Goal: Task Accomplishment & Management: Manage account settings

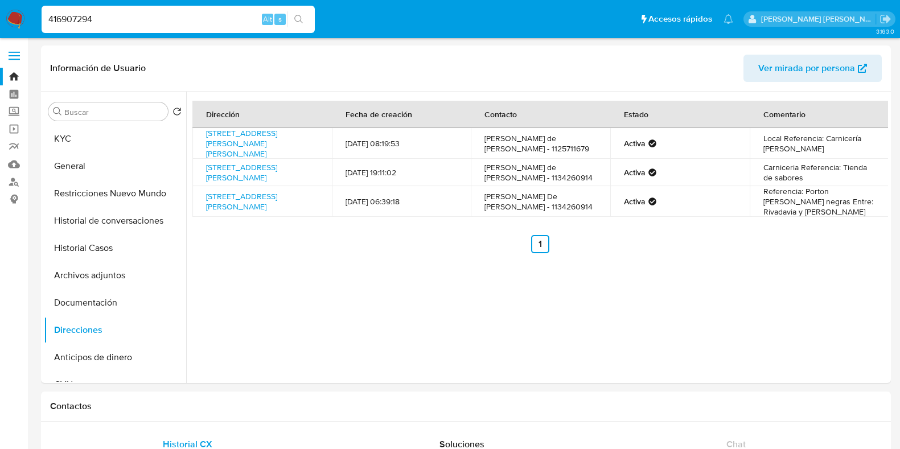
select select "10"
click at [77, 137] on button "KYC" at bounding box center [110, 138] width 133 height 27
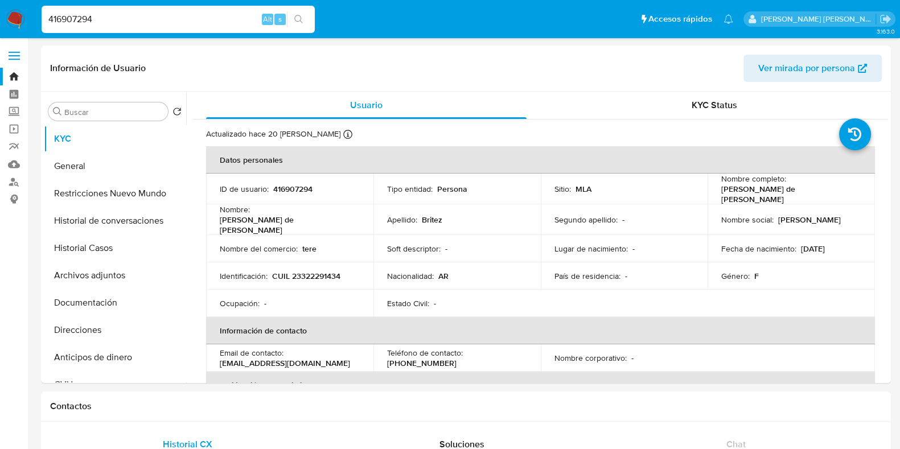
drag, startPoint x: 102, startPoint y: 20, endPoint x: 31, endPoint y: 24, distance: 71.2
click at [31, 24] on nav "Pausado Ver notificaciones 416907294 Alt s Accesos rápidos Presiona las siguien…" at bounding box center [450, 19] width 900 height 38
paste input "188069196"
type input "188069196"
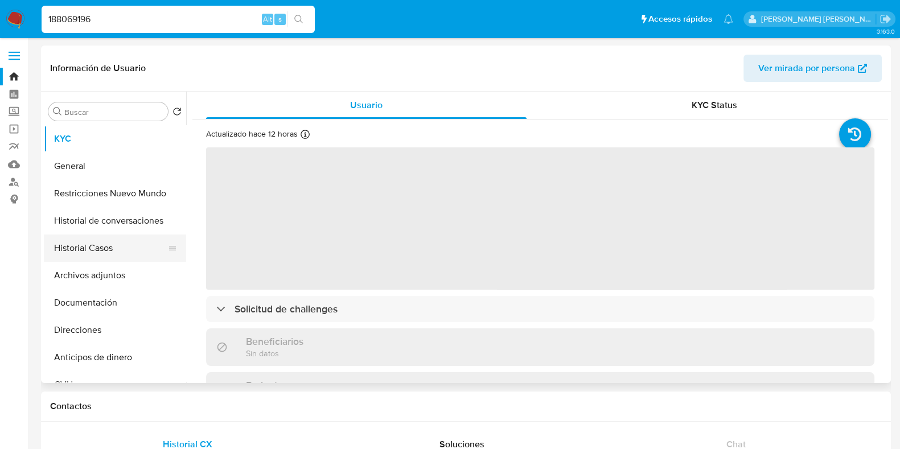
click at [90, 253] on button "Historial Casos" at bounding box center [110, 247] width 133 height 27
select select "10"
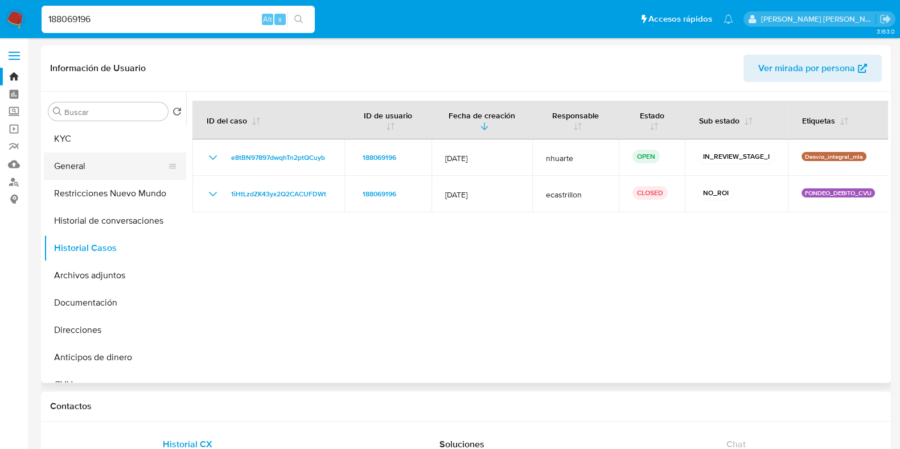
click at [63, 168] on button "General" at bounding box center [110, 166] width 133 height 27
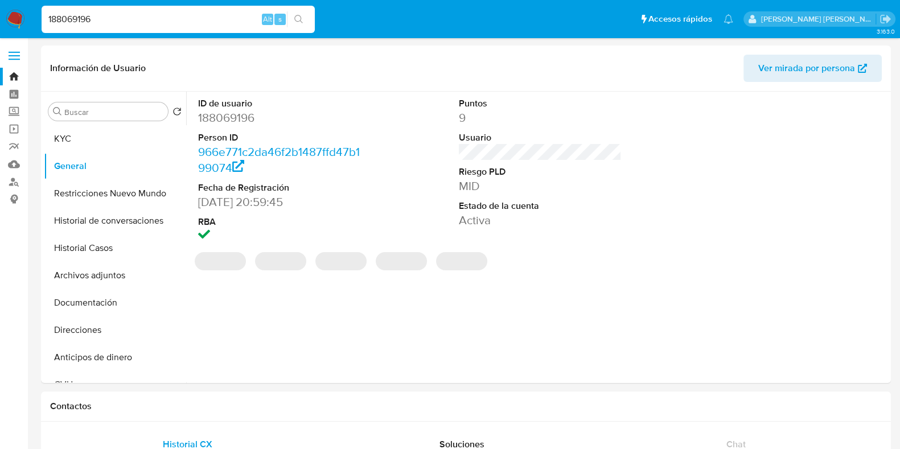
click at [226, 111] on dd "188069196" at bounding box center [279, 118] width 163 height 16
copy dd "188069196"
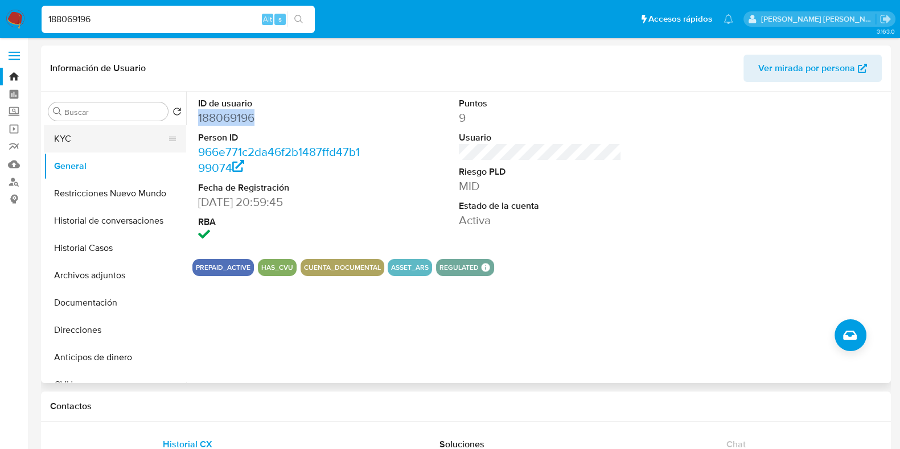
click at [98, 149] on button "KYC" at bounding box center [110, 138] width 133 height 27
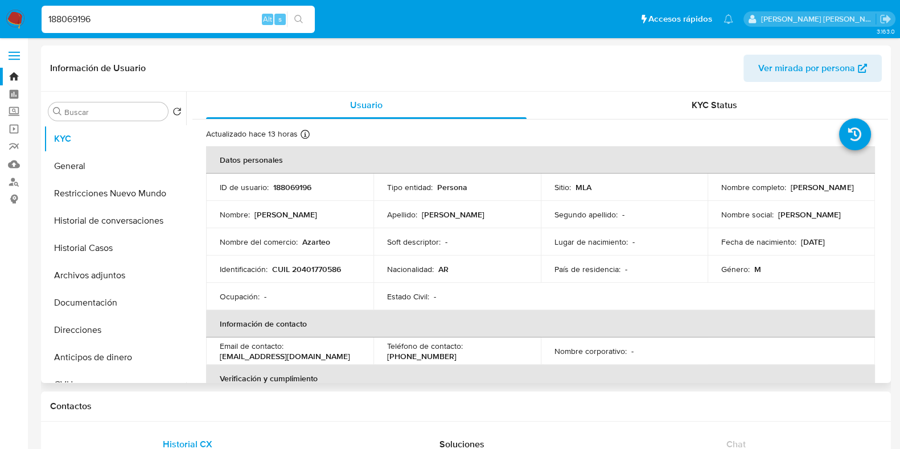
click at [320, 266] on p "CUIL 20401770586" at bounding box center [306, 269] width 69 height 10
copy p "20401770586"
click at [100, 300] on button "Documentación" at bounding box center [110, 302] width 133 height 27
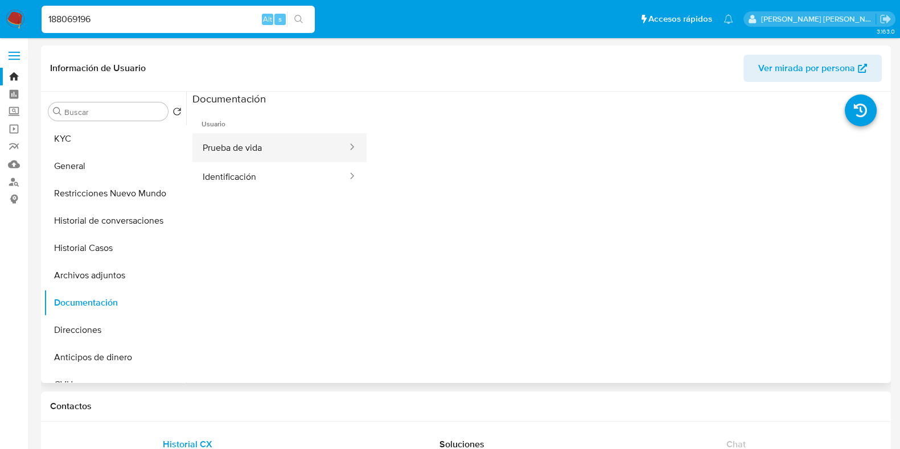
click at [261, 140] on button "Prueba de vida" at bounding box center [270, 147] width 156 height 29
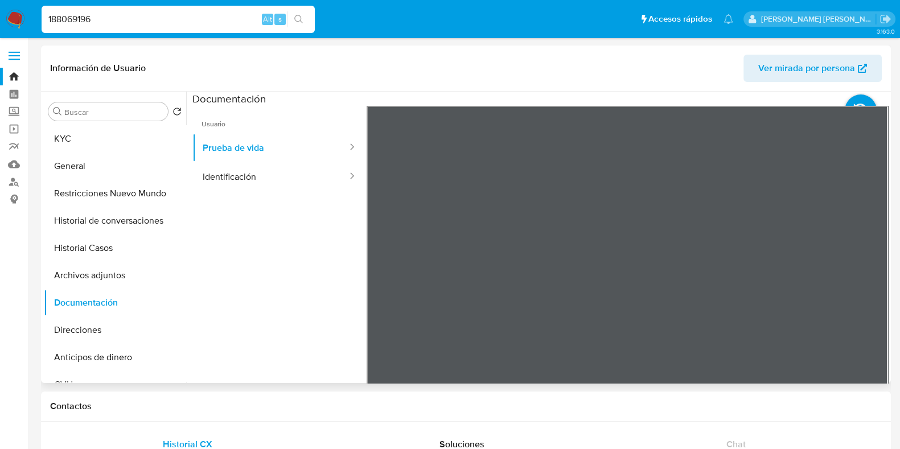
click at [72, 122] on div "Buscar Volver al orden por defecto KYC General Restricciones Nuevo Mundo Histor…" at bounding box center [115, 238] width 142 height 290
click at [72, 129] on button "KYC" at bounding box center [110, 138] width 133 height 27
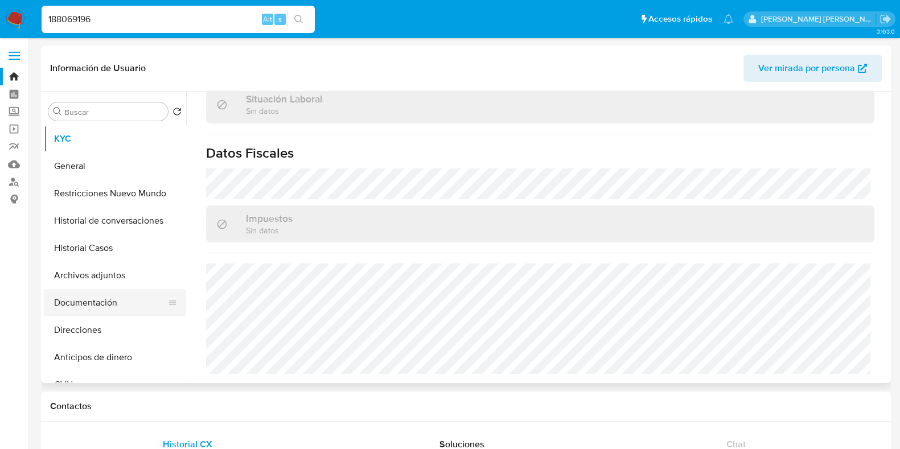
scroll to position [598, 0]
click at [116, 324] on button "Direcciones" at bounding box center [110, 329] width 133 height 27
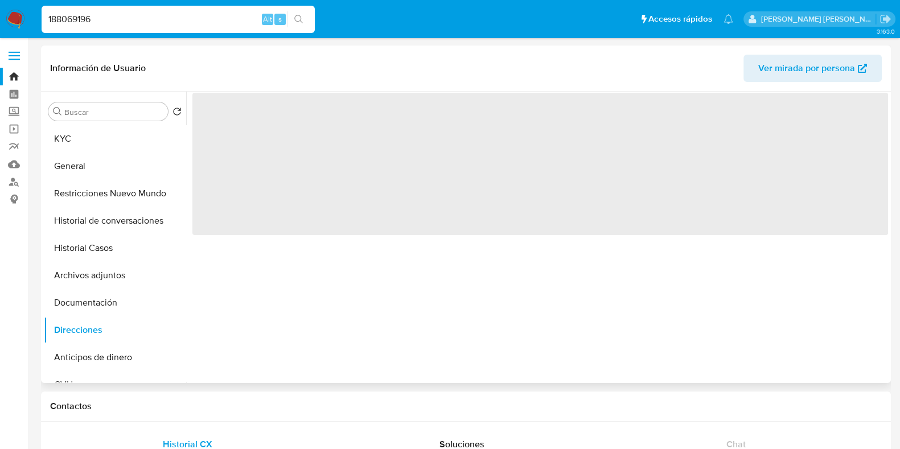
scroll to position [0, 0]
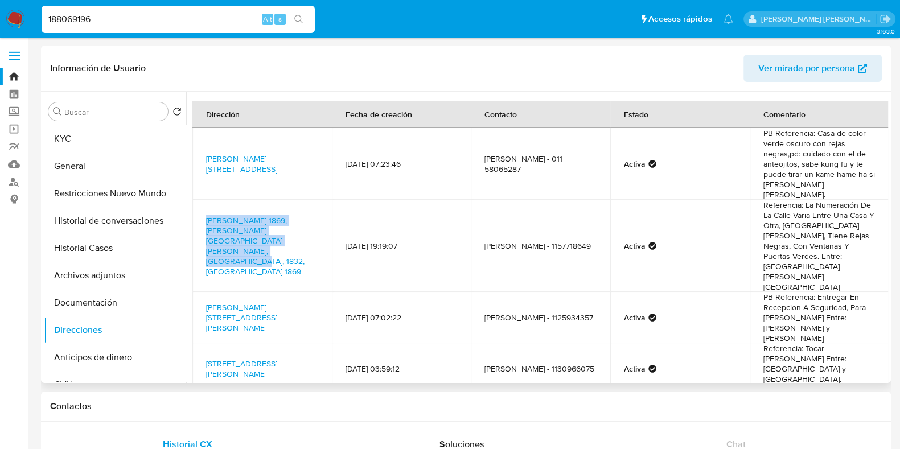
drag, startPoint x: 200, startPoint y: 206, endPoint x: 312, endPoint y: 238, distance: 117.2
click at [312, 238] on td "Franscisco De Morazán 1869, Lomas De Zamora, Buenos Aires, 1832, Argentina 1869" at bounding box center [261, 246] width 139 height 92
copy link "Franscisco De Morazán 1869, Lomas De Zamora, Buenos Aires, 1832, Argentina 1869"
click at [90, 171] on button "General" at bounding box center [110, 166] width 133 height 27
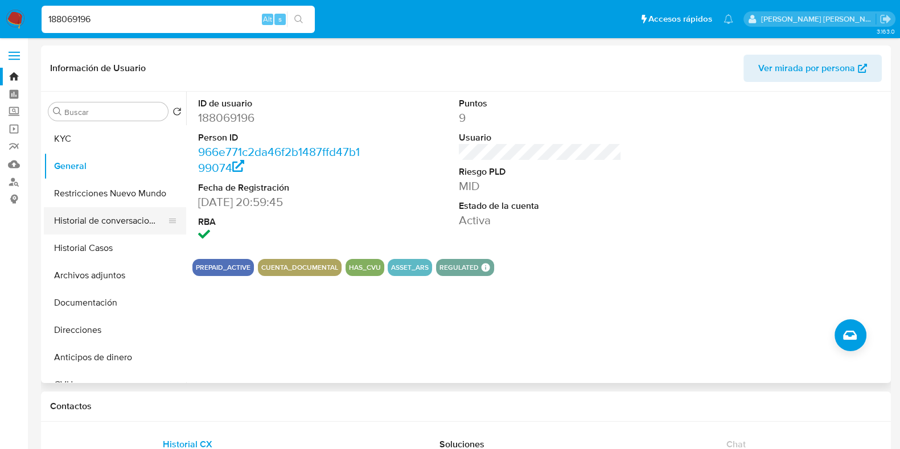
drag, startPoint x: 150, startPoint y: 243, endPoint x: 167, endPoint y: 226, distance: 24.2
click at [150, 243] on button "Historial Casos" at bounding box center [115, 247] width 142 height 27
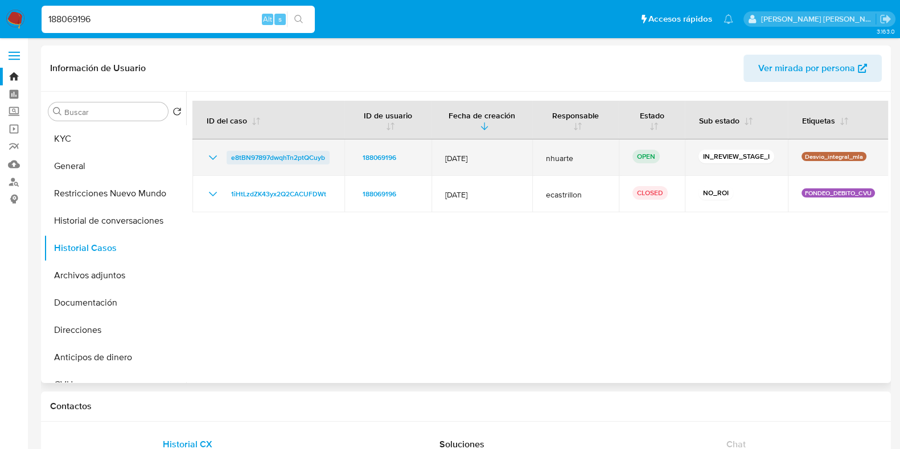
click at [275, 155] on span "e8tBN97897dwqhTn2ptQCuyb" at bounding box center [278, 158] width 94 height 14
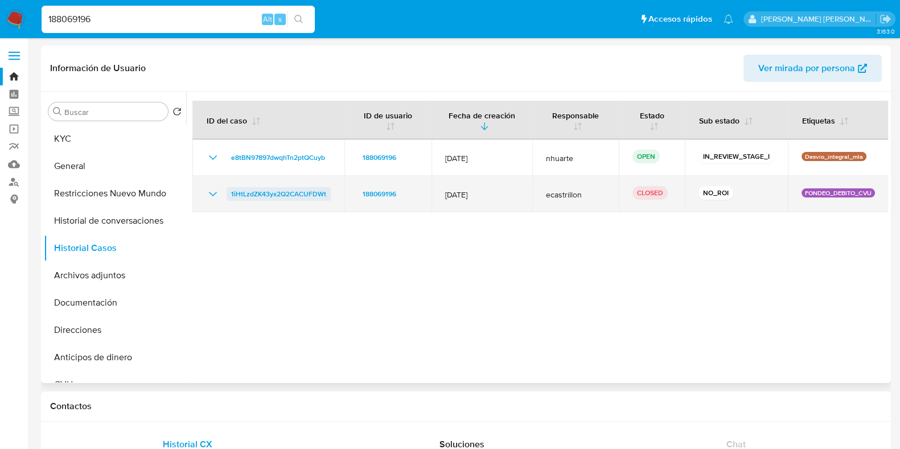
click at [261, 197] on span "1iHtLzdZK43yx2Q2CACUFDWt" at bounding box center [278, 194] width 95 height 14
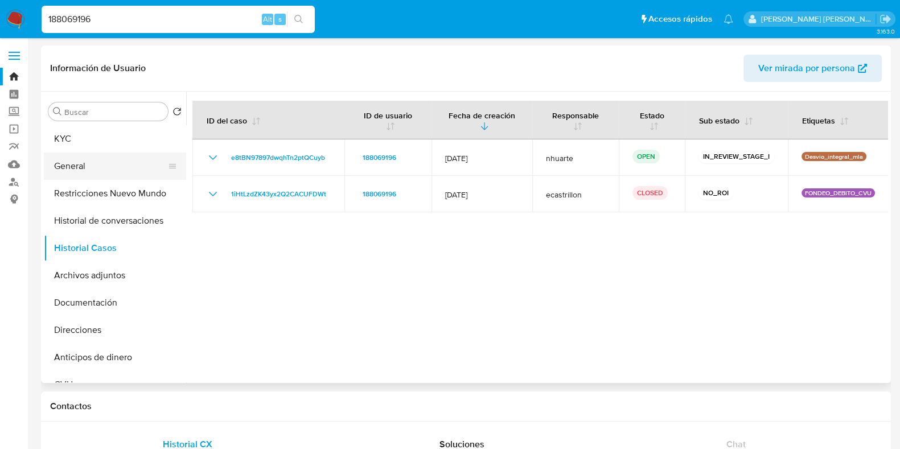
click at [114, 162] on button "General" at bounding box center [110, 166] width 133 height 27
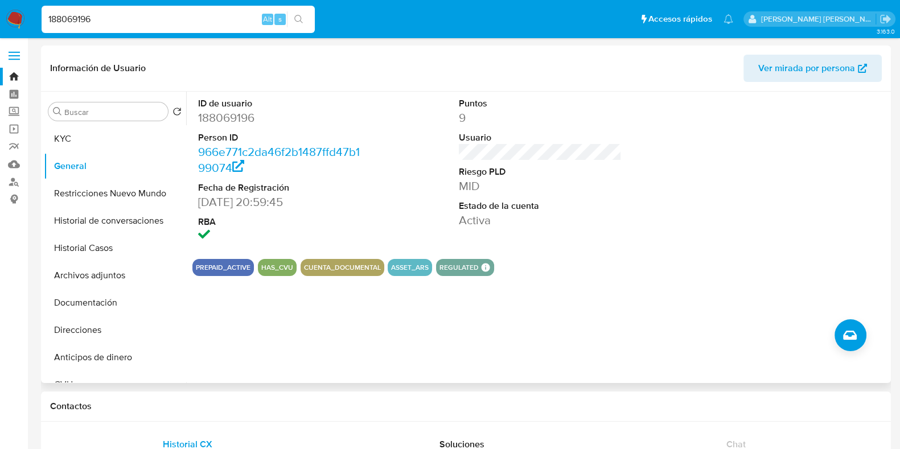
click at [224, 113] on dd "188069196" at bounding box center [279, 118] width 163 height 16
copy dd "188069196"
click at [91, 127] on button "KYC" at bounding box center [110, 138] width 133 height 27
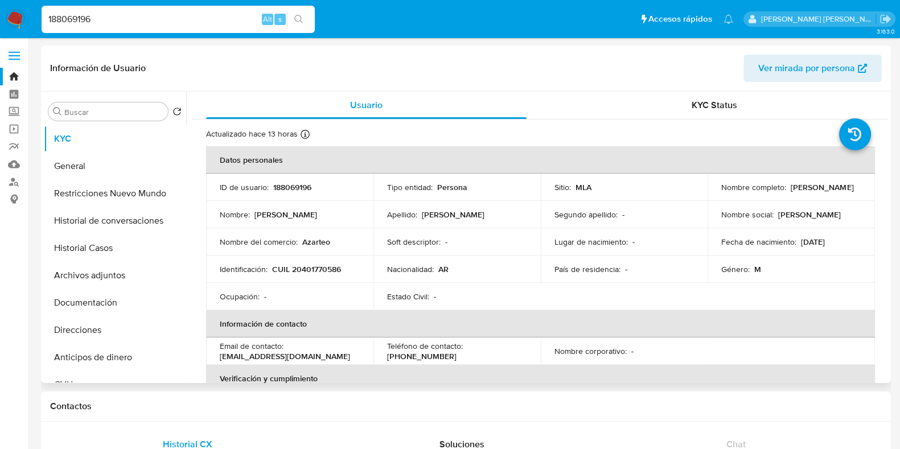
click at [319, 267] on p "CUIL 20401770586" at bounding box center [306, 269] width 69 height 10
copy p "20401770586"
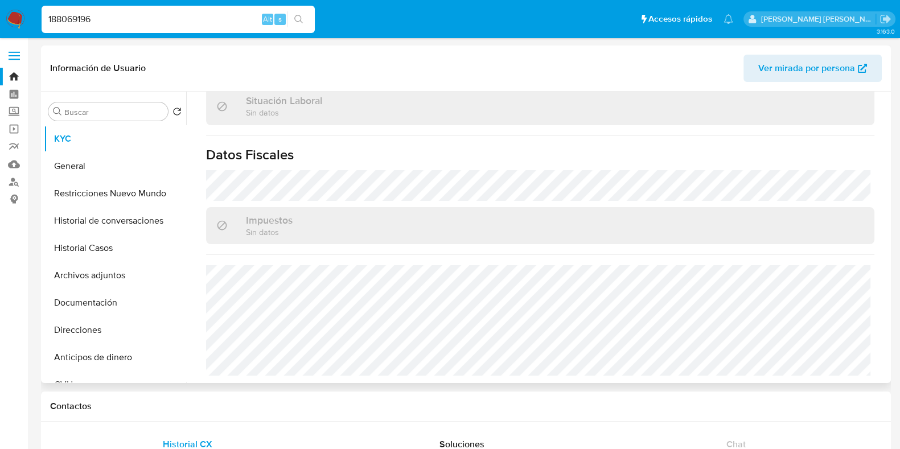
scroll to position [598, 0]
click at [90, 277] on button "Archivos adjuntos" at bounding box center [110, 275] width 133 height 27
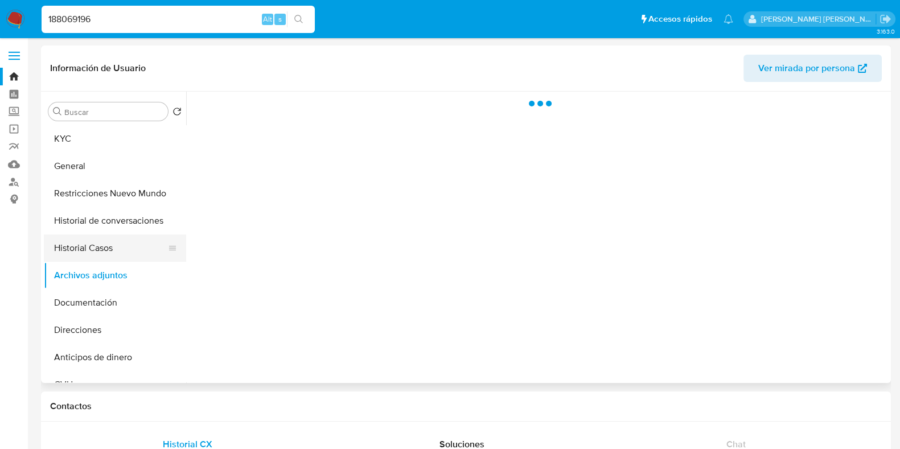
click at [103, 237] on button "Historial Casos" at bounding box center [110, 247] width 133 height 27
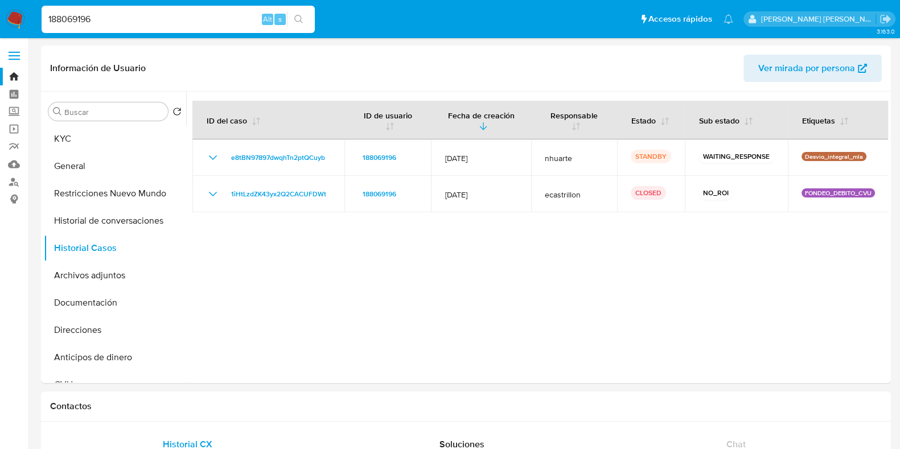
drag, startPoint x: 63, startPoint y: 28, endPoint x: 43, endPoint y: 24, distance: 20.4
click at [43, 24] on input "188069196" at bounding box center [178, 19] width 273 height 15
paste input "2568101918"
type input "2568101918"
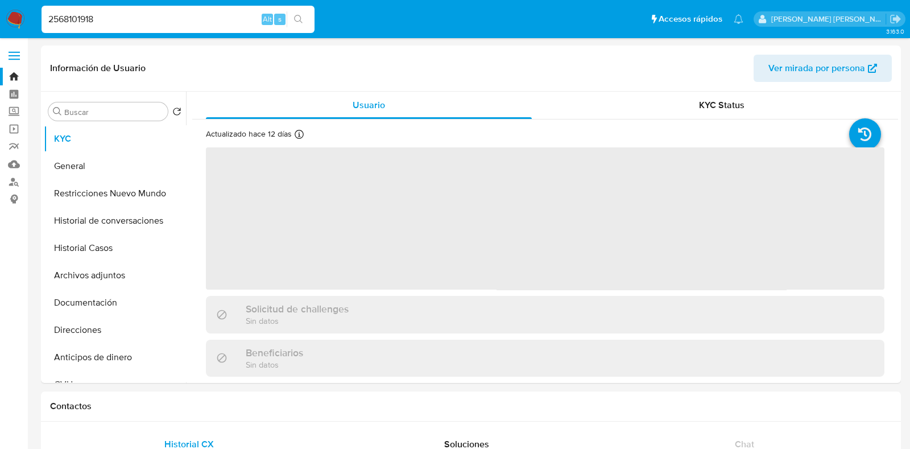
select select "10"
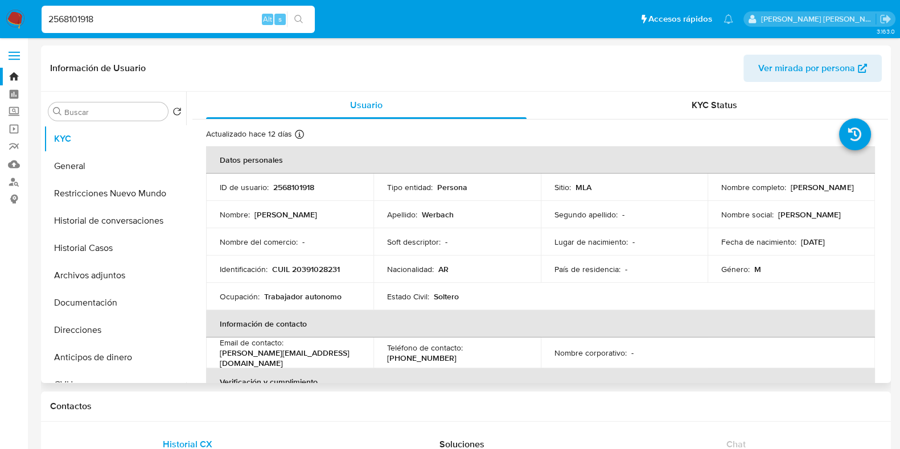
click at [277, 189] on p "2568101918" at bounding box center [293, 187] width 41 height 10
copy p "2568101918"
click at [324, 271] on p "CUIL 20391028231" at bounding box center [306, 269] width 68 height 10
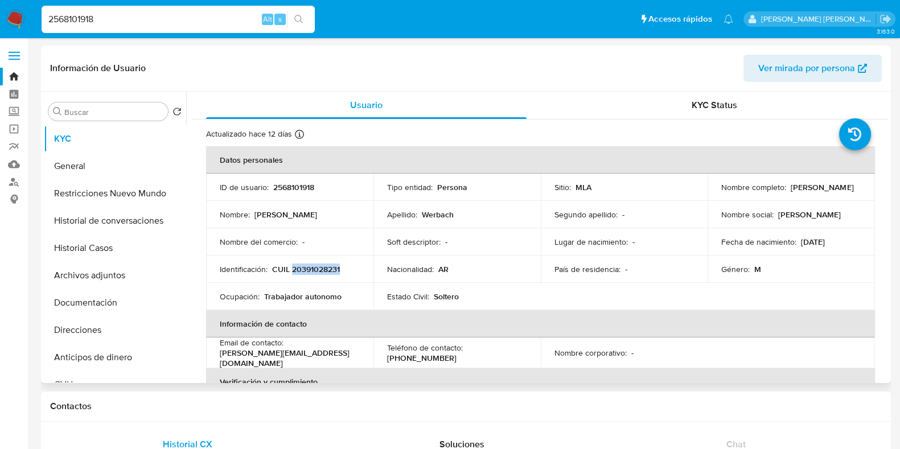
copy p "20391028231"
click at [125, 249] on button "Historial Casos" at bounding box center [110, 247] width 133 height 27
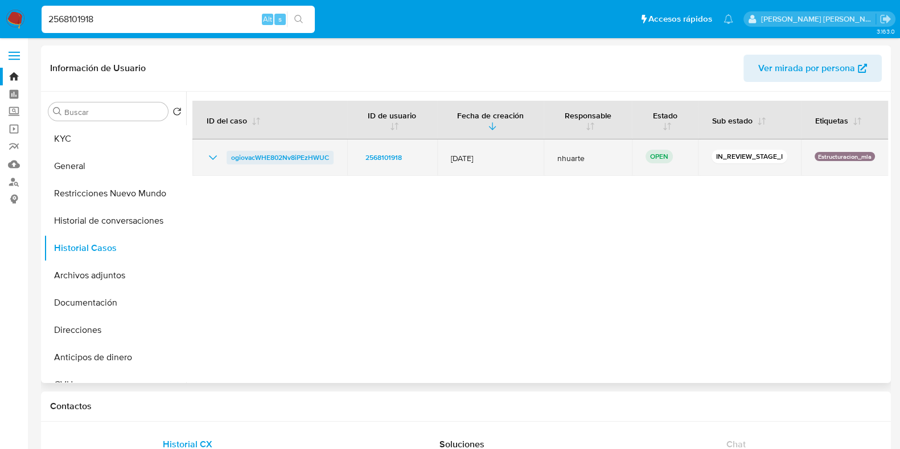
click at [259, 159] on span "ogiovacWHE802Nv8iPEzHWUC" at bounding box center [280, 158] width 98 height 14
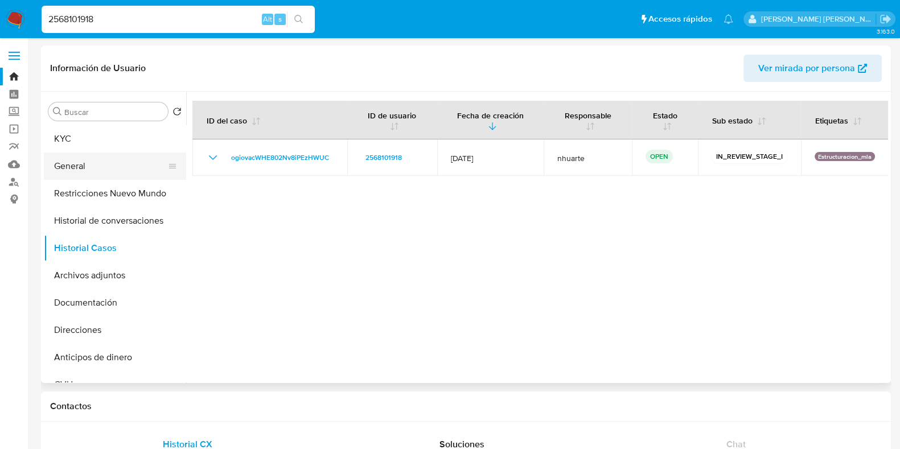
click at [97, 161] on button "General" at bounding box center [110, 166] width 133 height 27
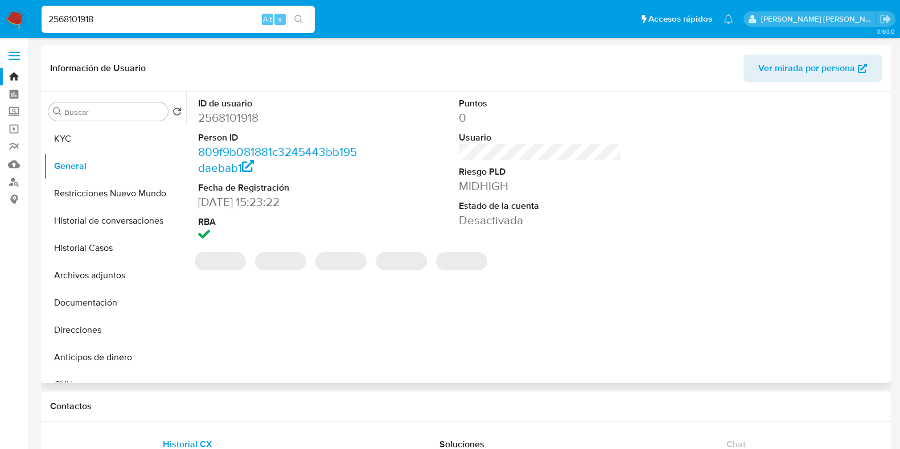
click at [245, 114] on dd "2568101918" at bounding box center [279, 118] width 163 height 16
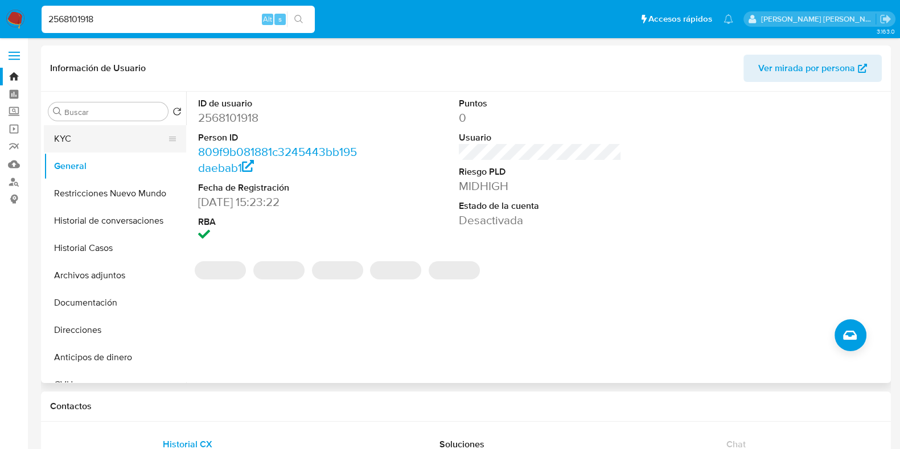
drag, startPoint x: 245, startPoint y: 114, endPoint x: 100, endPoint y: 146, distance: 149.1
click at [200, 138] on dt "Person ID" at bounding box center [279, 137] width 163 height 13
click at [75, 145] on button "KYC" at bounding box center [110, 138] width 133 height 27
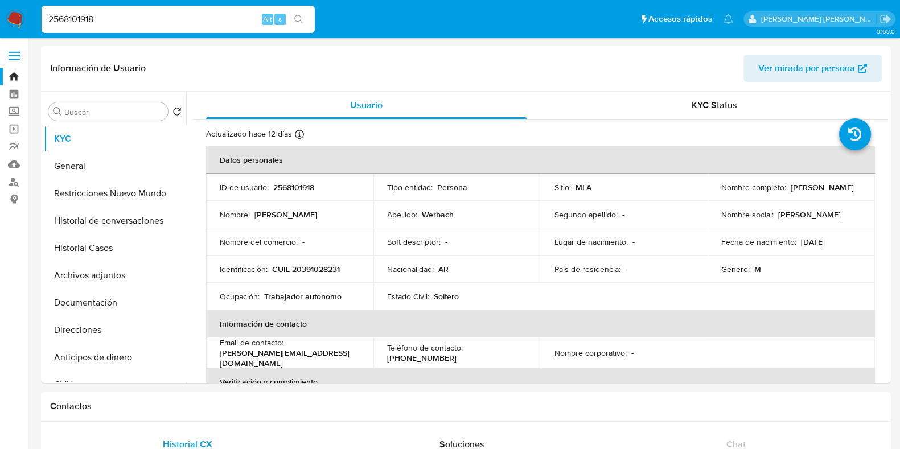
drag, startPoint x: 105, startPoint y: 11, endPoint x: 100, endPoint y: 22, distance: 12.2
click at [85, 15] on div "2568101918 Alt s" at bounding box center [178, 19] width 273 height 27
drag, startPoint x: 102, startPoint y: 22, endPoint x: 31, endPoint y: 13, distance: 71.8
click at [31, 13] on nav "Pausado Ver notificaciones 2568101918 Alt s Accesos rápidos Presiona las siguie…" at bounding box center [450, 19] width 900 height 38
paste input "406792766"
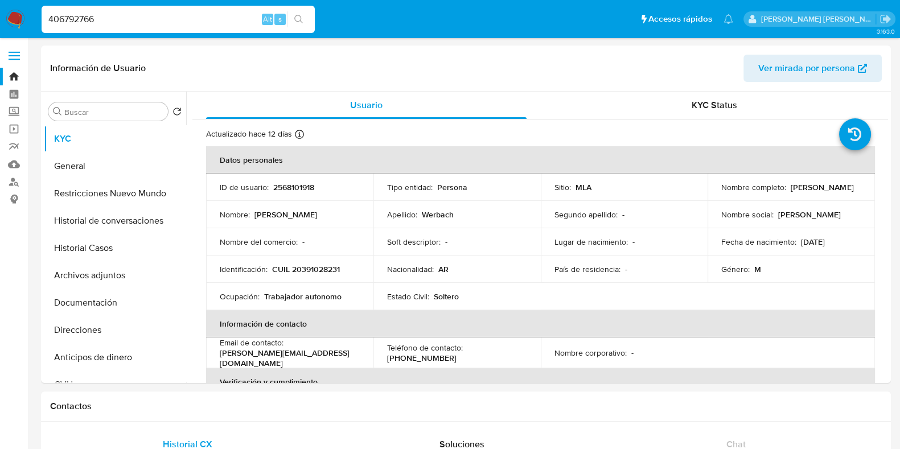
type input "406792766"
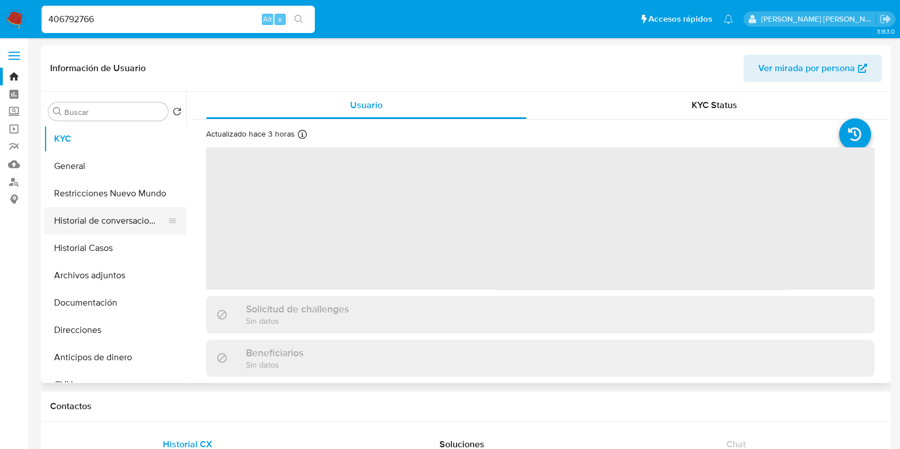
select select "10"
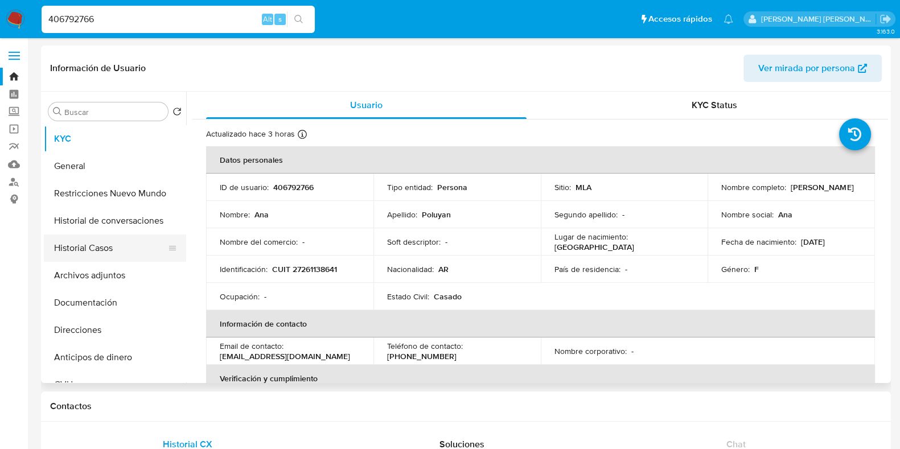
click at [139, 243] on button "Historial Casos" at bounding box center [110, 247] width 133 height 27
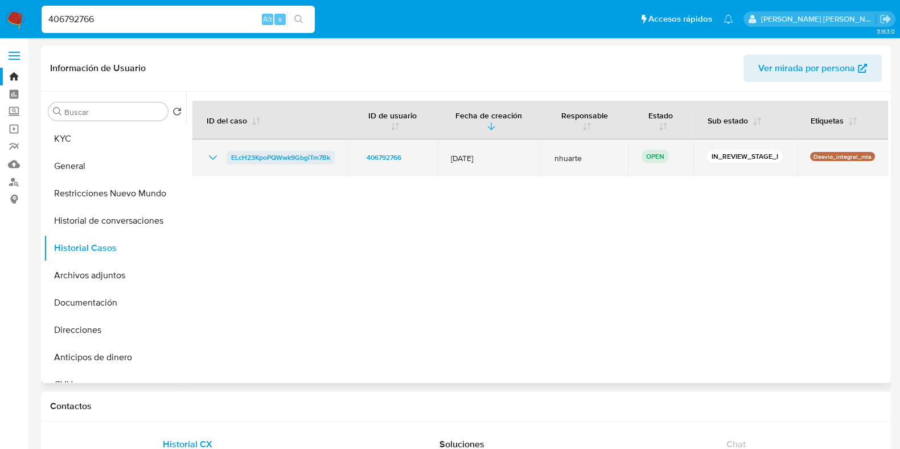
click at [248, 153] on span "ELcH23KpoPQWwk9GbgiTm7Bk" at bounding box center [280, 158] width 99 height 14
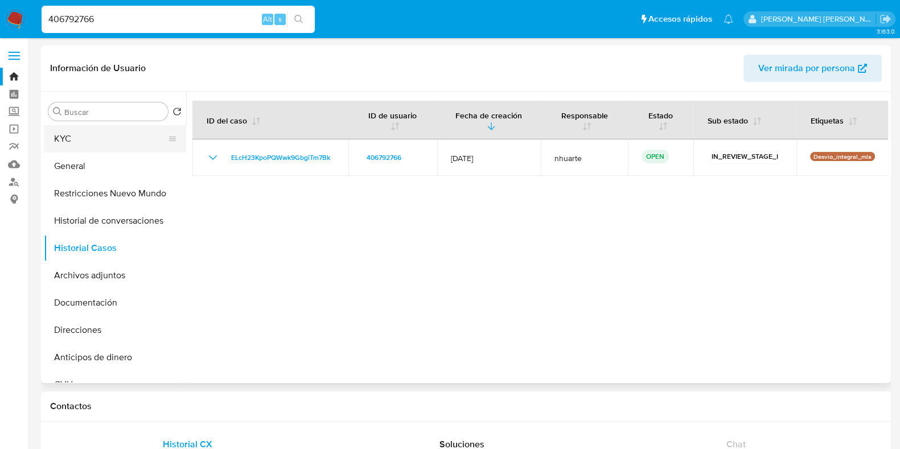
click at [106, 152] on button "KYC" at bounding box center [110, 138] width 133 height 27
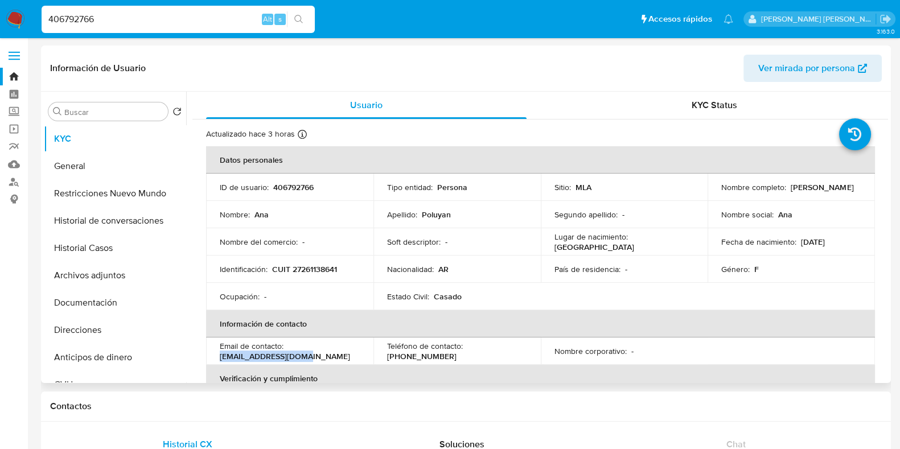
drag, startPoint x: 226, startPoint y: 357, endPoint x: 319, endPoint y: 357, distance: 92.8
click at [319, 357] on div "Email de contacto : poluyanana@gmail.com" at bounding box center [290, 351] width 140 height 20
copy p "poluyanana@gmail.com"
drag, startPoint x: 110, startPoint y: 13, endPoint x: 33, endPoint y: 13, distance: 76.8
click at [33, 13] on nav "Pausado Ver notificaciones 406792766 Alt s Accesos rápidos Presiona las siguien…" at bounding box center [450, 19] width 900 height 38
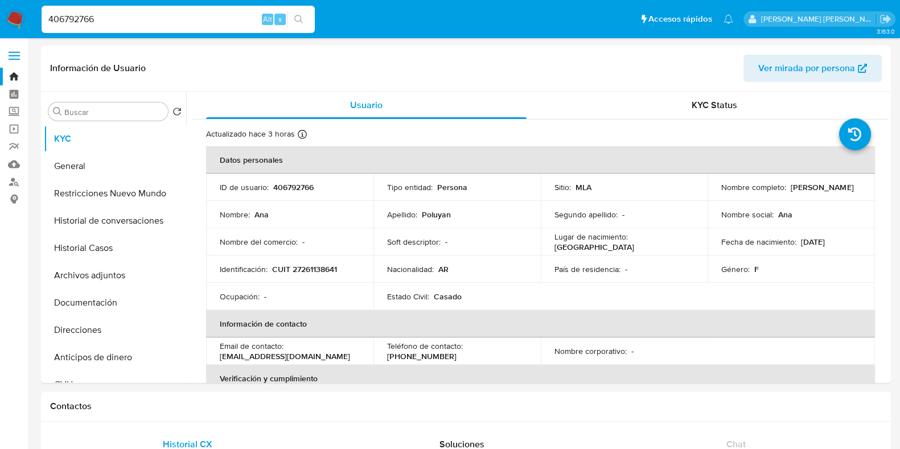
paste input "182227790"
type input "1822277906"
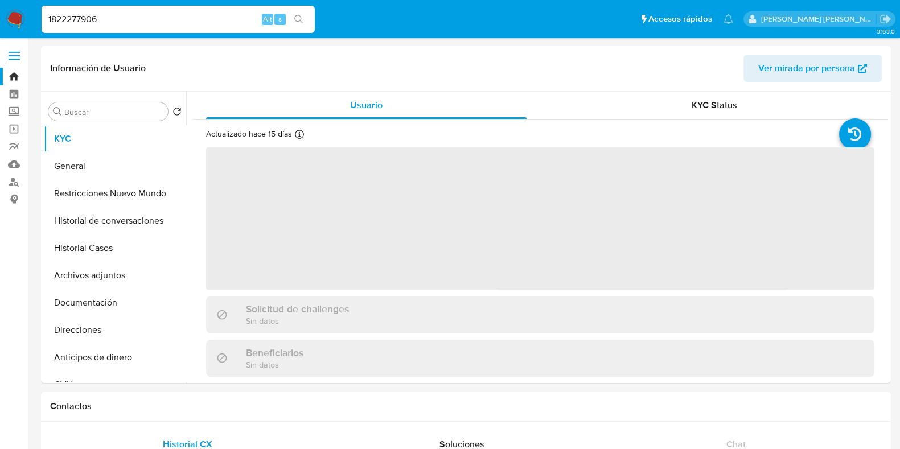
select select "10"
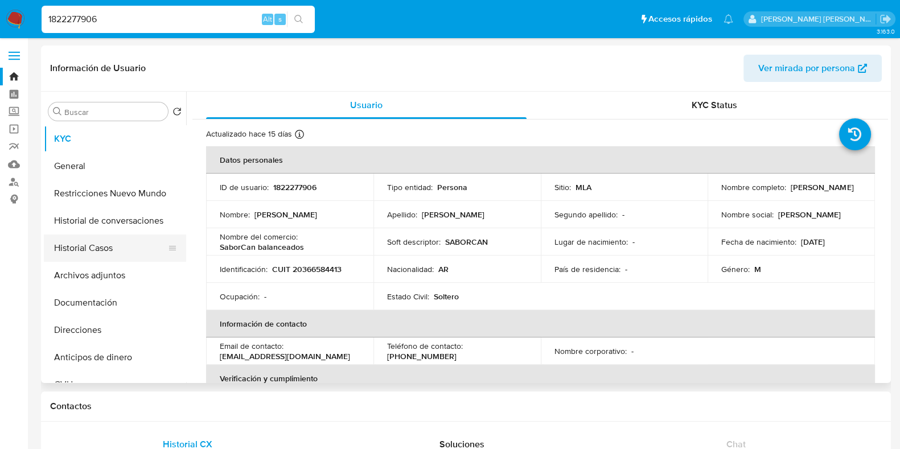
click at [133, 244] on button "Historial Casos" at bounding box center [110, 247] width 133 height 27
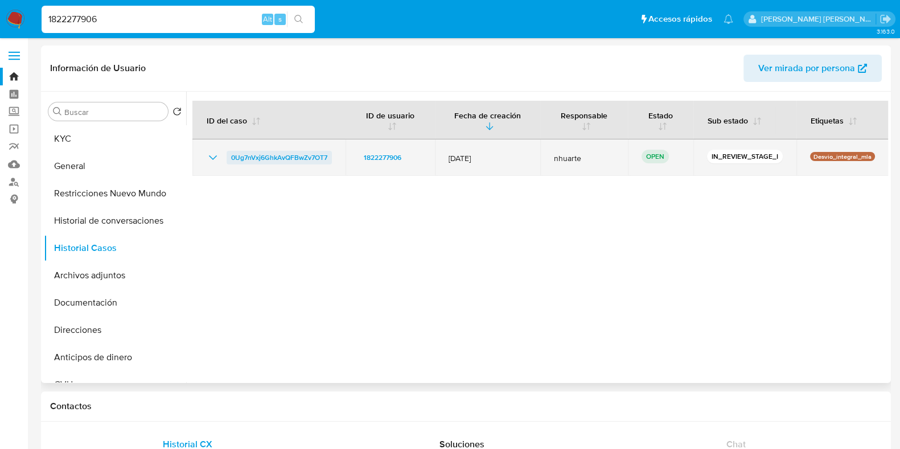
click at [278, 160] on span "0Ug7nVxj6GhkAvQFBwZv7OT7" at bounding box center [279, 158] width 96 height 14
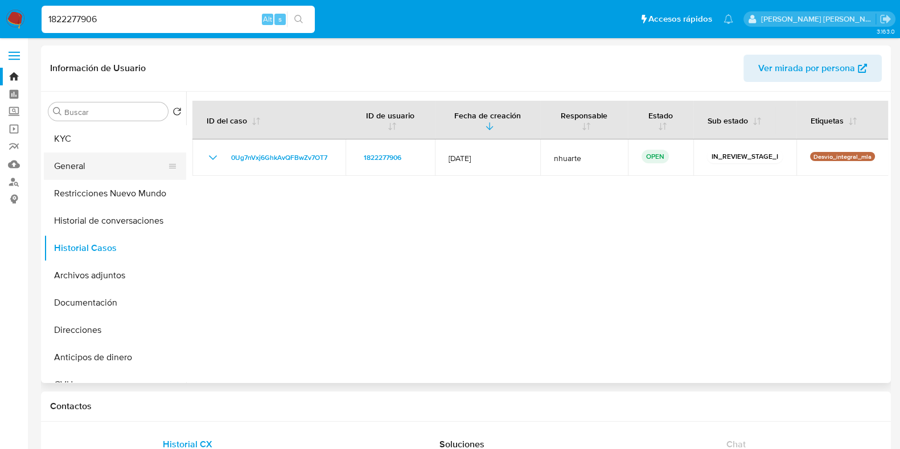
click at [118, 167] on button "General" at bounding box center [110, 166] width 133 height 27
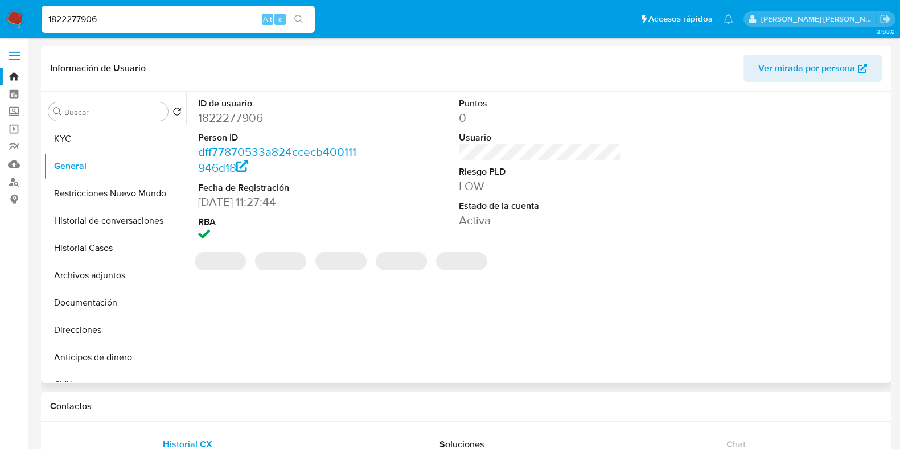
click at [231, 119] on dd "1822277906" at bounding box center [279, 118] width 163 height 16
copy dd "1822277906"
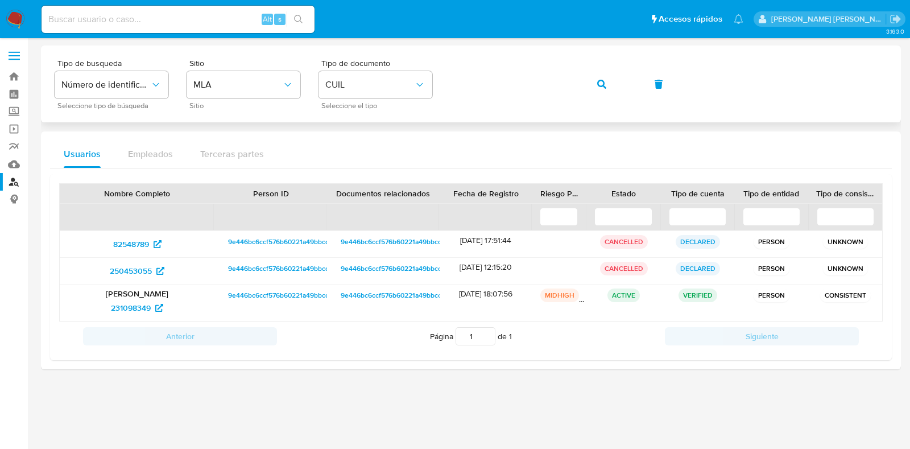
click at [442, 82] on div "Tipo de busqueda Número de identificación Seleccione tipo de búsqueda Sitio MLA…" at bounding box center [471, 84] width 833 height 50
click at [601, 76] on span "button" at bounding box center [601, 84] width 9 height 25
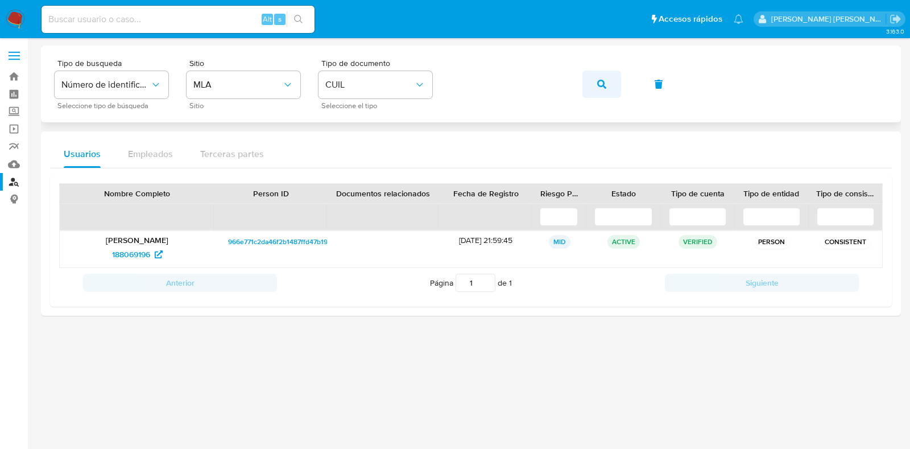
click at [601, 81] on icon "button" at bounding box center [601, 84] width 9 height 9
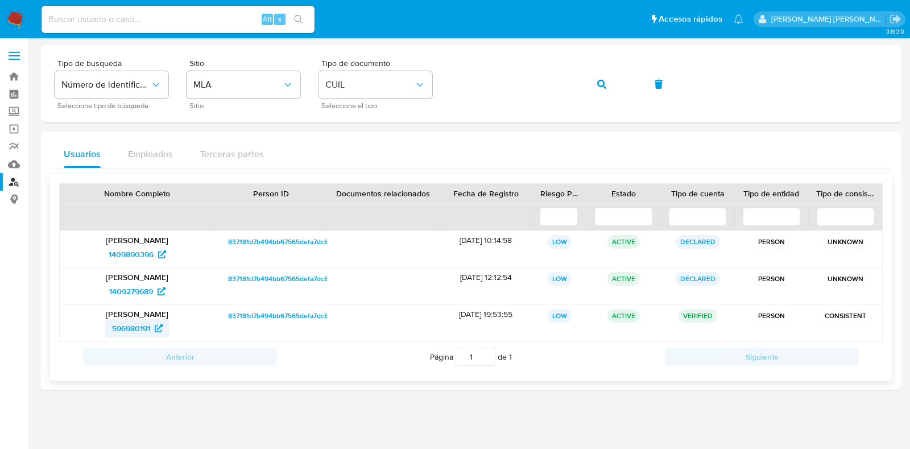
click at [139, 331] on span "596980191" at bounding box center [131, 328] width 38 height 18
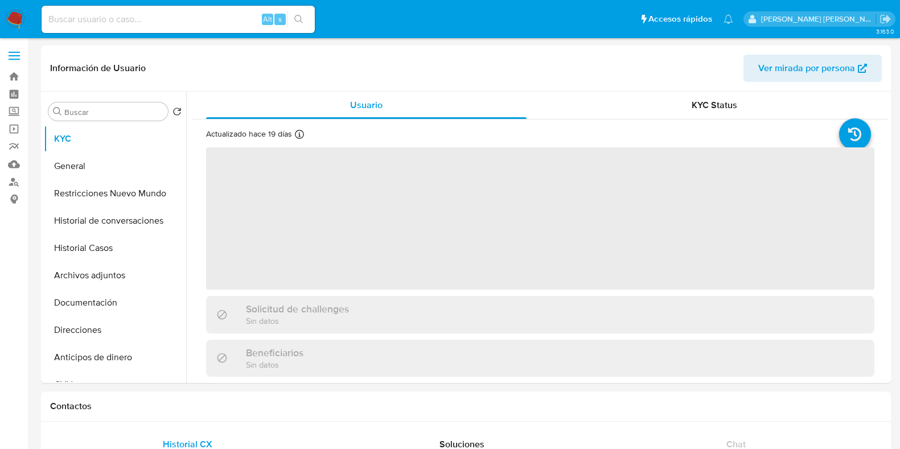
select select "10"
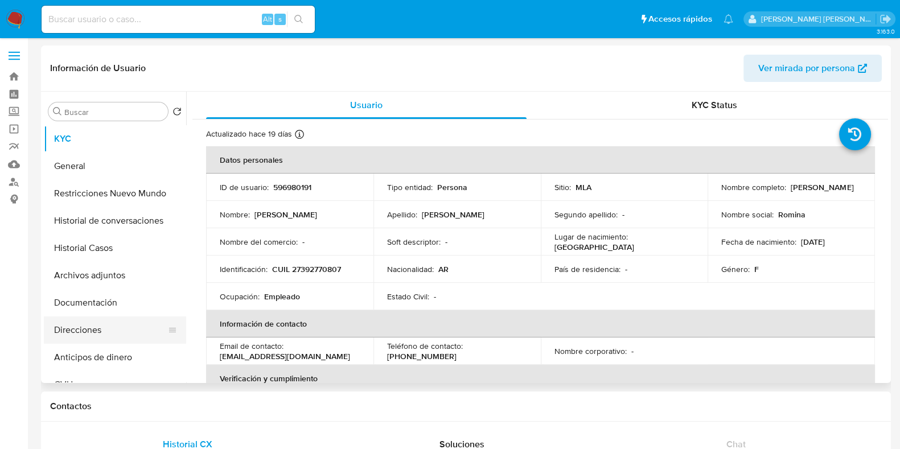
click at [110, 316] on button "Direcciones" at bounding box center [110, 329] width 133 height 27
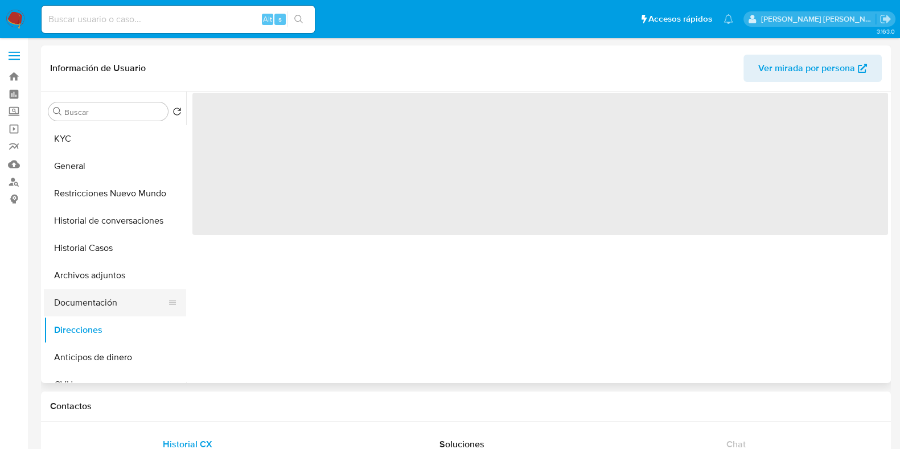
click at [137, 296] on button "Documentación" at bounding box center [110, 302] width 133 height 27
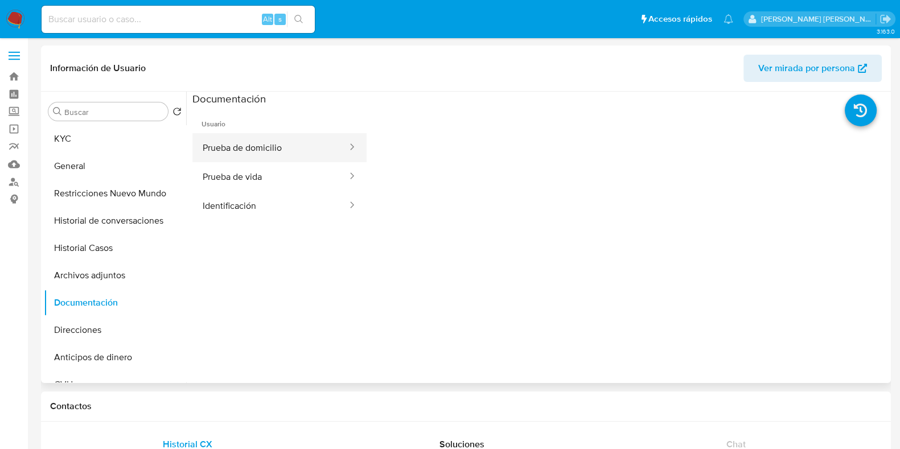
click at [271, 148] on button "Prueba de domicilio" at bounding box center [270, 147] width 156 height 29
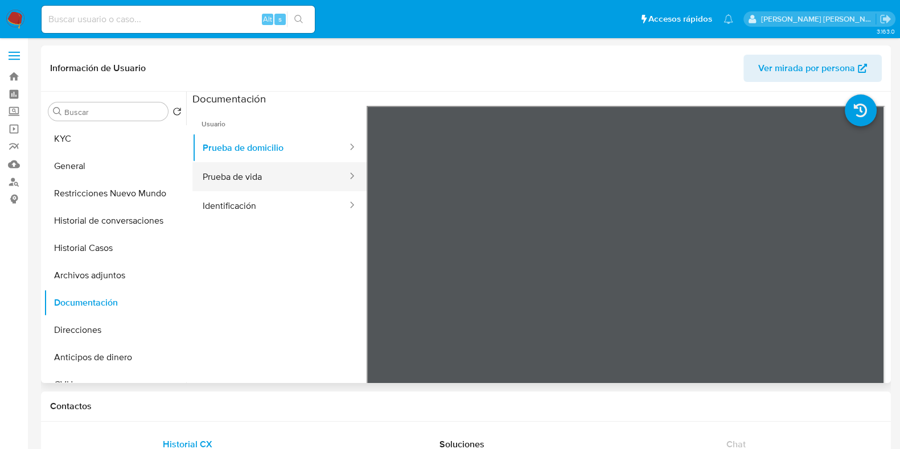
click at [255, 168] on button "Prueba de vida" at bounding box center [270, 176] width 156 height 29
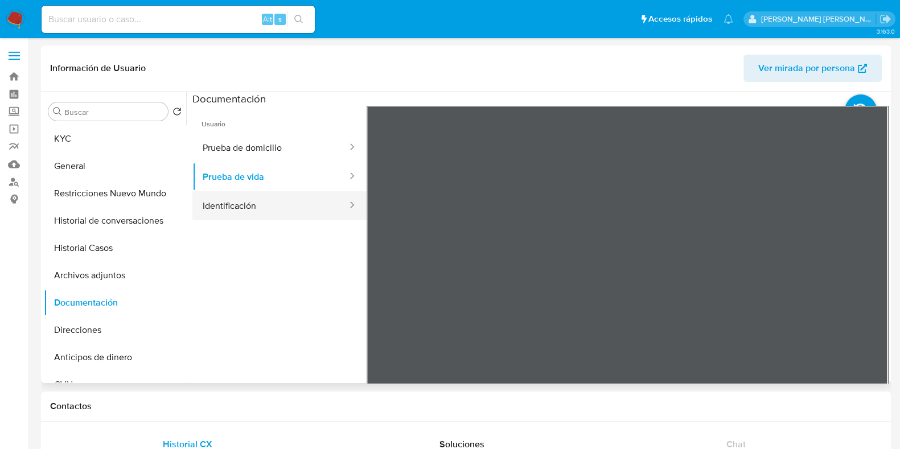
click at [241, 211] on button "Identificación" at bounding box center [270, 205] width 156 height 29
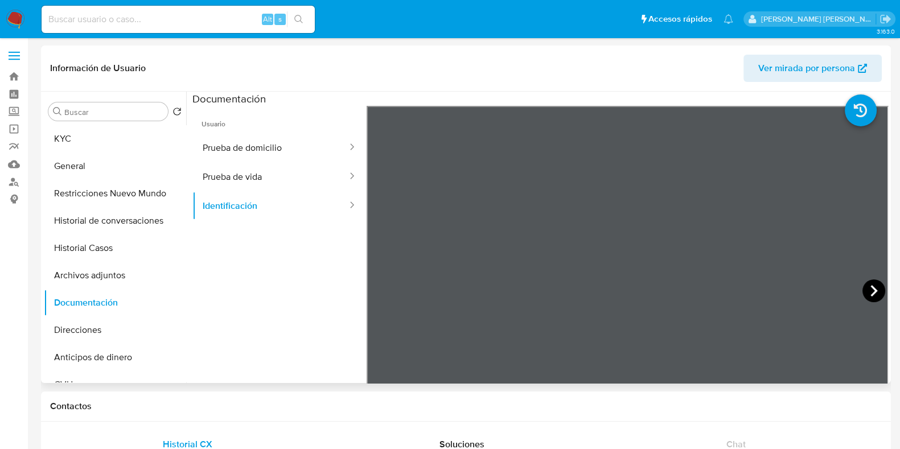
click at [876, 285] on icon at bounding box center [873, 290] width 23 height 23
click at [64, 142] on button "KYC" at bounding box center [110, 138] width 133 height 27
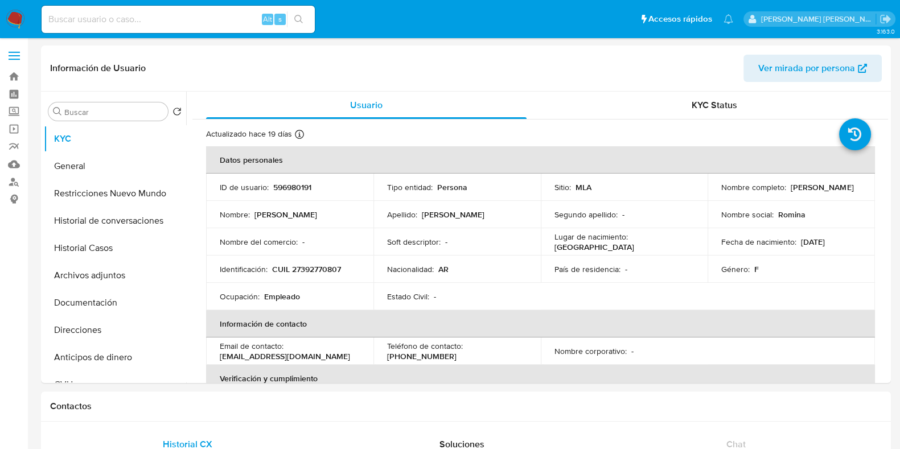
click at [302, 272] on p "CUIL 27392770807" at bounding box center [306, 269] width 69 height 10
copy p "27392770807"
click at [122, 251] on button "Historial Casos" at bounding box center [110, 247] width 133 height 27
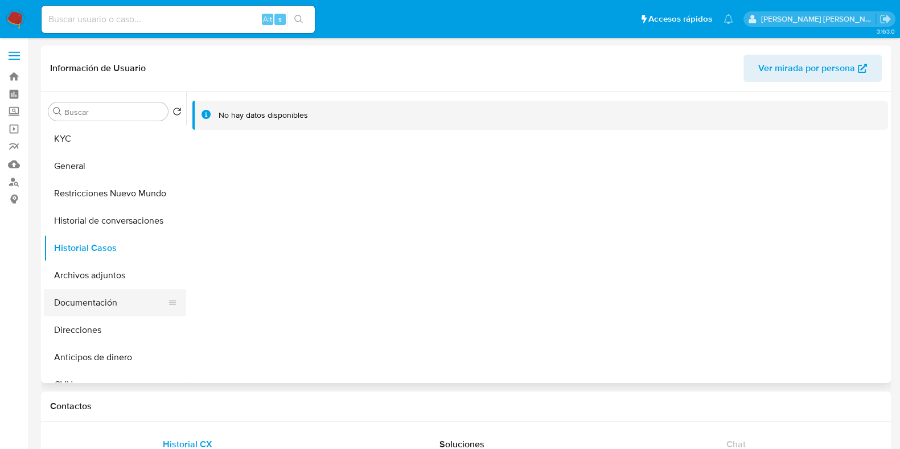
click at [88, 300] on button "Documentación" at bounding box center [110, 302] width 133 height 27
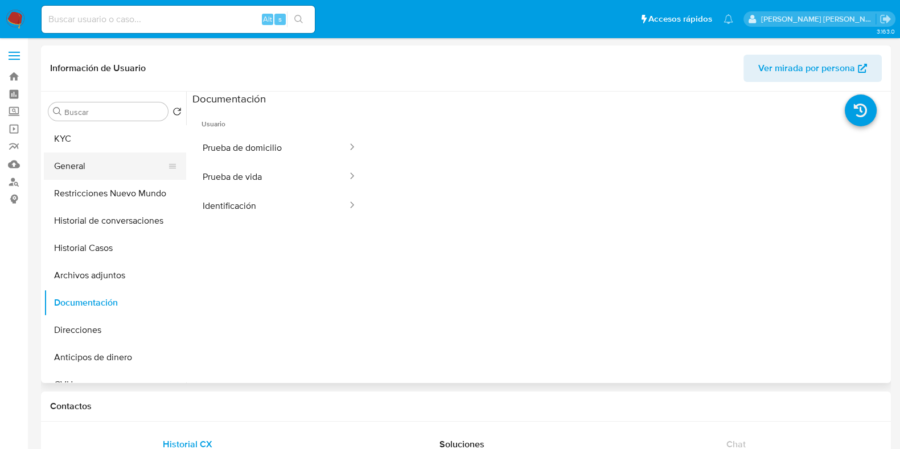
click at [125, 168] on button "General" at bounding box center [110, 166] width 133 height 27
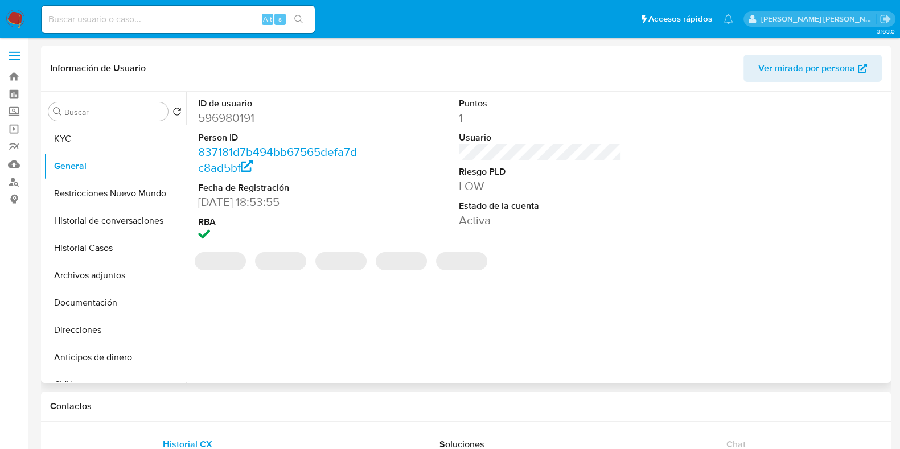
click at [236, 118] on dd "596980191" at bounding box center [279, 118] width 163 height 16
copy dd "596980191"
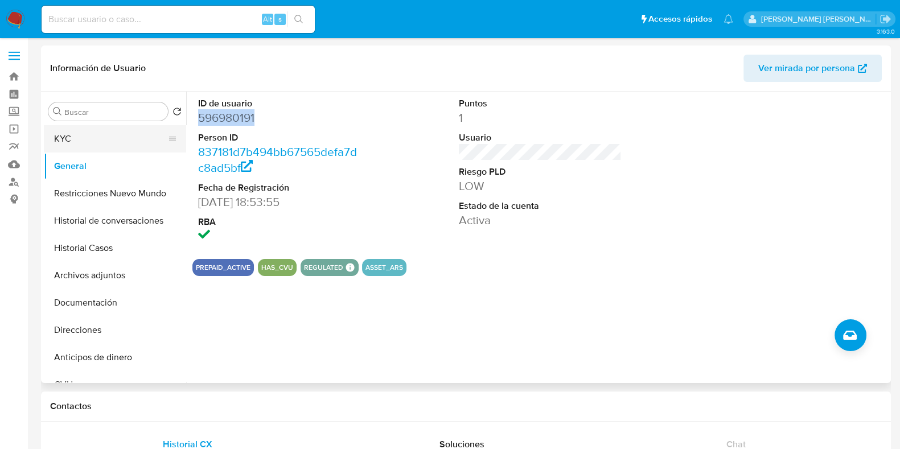
click at [63, 132] on button "KYC" at bounding box center [110, 138] width 133 height 27
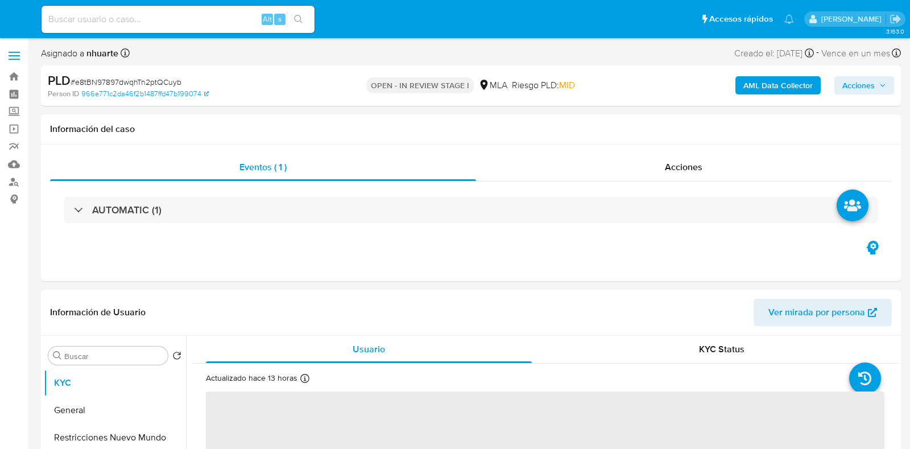
select select "10"
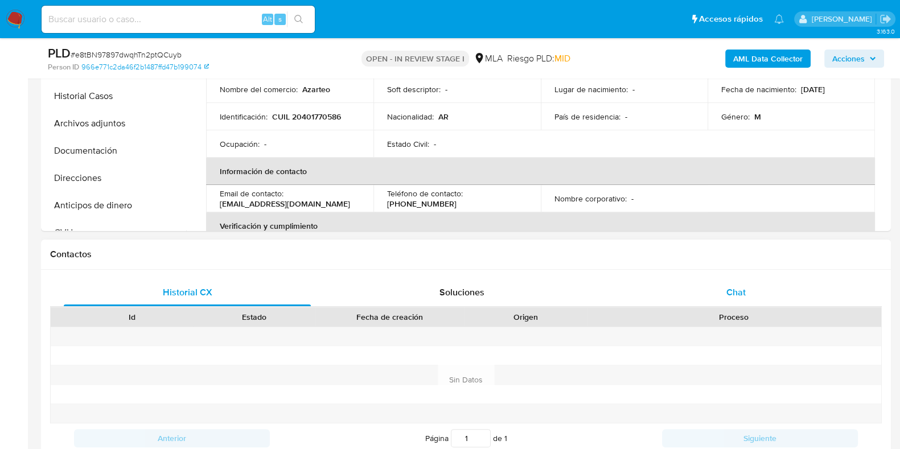
click at [751, 286] on div "Chat" at bounding box center [735, 292] width 247 height 27
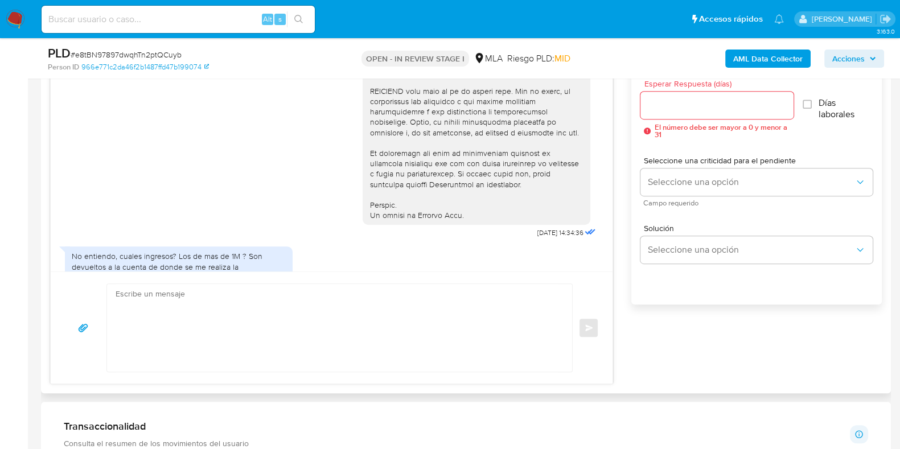
scroll to position [498, 0]
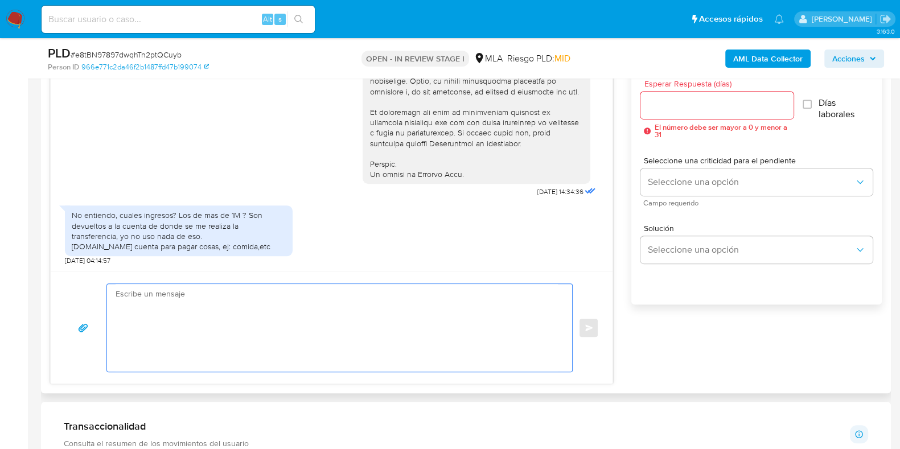
click at [331, 345] on textarea at bounding box center [337, 328] width 442 height 88
paste textarea "Proporciona el vínculo con las siguientes contrapartes con las que operaste, el…"
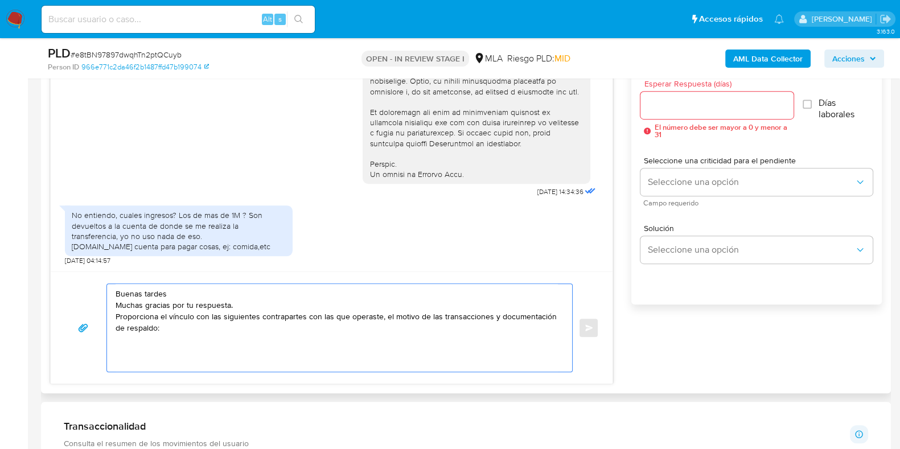
click at [256, 316] on textarea "Buenas tardes Muchas gracias por tu respuesta. Proporciona el vínculo con las s…" at bounding box center [337, 328] width 442 height 88
click at [218, 314] on textarea "Buenas tardes Muchas gracias por tu respuesta. Proporciona el vínculo con las s…" at bounding box center [337, 328] width 442 height 88
click at [294, 317] on textarea "Buenas tardes Muchas gracias por tu respuesta. Proporciona el vínculo con la si…" at bounding box center [337, 328] width 442 height 88
click at [196, 352] on textarea "Buenas tardes Muchas gracias por tu respuesta. Proporciona el vínculo con la si…" at bounding box center [337, 328] width 442 height 88
paste textarea "27392770807 name: romina azucena carabelli || alias: Romina Azucena Carabelli"
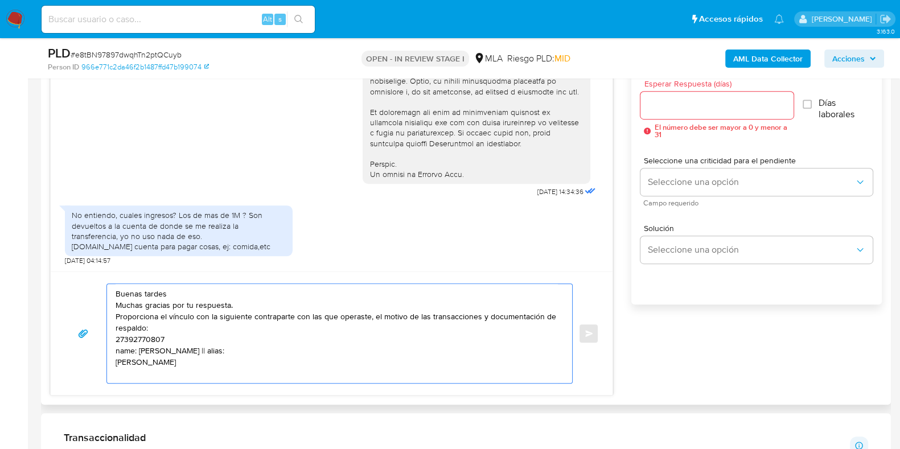
click at [188, 337] on textarea "Buenas tardes Muchas gracias por tu respuesta. Proporciona el vínculo con la si…" at bounding box center [337, 333] width 442 height 99
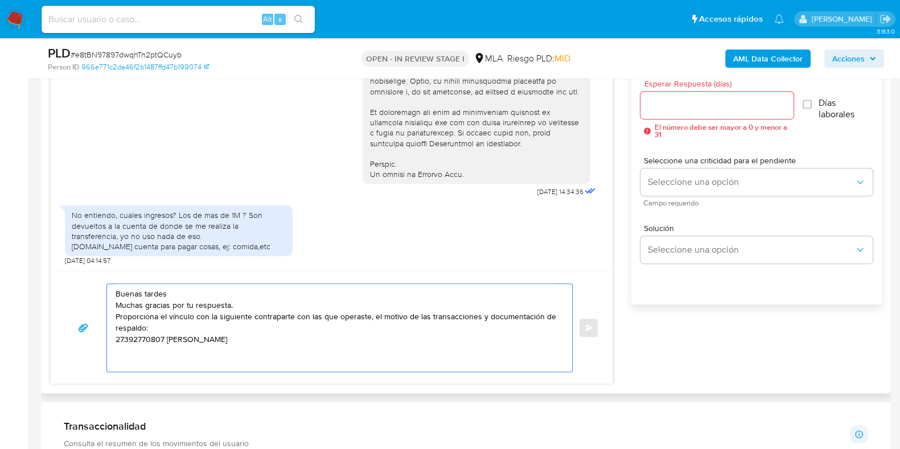
click at [116, 337] on textarea "Buenas tardes Muchas gracias por tu respuesta. Proporciona el vínculo con la si…" at bounding box center [337, 328] width 442 height 88
click at [299, 342] on textarea "Buenas tardes Muchas gracias por tu respuesta. Proporciona el vínculo con la si…" at bounding box center [337, 328] width 442 height 88
click at [198, 358] on textarea "Buenas tardes Muchas gracias por tu respuesta. Proporciona el vínculo con la si…" at bounding box center [337, 328] width 442 height 88
paste textarea "Quedamos aguardando por la información solicitada dentro de los próximos XX día…"
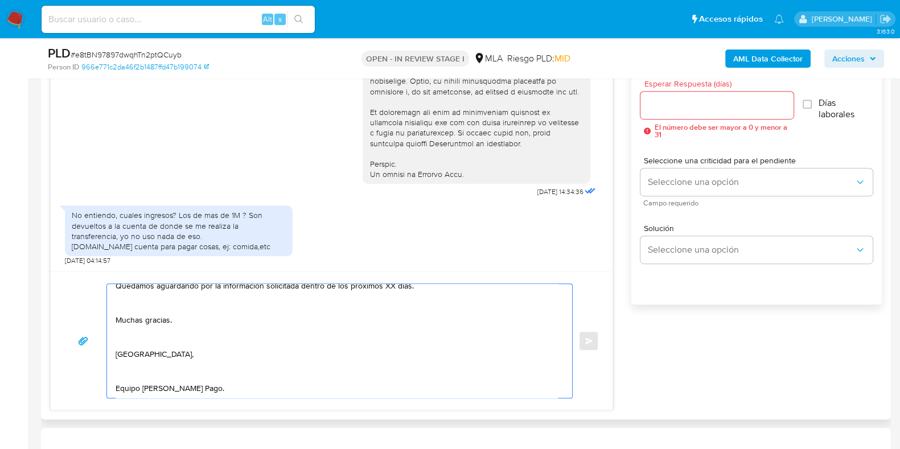
scroll to position [1, 0]
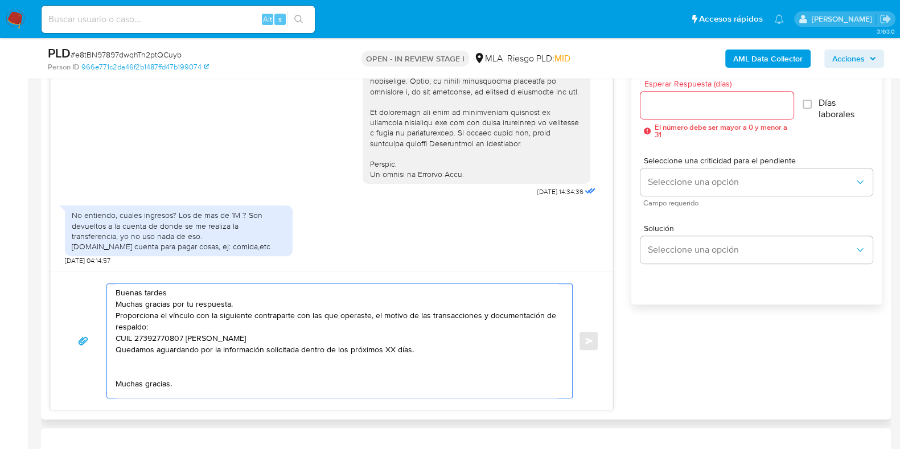
click at [393, 348] on textarea "Buenas tardes Muchas gracias por tu respuesta. Proporciona el vínculo con la si…" at bounding box center [337, 341] width 442 height 114
drag, startPoint x: 299, startPoint y: 348, endPoint x: 429, endPoint y: 352, distance: 130.4
click at [429, 352] on textarea "Buenas tardes Muchas gracias por tu respuesta. Proporciona el vínculo con la si…" at bounding box center [337, 341] width 442 height 114
type textarea "Buenas tardes Muchas gracias por tu respuesta. Proporciona el vínculo con la si…"
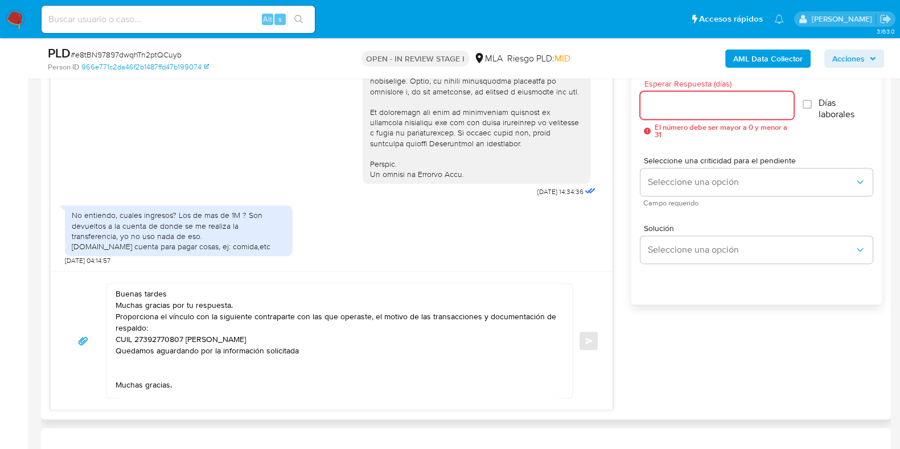
click at [679, 104] on input "Esperar Respuesta (días)" at bounding box center [716, 105] width 153 height 15
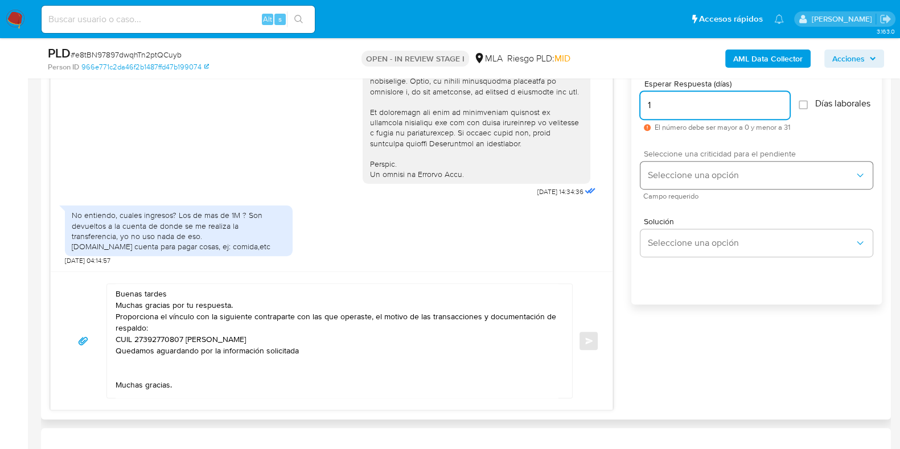
type input "1"
click at [671, 181] on span "Seleccione una opción" at bounding box center [750, 175] width 207 height 11
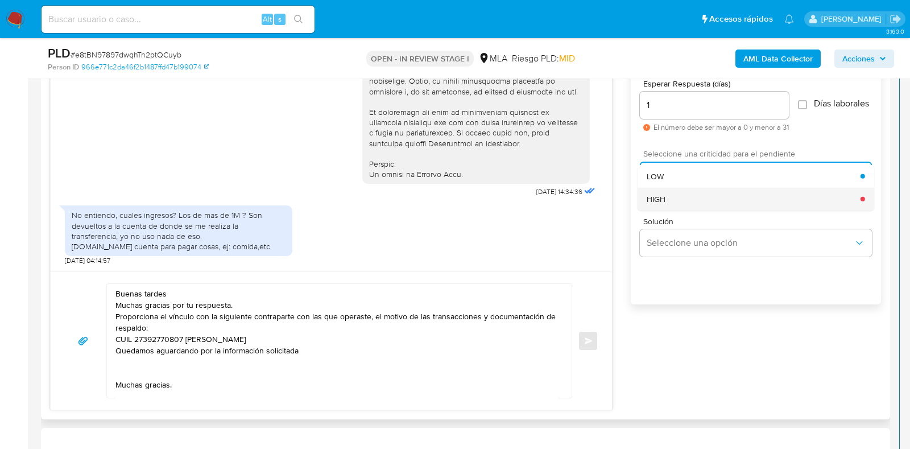
click at [669, 203] on div "HIGH" at bounding box center [754, 198] width 214 height 23
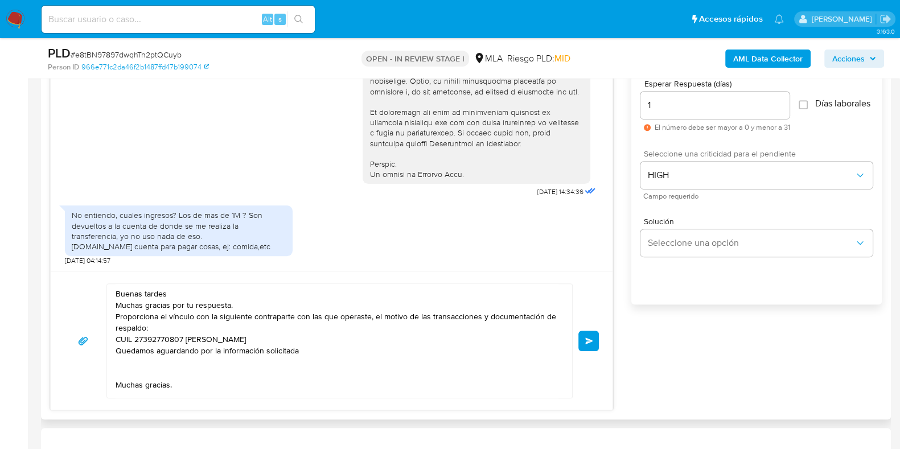
click at [595, 334] on button "Enviar" at bounding box center [588, 341] width 20 height 20
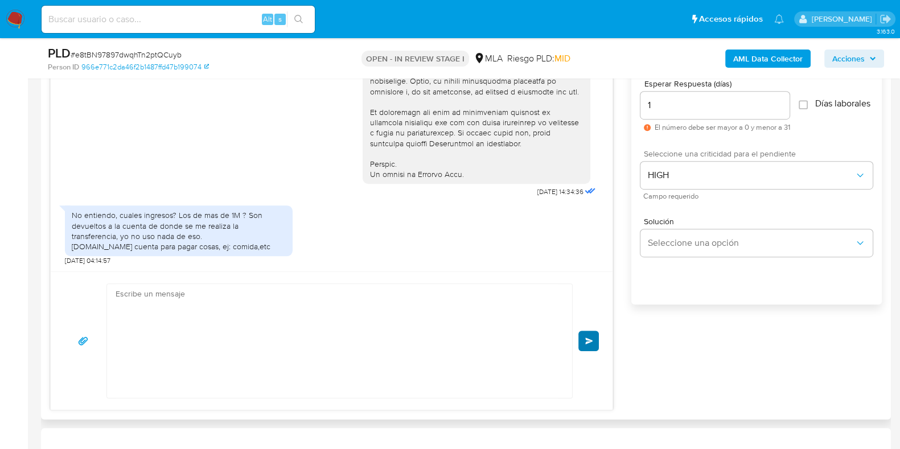
scroll to position [697, 0]
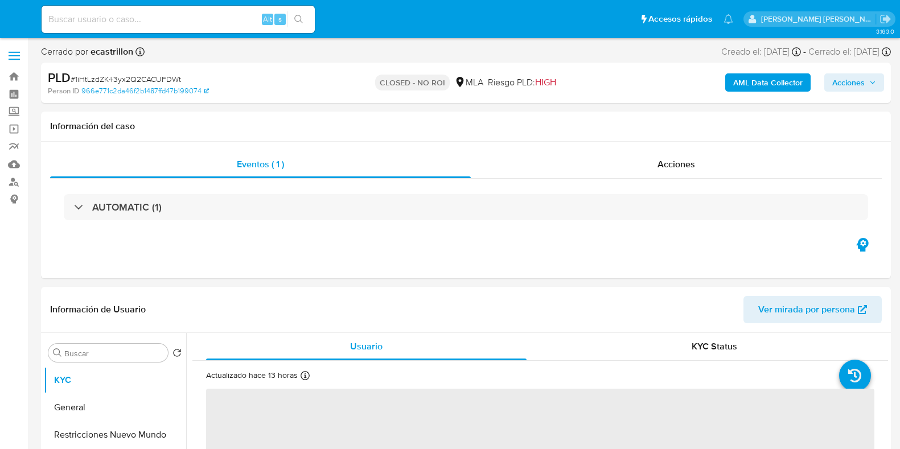
select select "10"
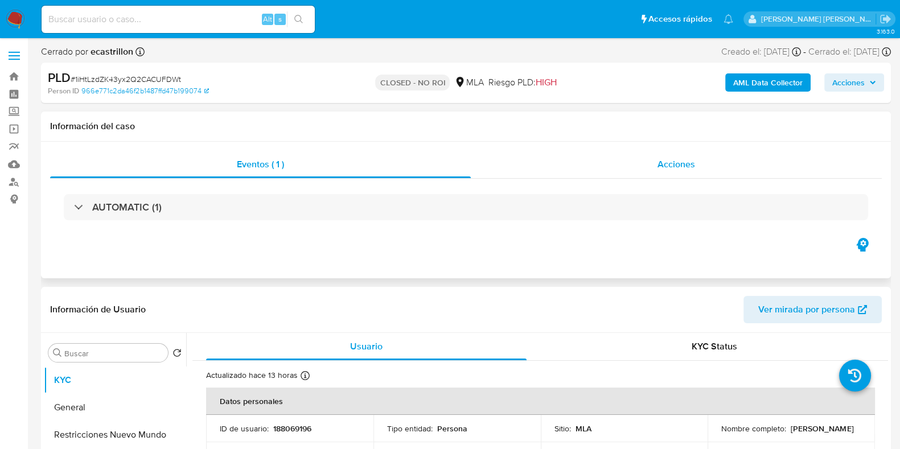
click at [670, 167] on span "Acciones" at bounding box center [676, 164] width 38 height 13
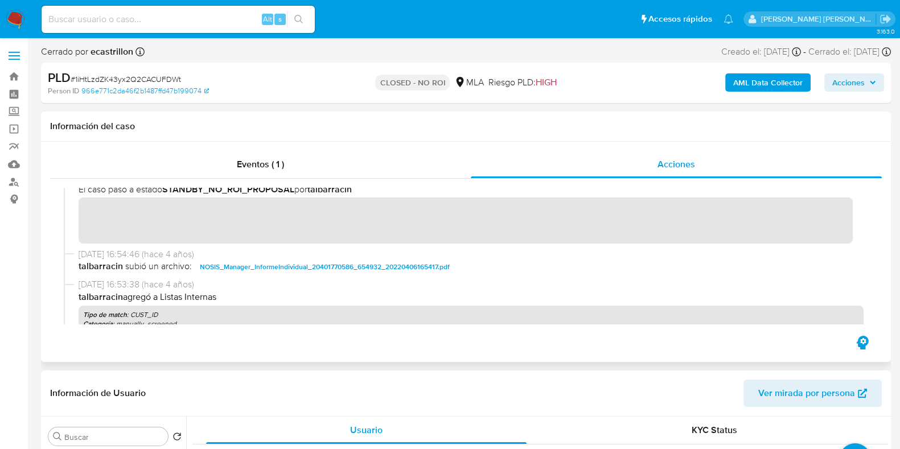
scroll to position [159, 0]
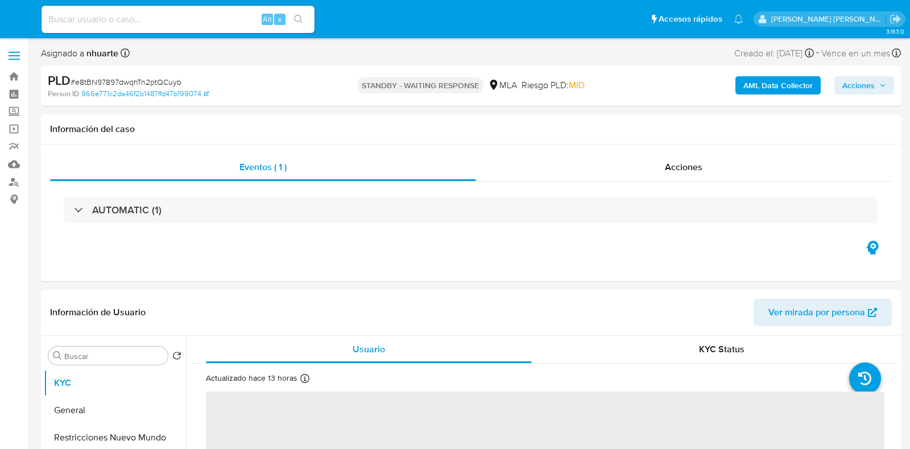
select select "10"
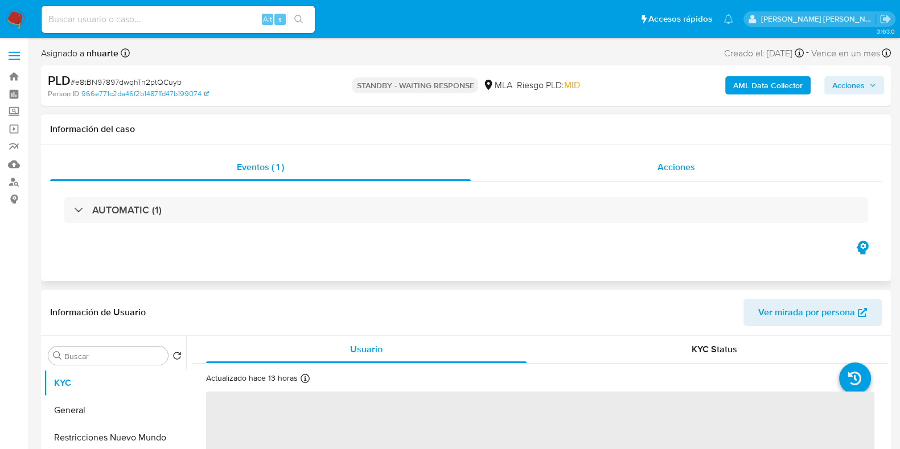
select select "10"
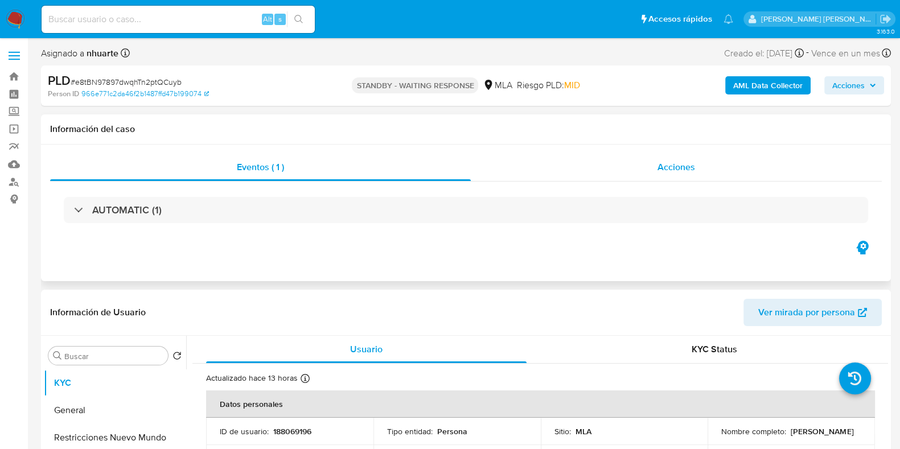
click at [691, 166] on span "Acciones" at bounding box center [676, 166] width 38 height 13
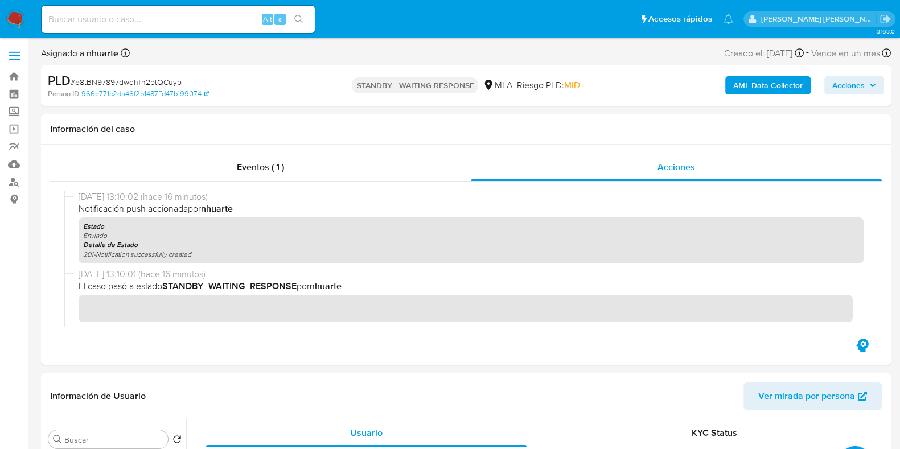
click at [749, 85] on b "AML Data Collector" at bounding box center [767, 85] width 69 height 18
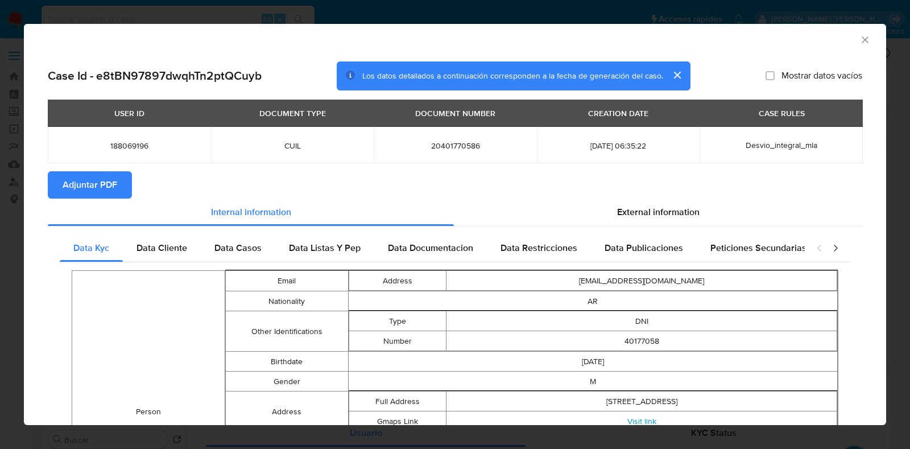
click at [860, 41] on icon "Cerrar ventana" at bounding box center [865, 39] width 11 height 11
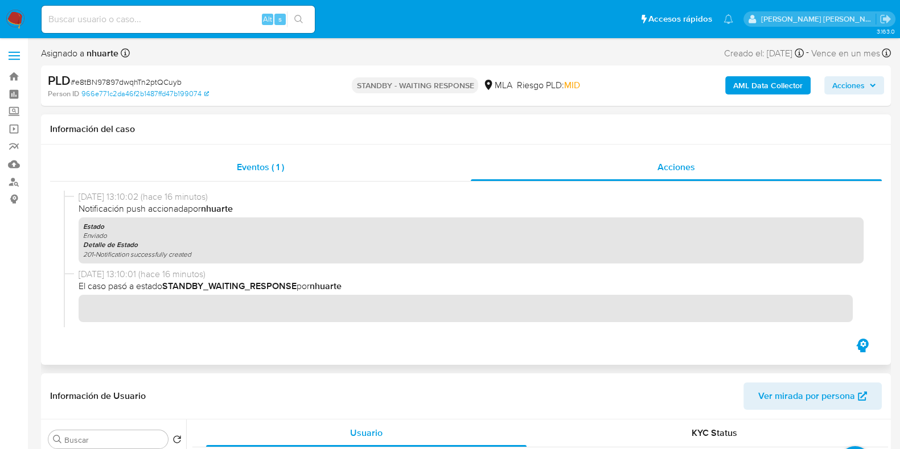
click at [270, 175] on div "Eventos ( 1 )" at bounding box center [260, 167] width 421 height 27
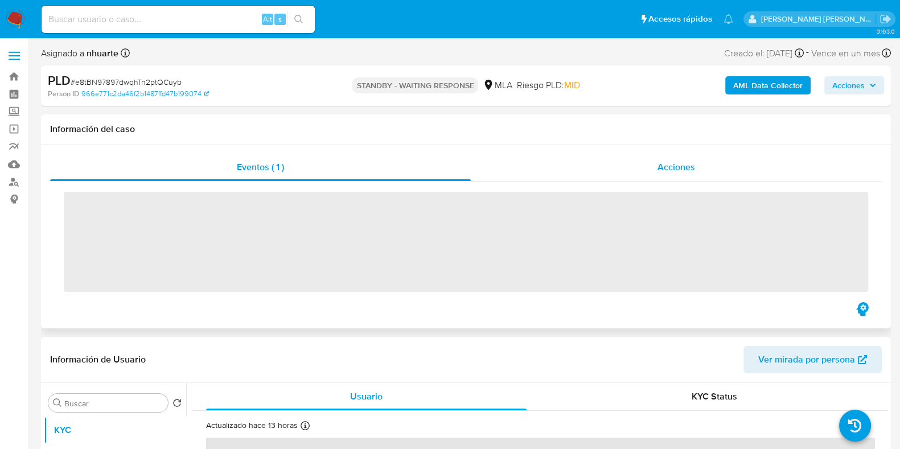
click at [676, 169] on span "Acciones" at bounding box center [676, 166] width 38 height 13
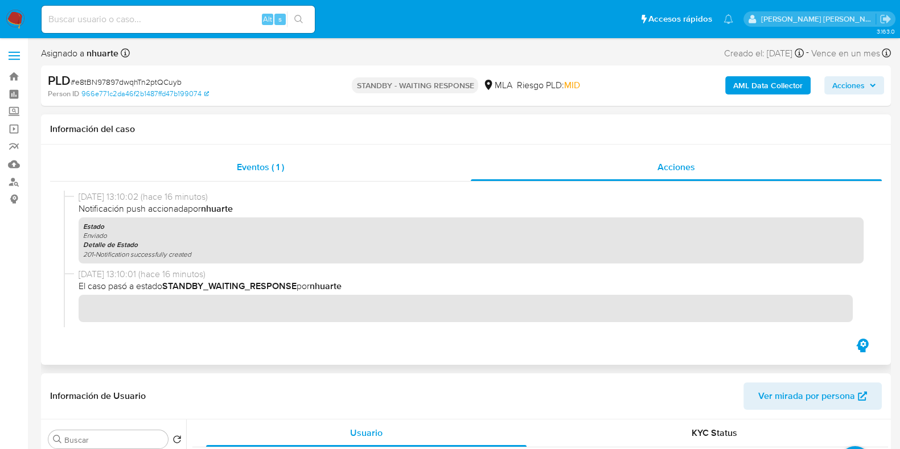
click at [277, 166] on span "Eventos ( 1 )" at bounding box center [260, 166] width 47 height 13
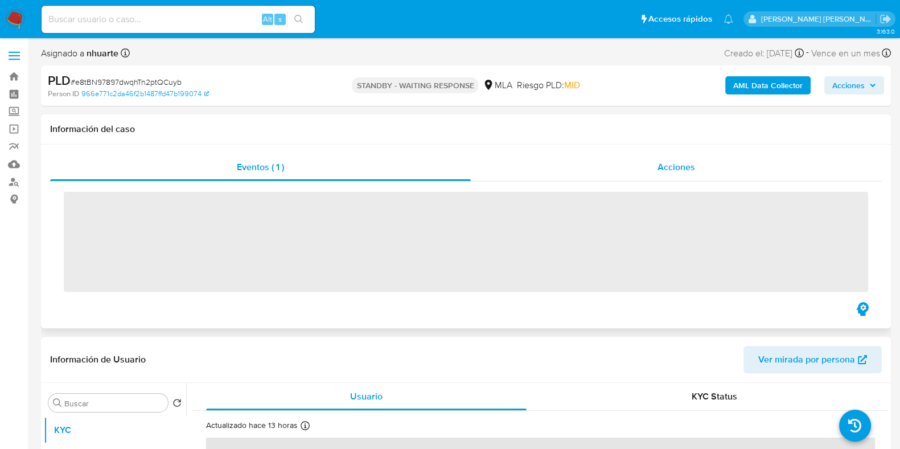
click at [674, 160] on div "Acciones" at bounding box center [676, 167] width 411 height 27
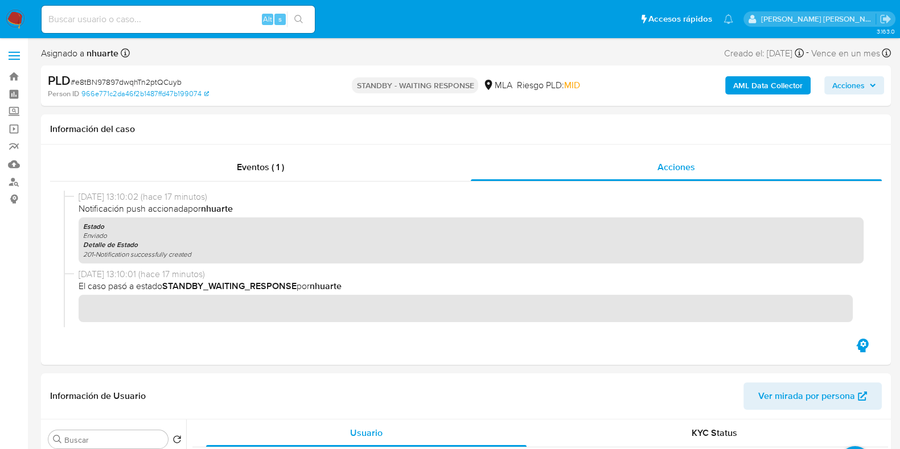
click at [745, 79] on b "AML Data Collector" at bounding box center [767, 85] width 69 height 18
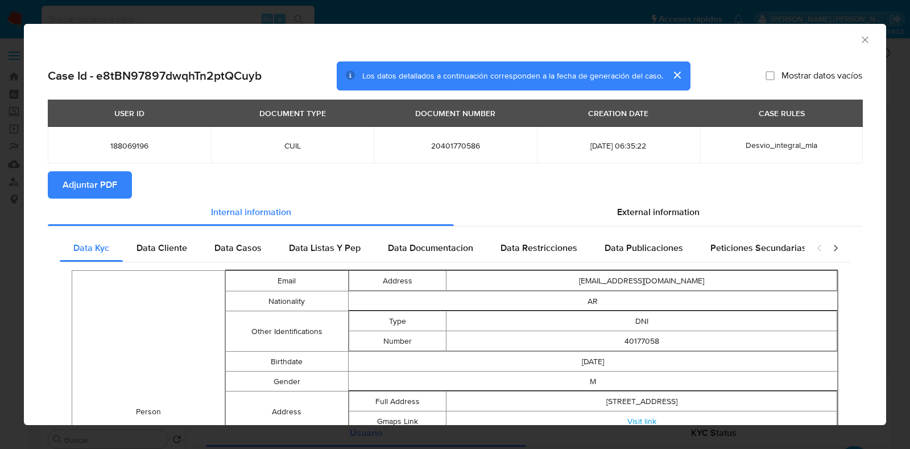
click at [860, 41] on icon "Cerrar ventana" at bounding box center [865, 39] width 11 height 11
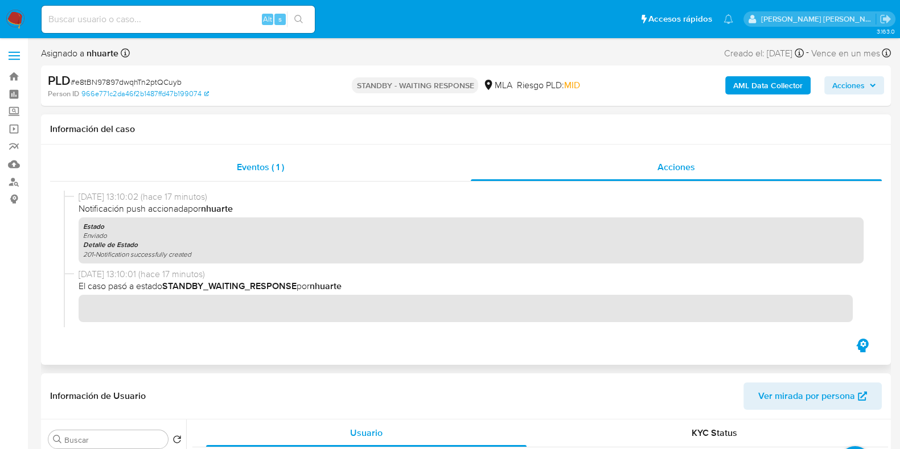
click at [250, 167] on span "Eventos ( 1 )" at bounding box center [260, 166] width 47 height 13
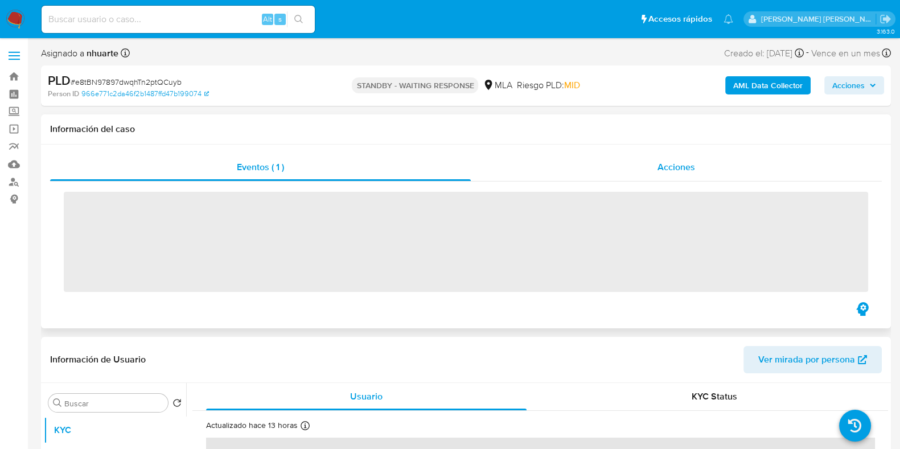
click at [689, 174] on div "Acciones" at bounding box center [676, 167] width 411 height 27
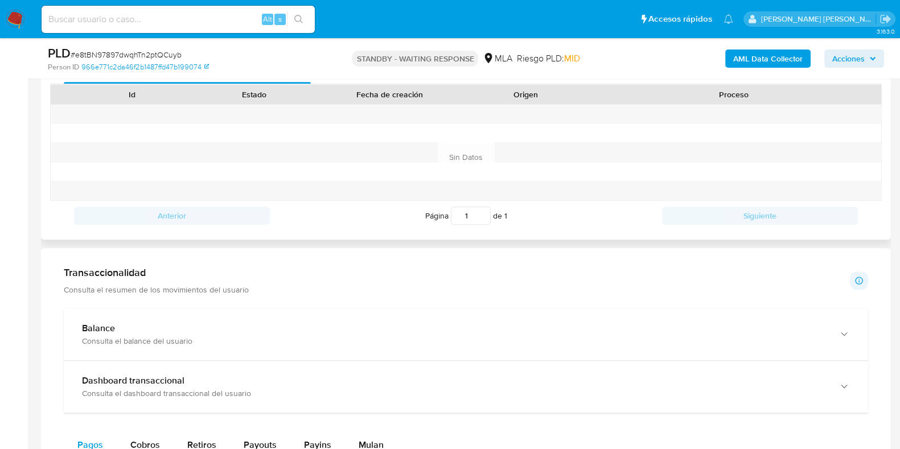
scroll to position [640, 0]
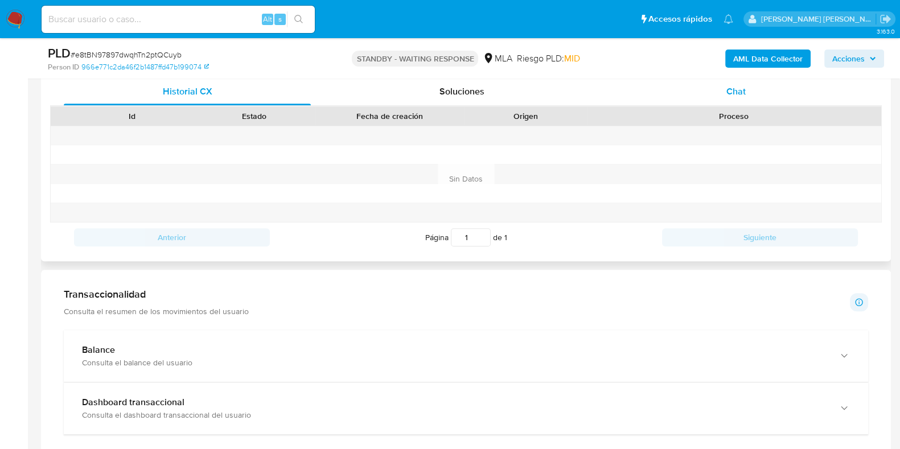
click at [737, 89] on span "Chat" at bounding box center [735, 91] width 19 height 13
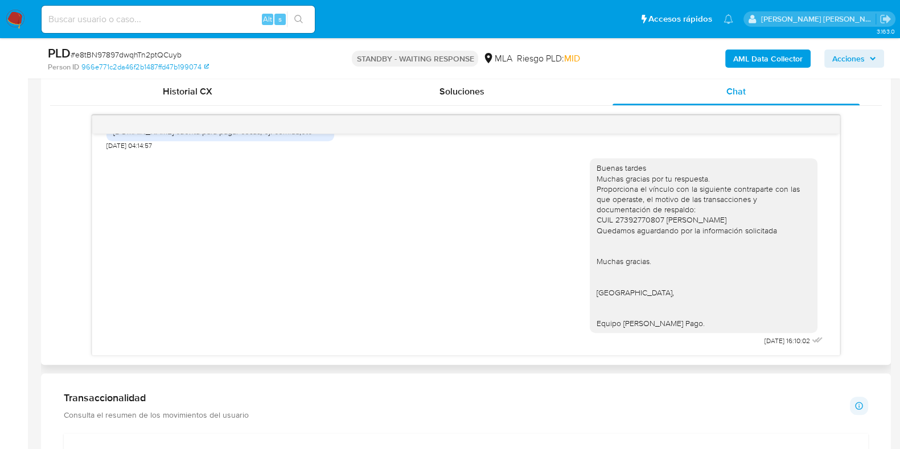
scroll to position [554, 0]
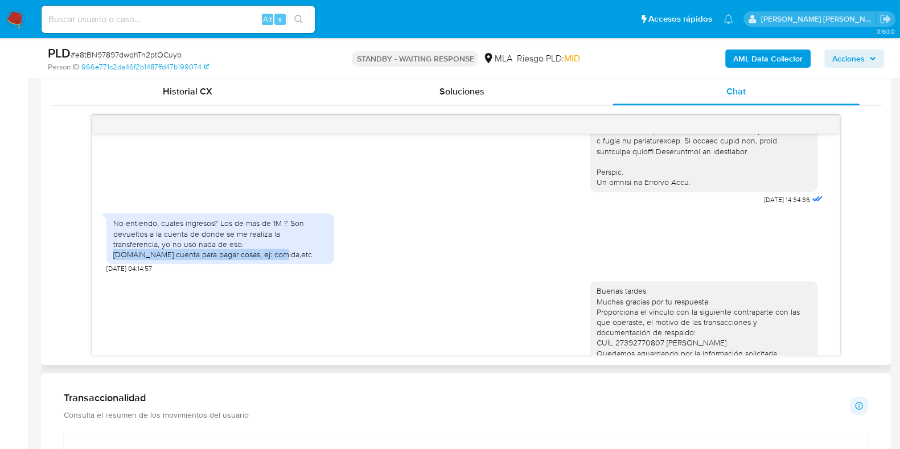
drag, startPoint x: 114, startPoint y: 272, endPoint x: 274, endPoint y: 274, distance: 159.3
click at [274, 259] on div "No entiendo, cuales ingresos? Los de mas de 1M ? Son devueltos a la cuenta de d…" at bounding box center [220, 239] width 214 height 42
copy div "[DOMAIN_NAME] cuenta para pagar cosas, ej: comida,etc"
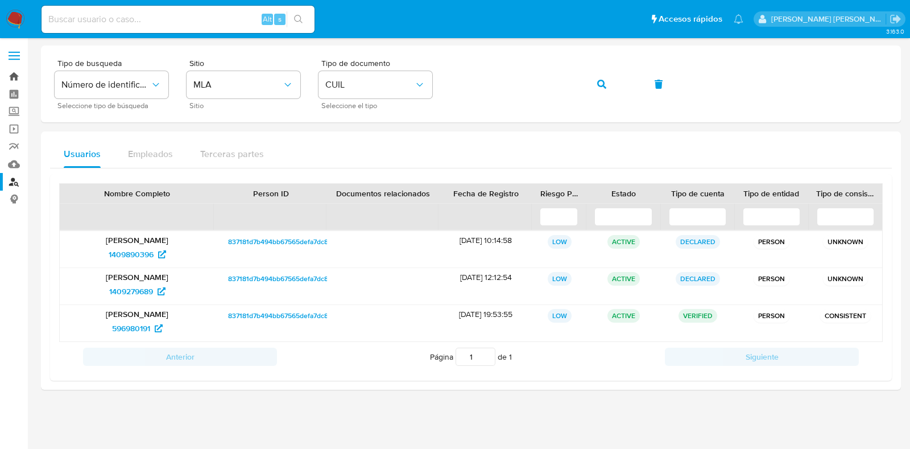
click at [13, 73] on link "Bandeja" at bounding box center [67, 77] width 135 height 18
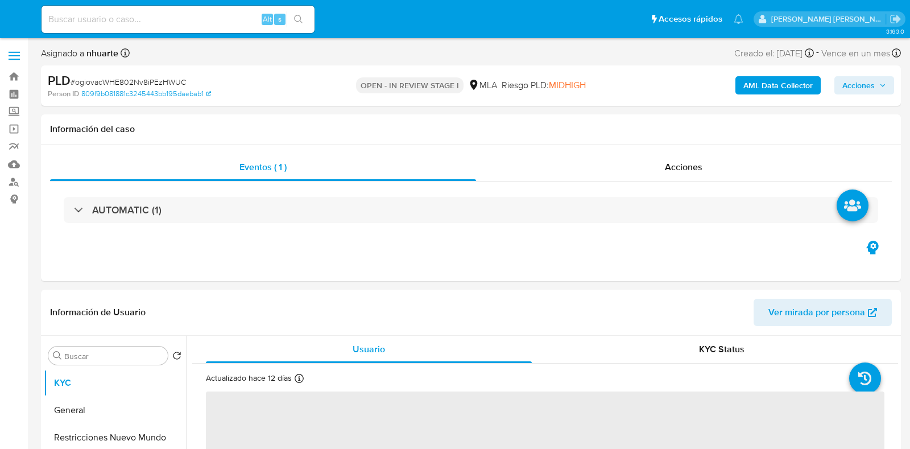
select select "10"
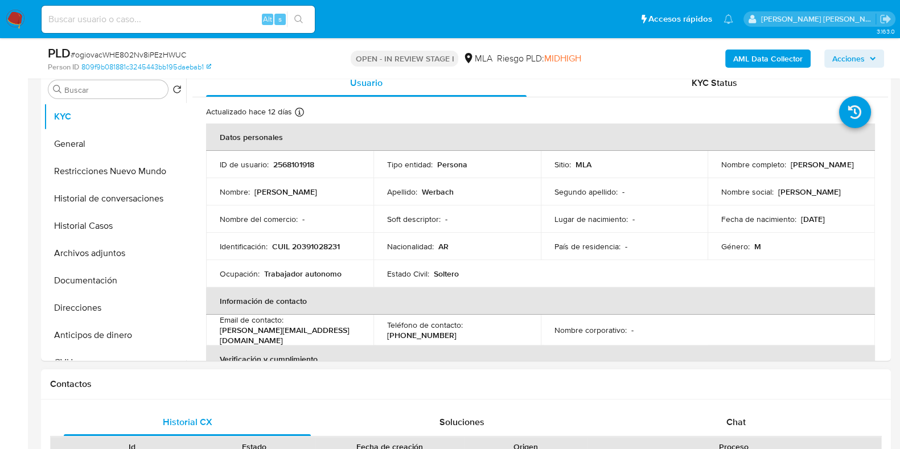
scroll to position [497, 0]
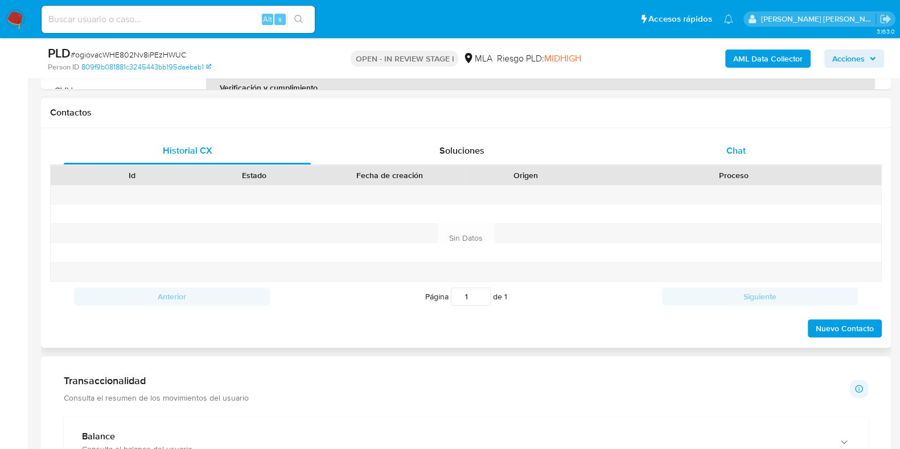
click at [732, 137] on div "Chat" at bounding box center [735, 150] width 247 height 27
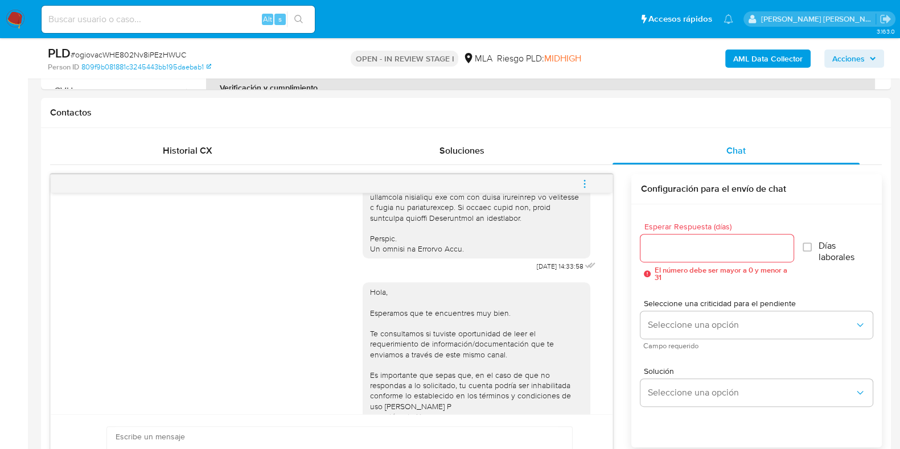
scroll to position [460, 0]
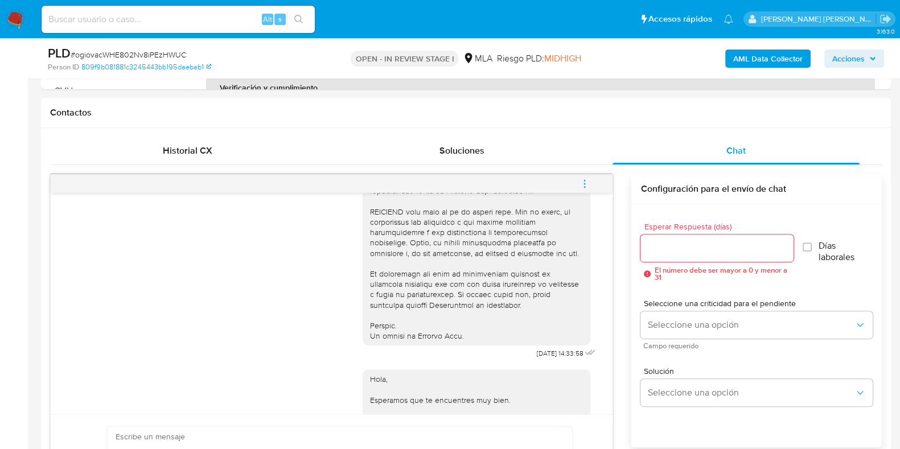
click at [589, 179] on icon "menu-action" at bounding box center [584, 184] width 10 height 10
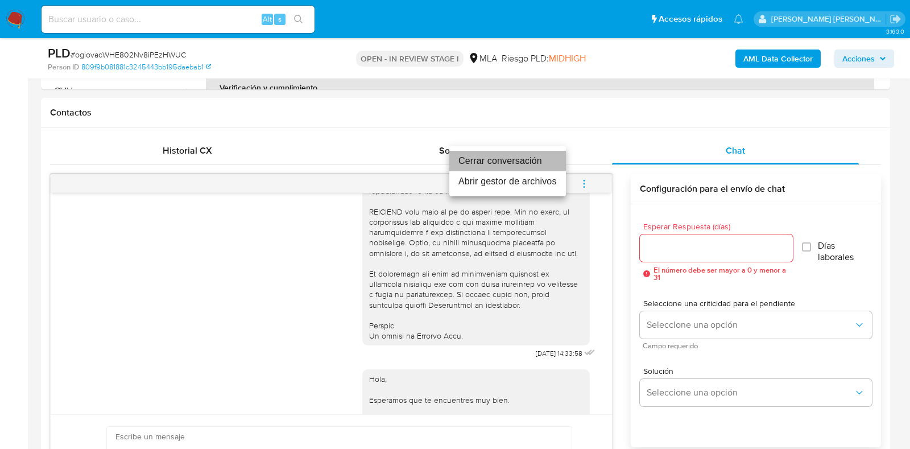
click at [536, 155] on li "Cerrar conversación" at bounding box center [508, 161] width 117 height 20
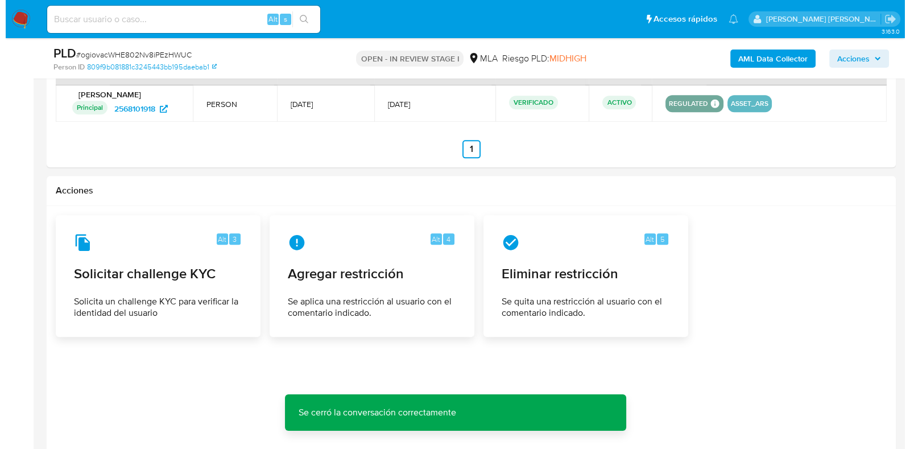
scroll to position [1707, 0]
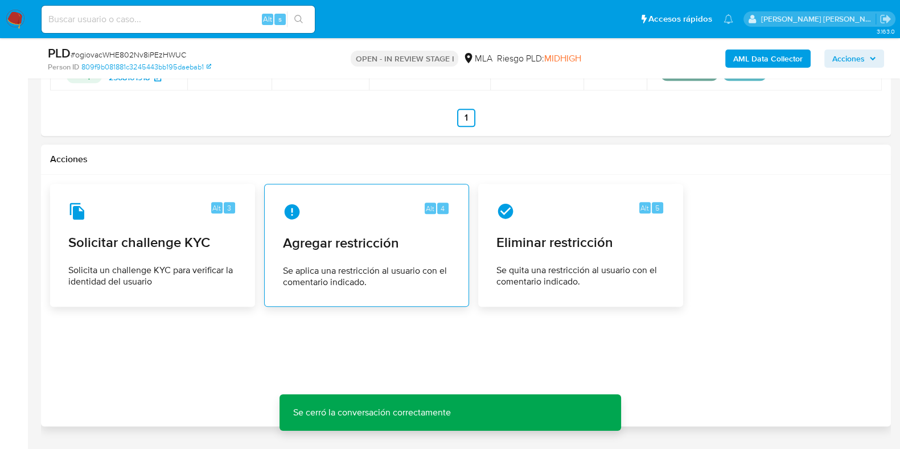
click at [370, 234] on span "Agregar restricción" at bounding box center [366, 242] width 167 height 17
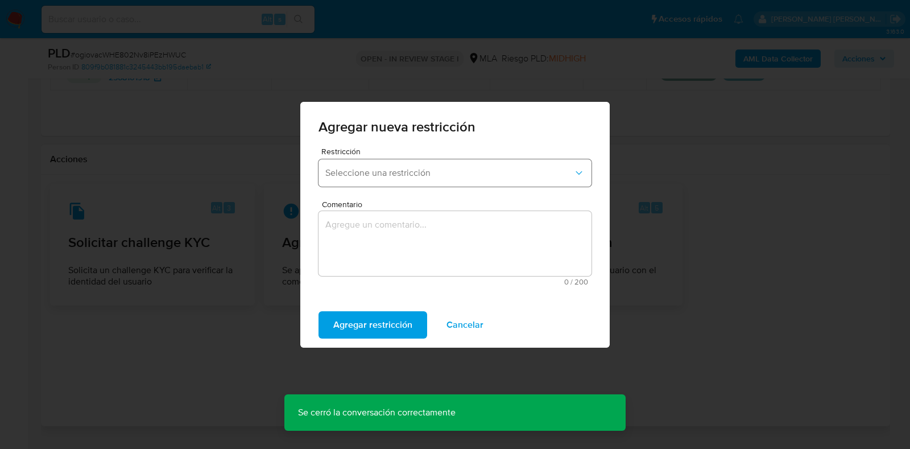
click at [409, 181] on button "Seleccione una restricción" at bounding box center [455, 172] width 273 height 27
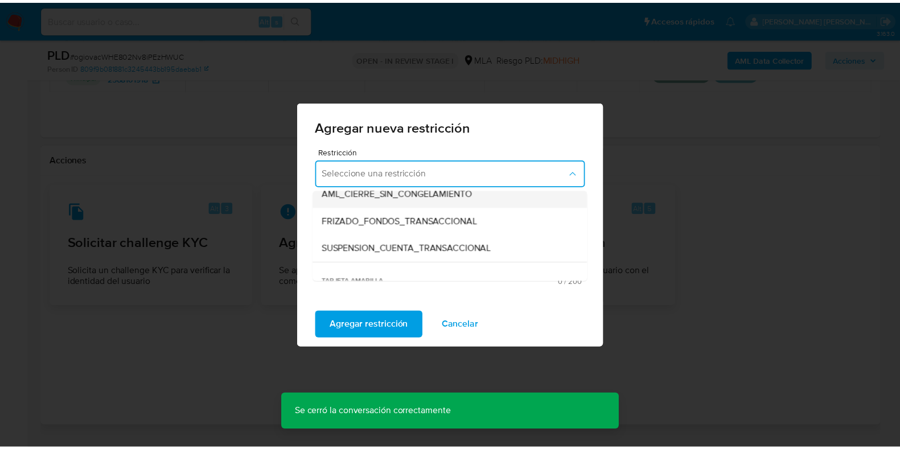
scroll to position [142, 0]
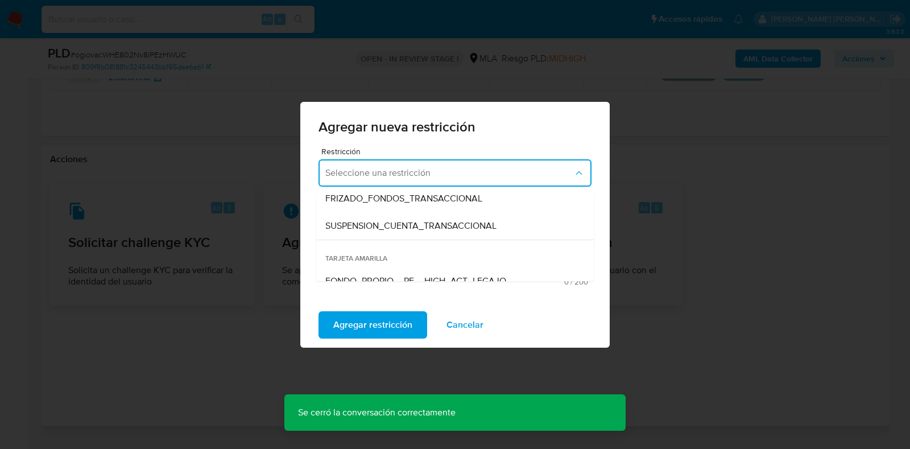
click at [395, 231] on span "SUSPENSION_CUENTA_TRANSACCIONAL" at bounding box center [410, 225] width 171 height 11
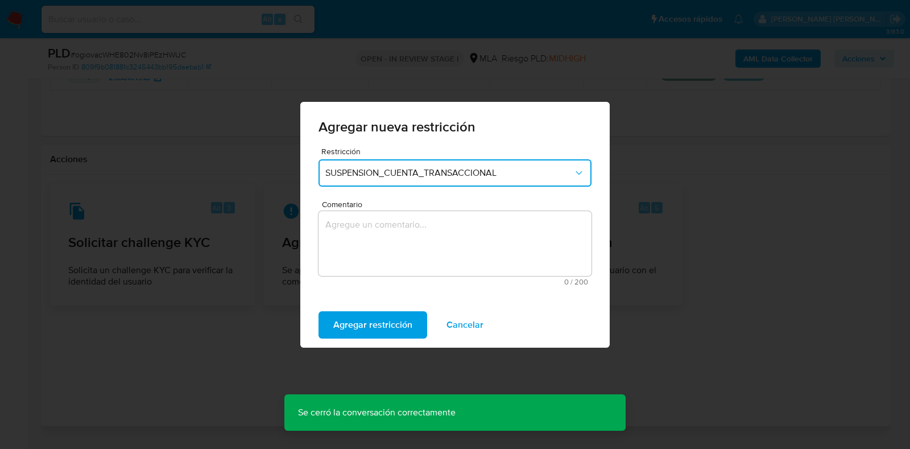
click at [393, 232] on textarea "Comentario" at bounding box center [455, 243] width 273 height 65
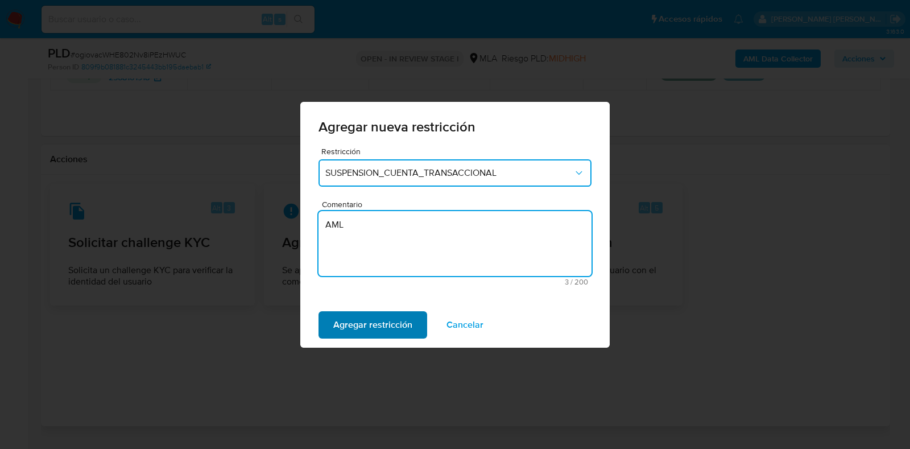
type textarea "AML"
click at [387, 325] on span "Agregar restricción" at bounding box center [372, 324] width 79 height 25
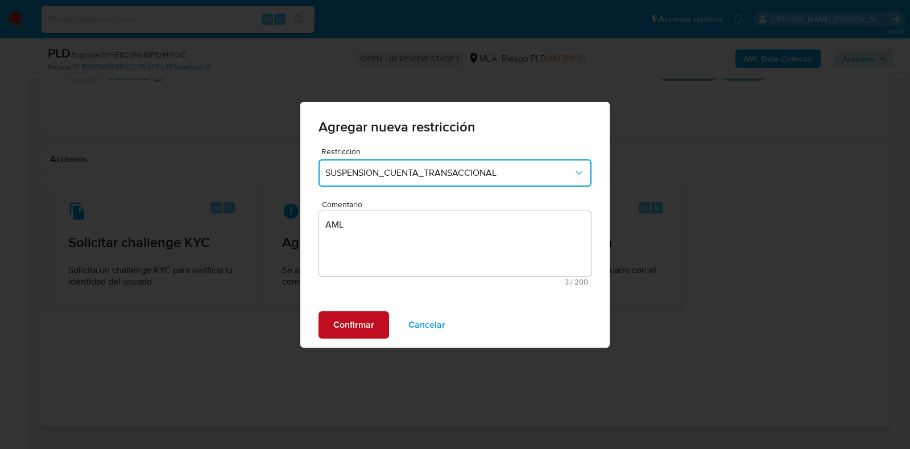
click at [370, 324] on span "Confirmar" at bounding box center [353, 324] width 41 height 25
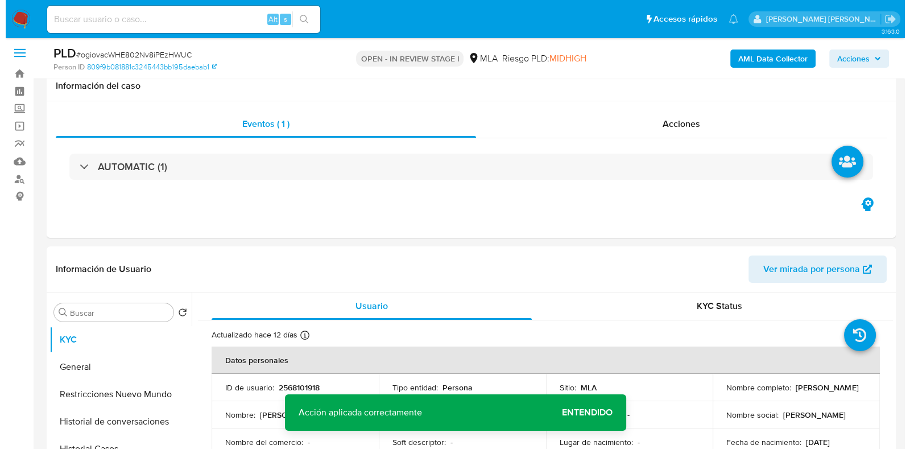
scroll to position [0, 0]
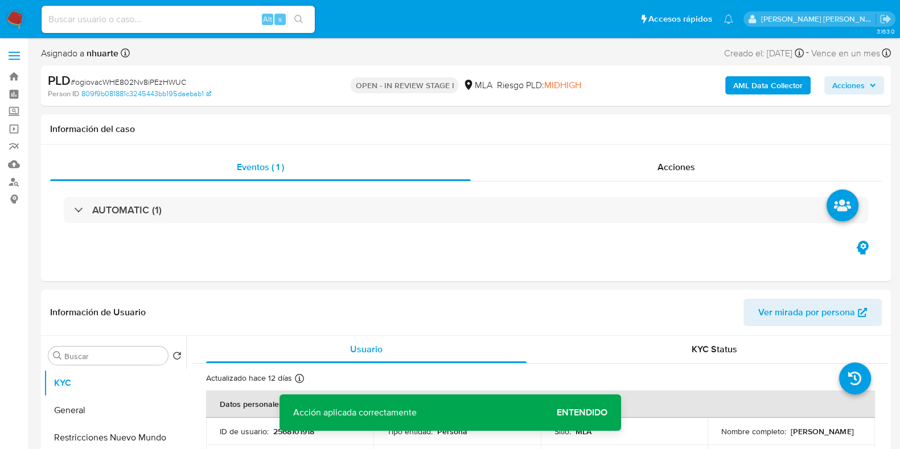
click at [749, 89] on b "AML Data Collector" at bounding box center [767, 85] width 69 height 18
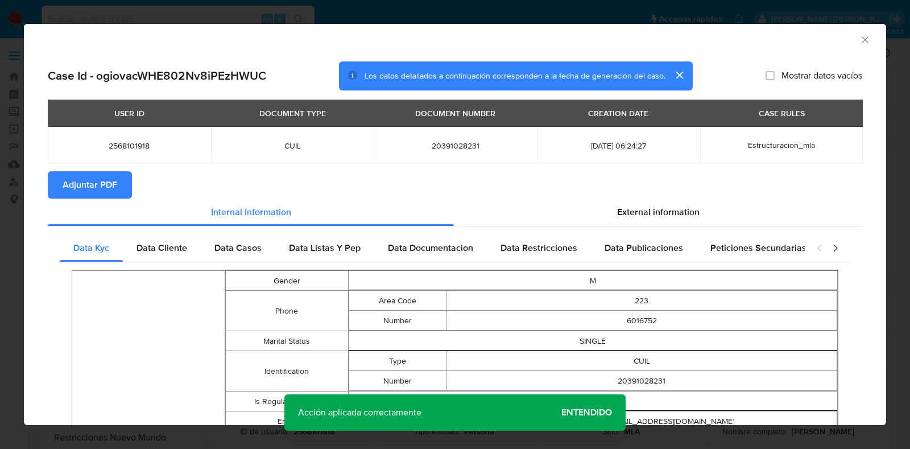
click at [81, 183] on span "Adjuntar PDF" at bounding box center [90, 184] width 55 height 25
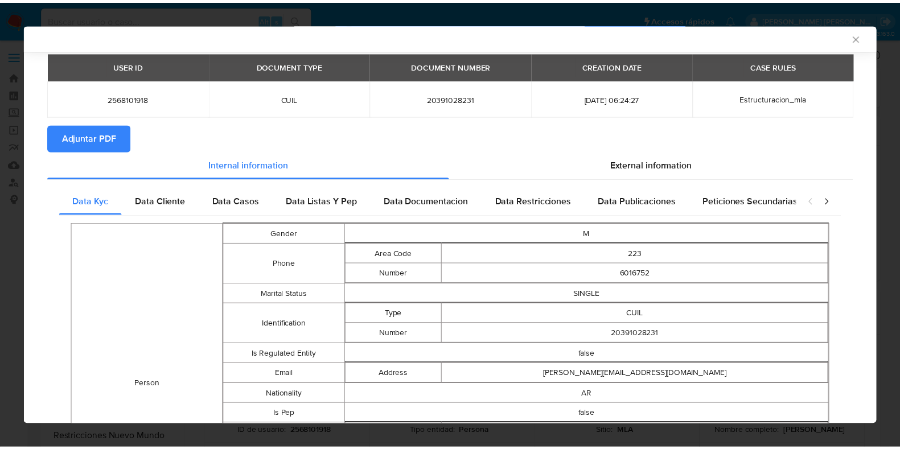
scroll to position [139, 0]
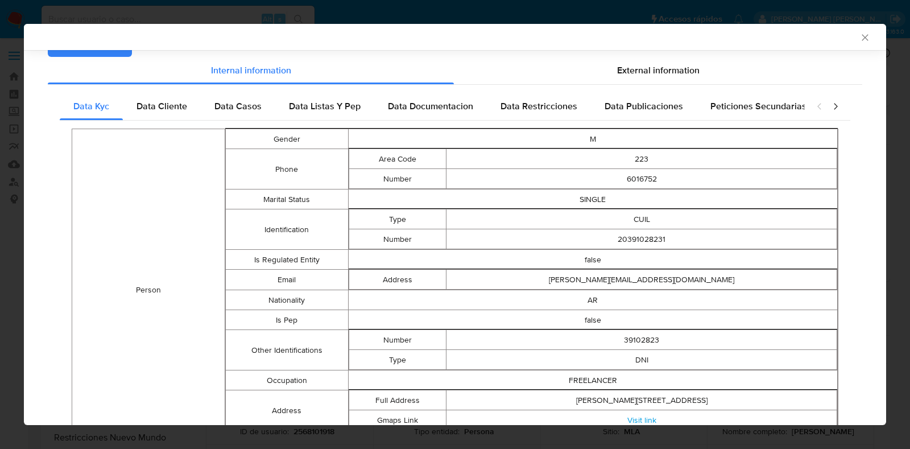
click at [860, 35] on icon "Cerrar ventana" at bounding box center [865, 37] width 11 height 11
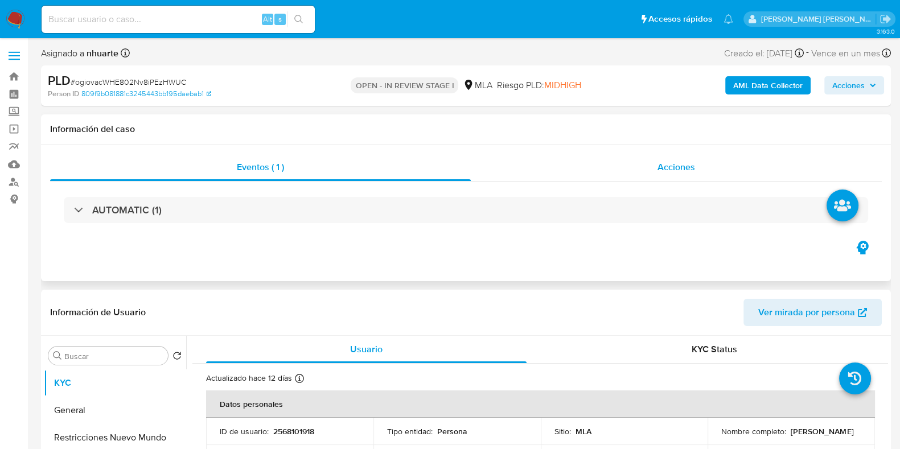
click at [710, 166] on div "Acciones" at bounding box center [676, 167] width 411 height 27
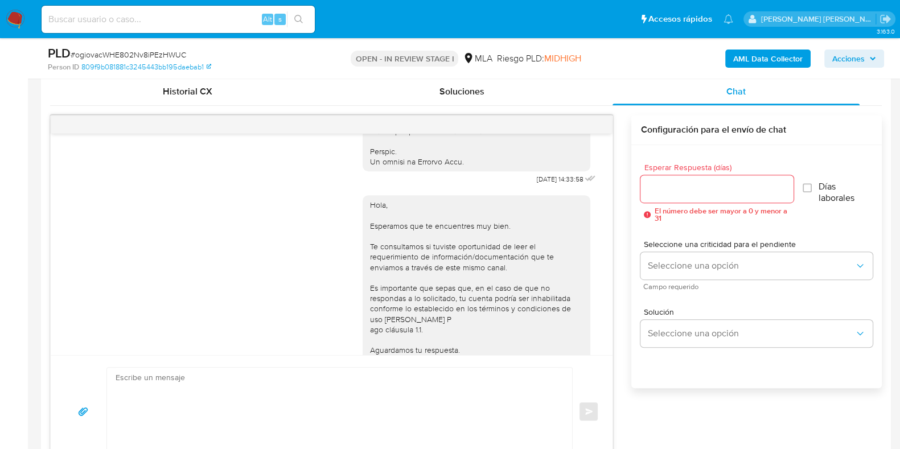
scroll to position [531, 0]
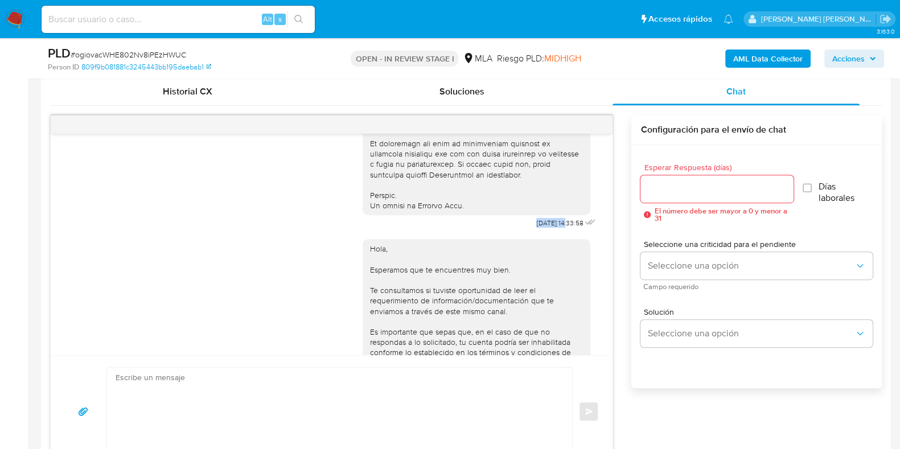
drag, startPoint x: 510, startPoint y: 243, endPoint x: 546, endPoint y: 238, distance: 36.8
copy span "17/09/2025"
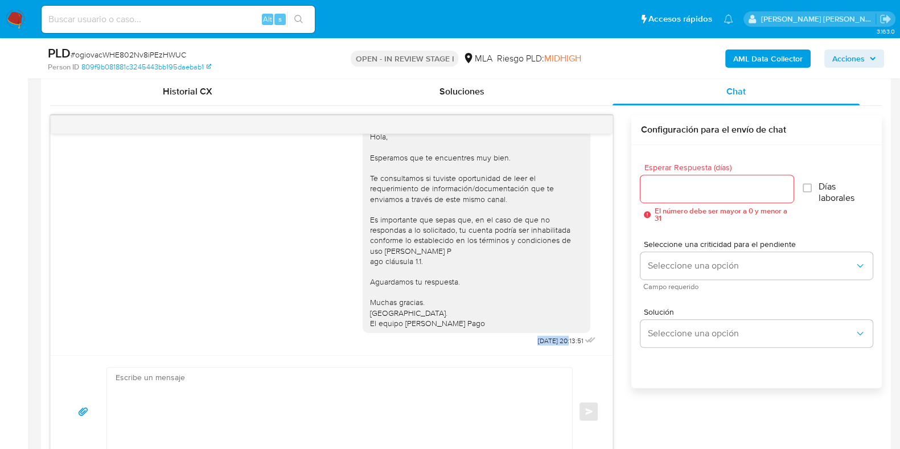
drag, startPoint x: 512, startPoint y: 339, endPoint x: 546, endPoint y: 339, distance: 33.6
click at [546, 339] on span "22/09/2025 20:13:51" at bounding box center [560, 340] width 46 height 9
copy span "22/09/2025"
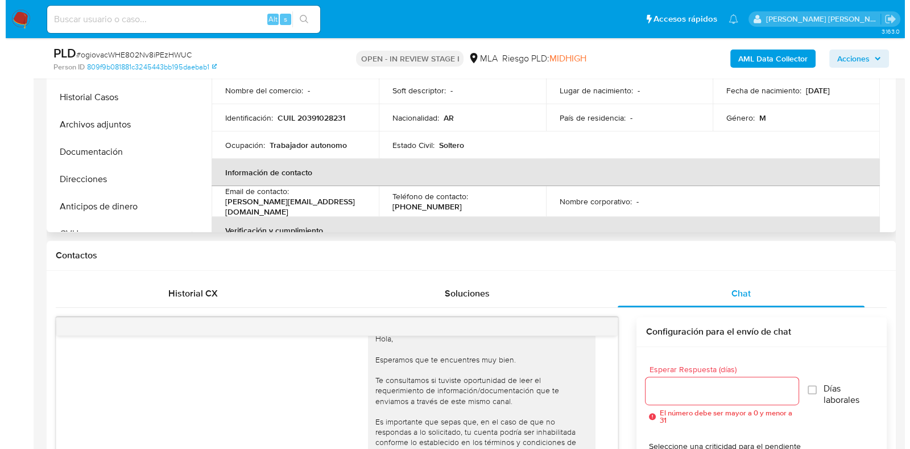
scroll to position [284, 0]
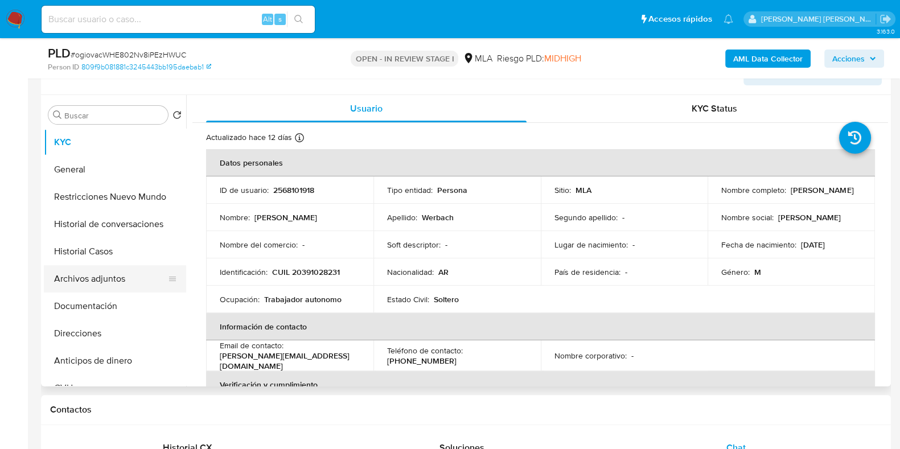
click at [101, 266] on button "Archivos adjuntos" at bounding box center [110, 278] width 133 height 27
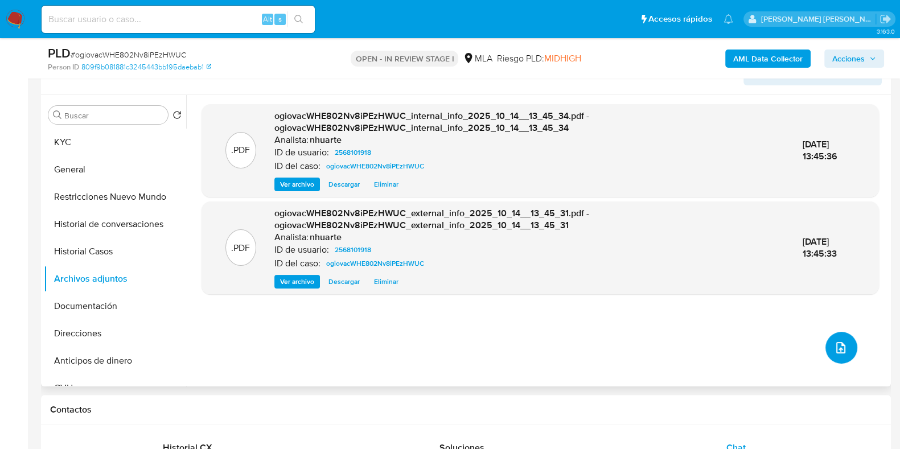
click at [826, 341] on button "upload-file" at bounding box center [841, 348] width 32 height 32
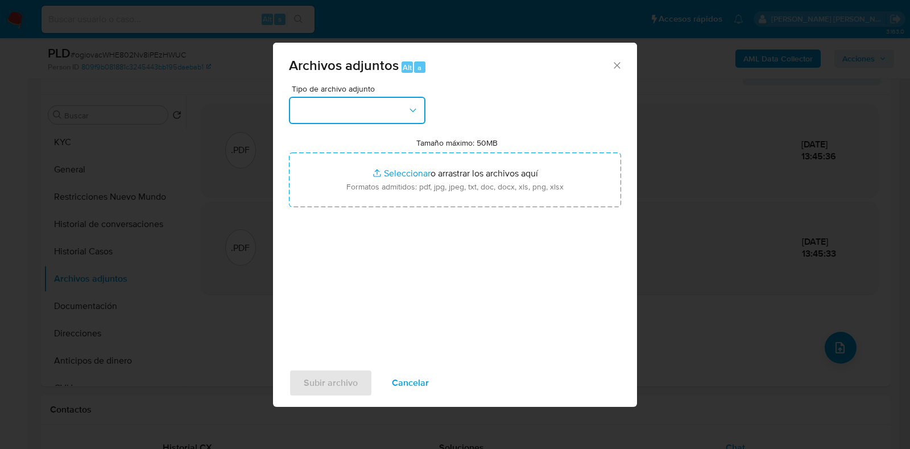
click at [413, 111] on icon "button" at bounding box center [413, 110] width 6 height 3
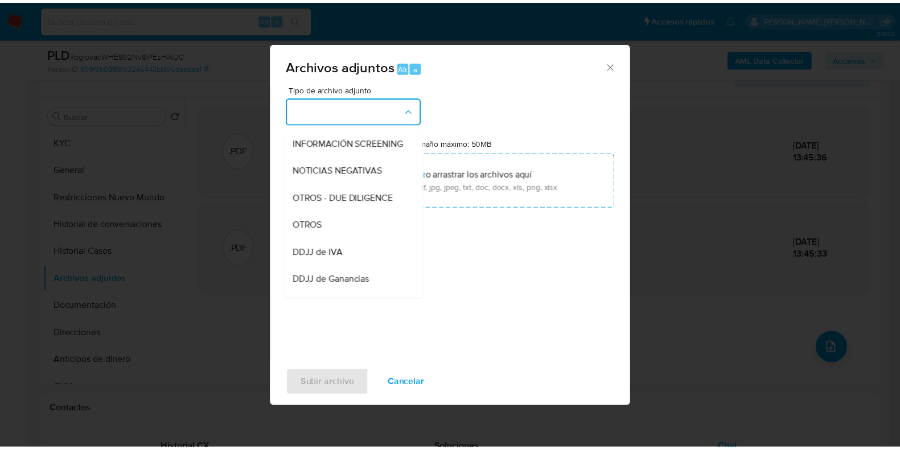
scroll to position [166, 0]
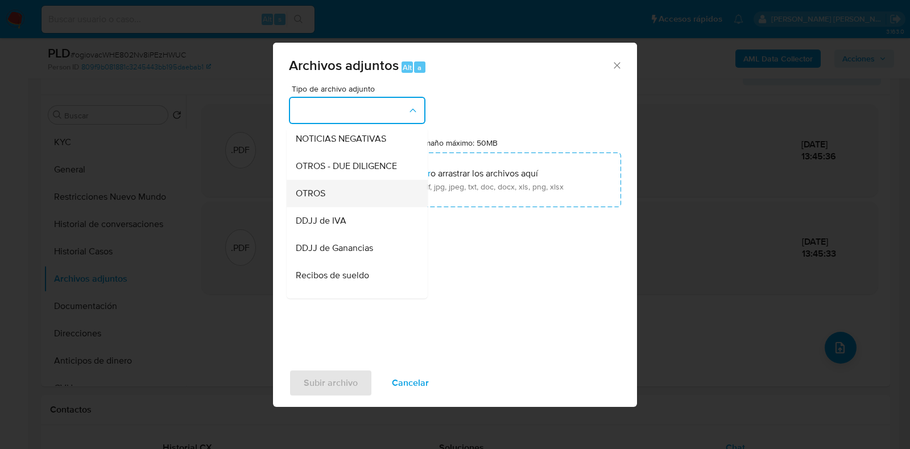
click at [378, 199] on div "OTROS" at bounding box center [354, 193] width 116 height 27
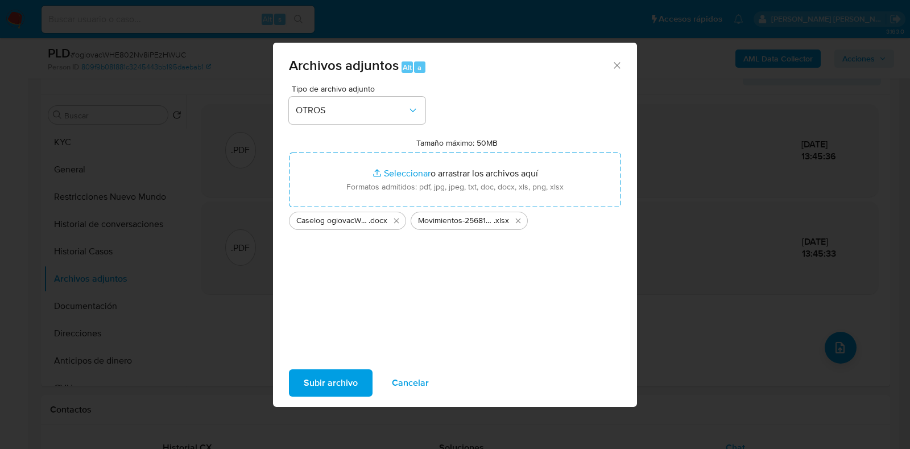
click at [351, 383] on span "Subir archivo" at bounding box center [331, 382] width 54 height 25
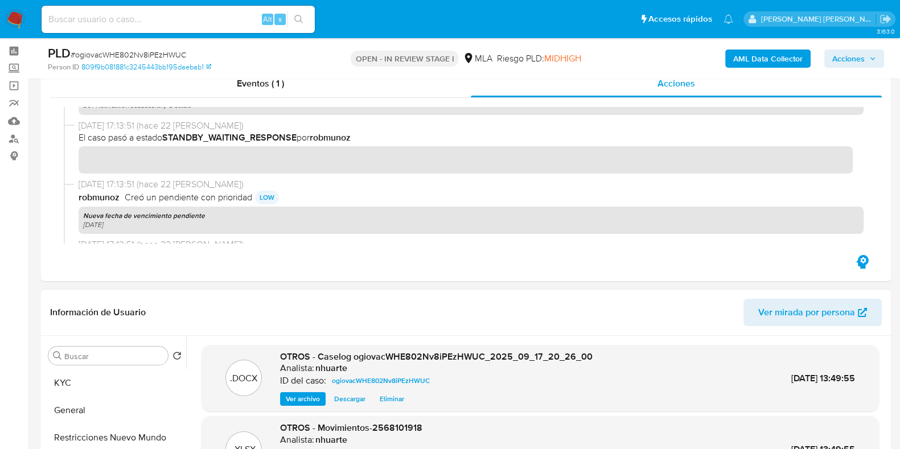
scroll to position [0, 0]
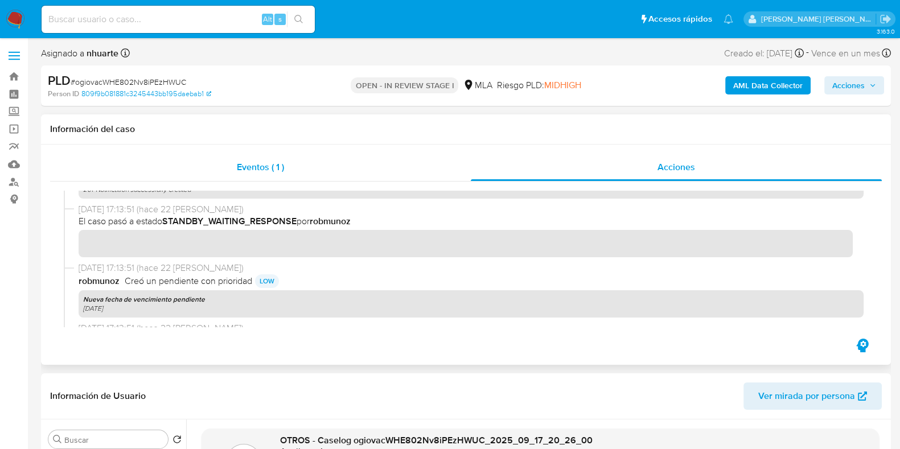
click at [229, 155] on div "Eventos ( 1 )" at bounding box center [260, 167] width 421 height 27
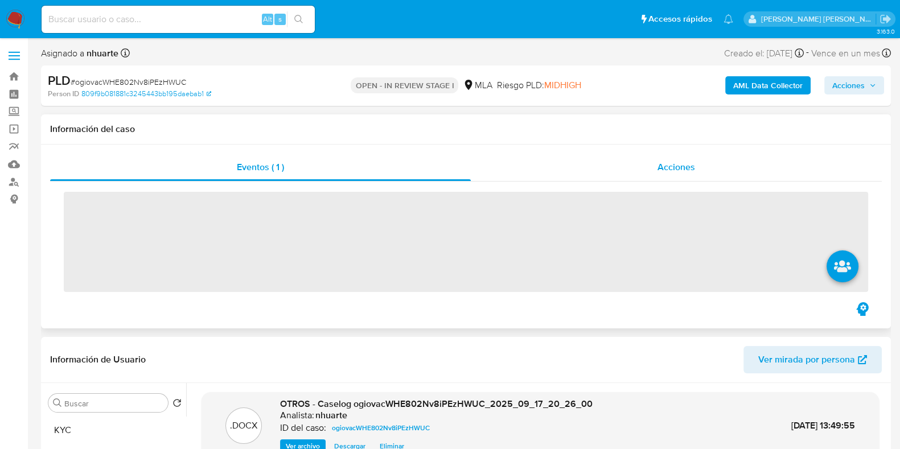
click at [694, 171] on span "Acciones" at bounding box center [676, 166] width 38 height 13
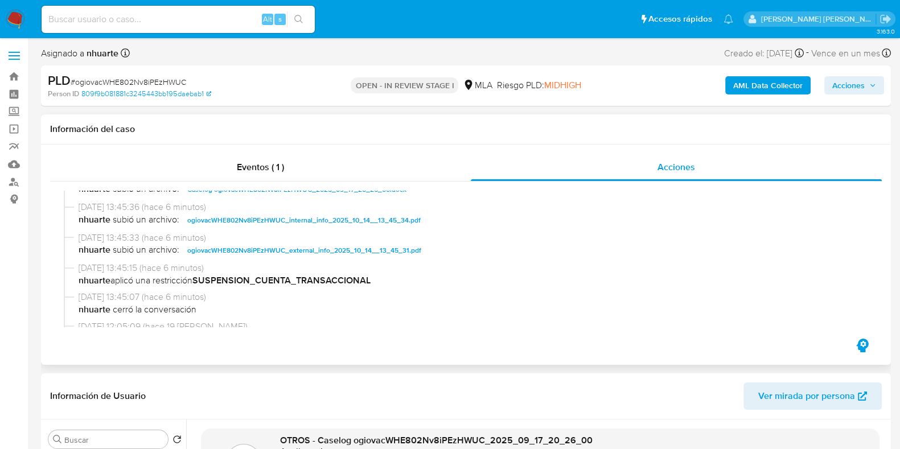
scroll to position [71, 0]
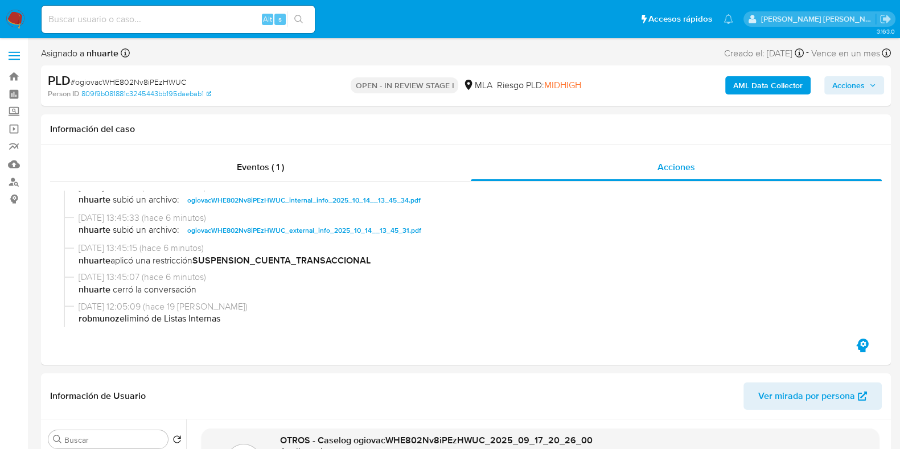
click at [852, 83] on span "Acciones" at bounding box center [848, 85] width 32 height 18
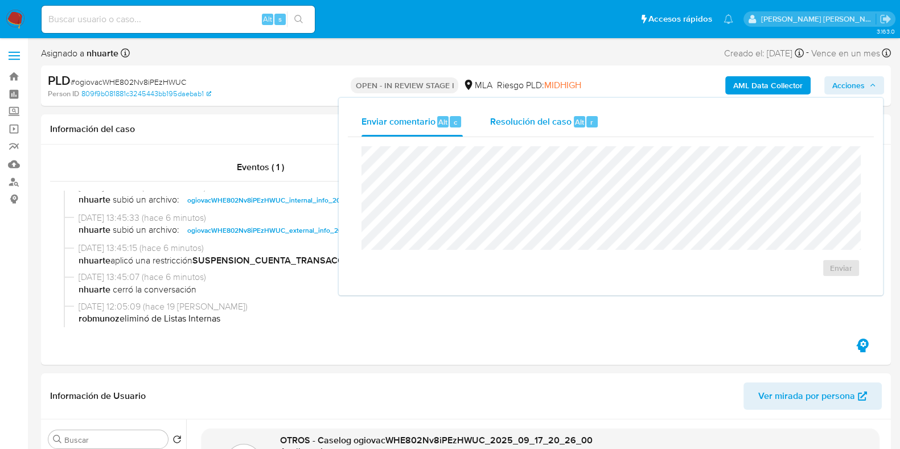
click at [574, 119] on div "Alt" at bounding box center [579, 121] width 11 height 11
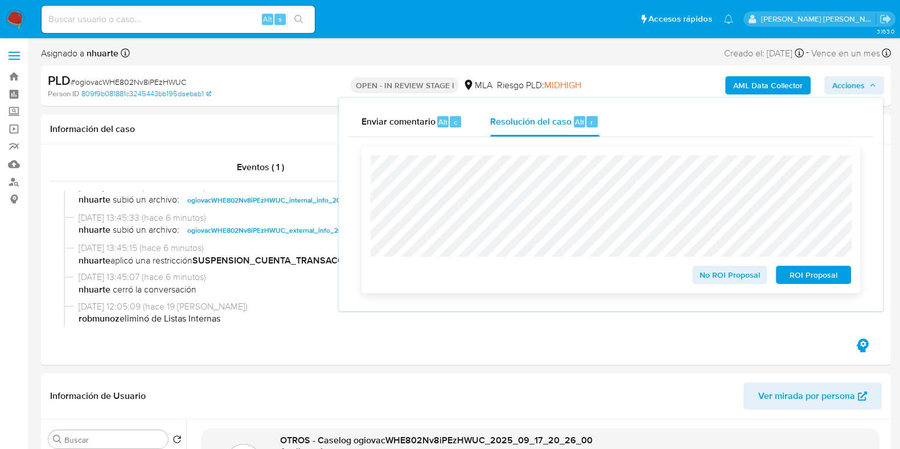
click at [835, 283] on span "ROI Proposal" at bounding box center [813, 275] width 59 height 16
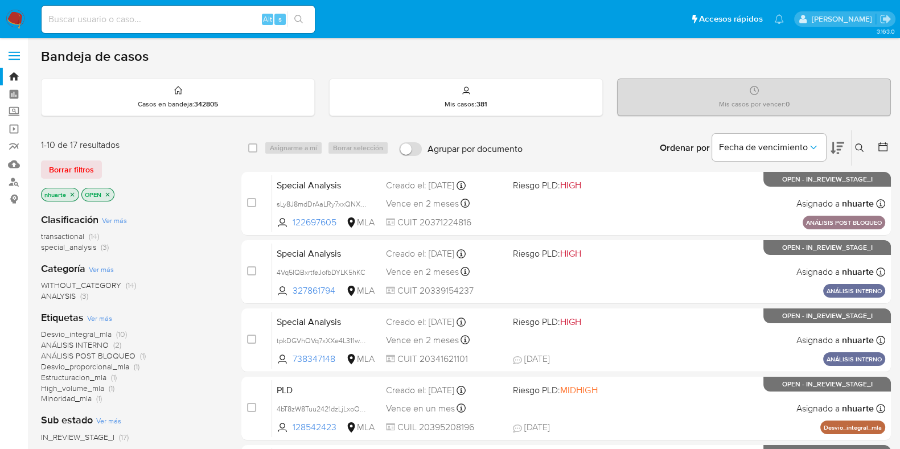
click at [71, 192] on icon "close-filter" at bounding box center [73, 194] width 4 height 4
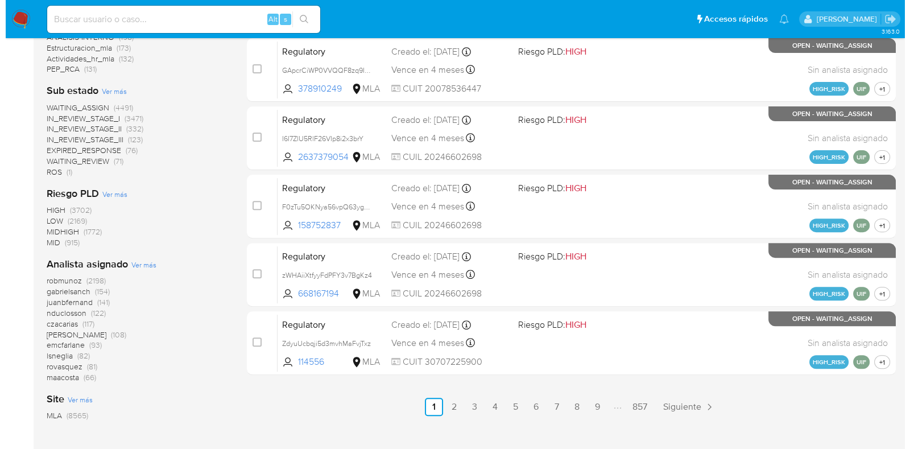
scroll to position [497, 0]
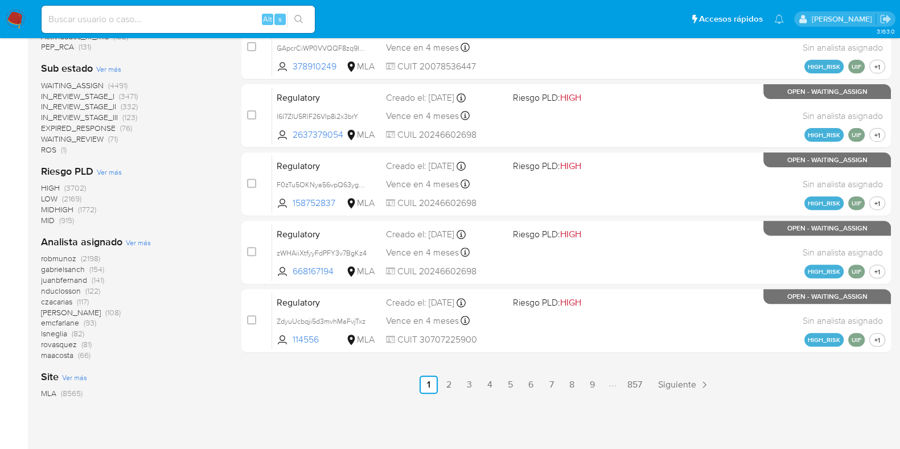
click at [138, 245] on span "Ver más" at bounding box center [138, 242] width 25 height 10
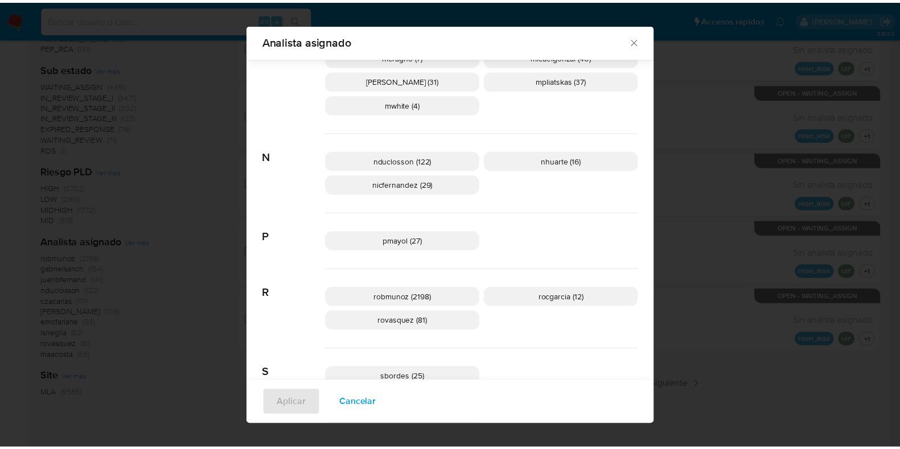
scroll to position [774, 0]
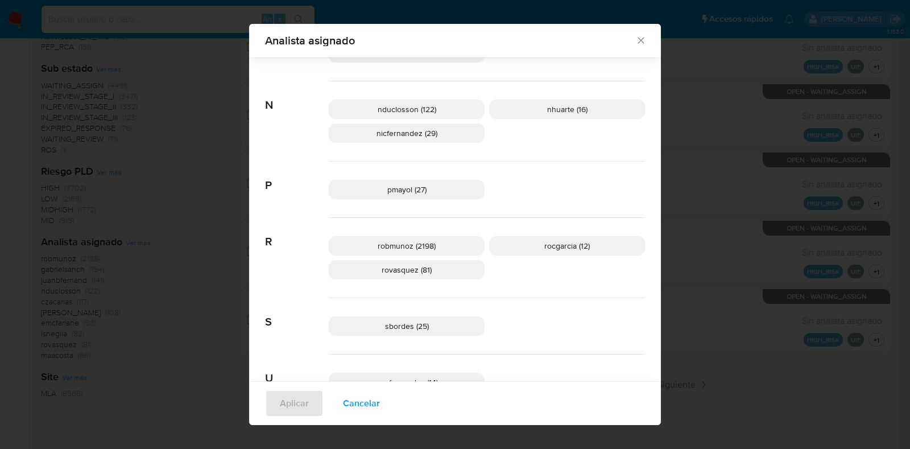
click at [638, 39] on icon "Cerrar" at bounding box center [641, 41] width 6 height 6
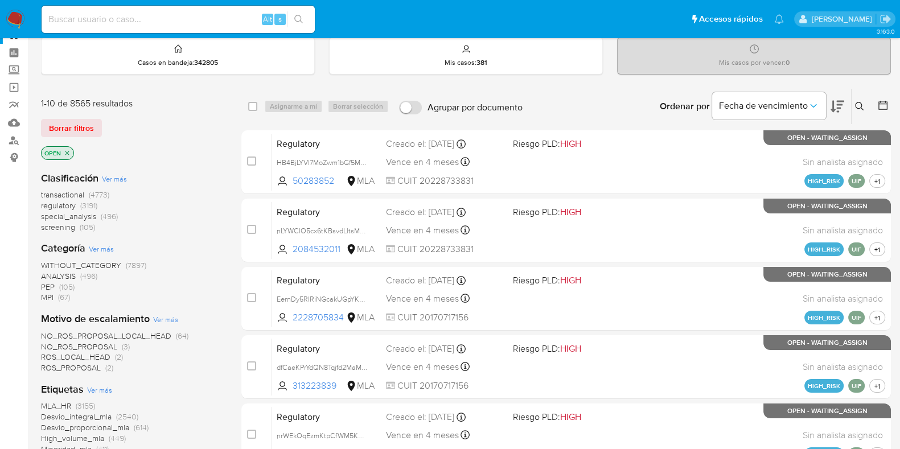
scroll to position [0, 0]
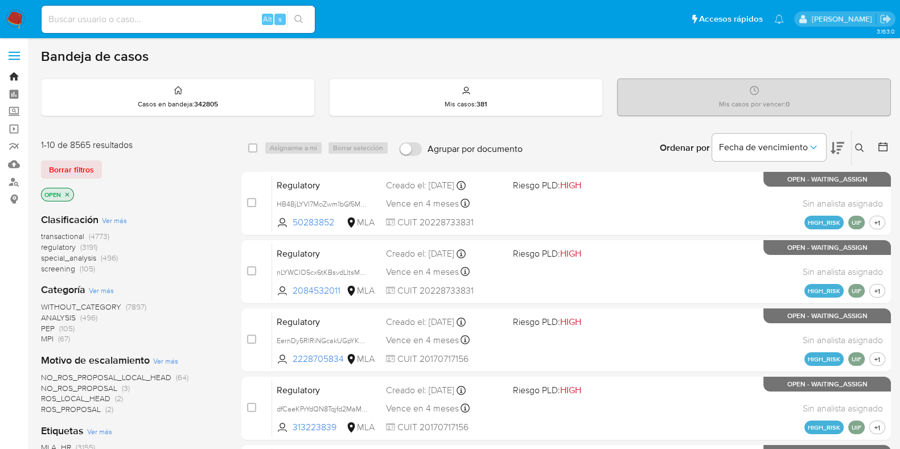
click at [13, 78] on link "Bandeja" at bounding box center [67, 77] width 135 height 18
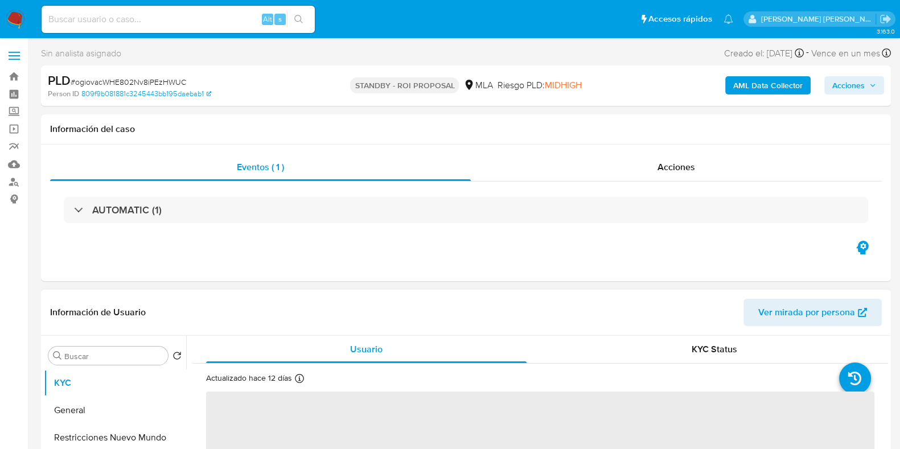
select select "10"
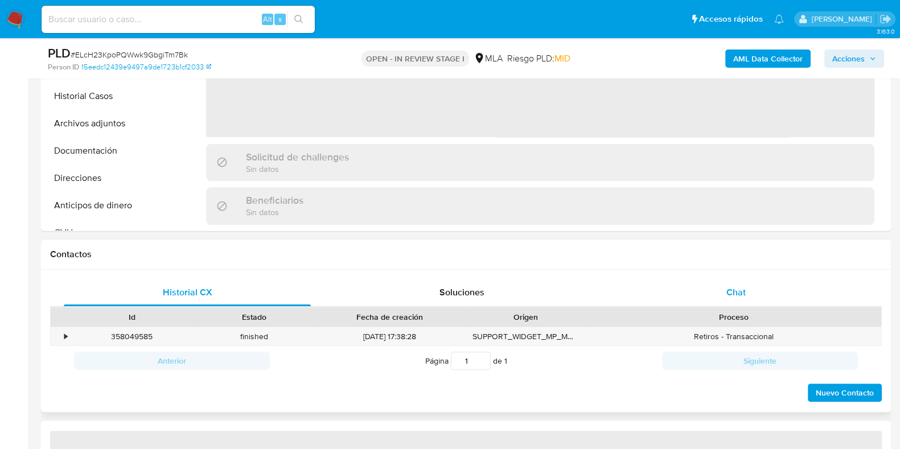
click at [733, 294] on span "Chat" at bounding box center [735, 292] width 19 height 13
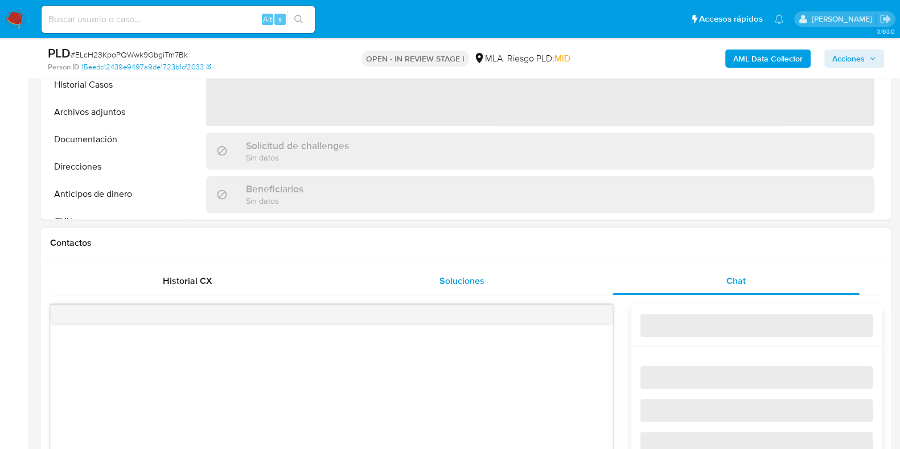
select select "10"
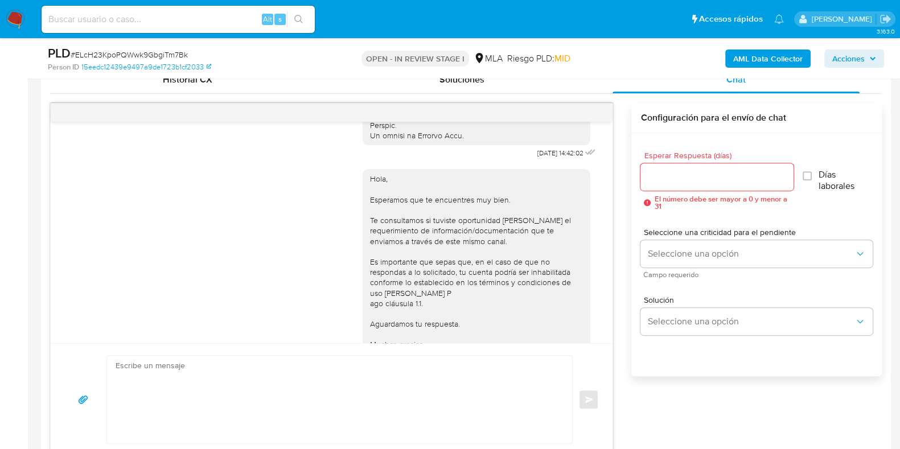
scroll to position [578, 0]
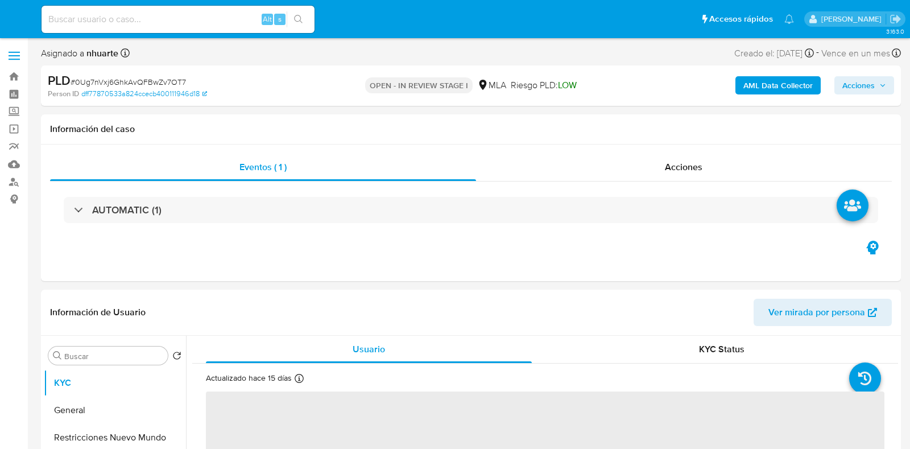
select select "10"
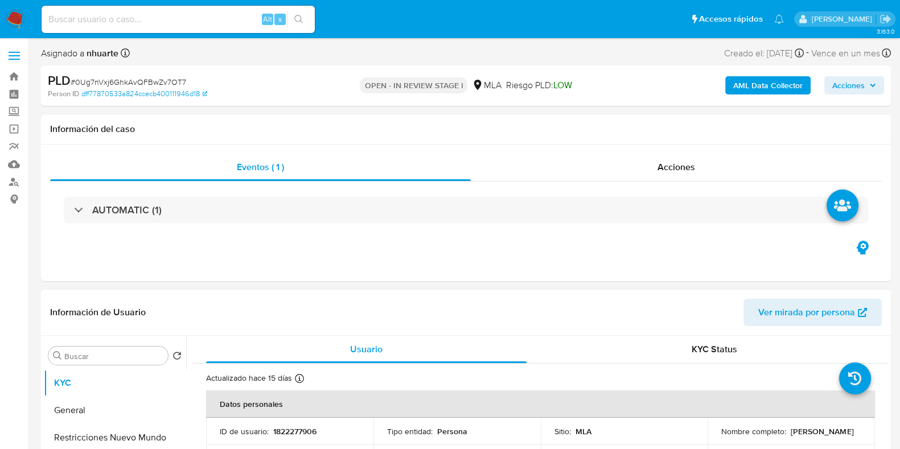
click at [607, 300] on header "Información de Usuario Ver mirada por persona" at bounding box center [465, 312] width 831 height 27
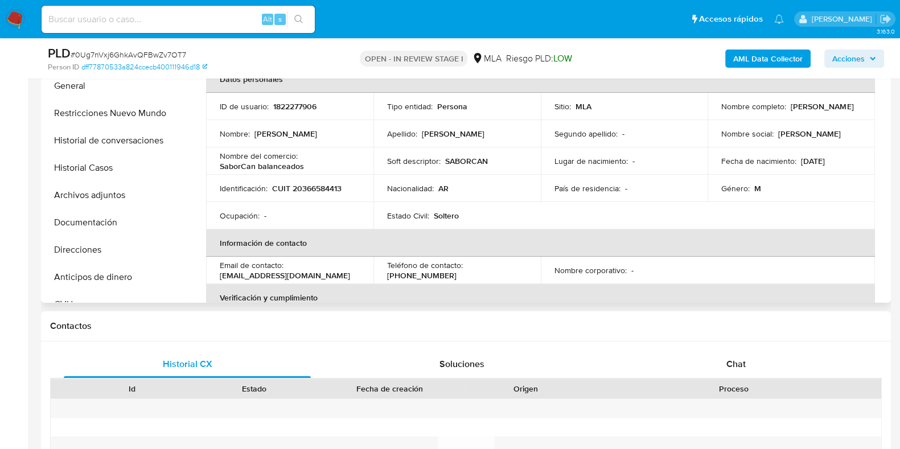
scroll to position [142, 0]
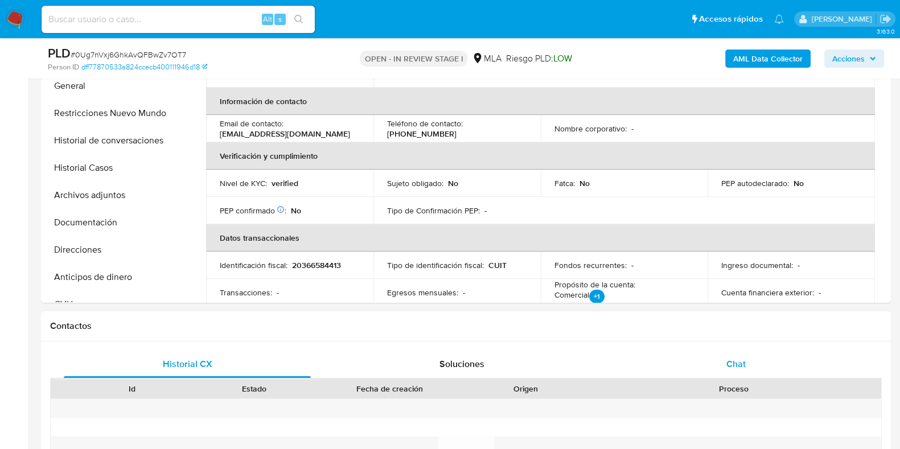
click at [731, 358] on span "Chat" at bounding box center [735, 363] width 19 height 13
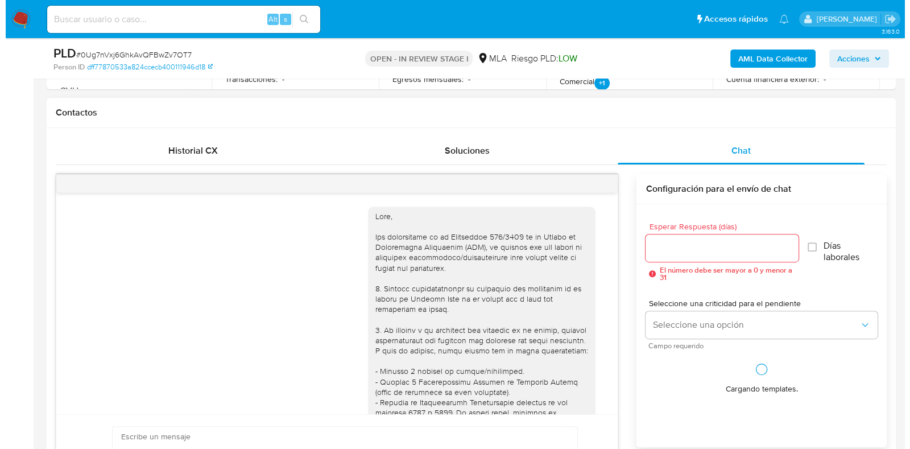
scroll to position [551, 0]
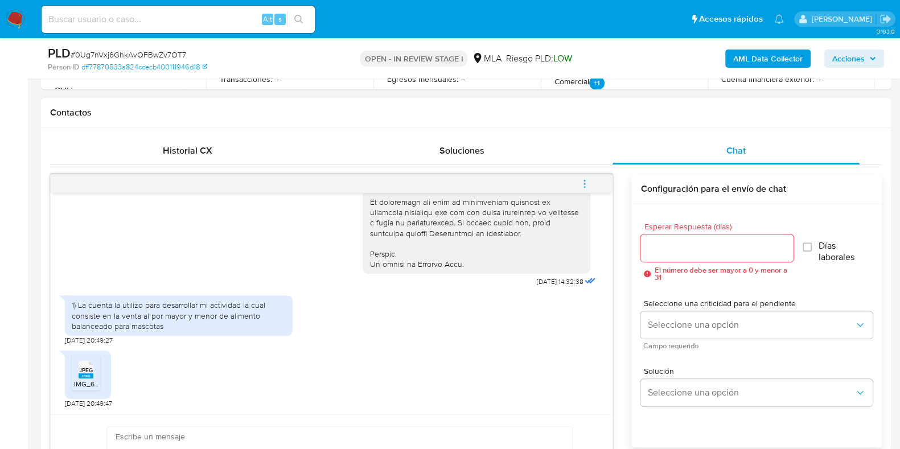
drag, startPoint x: 82, startPoint y: 374, endPoint x: 124, endPoint y: 360, distance: 44.4
click at [81, 374] on rect at bounding box center [86, 375] width 15 height 5
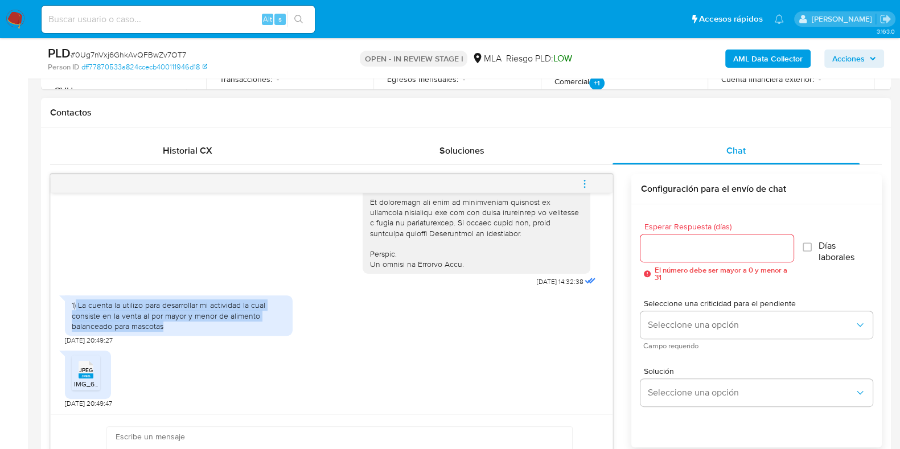
drag, startPoint x: 76, startPoint y: 306, endPoint x: 198, endPoint y: 325, distance: 123.4
click at [198, 325] on div "1) La cuenta la utilizo para desarrollar mi actividad la cual consiste en la ve…" at bounding box center [179, 315] width 214 height 31
copy div "La cuenta la utilizo para desarrollar mi actividad la cual consiste en la venta…"
click at [589, 188] on span "menu-action" at bounding box center [584, 183] width 10 height 27
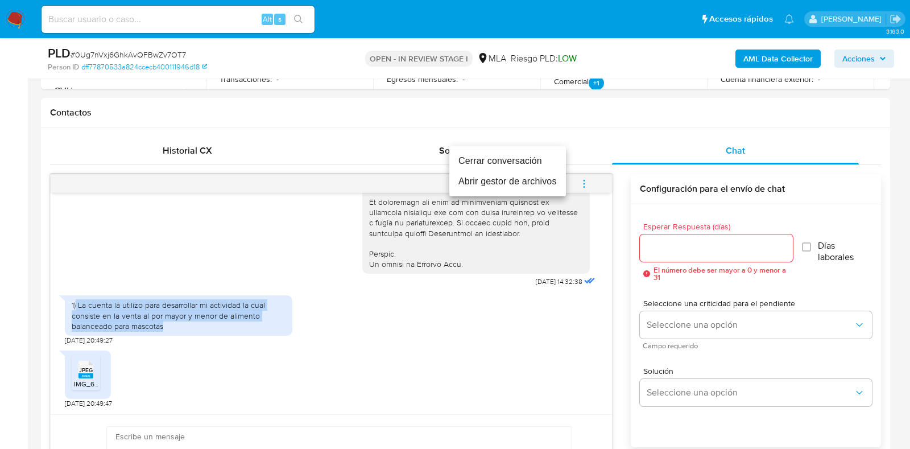
click at [545, 182] on li "Abrir gestor de archivos" at bounding box center [508, 181] width 117 height 20
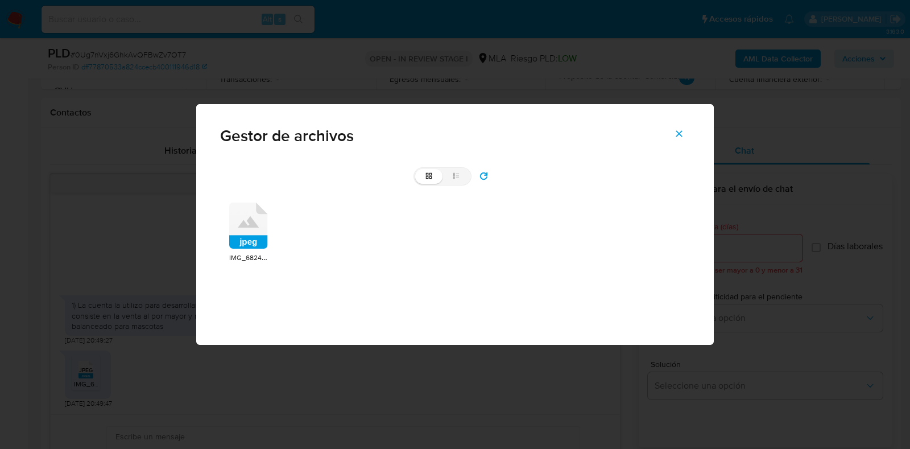
click at [241, 230] on icon at bounding box center [248, 226] width 39 height 47
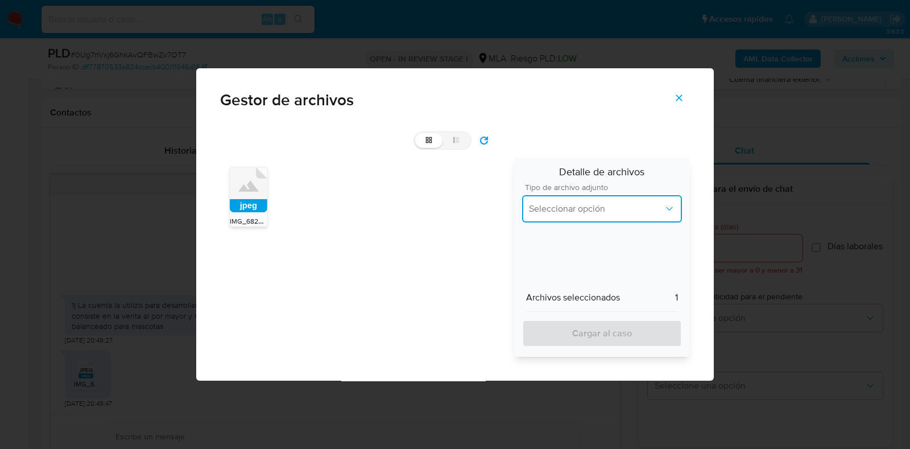
click at [612, 212] on span "Seleccionar opción" at bounding box center [596, 208] width 135 height 11
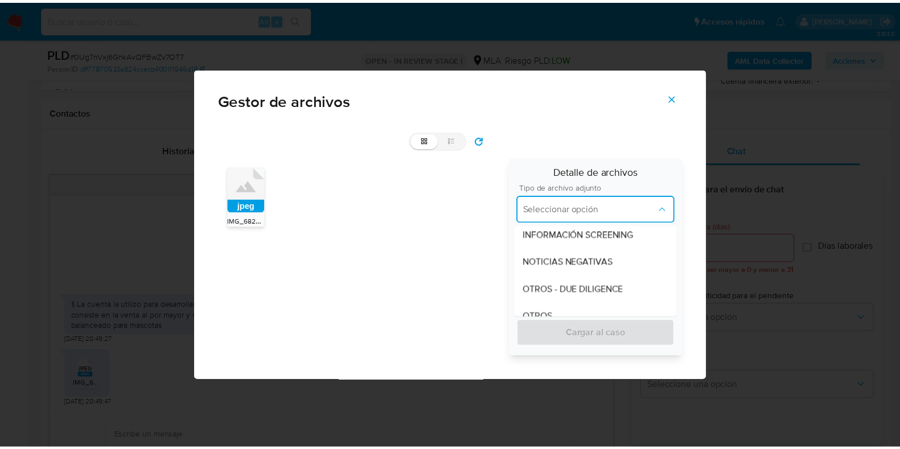
scroll to position [213, 0]
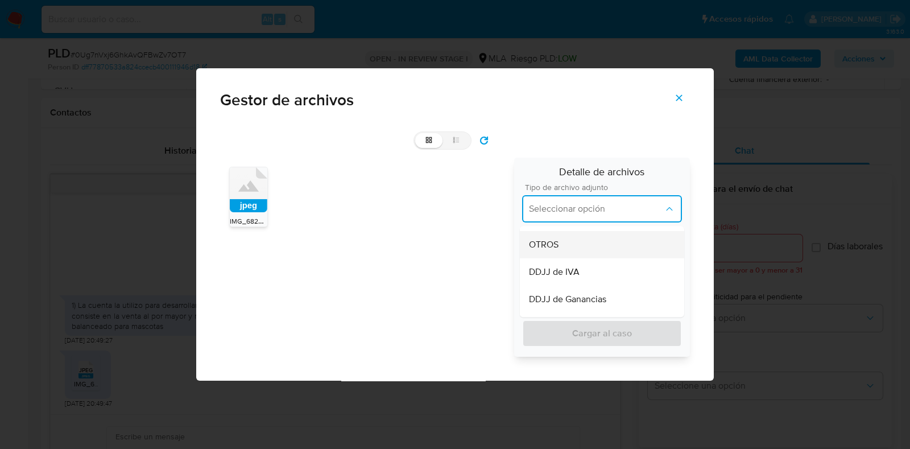
click at [611, 249] on div "OTROS" at bounding box center [602, 244] width 146 height 27
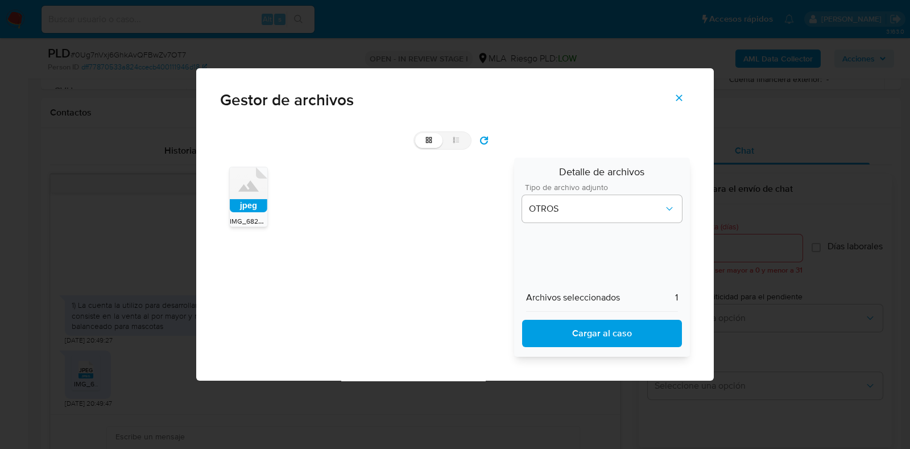
click at [611, 337] on span "Cargar al caso" at bounding box center [602, 333] width 130 height 25
click at [678, 98] on icon "Cerrar" at bounding box center [679, 98] width 10 height 10
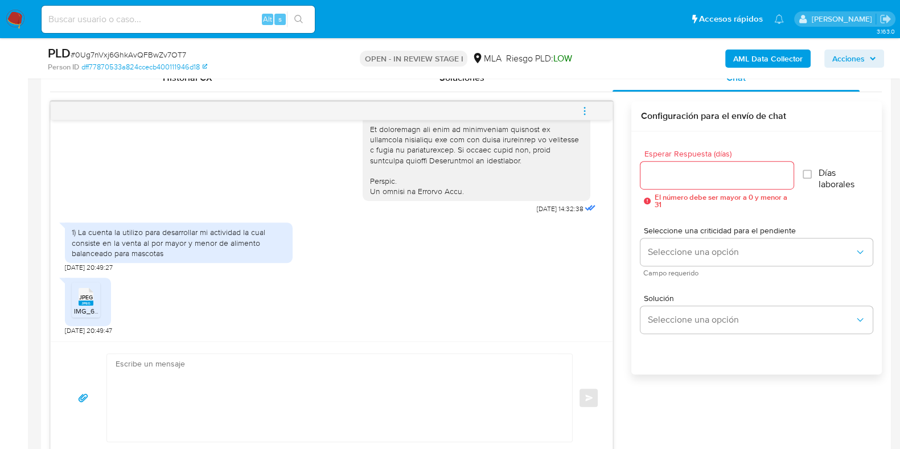
scroll to position [640, 0]
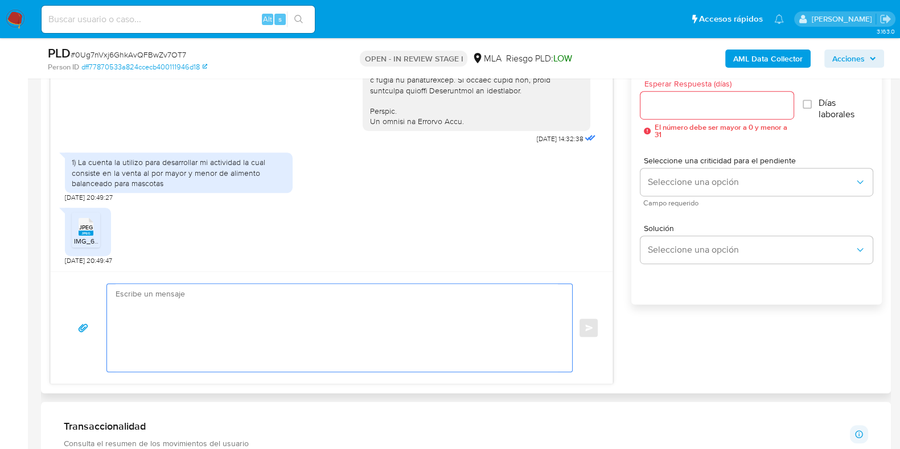
paste textarea "Hola, ¡Muchas gracias por tu respuesta! Confirmamos la recepción de la document…"
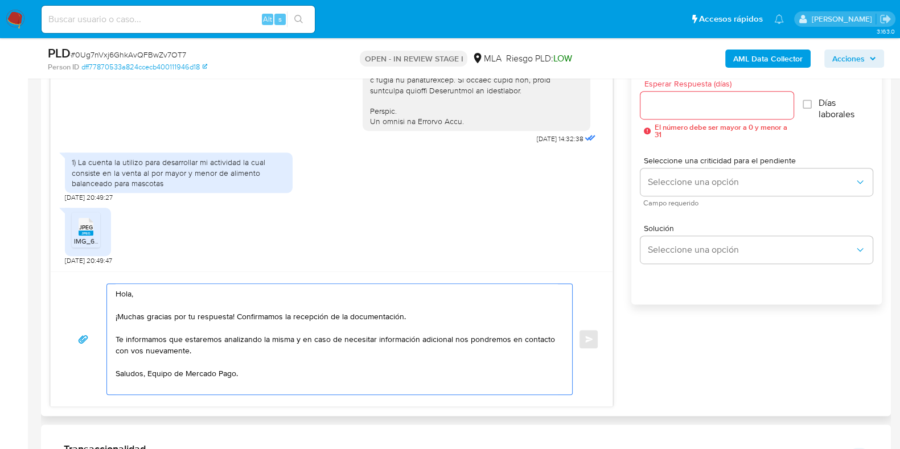
type textarea "Hola, ¡Muchas gracias por tu respuesta! Confirmamos la recepción de la document…"
click at [714, 112] on div at bounding box center [716, 105] width 153 height 27
click at [709, 98] on input "Esperar Respuesta (días)" at bounding box center [716, 105] width 153 height 15
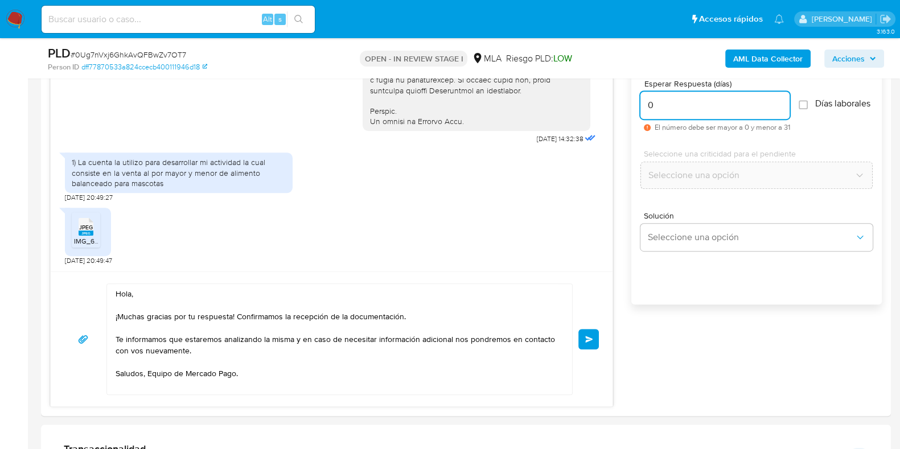
type input "0"
click at [153, 51] on span "# 0Ug7nVxj6GhkAvQFBwZv7OT7" at bounding box center [129, 54] width 116 height 11
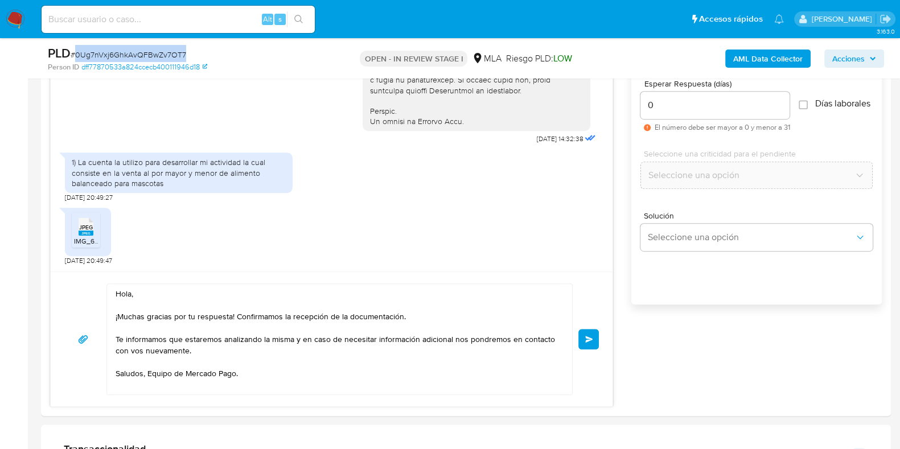
click at [153, 51] on span "# 0Ug7nVxj6GhkAvQFBwZv7OT7" at bounding box center [129, 54] width 116 height 11
copy span "0Ug7nVxj6GhkAvQFBwZv7OT7"
drag, startPoint x: 584, startPoint y: 337, endPoint x: 632, endPoint y: 265, distance: 86.3
click at [585, 337] on span "Enviar" at bounding box center [589, 339] width 8 height 7
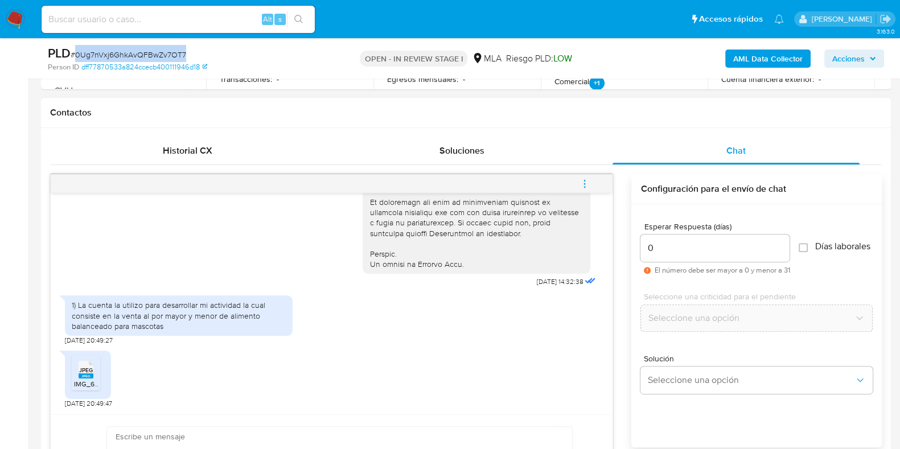
scroll to position [688, 0]
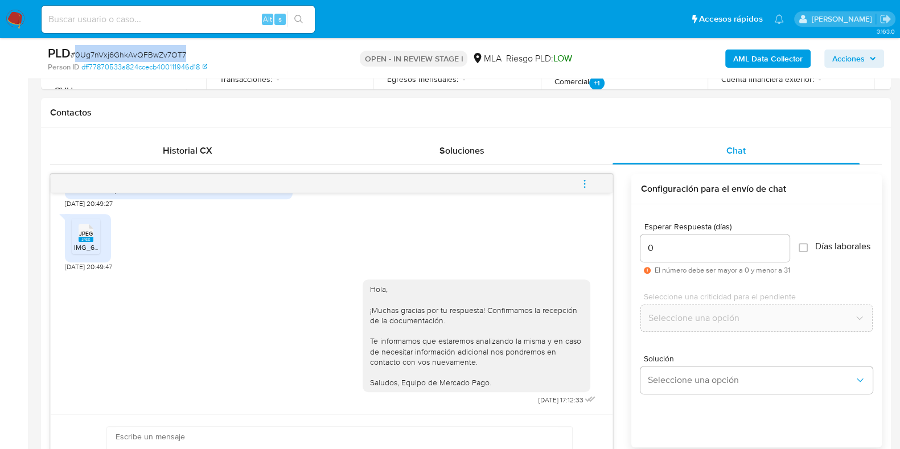
click at [584, 179] on icon "menu-action" at bounding box center [584, 184] width 10 height 10
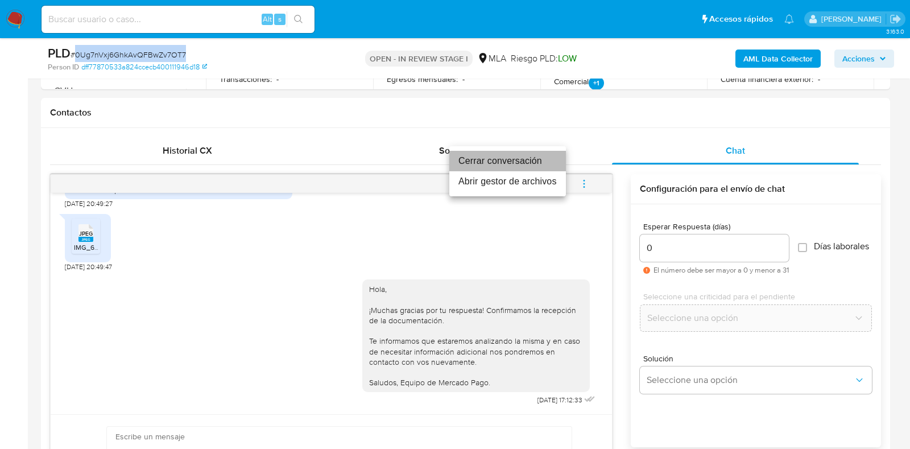
click at [508, 162] on li "Cerrar conversación" at bounding box center [508, 161] width 117 height 20
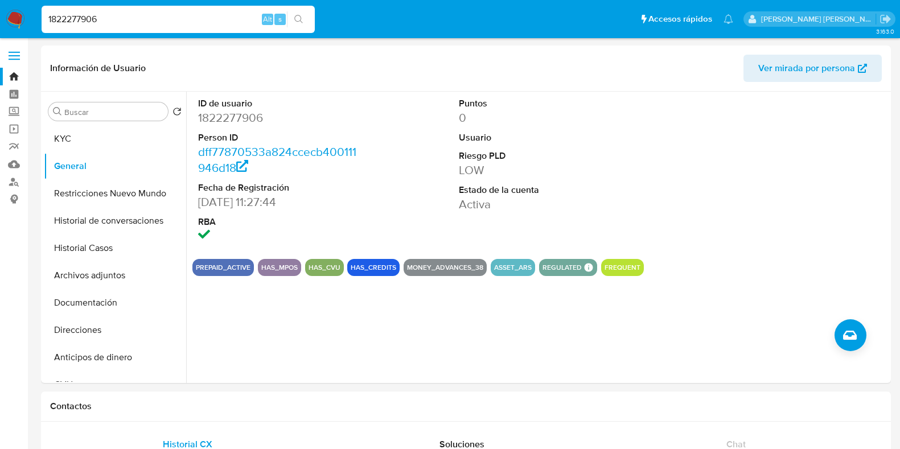
select select "10"
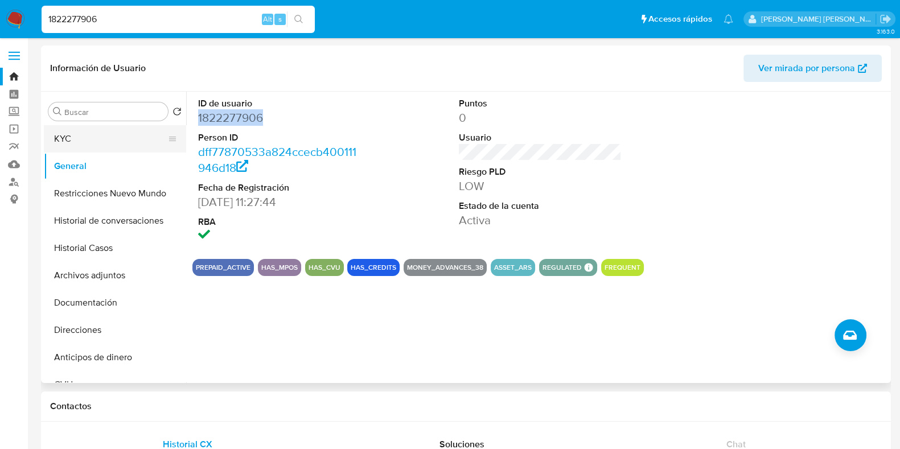
click at [102, 141] on button "KYC" at bounding box center [110, 138] width 133 height 27
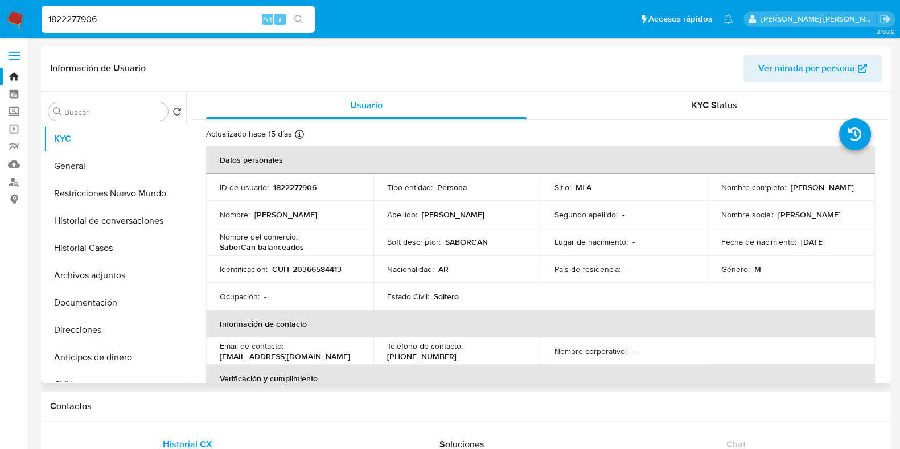
click at [337, 265] on p "CUIT 20366584413" at bounding box center [306, 269] width 69 height 10
copy p "20366584413"
click at [286, 192] on p "1822277906" at bounding box center [294, 187] width 43 height 10
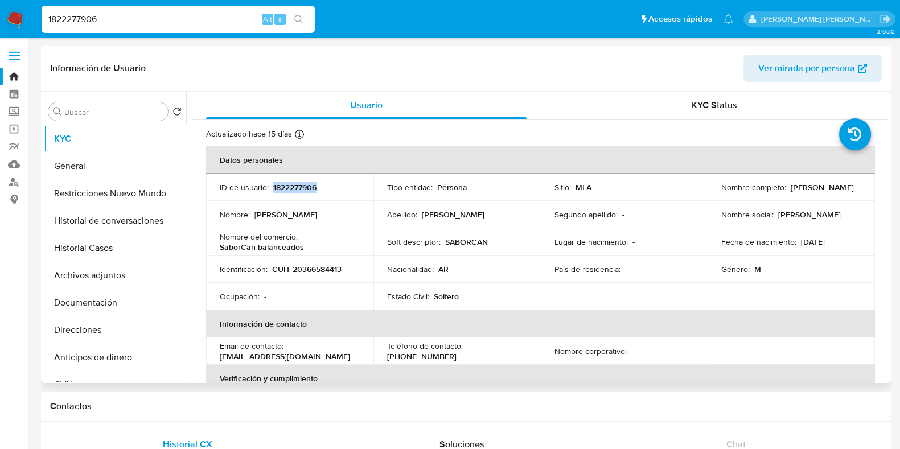
copy p "1822277906"
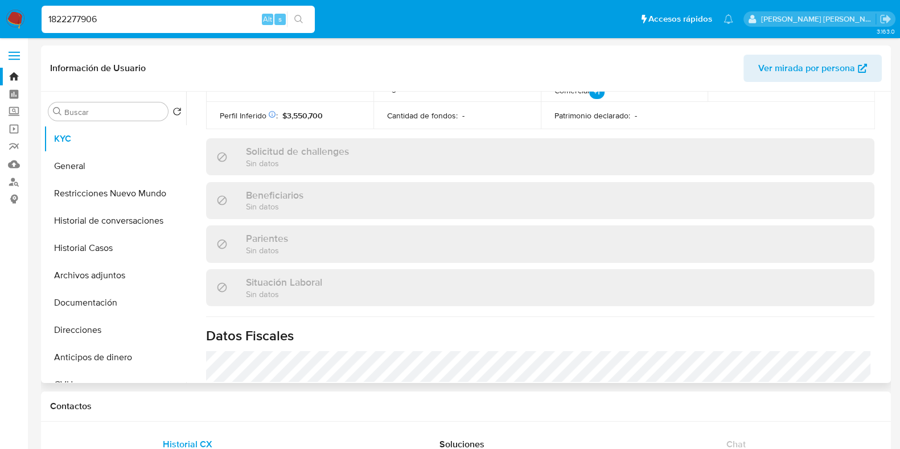
scroll to position [598, 0]
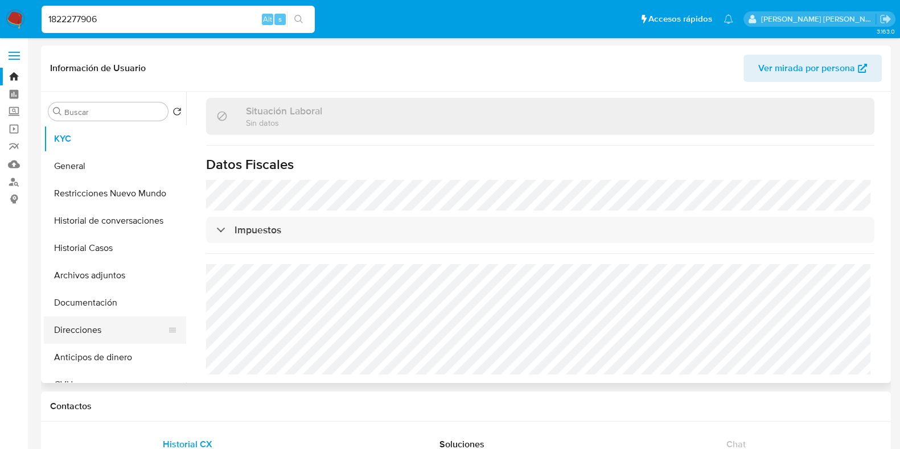
click at [101, 324] on button "Direcciones" at bounding box center [110, 329] width 133 height 27
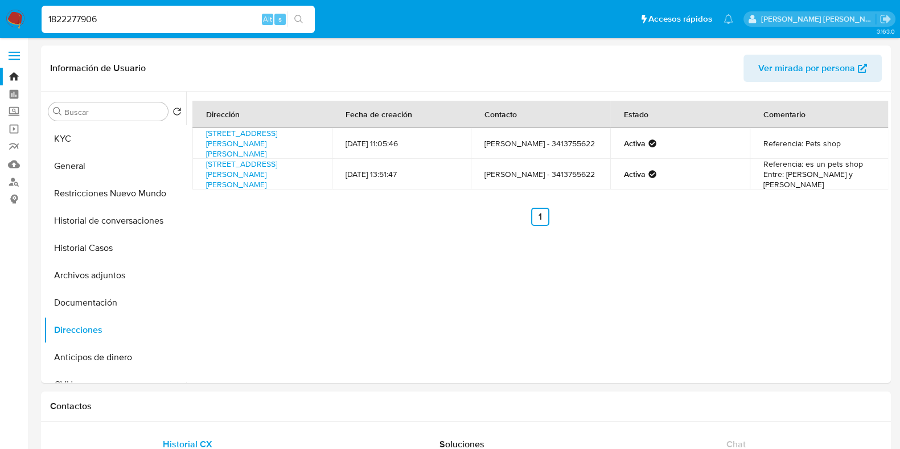
drag, startPoint x: 112, startPoint y: 23, endPoint x: 44, endPoint y: 15, distance: 68.2
click at [44, 15] on input "1822277906" at bounding box center [178, 19] width 273 height 15
paste input "428992992"
type input "428992992"
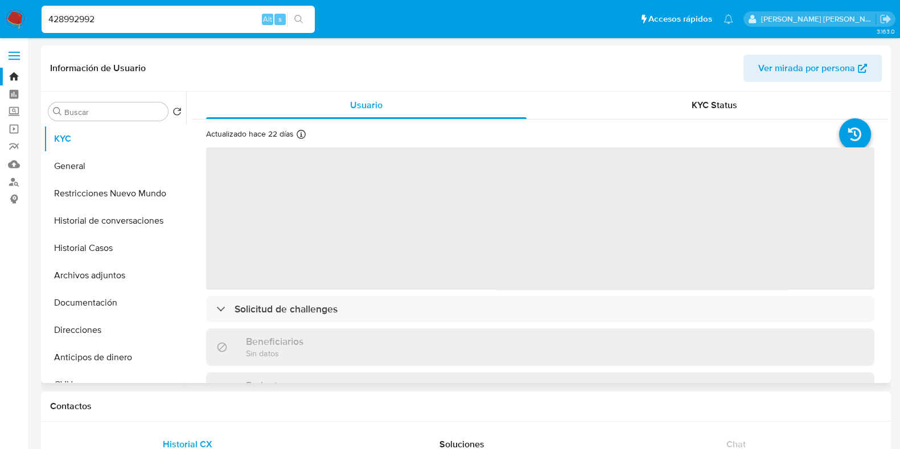
select select "10"
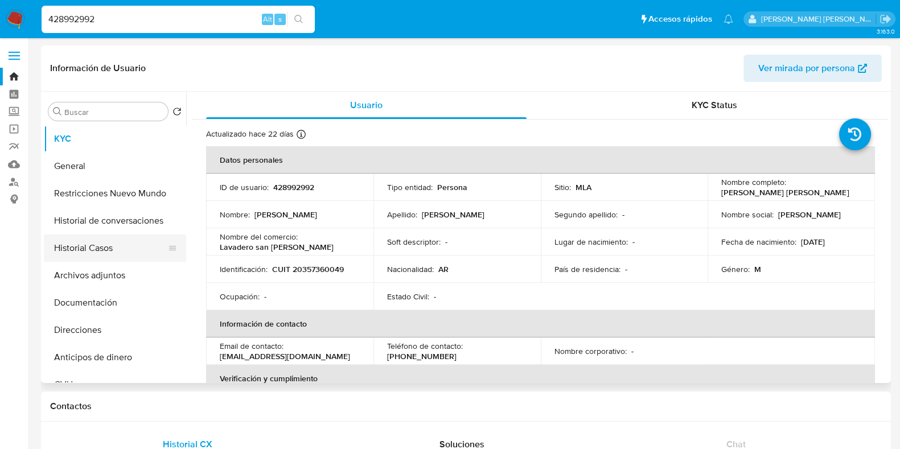
click at [151, 248] on button "Historial Casos" at bounding box center [110, 247] width 133 height 27
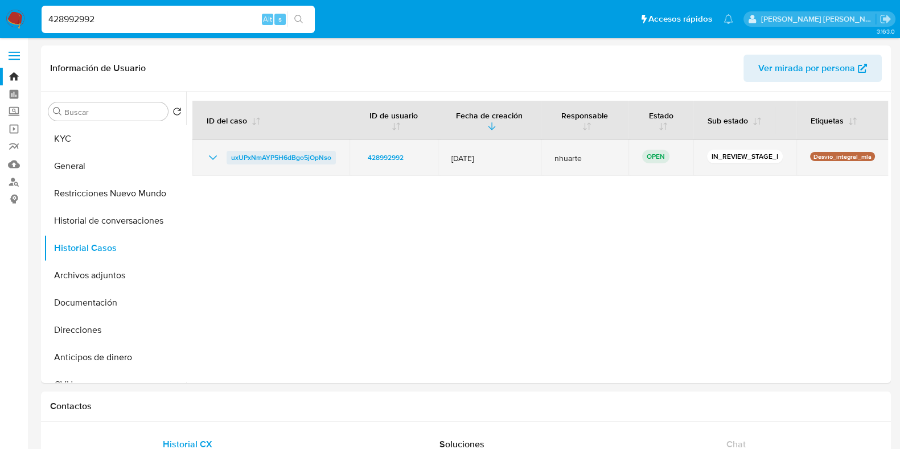
click at [319, 159] on span "uxUPxNmAYP5H6dBgo5jOpNso" at bounding box center [281, 158] width 100 height 14
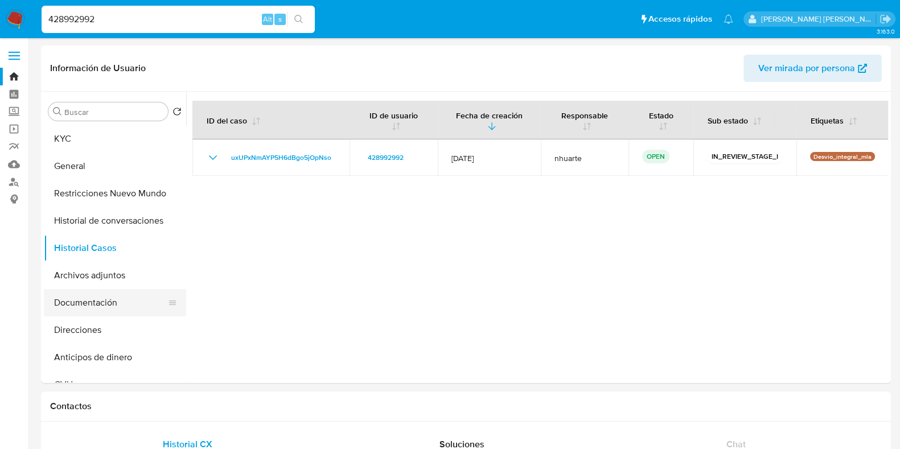
click at [98, 311] on button "Documentación" at bounding box center [110, 302] width 133 height 27
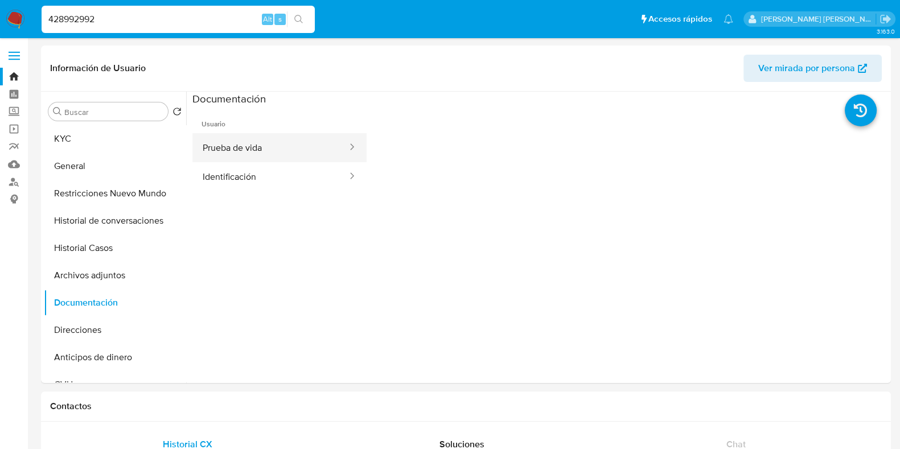
click at [265, 149] on button "Prueba de vida" at bounding box center [270, 147] width 156 height 29
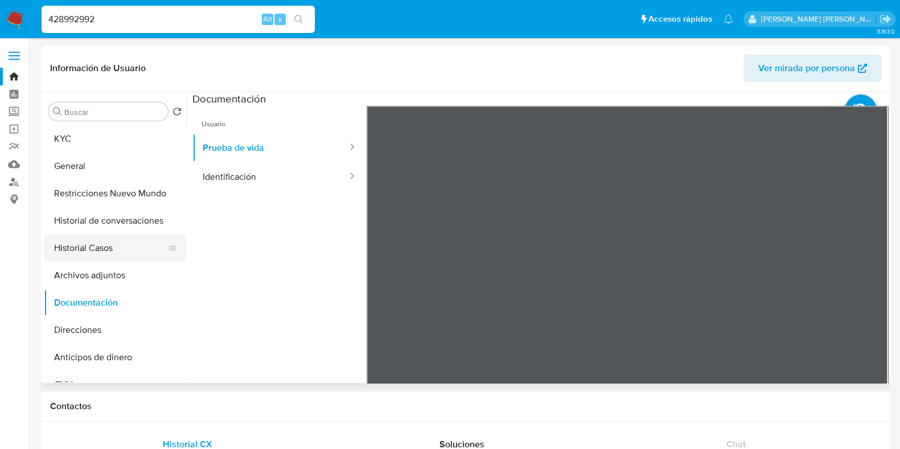
click at [111, 257] on button "Historial Casos" at bounding box center [110, 247] width 133 height 27
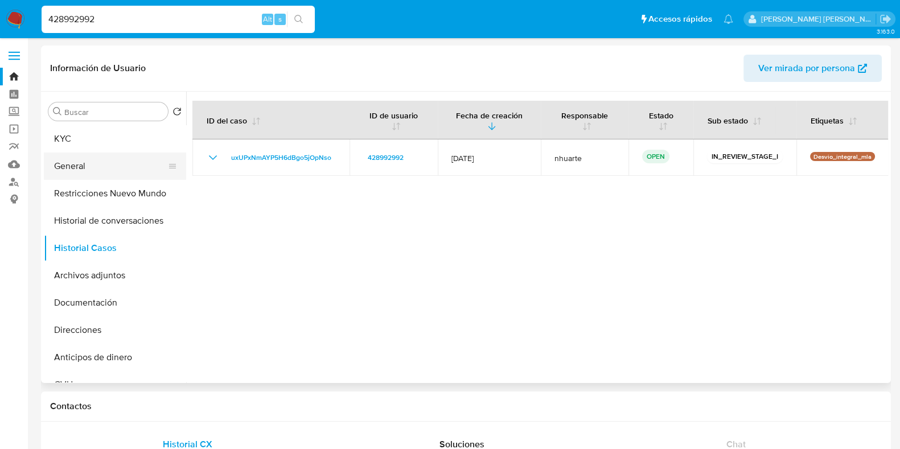
drag, startPoint x: 106, startPoint y: 172, endPoint x: 128, endPoint y: 162, distance: 24.4
click at [106, 172] on button "General" at bounding box center [110, 166] width 133 height 27
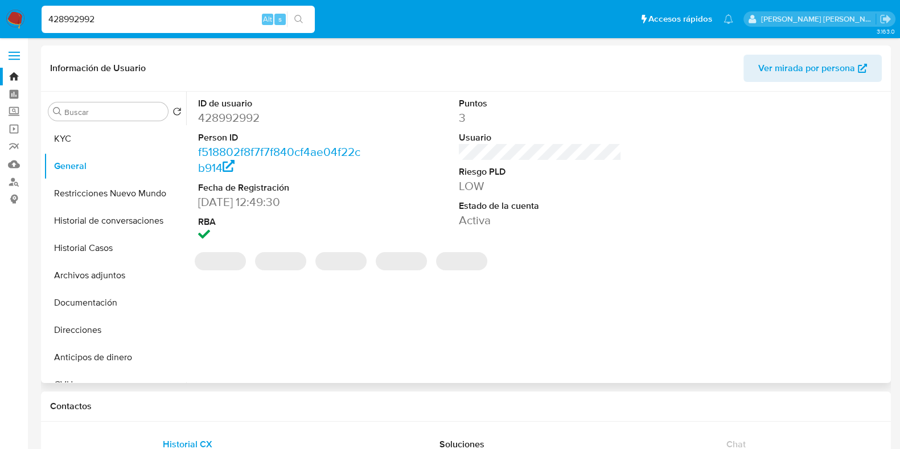
click at [234, 111] on dd "428992992" at bounding box center [279, 118] width 163 height 16
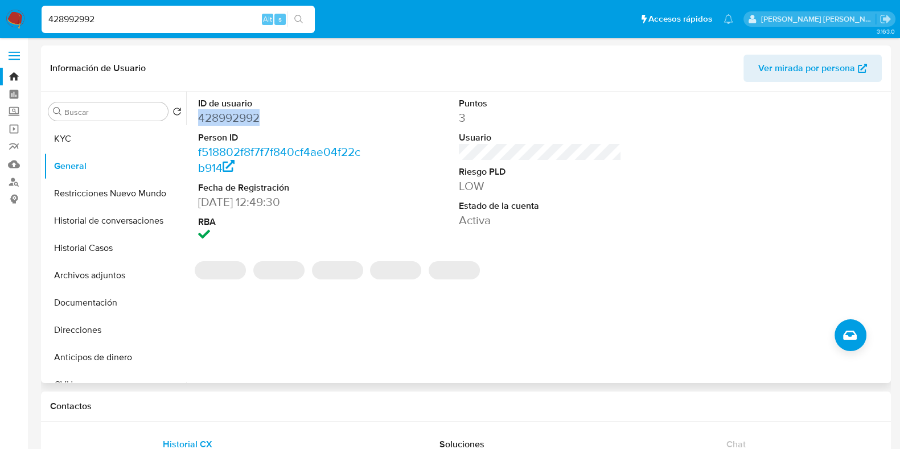
copy dd "428992992"
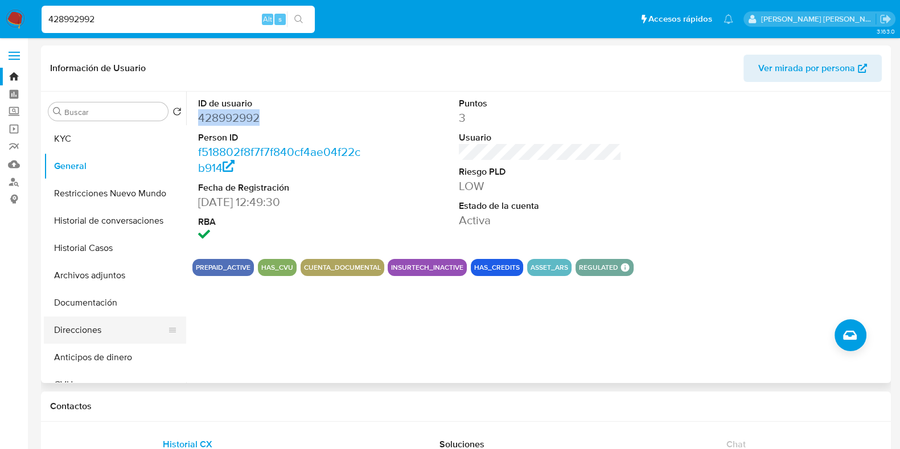
click at [123, 324] on button "Direcciones" at bounding box center [110, 329] width 133 height 27
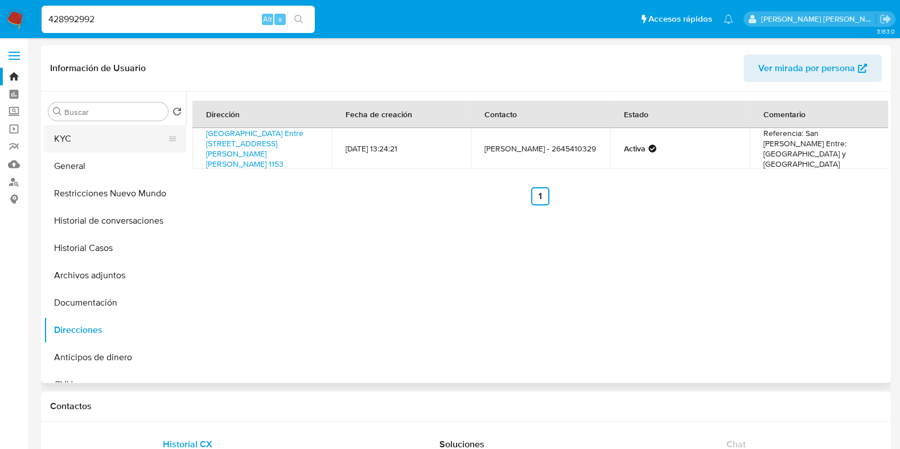
click at [97, 146] on button "KYC" at bounding box center [110, 138] width 133 height 27
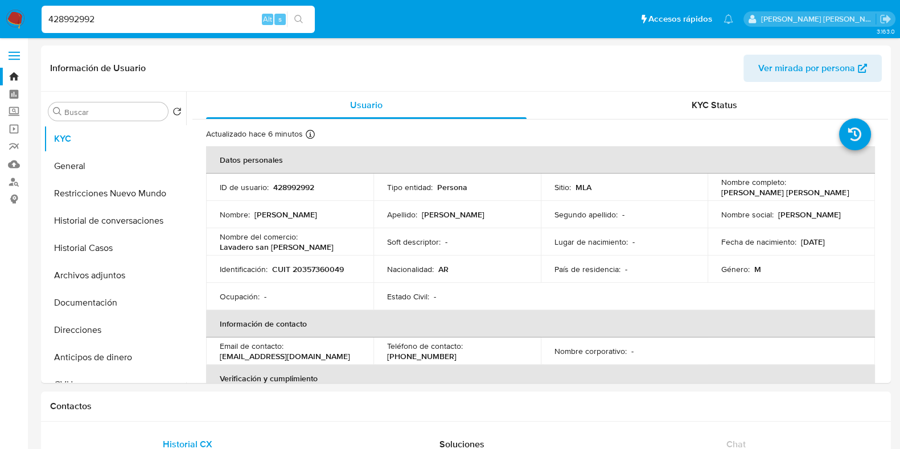
drag, startPoint x: 103, startPoint y: 19, endPoint x: 31, endPoint y: 13, distance: 72.0
click at [32, 13] on nav "Pausado Ver notificaciones 428992992 Alt s Accesos rápidos Presiona las siguien…" at bounding box center [450, 19] width 900 height 38
paste input "1331910066"
type input "1331910066"
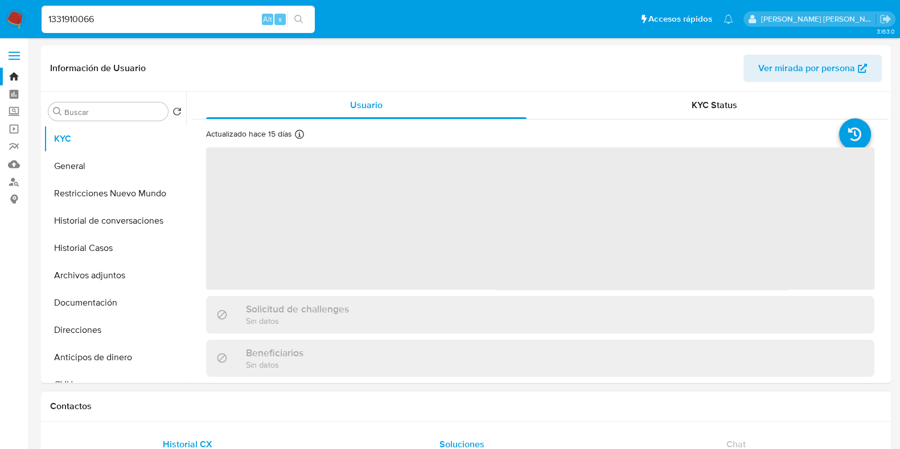
select select "10"
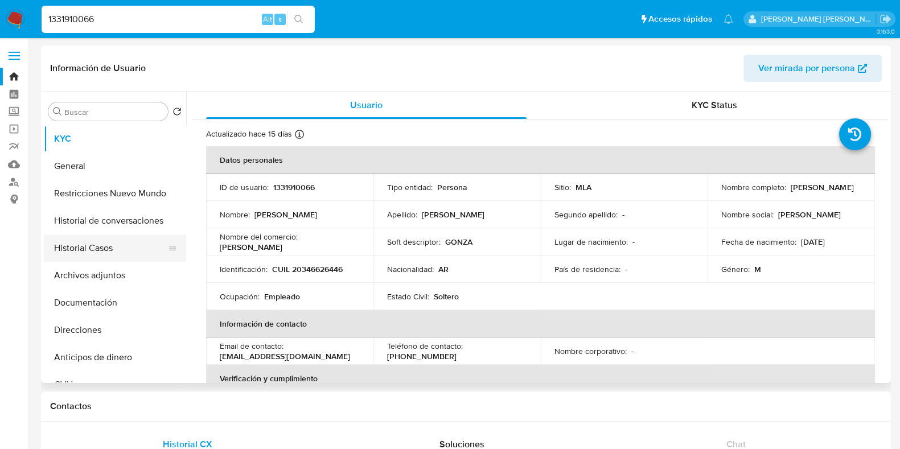
click at [132, 252] on button "Historial Casos" at bounding box center [110, 247] width 133 height 27
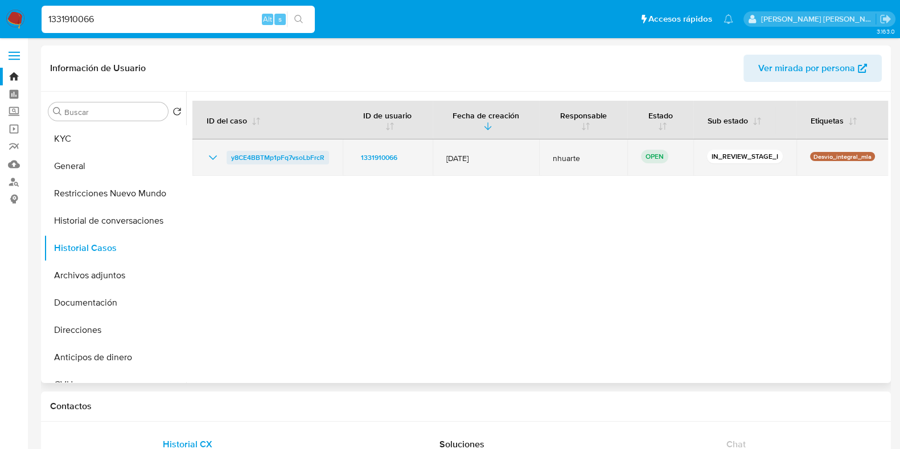
click at [293, 158] on span "y8CE4BBTMp1pFq7vsoLbFrcR" at bounding box center [277, 158] width 93 height 14
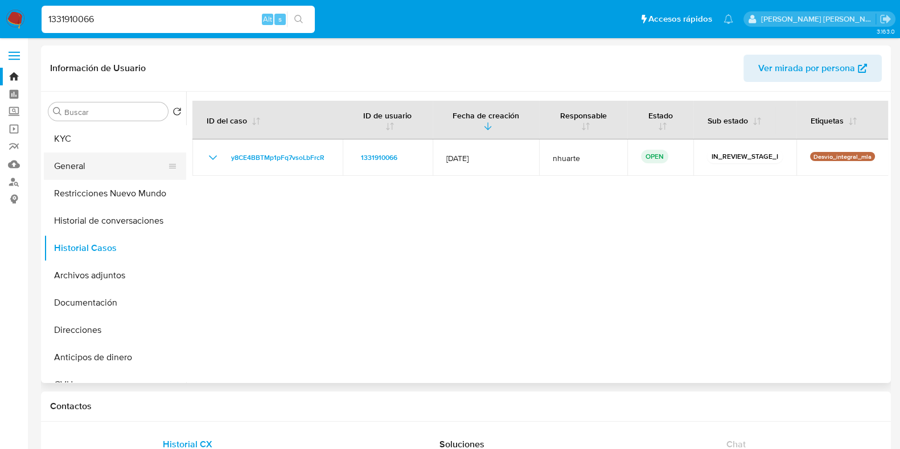
click at [95, 163] on button "General" at bounding box center [110, 166] width 133 height 27
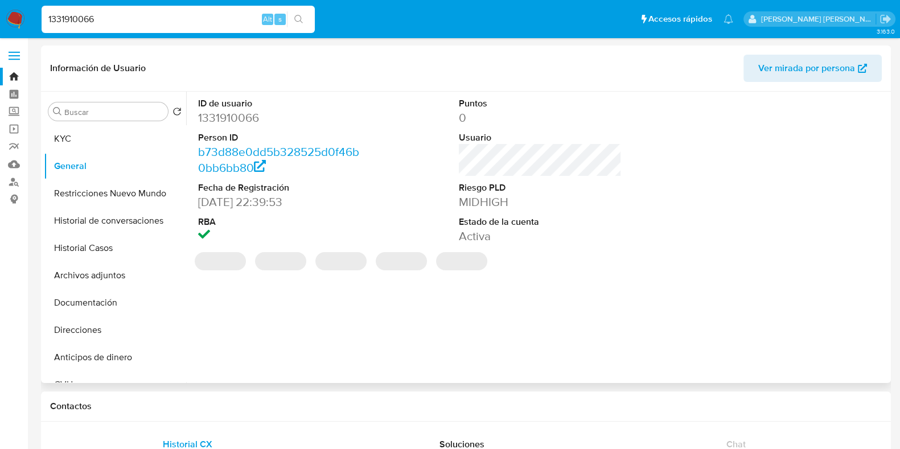
click at [245, 116] on dd "1331910066" at bounding box center [279, 118] width 163 height 16
copy dd "1331910066"
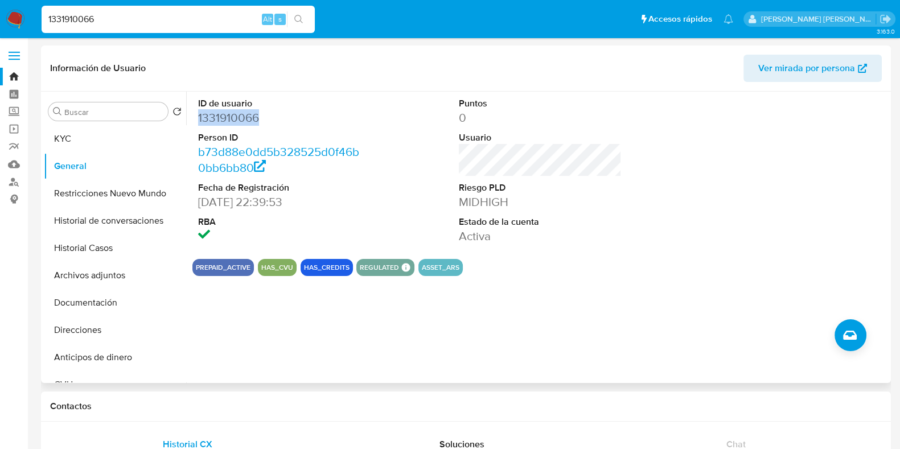
click at [234, 118] on dd "1331910066" at bounding box center [279, 118] width 163 height 16
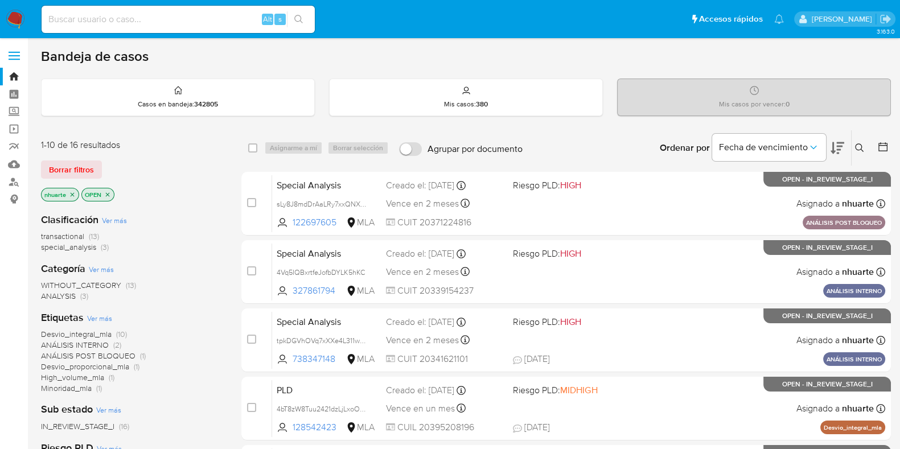
click at [856, 146] on icon at bounding box center [859, 147] width 9 height 9
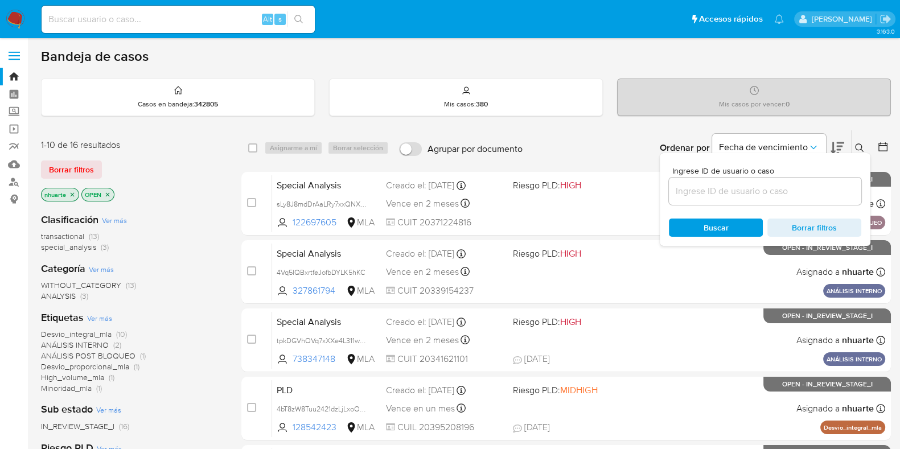
click at [776, 191] on input at bounding box center [765, 191] width 192 height 15
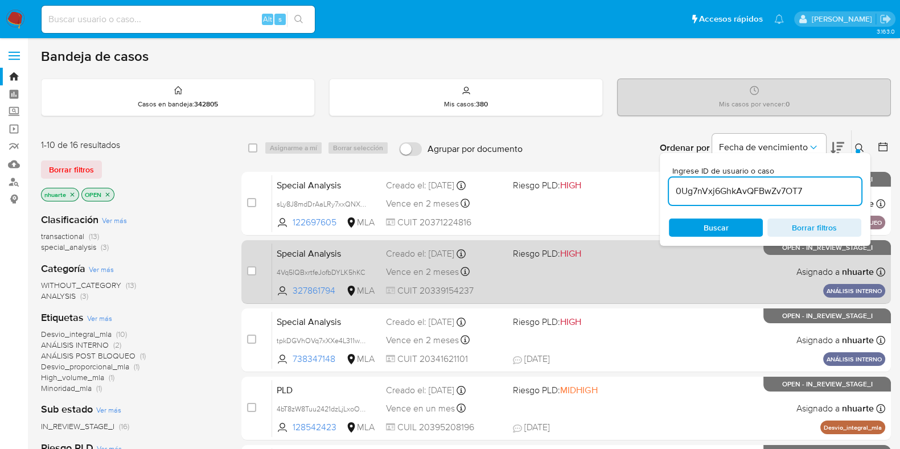
type input "0Ug7nVxj6GhkAvQFBwZv7OT7"
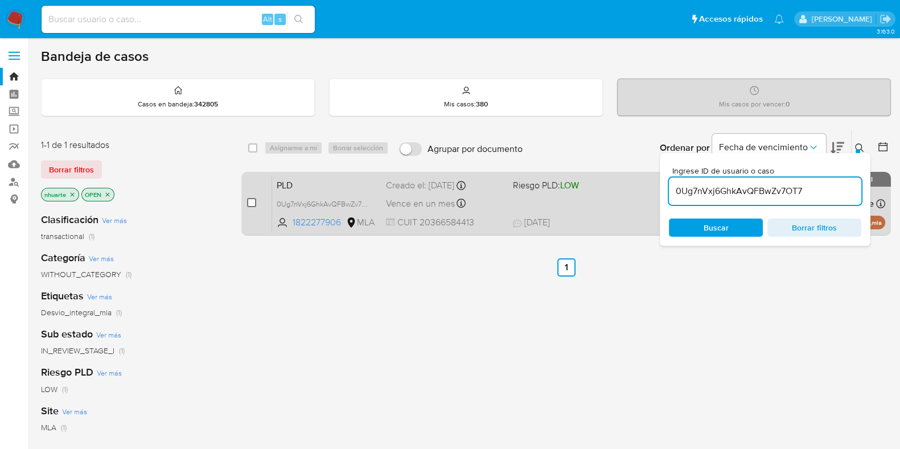
click at [252, 201] on input "checkbox" at bounding box center [251, 202] width 9 height 9
checkbox input "true"
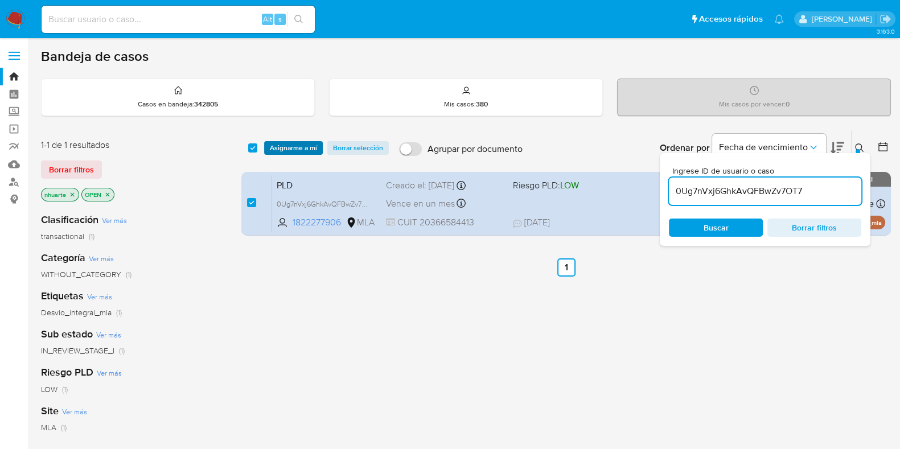
click at [295, 147] on span "Asignarme a mí" at bounding box center [293, 147] width 47 height 11
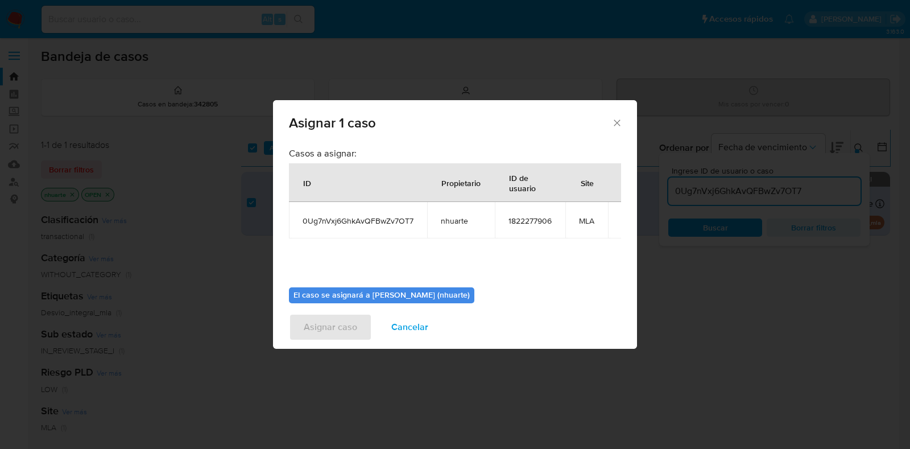
scroll to position [59, 0]
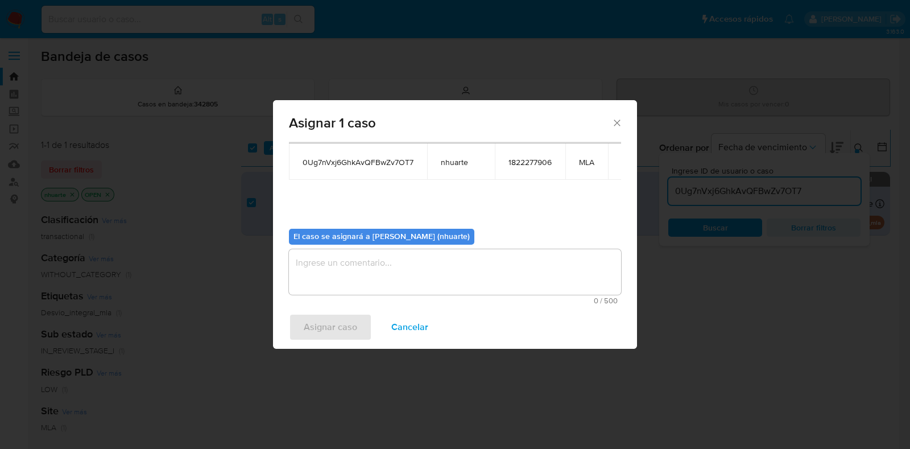
click at [417, 264] on textarea "assign-modal" at bounding box center [455, 272] width 332 height 46
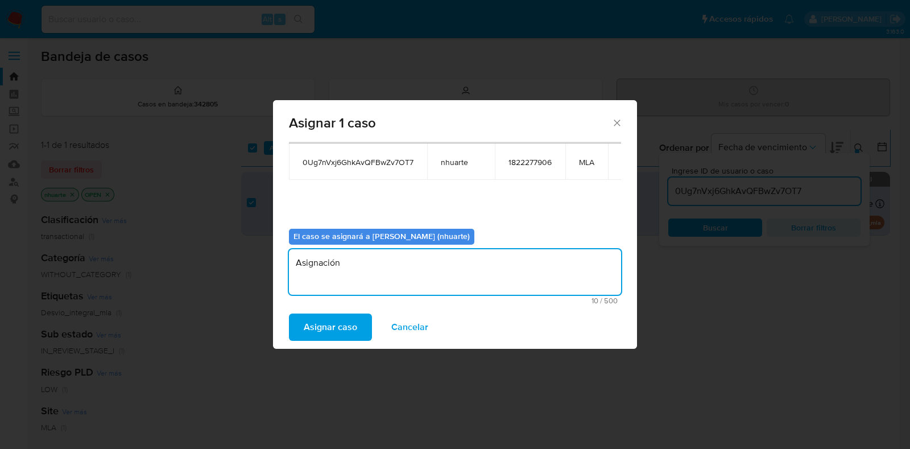
type textarea "Asignación"
click at [320, 326] on span "Asignar caso" at bounding box center [330, 327] width 53 height 25
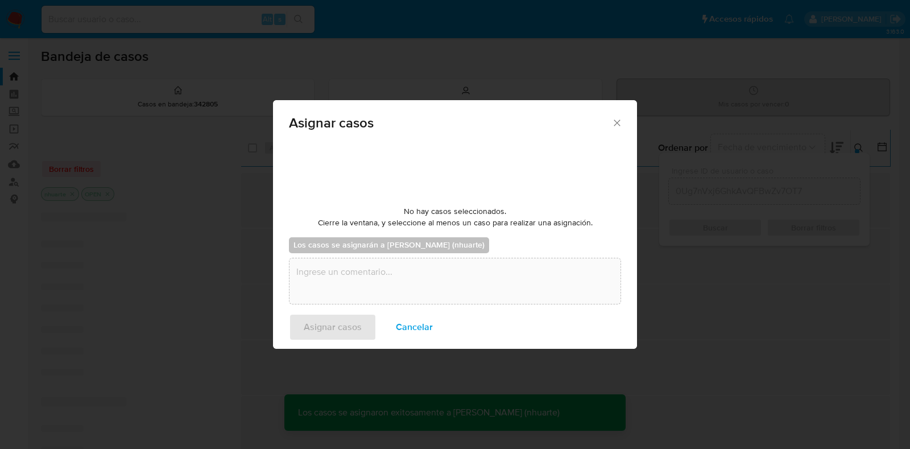
checkbox input "false"
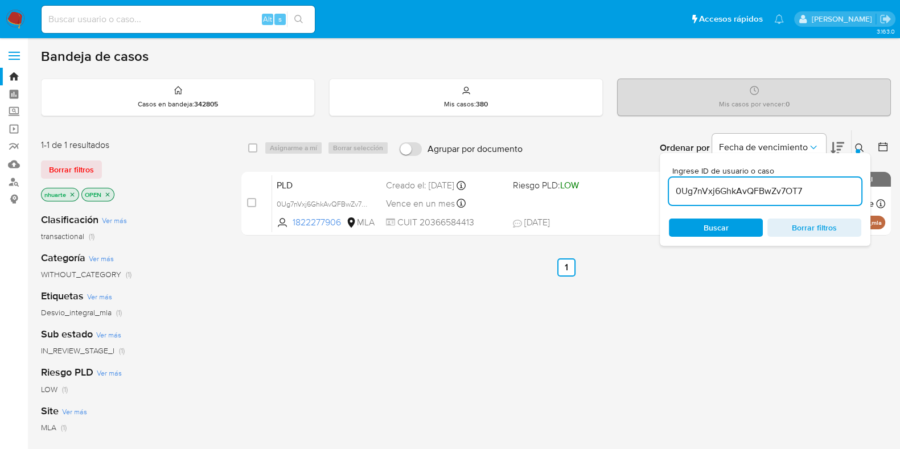
drag, startPoint x: 811, startPoint y: 189, endPoint x: 673, endPoint y: 190, distance: 138.3
click at [673, 190] on input "0Ug7nVxj6GhkAvQFBwZv7OT7" at bounding box center [765, 191] width 192 height 15
paste input "uxUPxNmAYP5H6dBgo5jOpNso"
type input "uxUPxNmAYP5H6dBgo5jOpNso"
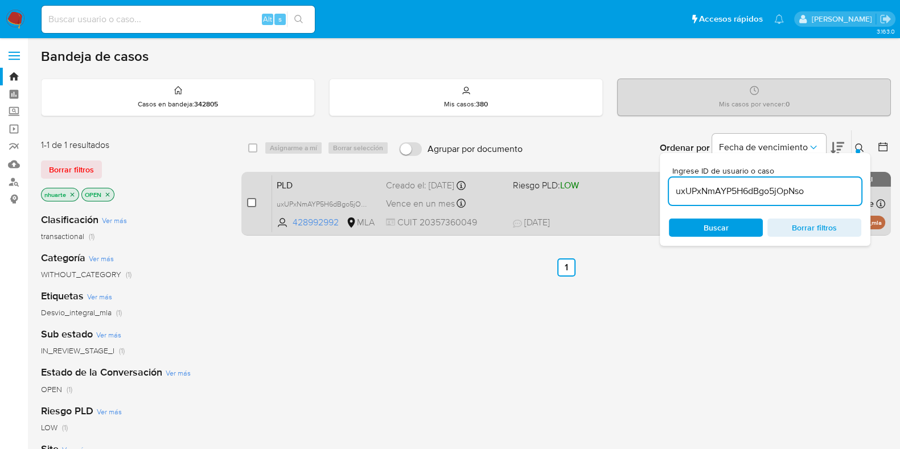
click at [249, 205] on input "checkbox" at bounding box center [251, 202] width 9 height 9
checkbox input "true"
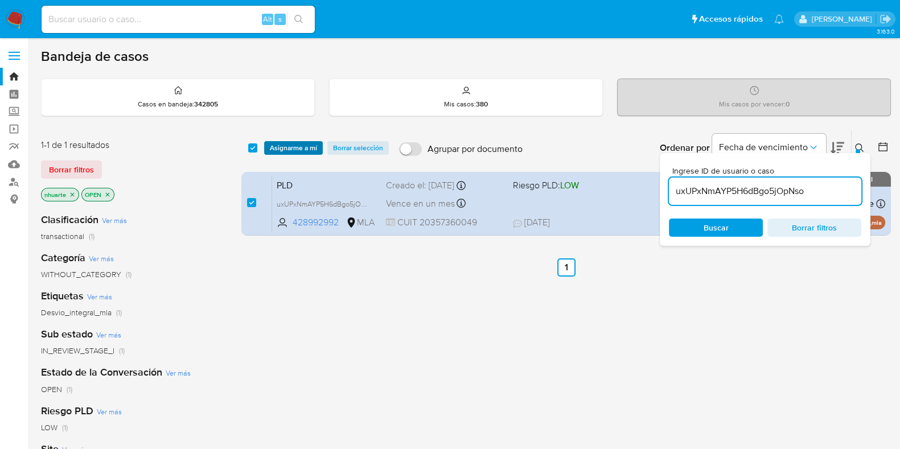
click at [299, 151] on span "Asignarme a mí" at bounding box center [293, 147] width 47 height 11
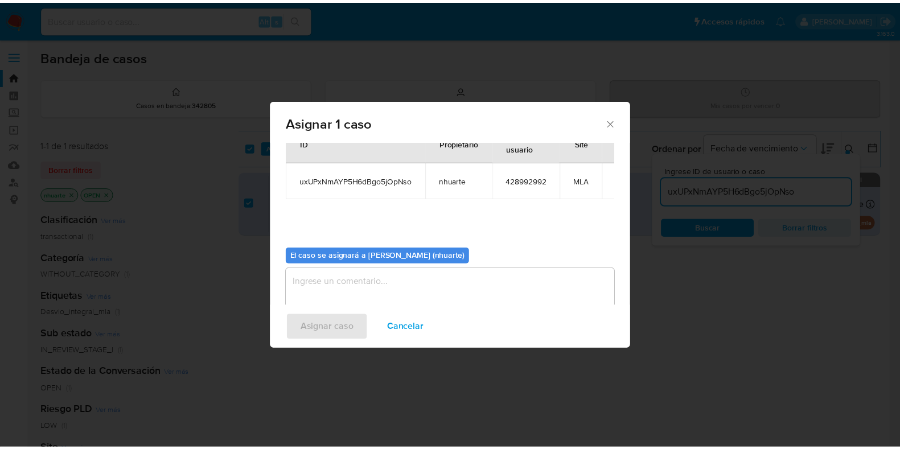
scroll to position [59, 0]
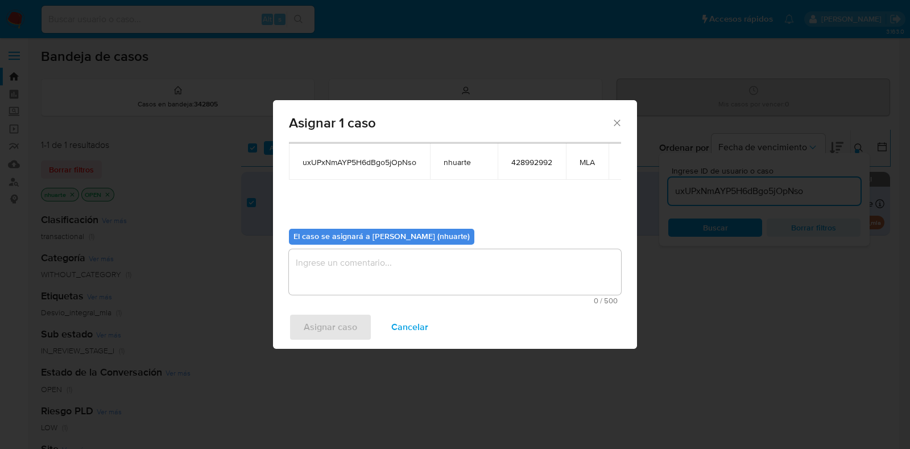
click at [372, 266] on textarea "assign-modal" at bounding box center [455, 272] width 332 height 46
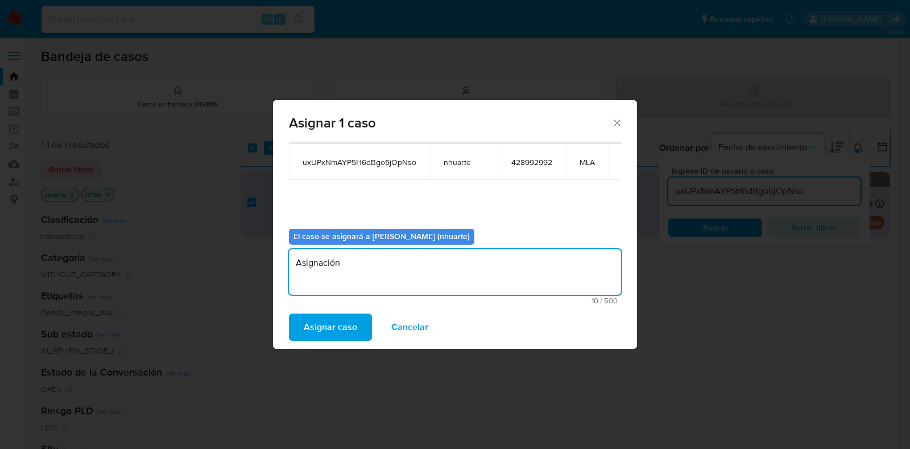
type textarea "Asignación"
click at [347, 328] on span "Asignar caso" at bounding box center [330, 327] width 53 height 25
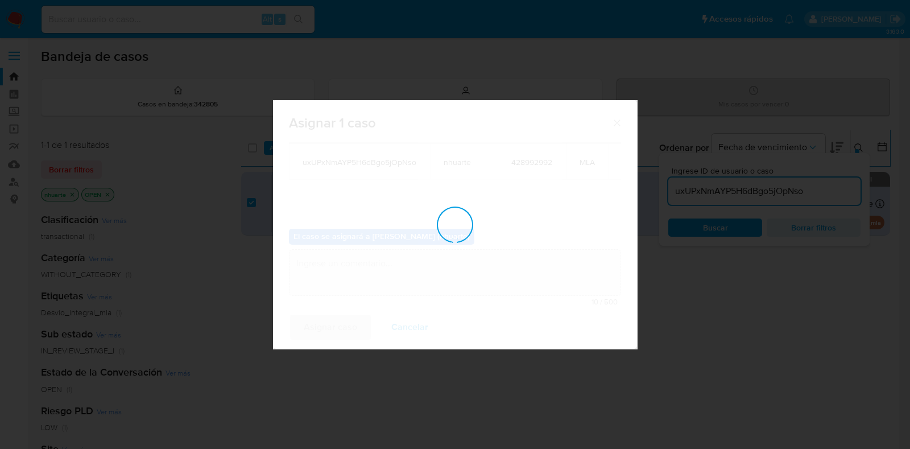
checkbox input "false"
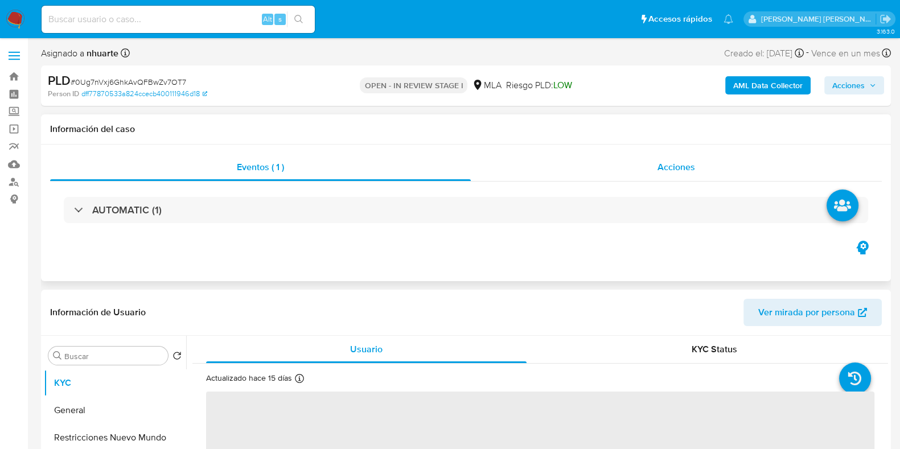
select select "10"
click at [670, 167] on span "Acciones" at bounding box center [676, 166] width 38 height 13
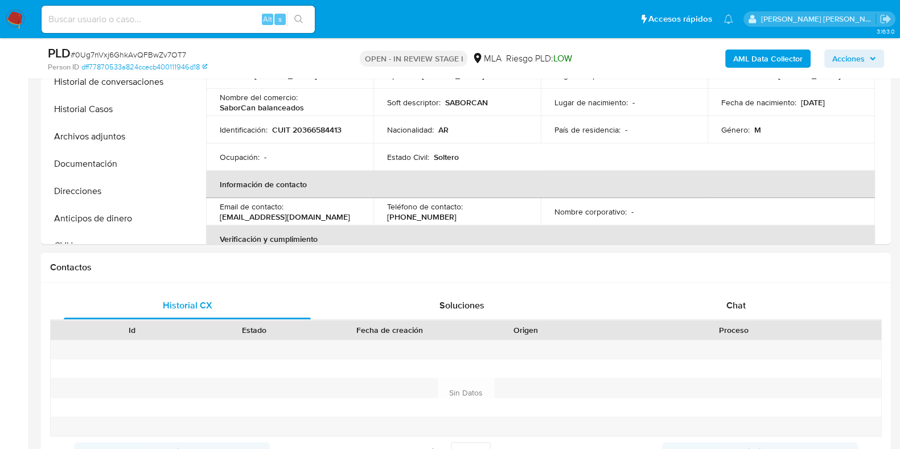
scroll to position [427, 0]
click at [745, 307] on span "Chat" at bounding box center [735, 304] width 19 height 13
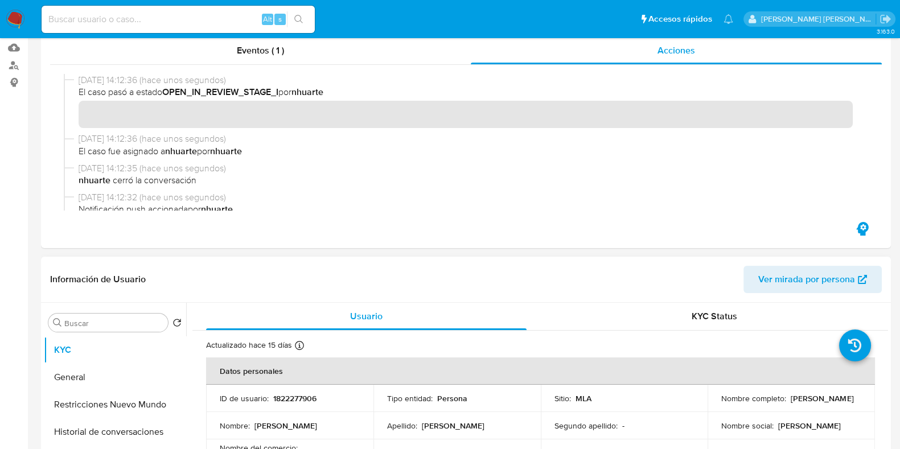
scroll to position [0, 0]
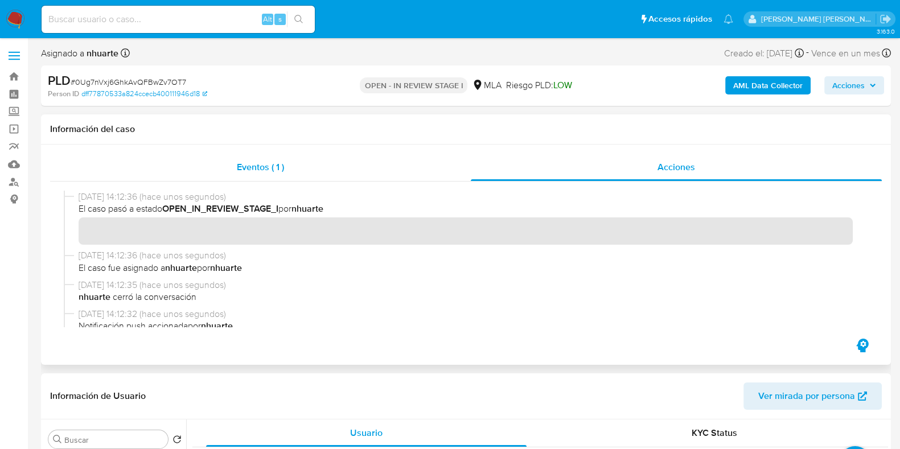
click at [265, 175] on div "Eventos ( 1 )" at bounding box center [260, 167] width 421 height 27
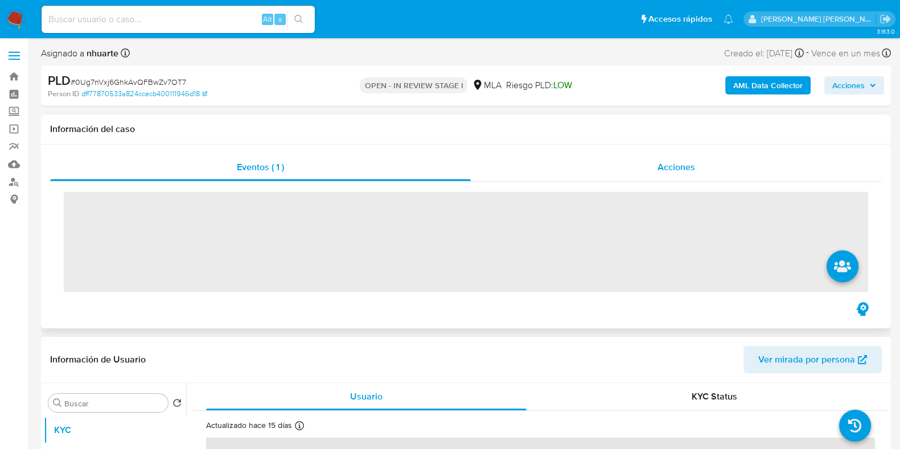
click at [681, 171] on span "Acciones" at bounding box center [676, 166] width 38 height 13
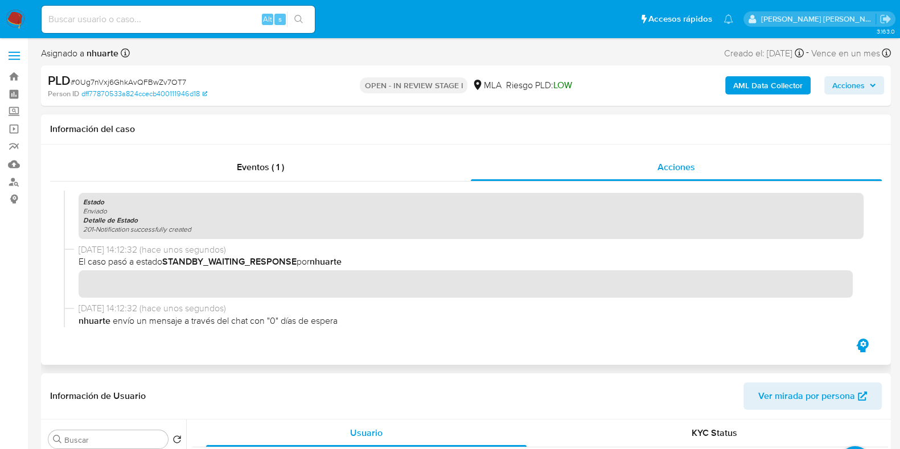
scroll to position [284, 0]
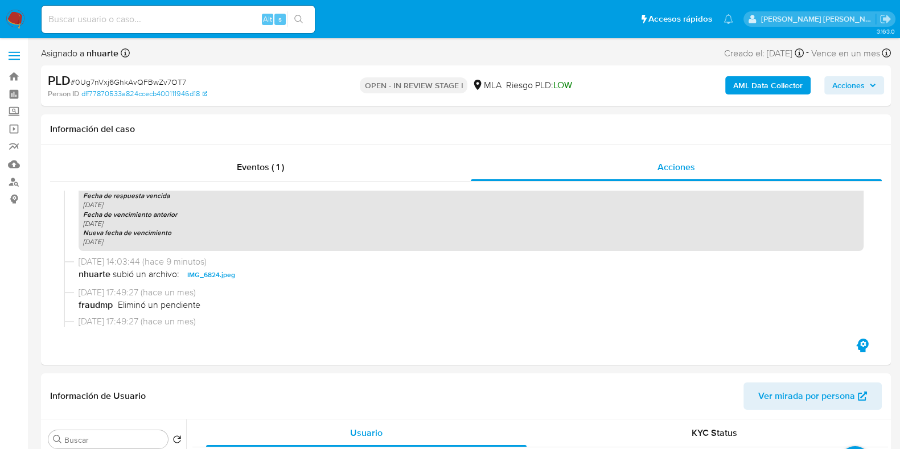
click at [765, 87] on b "AML Data Collector" at bounding box center [767, 85] width 69 height 18
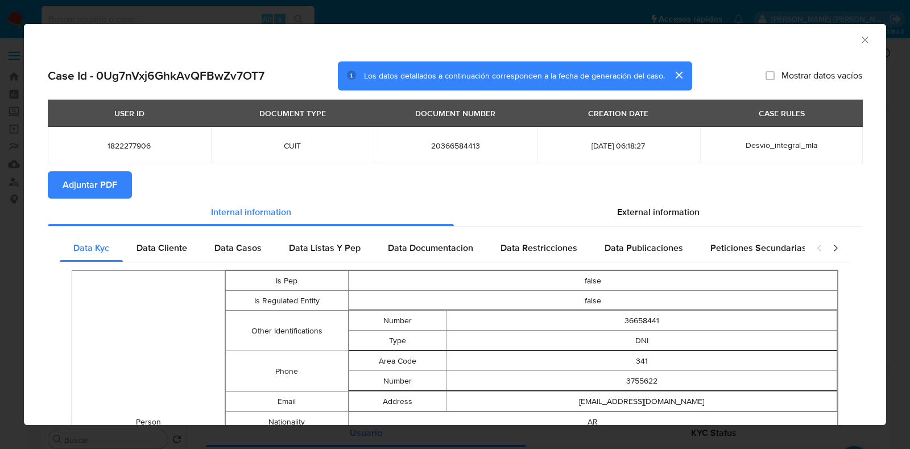
click at [71, 191] on span "Adjuntar PDF" at bounding box center [90, 184] width 55 height 25
click at [860, 42] on icon "Cerrar ventana" at bounding box center [865, 39] width 11 height 11
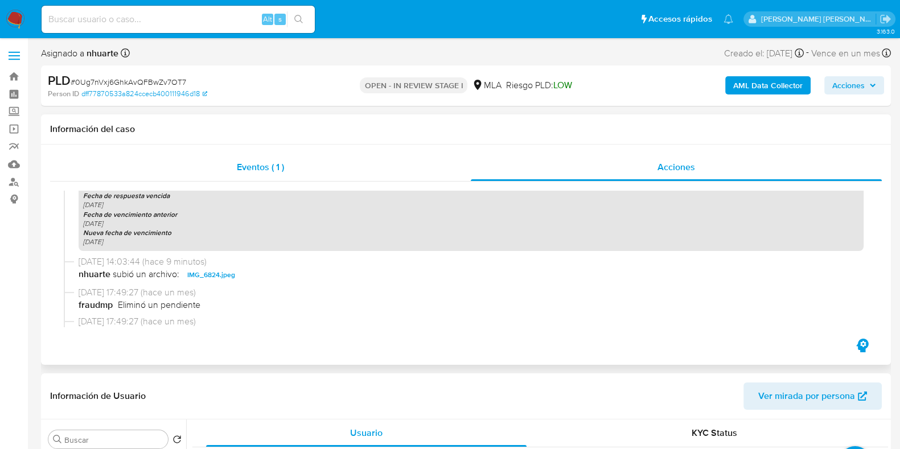
click at [254, 166] on span "Eventos ( 1 )" at bounding box center [260, 166] width 47 height 13
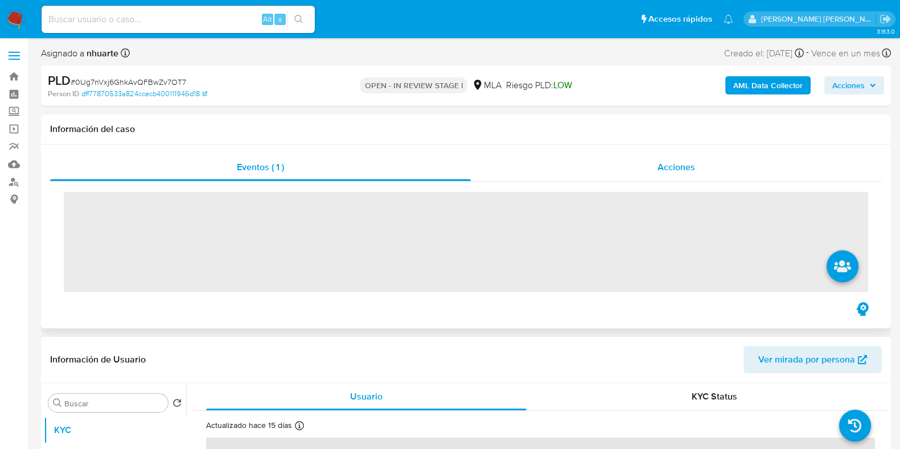
click at [678, 170] on span "Acciones" at bounding box center [676, 166] width 38 height 13
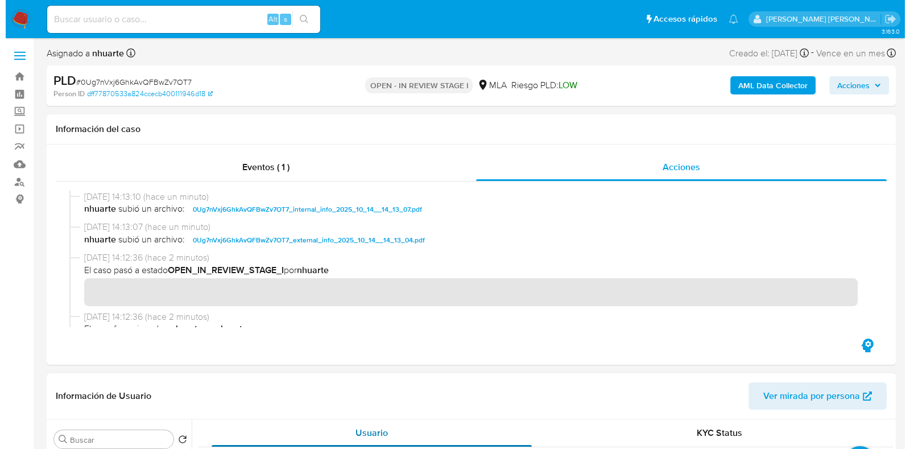
scroll to position [356, 0]
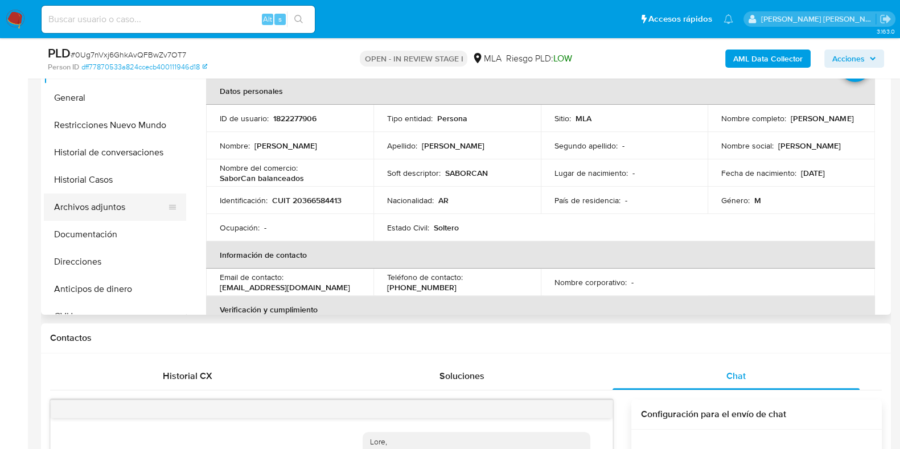
click at [113, 212] on button "Archivos adjuntos" at bounding box center [110, 206] width 133 height 27
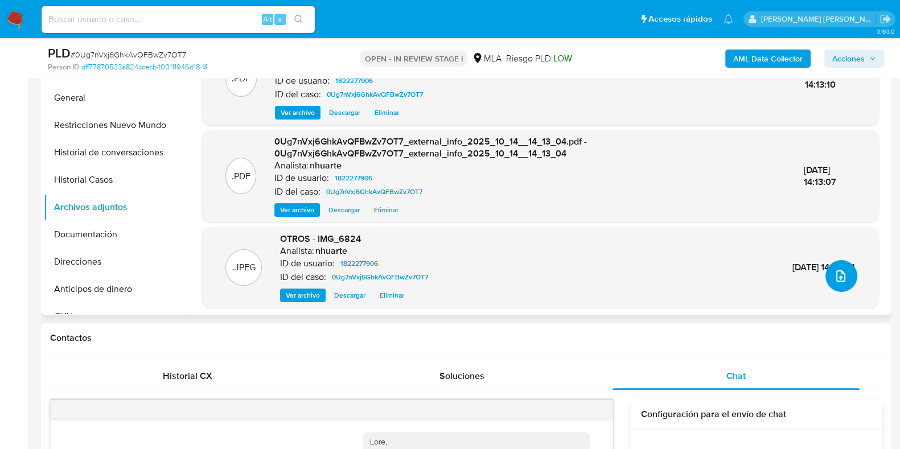
click at [834, 280] on icon "upload-file" at bounding box center [841, 276] width 14 height 14
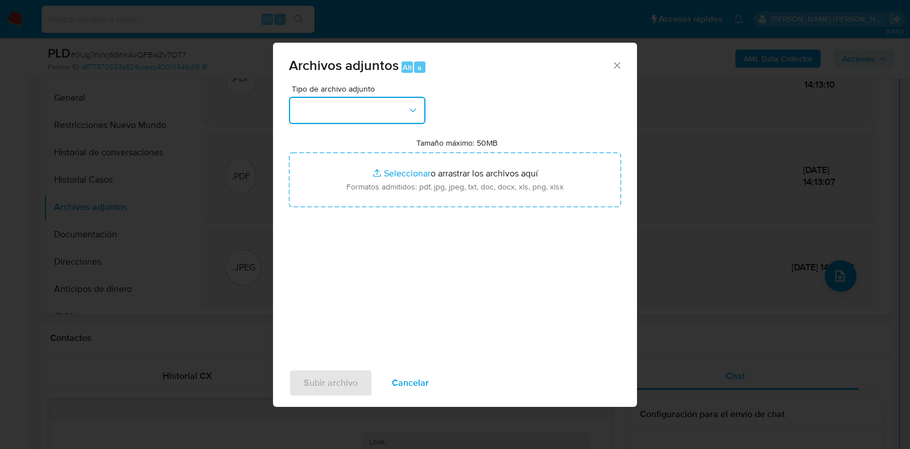
click at [411, 101] on button "button" at bounding box center [357, 110] width 137 height 27
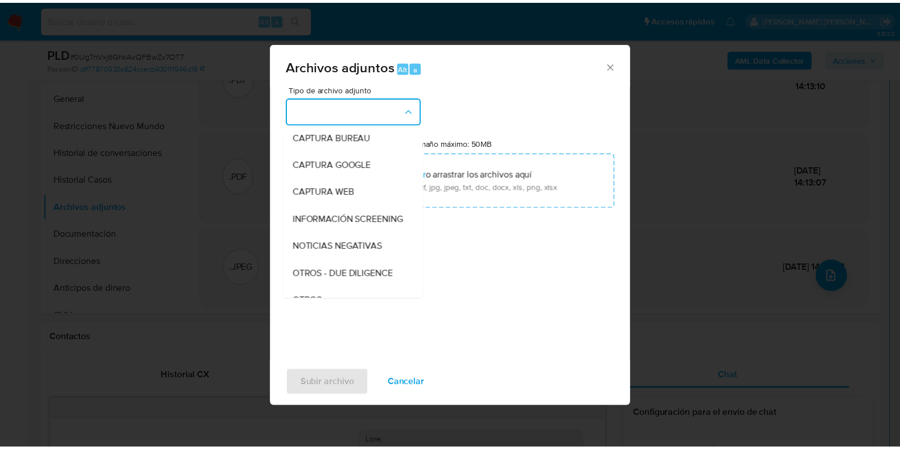
scroll to position [104, 0]
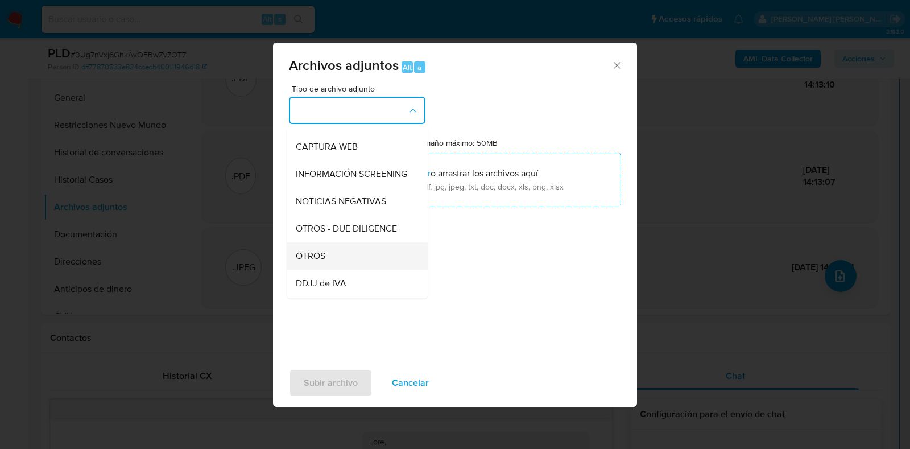
click at [340, 261] on div "OTROS" at bounding box center [354, 255] width 116 height 27
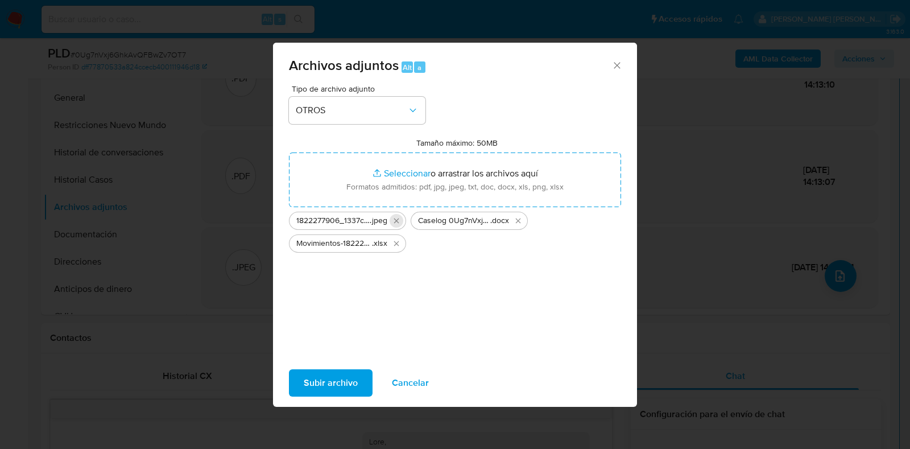
click at [398, 222] on icon "Eliminar 1822277906_1337c36e-c3ad-4ece-9458-ef65669f515f.jpeg" at bounding box center [396, 221] width 5 height 5
click at [331, 377] on span "Subir archivo" at bounding box center [331, 382] width 54 height 25
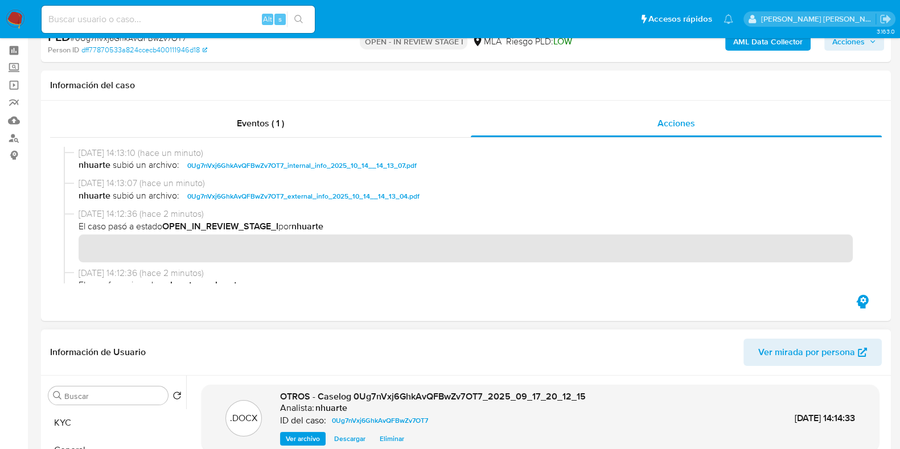
scroll to position [0, 0]
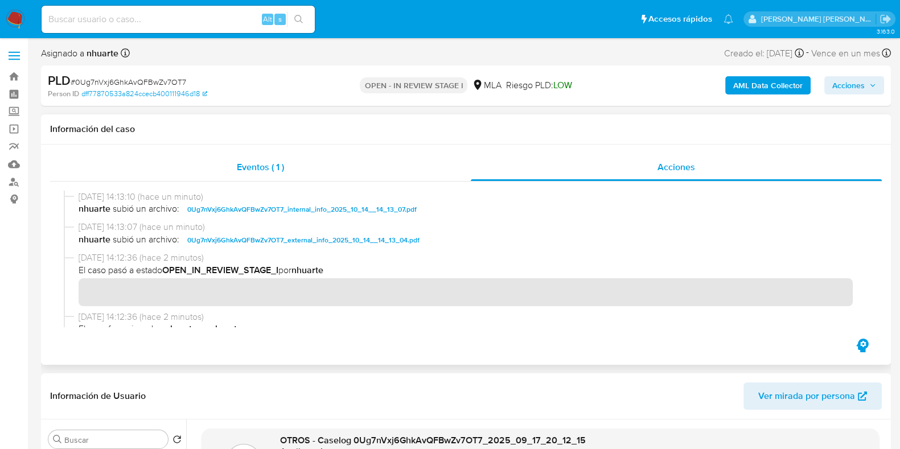
click at [263, 178] on div "Eventos ( 1 )" at bounding box center [260, 167] width 421 height 27
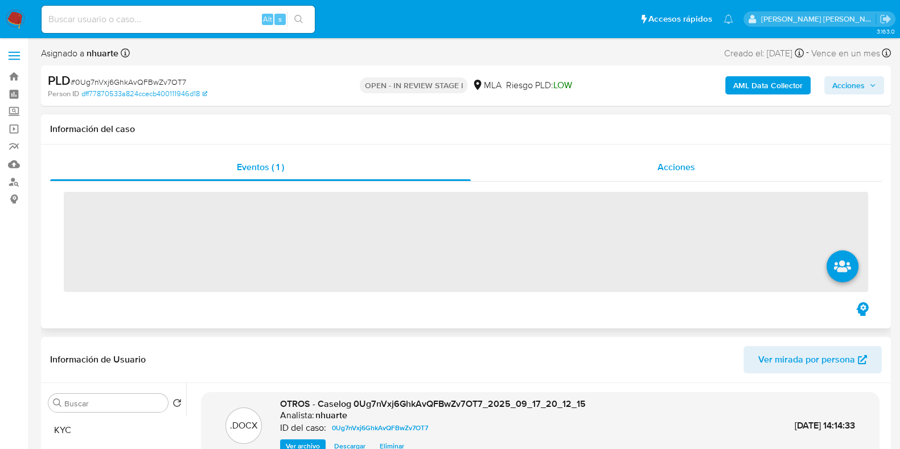
click at [670, 167] on span "Acciones" at bounding box center [676, 166] width 38 height 13
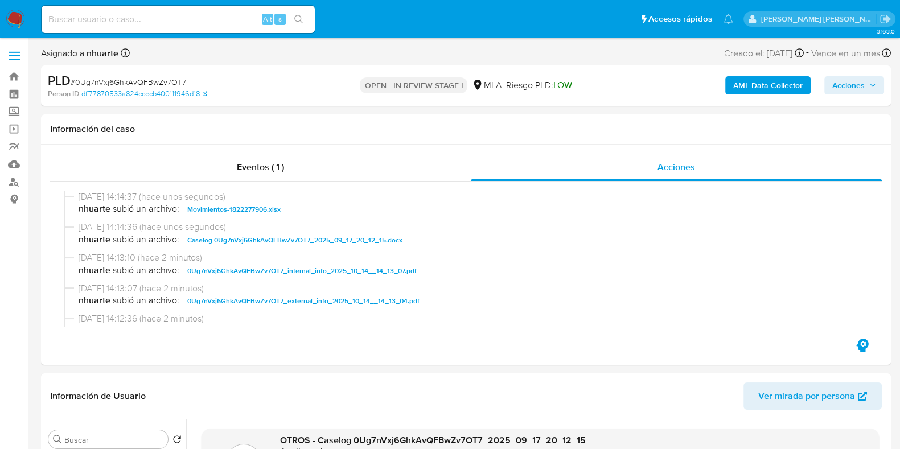
click at [853, 88] on span "Acciones" at bounding box center [848, 85] width 32 height 18
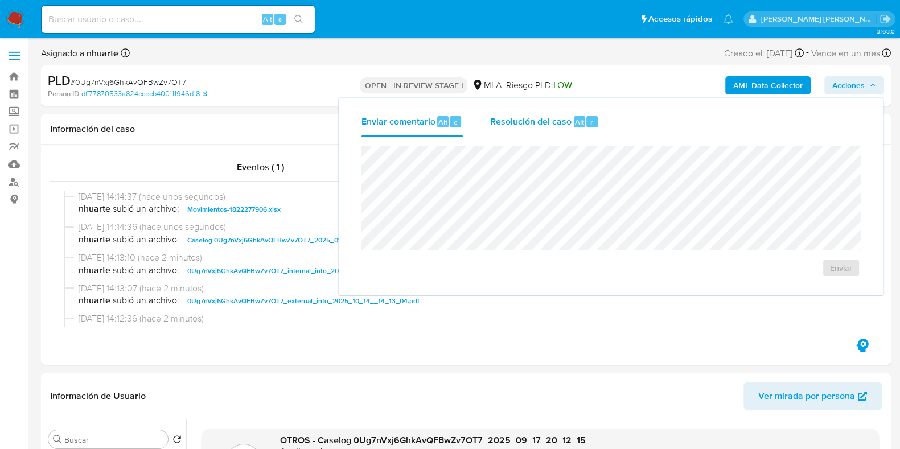
click at [568, 123] on span "Resolución del caso" at bounding box center [530, 121] width 81 height 13
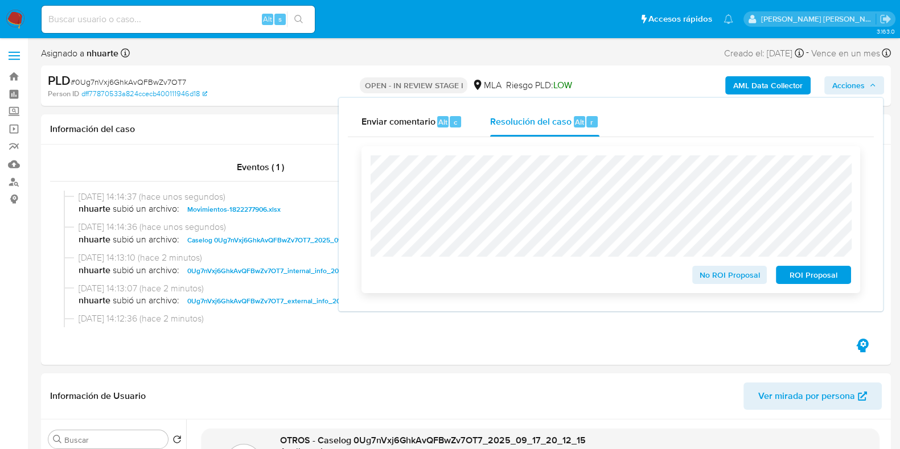
click at [723, 283] on span "No ROI Proposal" at bounding box center [729, 275] width 59 height 16
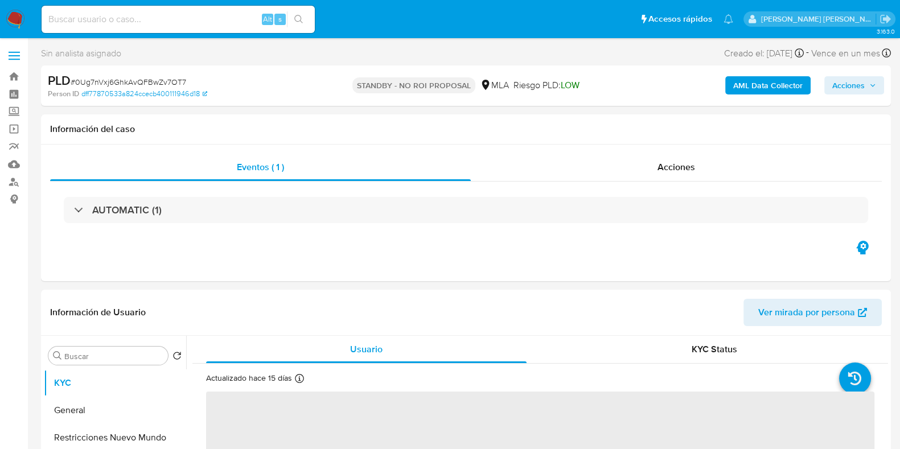
select select "10"
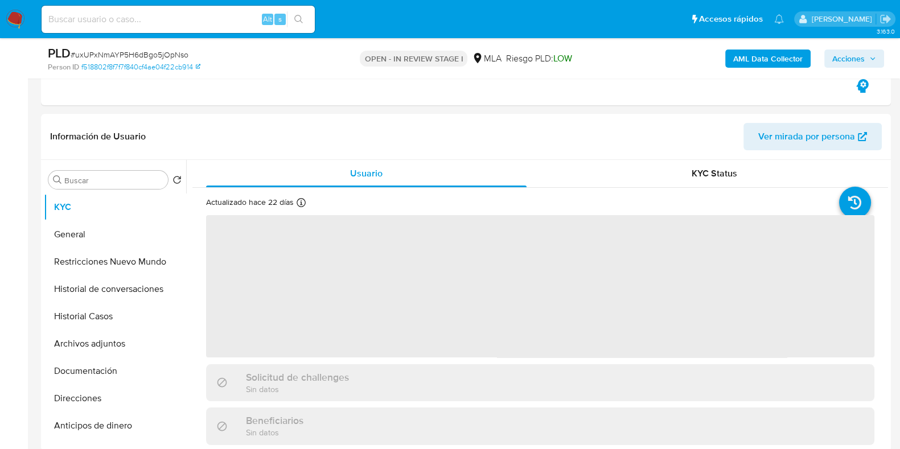
scroll to position [213, 0]
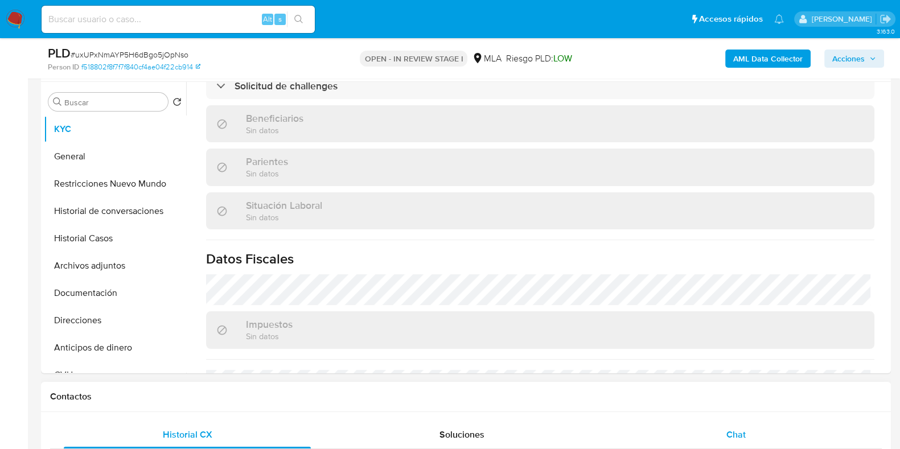
click at [737, 428] on span "Chat" at bounding box center [735, 434] width 19 height 13
select select "10"
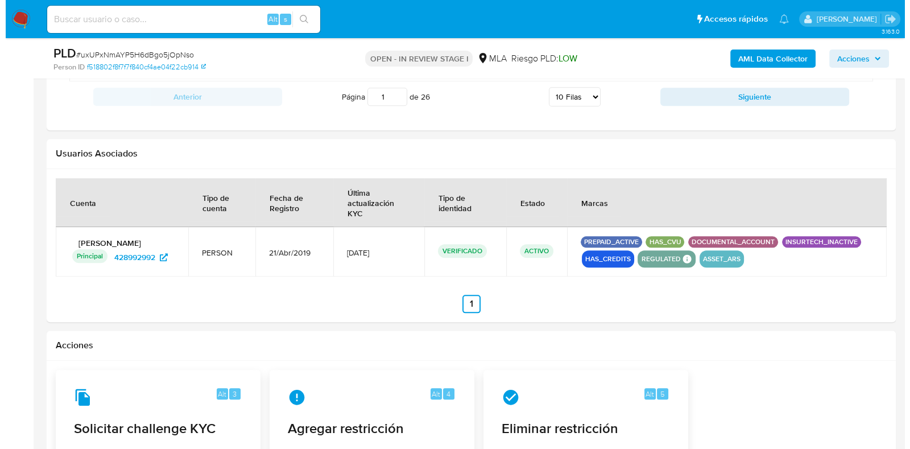
scroll to position [1636, 0]
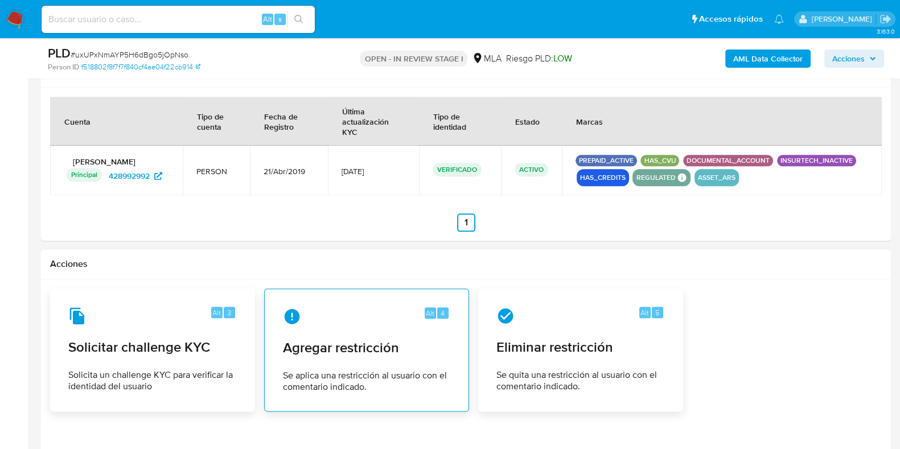
click at [358, 343] on span "Agregar restricción" at bounding box center [366, 347] width 167 height 17
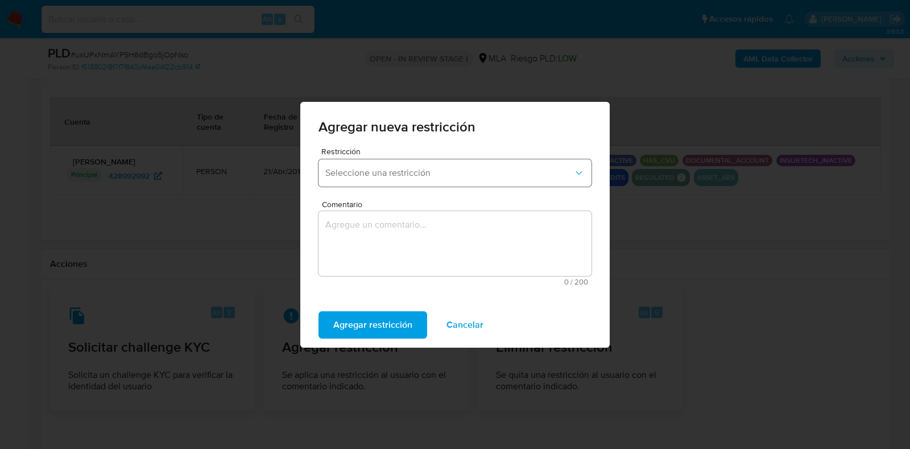
click at [452, 179] on button "Seleccione una restricción" at bounding box center [455, 172] width 273 height 27
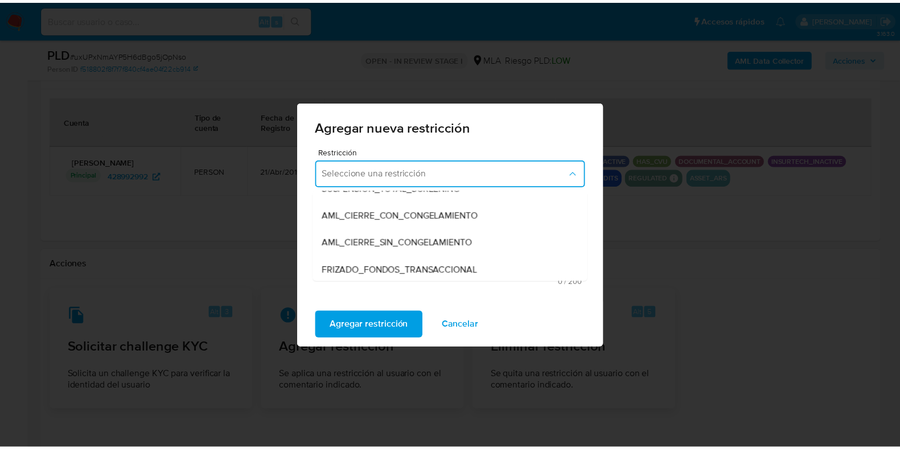
scroll to position [142, 0]
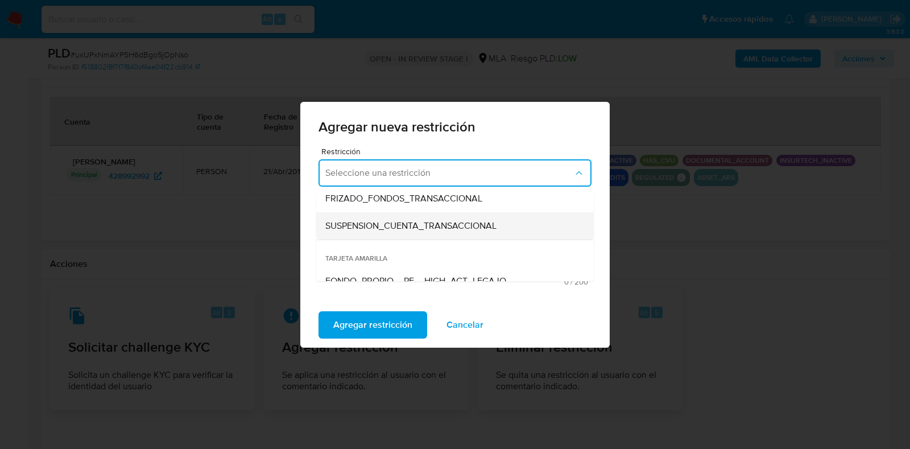
click at [435, 225] on span "SUSPENSION_CUENTA_TRANSACCIONAL" at bounding box center [410, 225] width 171 height 11
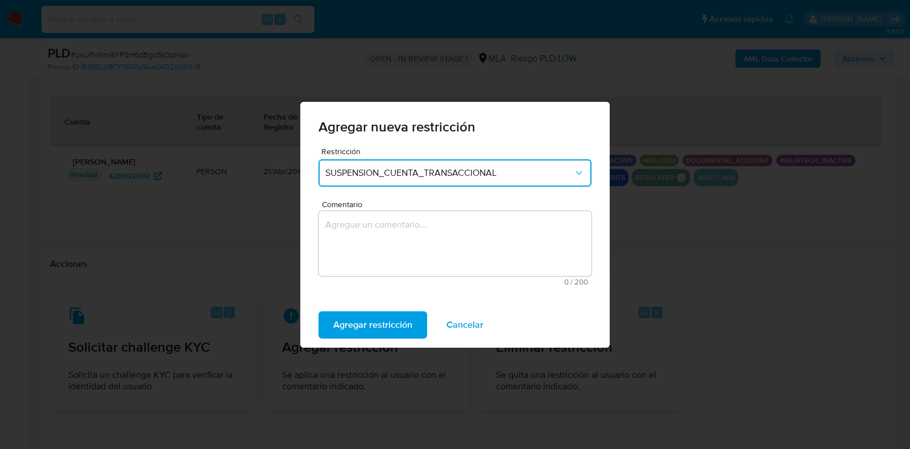
click at [435, 225] on textarea "Comentario" at bounding box center [455, 243] width 273 height 65
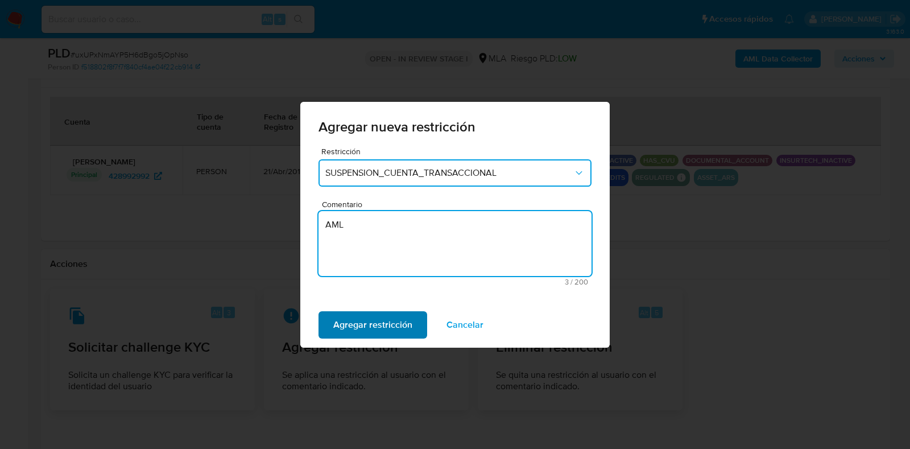
type textarea "AML"
click at [387, 320] on span "Agregar restricción" at bounding box center [372, 324] width 79 height 25
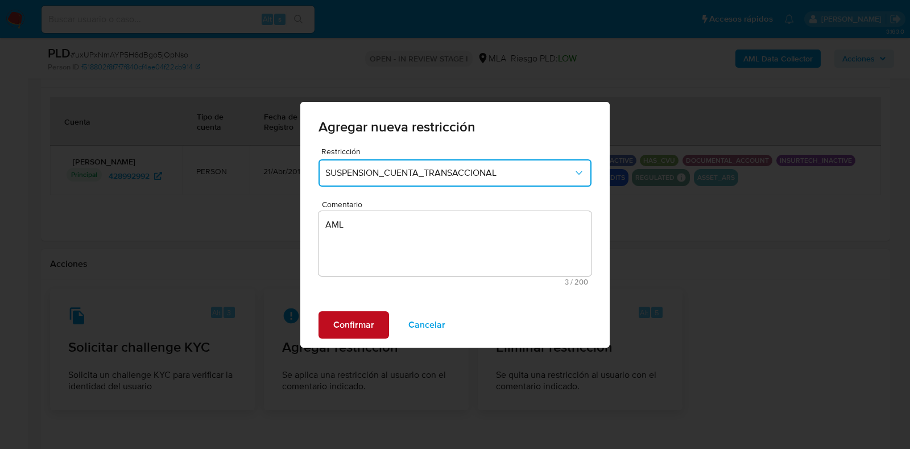
click at [382, 321] on button "Confirmar" at bounding box center [354, 324] width 71 height 27
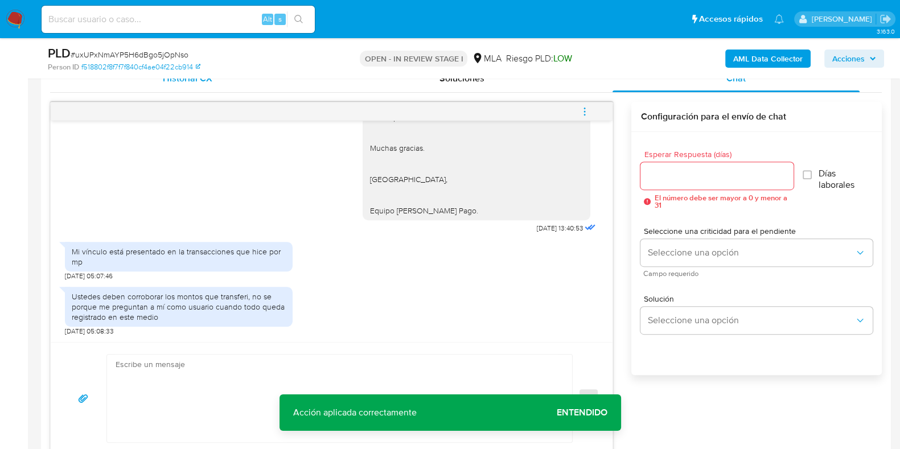
scroll to position [568, 0]
click at [183, 49] on span "# uxUPxNmAYP5H6dBgo5jOpNso" at bounding box center [130, 54] width 118 height 11
copy span "uxUPxNmAYP5H6dBgo5jOpNso"
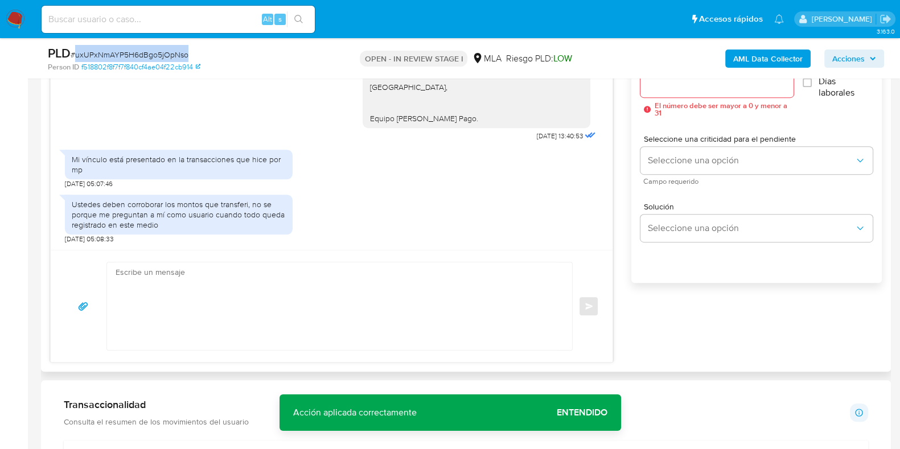
scroll to position [711, 0]
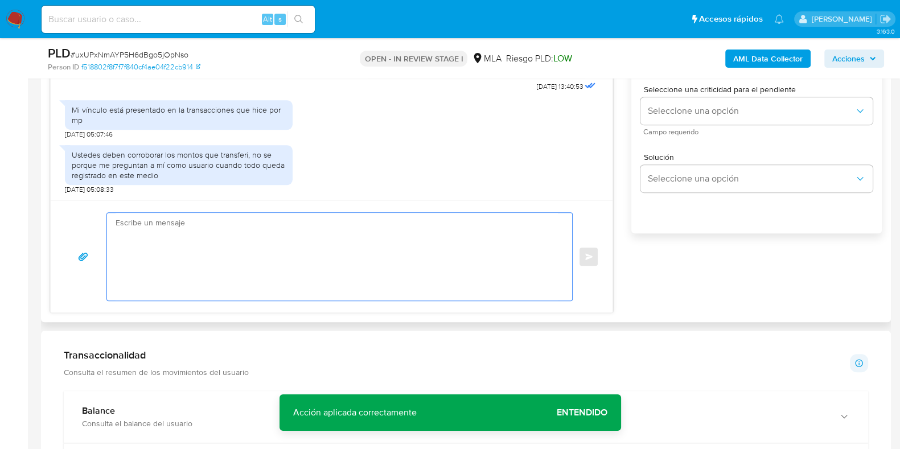
paste textarea "Hola, Muchas gracias por la respuesta. Analizamos tu caso y notamos que la info…"
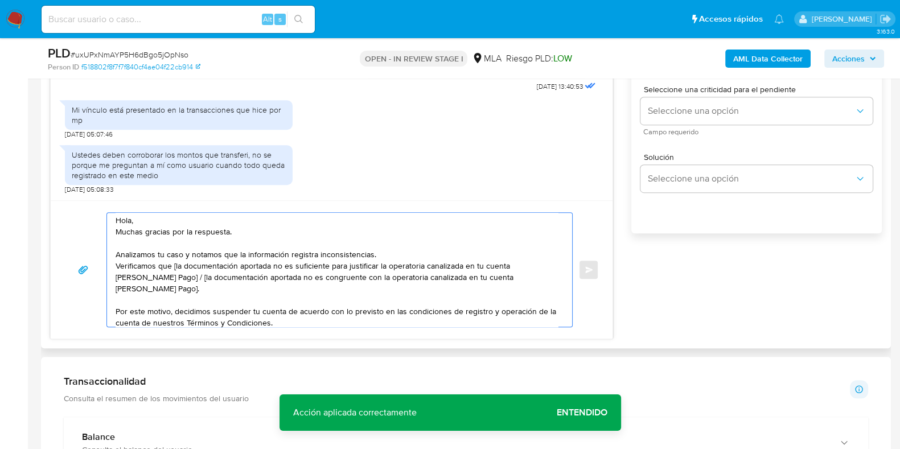
scroll to position [0, 0]
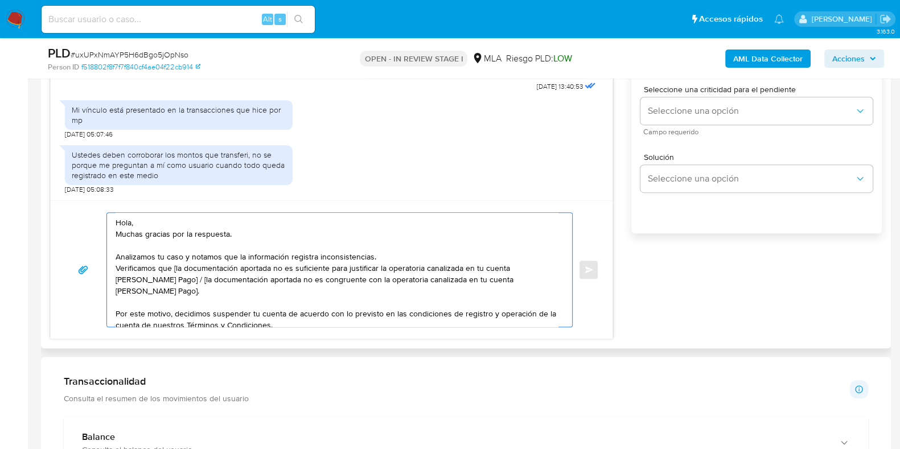
click at [174, 267] on textarea "Hola, Muchas gracias por la respuesta. Analizamos tu caso y notamos que la info…" at bounding box center [337, 270] width 442 height 114
drag, startPoint x: 182, startPoint y: 264, endPoint x: 270, endPoint y: 266, distance: 87.7
click at [270, 266] on textarea "Hola, Muchas gracias por la respuesta. Analizamos tu caso y notamos que la info…" at bounding box center [337, 270] width 442 height 114
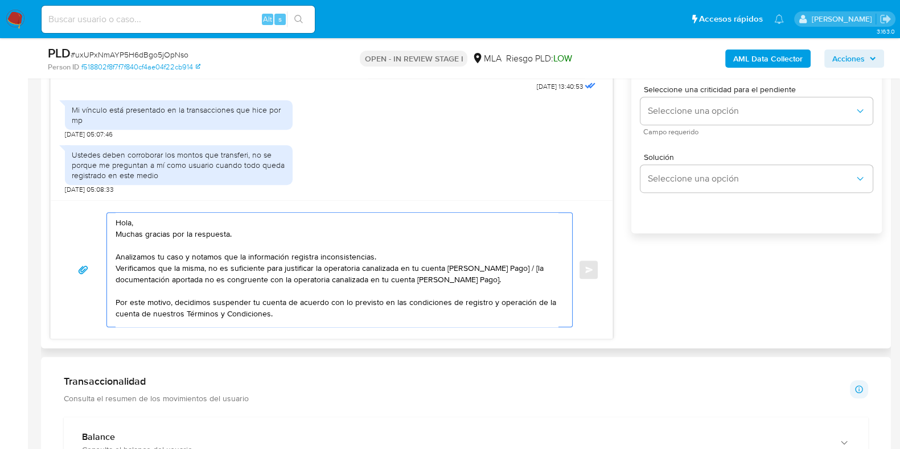
drag, startPoint x: 506, startPoint y: 268, endPoint x: 512, endPoint y: 274, distance: 8.1
click at [512, 274] on textarea "Hola, Muchas gracias por la respuesta. Analizamos tu caso y notamos que la info…" at bounding box center [337, 270] width 442 height 114
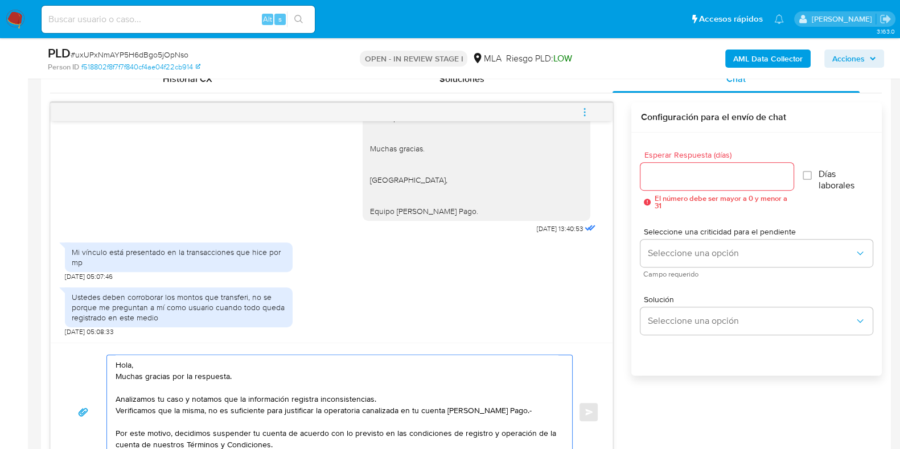
scroll to position [568, 0]
type textarea "Hola, Muchas gracias por la respuesta. Analizamos tu caso y notamos que la info…"
click at [685, 172] on input "Esperar Respuesta (días)" at bounding box center [716, 177] width 153 height 15
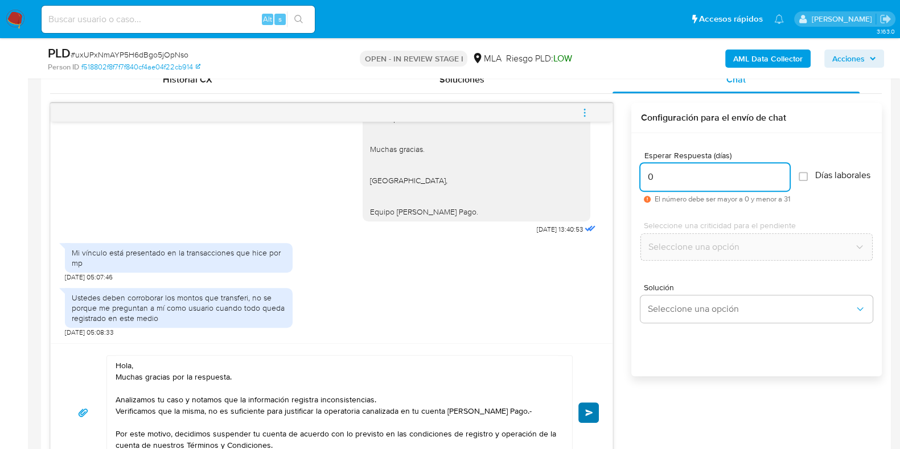
type input "0"
click at [588, 410] on span "Enviar" at bounding box center [589, 412] width 8 height 7
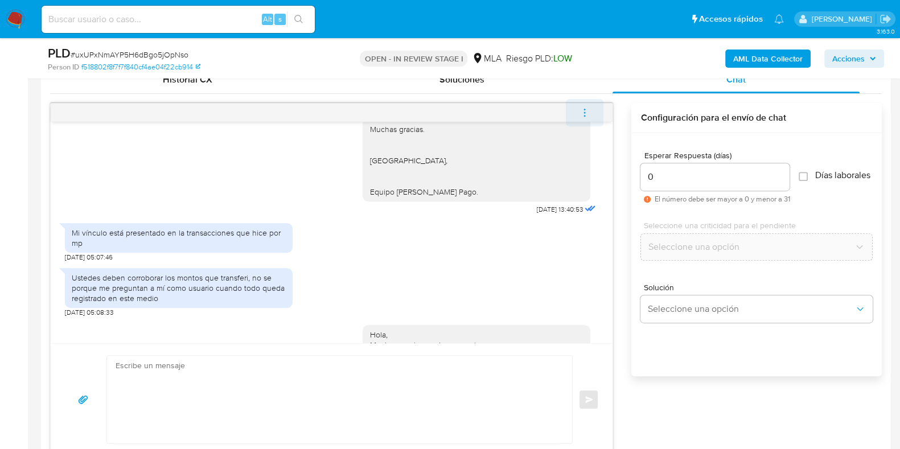
scroll to position [1213, 0]
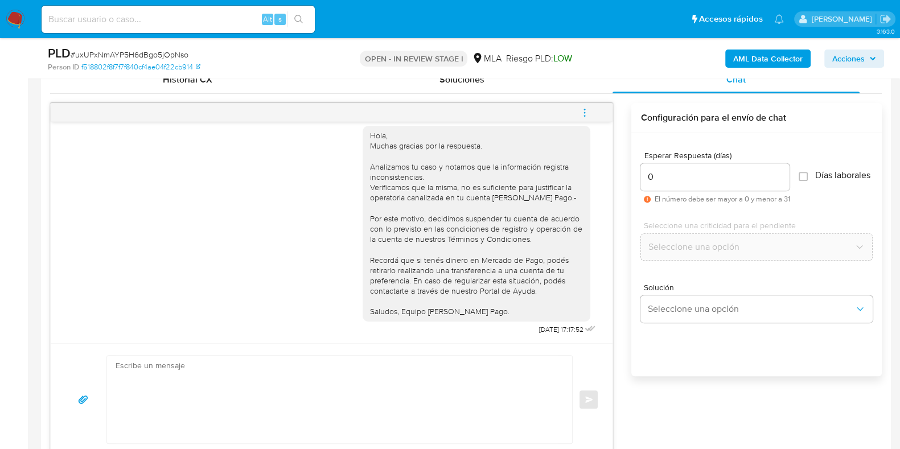
click at [586, 113] on icon "menu-action" at bounding box center [584, 113] width 10 height 10
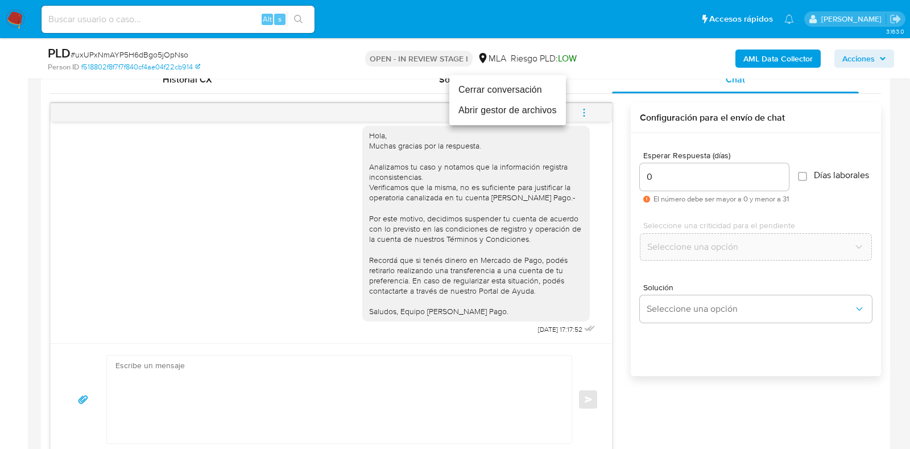
click at [531, 92] on li "Cerrar conversación" at bounding box center [508, 90] width 117 height 20
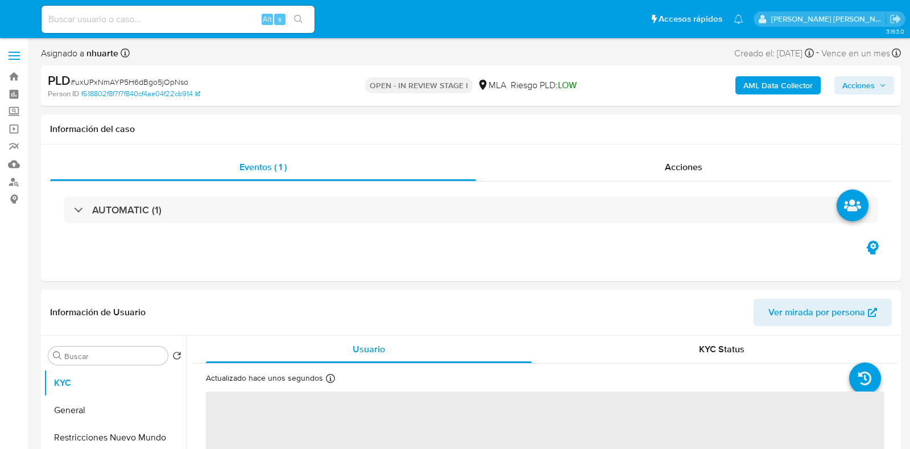
select select "10"
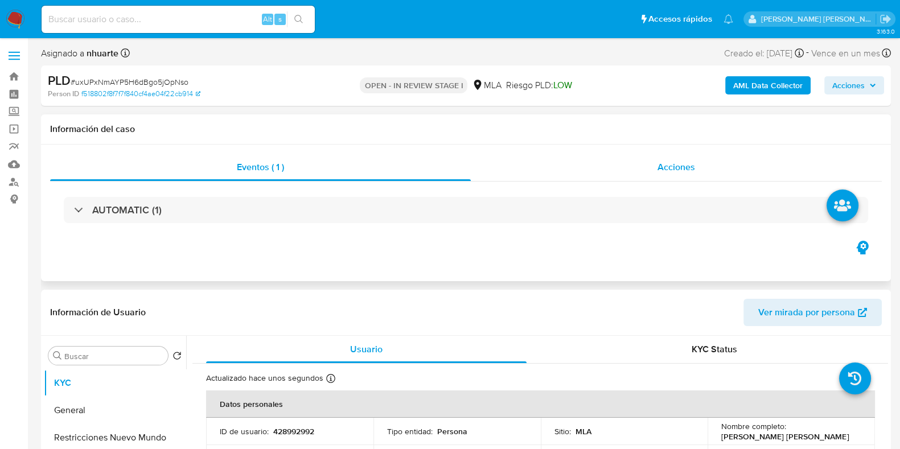
click at [691, 165] on span "Acciones" at bounding box center [676, 166] width 38 height 13
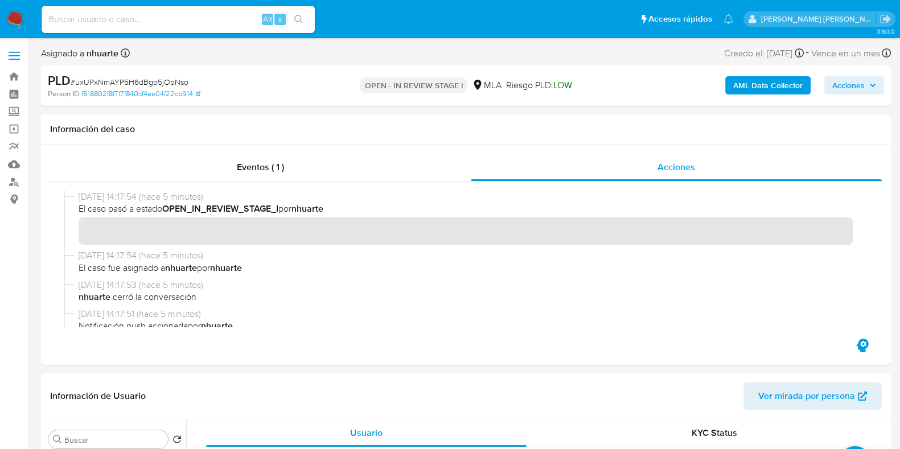
click at [759, 77] on b "AML Data Collector" at bounding box center [767, 85] width 69 height 18
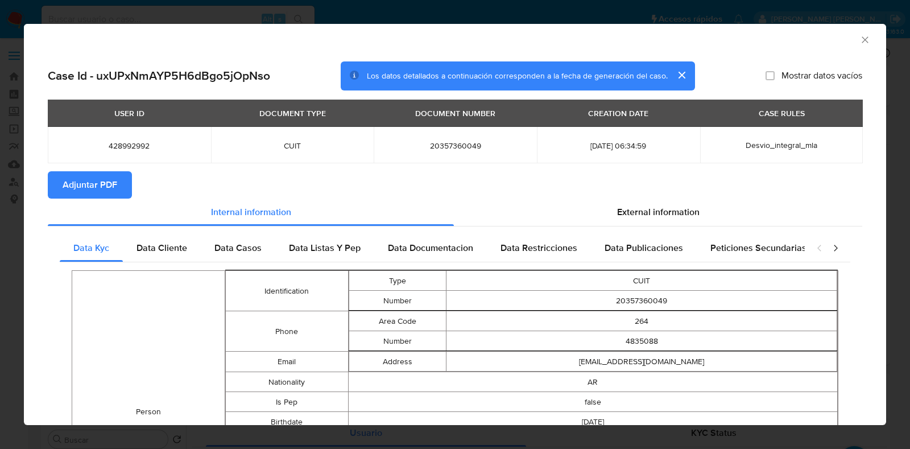
click at [96, 175] on span "Adjuntar PDF" at bounding box center [90, 184] width 55 height 25
click at [860, 41] on icon "Cerrar ventana" at bounding box center [865, 39] width 11 height 11
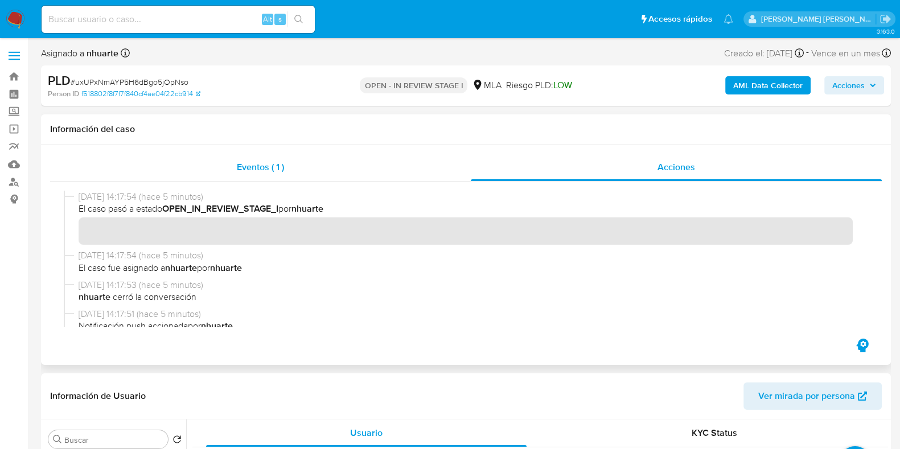
click at [292, 166] on div "Eventos ( 1 )" at bounding box center [260, 167] width 421 height 27
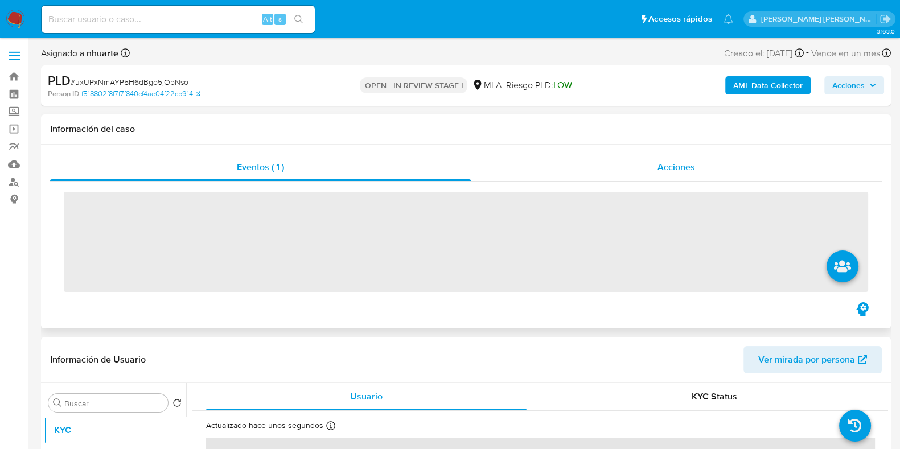
click at [683, 158] on div "Acciones" at bounding box center [676, 167] width 411 height 27
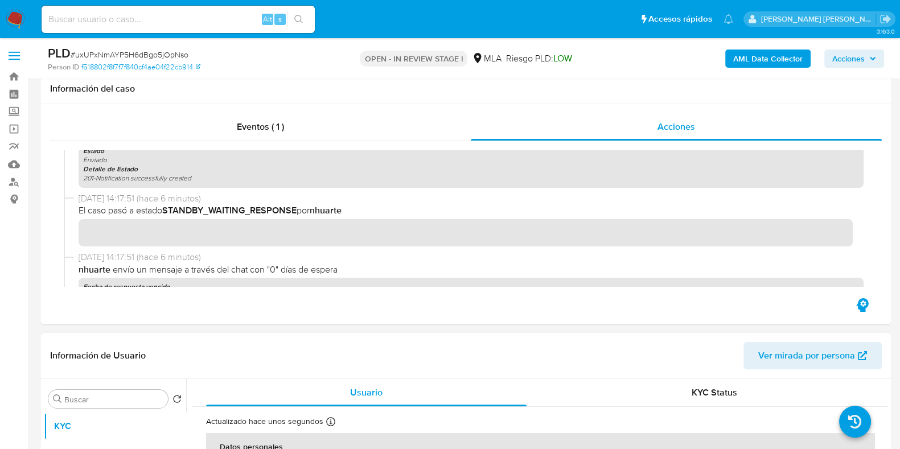
scroll to position [356, 0]
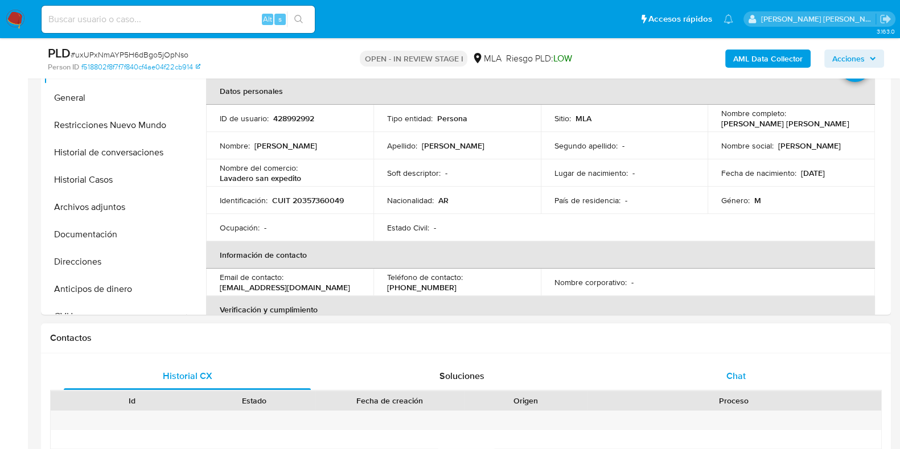
click at [726, 362] on div "Chat" at bounding box center [735, 375] width 247 height 27
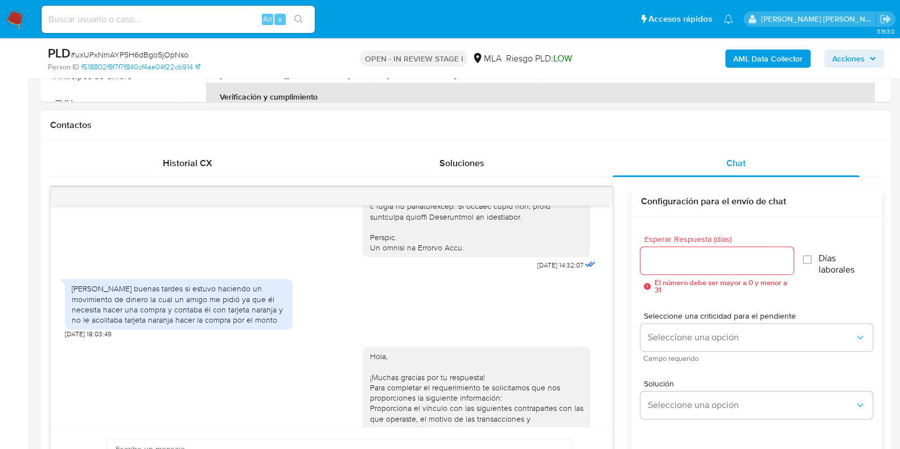
scroll to position [501, 0]
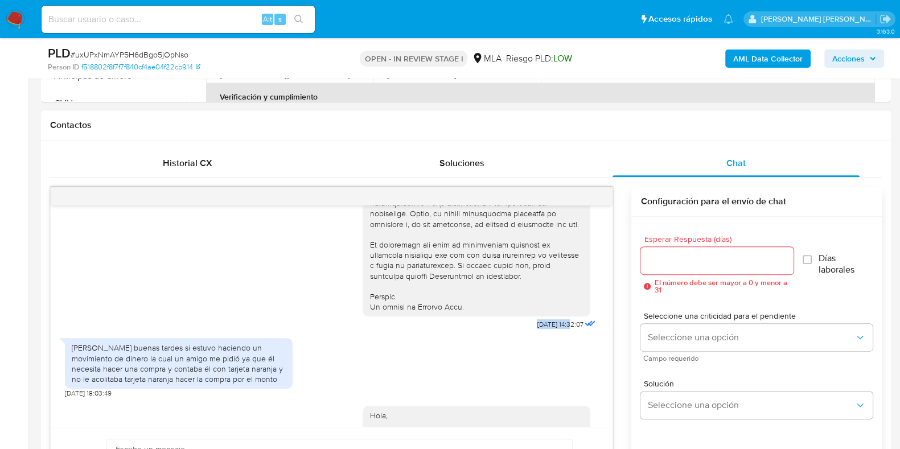
drag, startPoint x: 509, startPoint y: 347, endPoint x: 547, endPoint y: 349, distance: 38.2
click at [547, 333] on div "17/09/2025 14:32:07" at bounding box center [480, 21] width 236 height 623
copy span "17/09/2025"
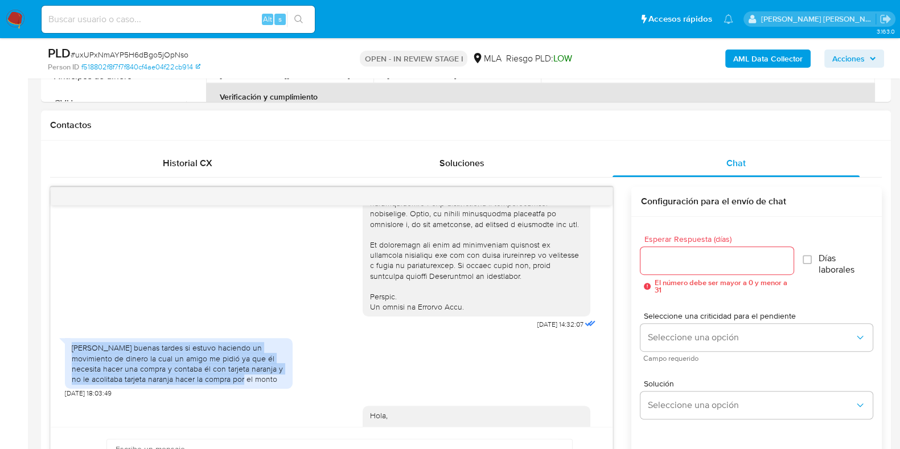
drag, startPoint x: 71, startPoint y: 370, endPoint x: 236, endPoint y: 399, distance: 167.7
click at [236, 384] on div "Hola buenas tardes si estuvo haciendo un movimiento de dinero la cual un amigo …" at bounding box center [179, 364] width 214 height 42
copy div "Hola buenas tardes si estuvo haciendo un movimiento de dinero la cual un amigo …"
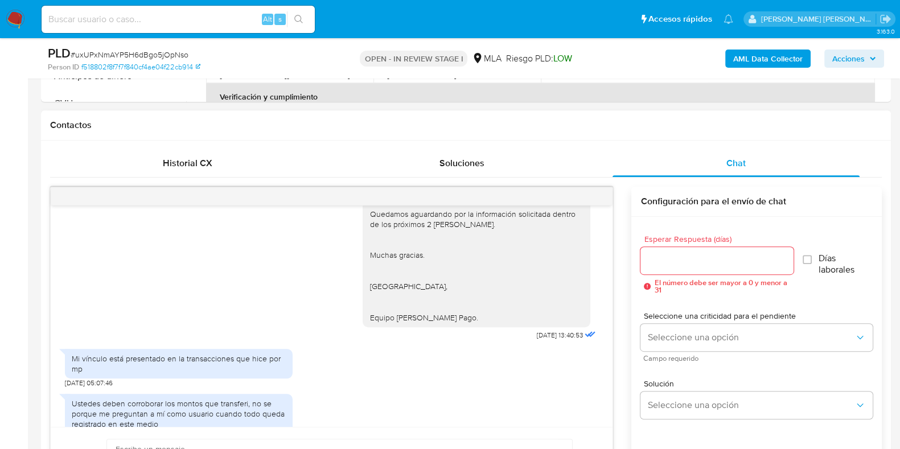
scroll to position [1070, 0]
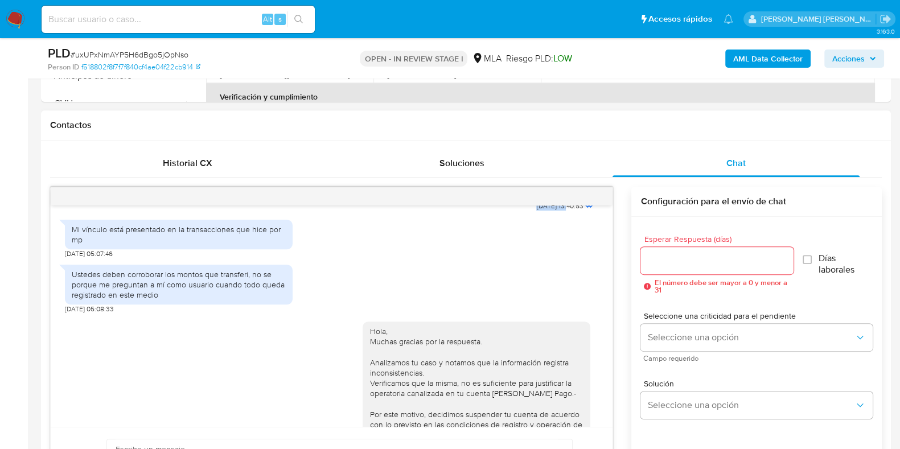
drag, startPoint x: 509, startPoint y: 223, endPoint x: 546, endPoint y: 226, distance: 37.1
click at [546, 214] on div "Hola, ¡Muchas gracias por tu respuesta! Para completar el requerimiento te soli…" at bounding box center [480, 21] width 236 height 385
copy span "26/09/2025"
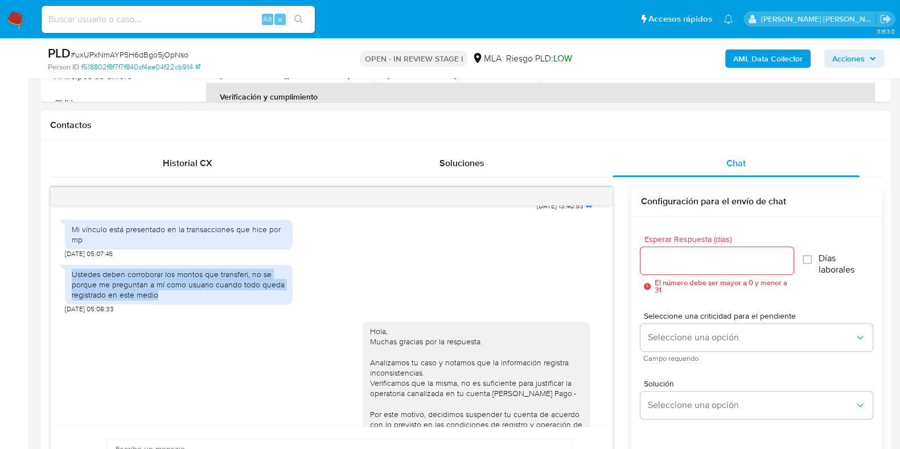
drag, startPoint x: 73, startPoint y: 291, endPoint x: 163, endPoint y: 318, distance: 94.3
click at [163, 300] on div "Ustedes deben corroborar los montos que transferi, no se porque me preguntan a …" at bounding box center [179, 284] width 214 height 31
copy div "Ustedes deben corroborar los montos que transferi, no se porque me preguntan a …"
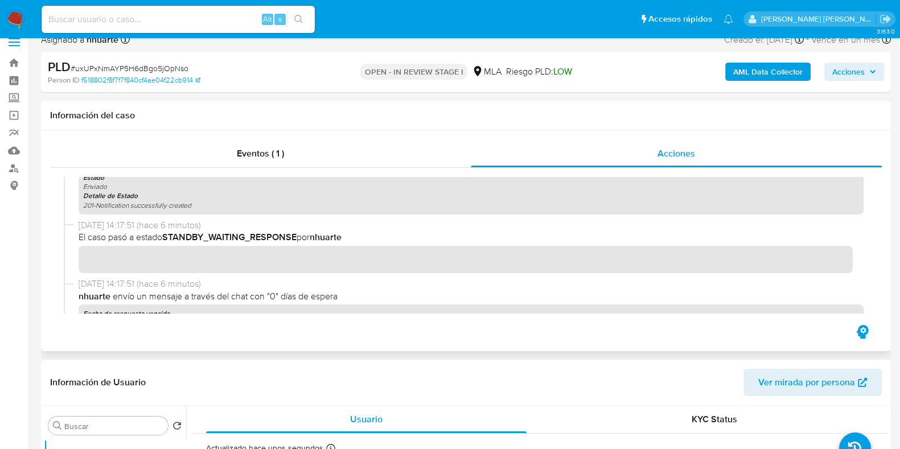
scroll to position [0, 0]
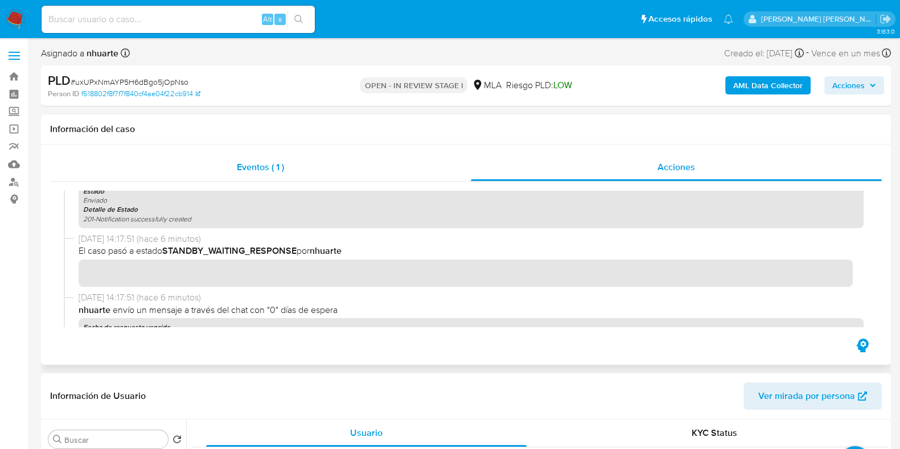
click at [253, 163] on span "Eventos ( 1 )" at bounding box center [260, 166] width 47 height 13
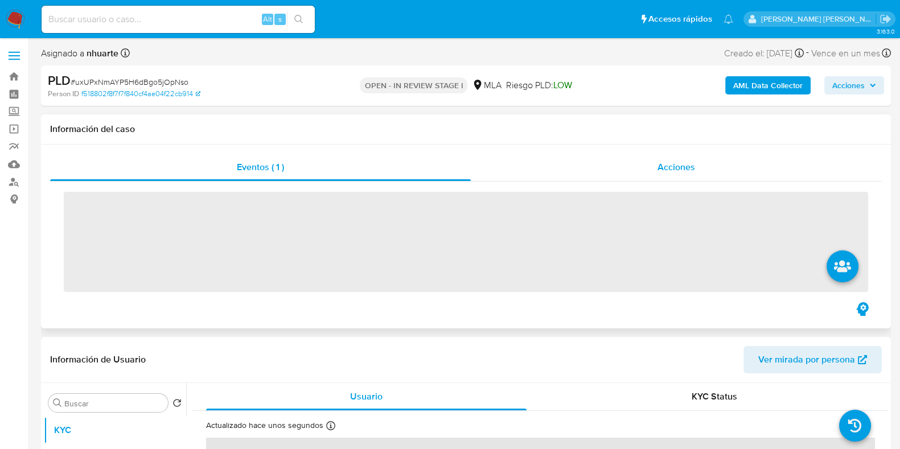
click at [679, 171] on span "Acciones" at bounding box center [676, 166] width 38 height 13
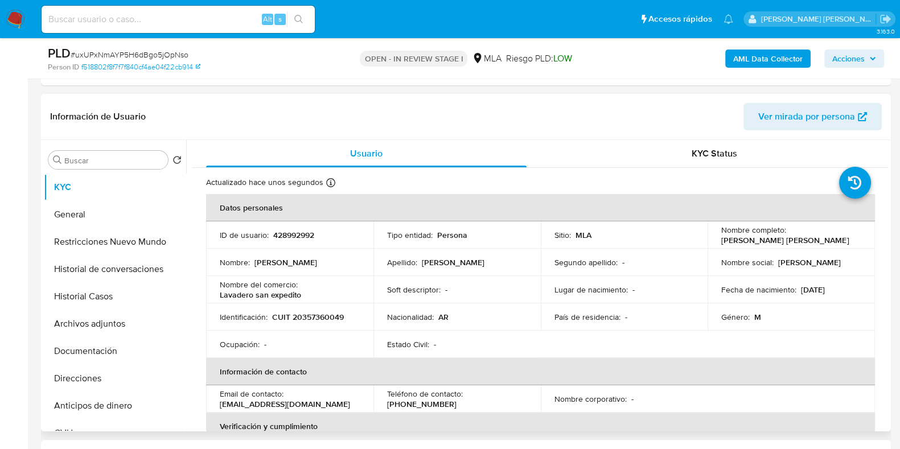
scroll to position [356, 0]
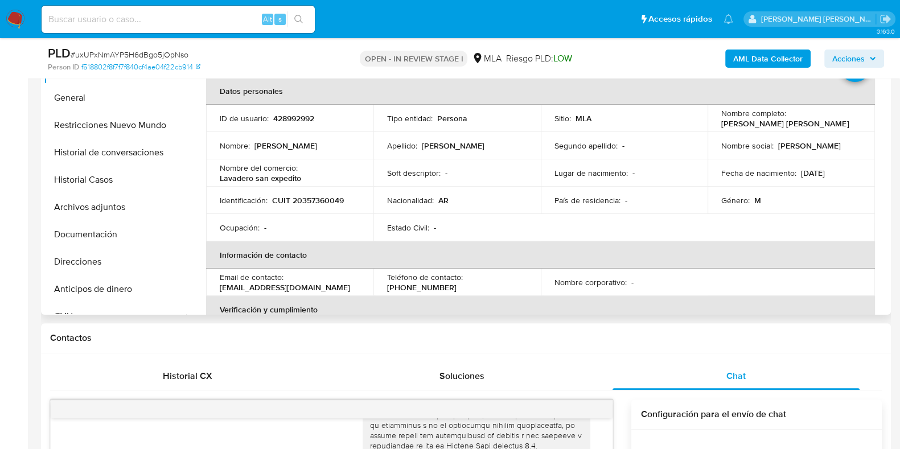
drag, startPoint x: 104, startPoint y: 204, endPoint x: 183, endPoint y: 204, distance: 79.1
click at [105, 205] on button "Archivos adjuntos" at bounding box center [115, 206] width 142 height 27
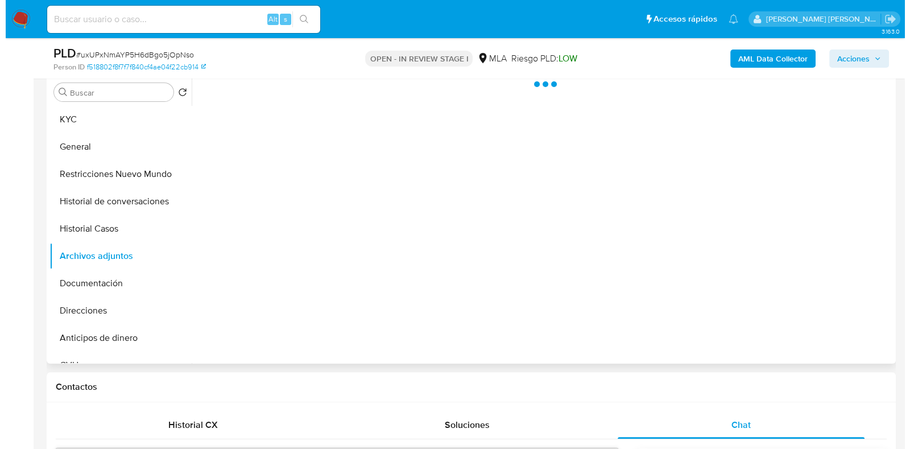
scroll to position [284, 0]
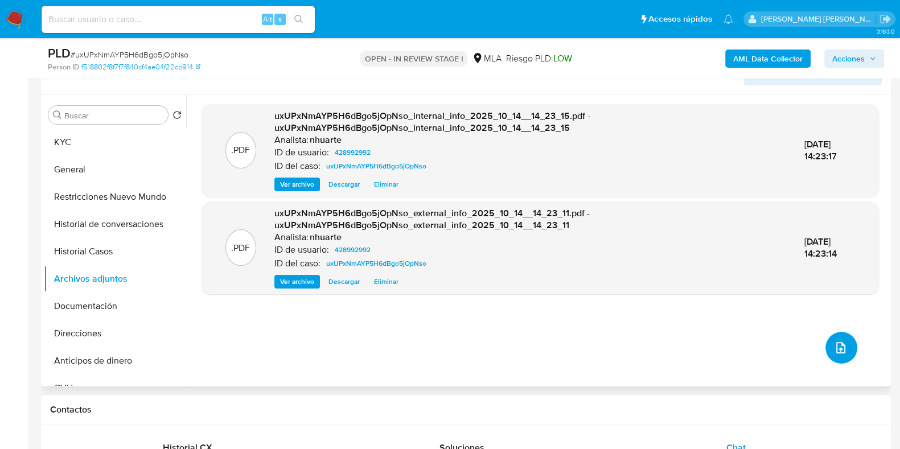
click at [840, 357] on button "upload-file" at bounding box center [841, 348] width 32 height 32
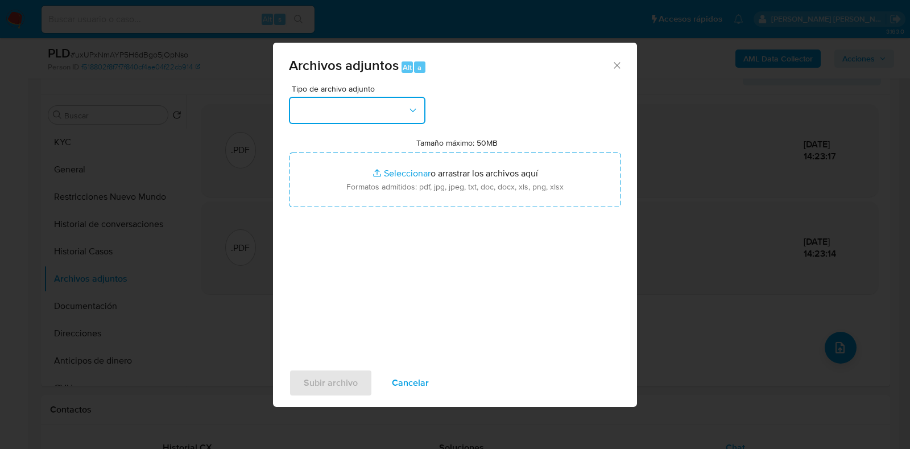
click at [419, 120] on button "button" at bounding box center [357, 110] width 137 height 27
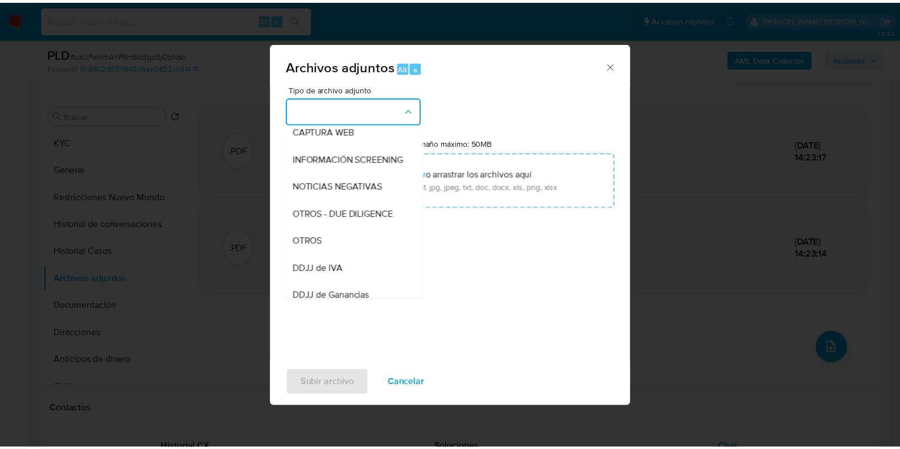
scroll to position [162, 0]
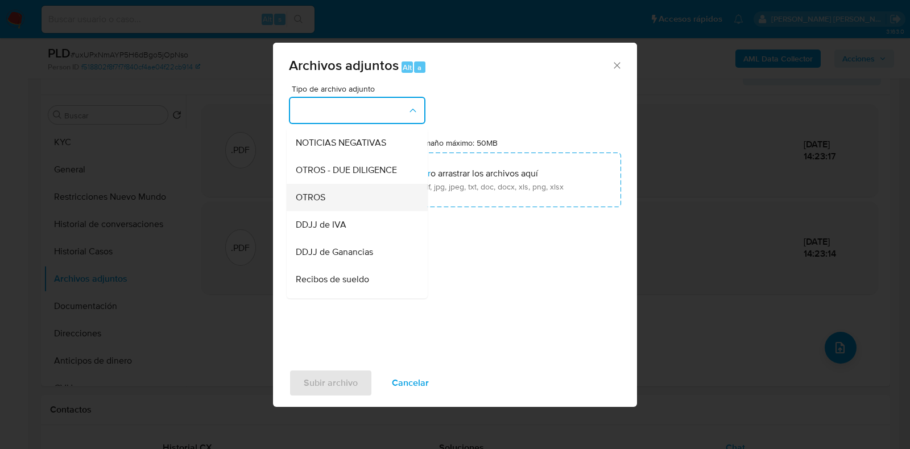
click at [374, 205] on div "OTROS" at bounding box center [354, 197] width 116 height 27
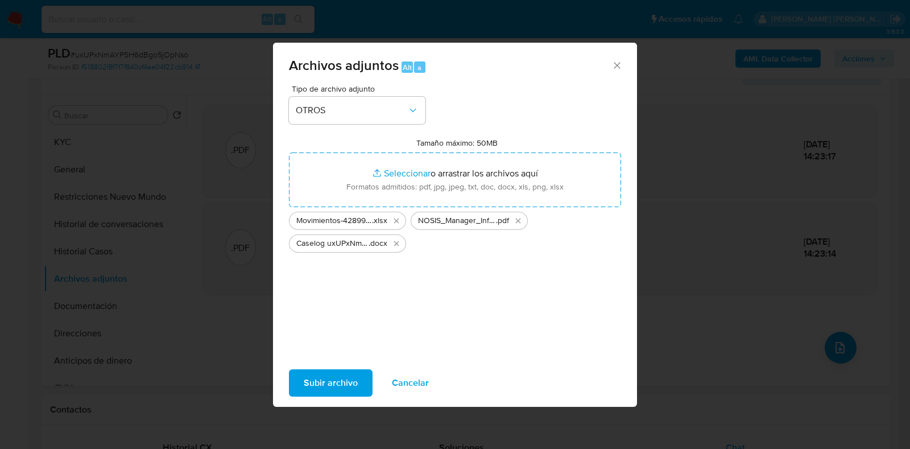
click at [352, 386] on span "Subir archivo" at bounding box center [331, 382] width 54 height 25
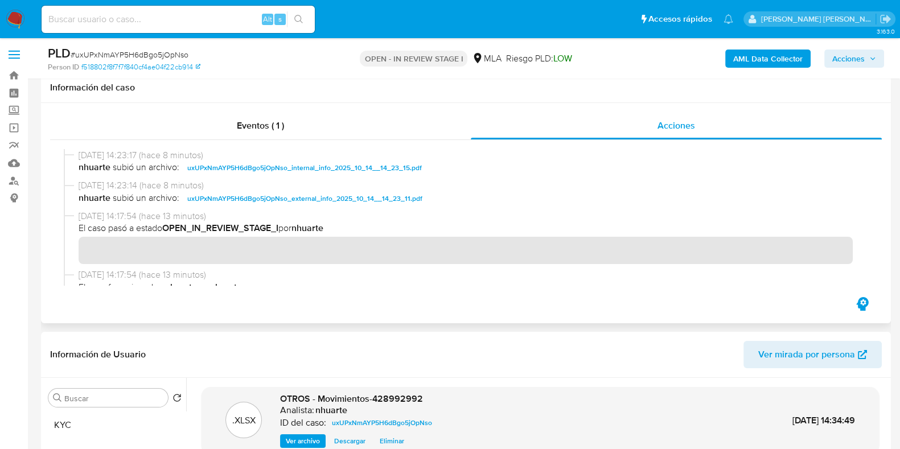
scroll to position [0, 0]
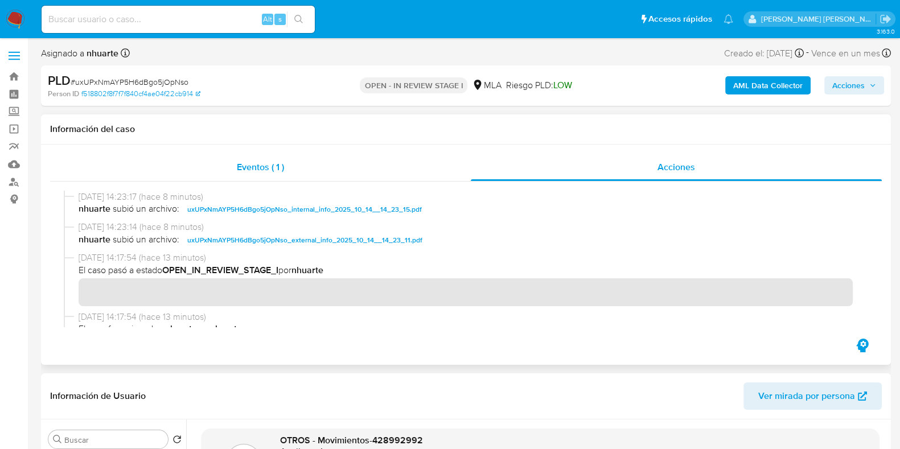
click at [269, 168] on span "Eventos ( 1 )" at bounding box center [260, 166] width 47 height 13
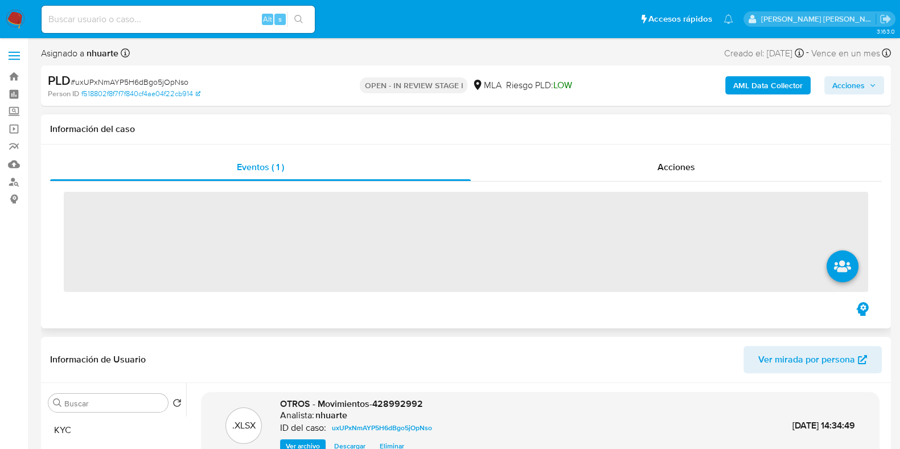
drag, startPoint x: 674, startPoint y: 168, endPoint x: 662, endPoint y: 182, distance: 18.5
click at [675, 169] on span "Acciones" at bounding box center [676, 166] width 38 height 13
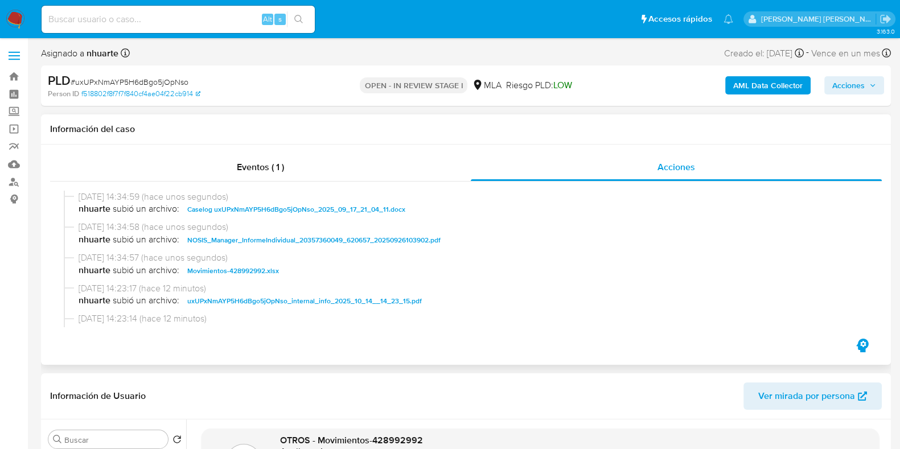
scroll to position [71, 0]
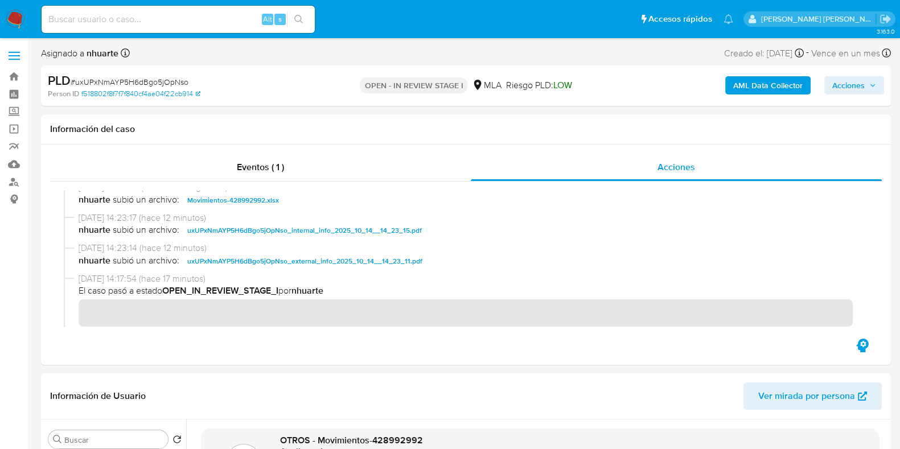
click at [844, 75] on div "AML Data Collector Acciones" at bounding box center [745, 85] width 275 height 27
click at [845, 81] on span "Acciones" at bounding box center [848, 85] width 32 height 18
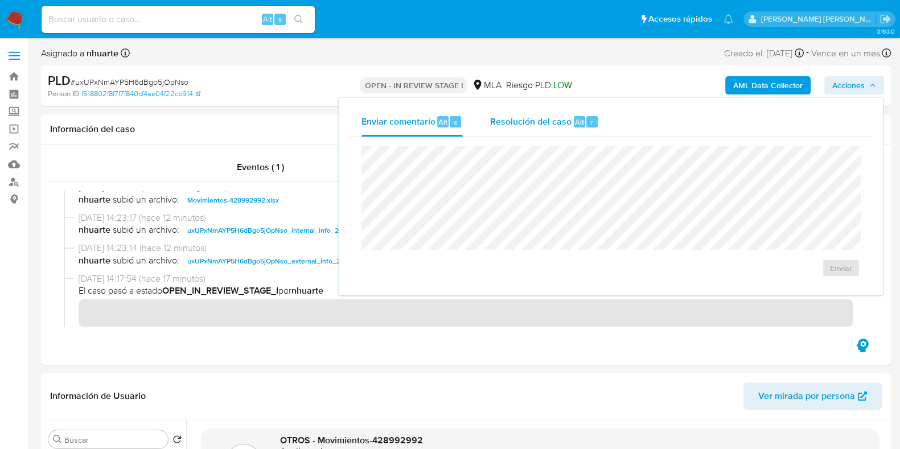
click at [574, 118] on div "Alt" at bounding box center [579, 121] width 11 height 11
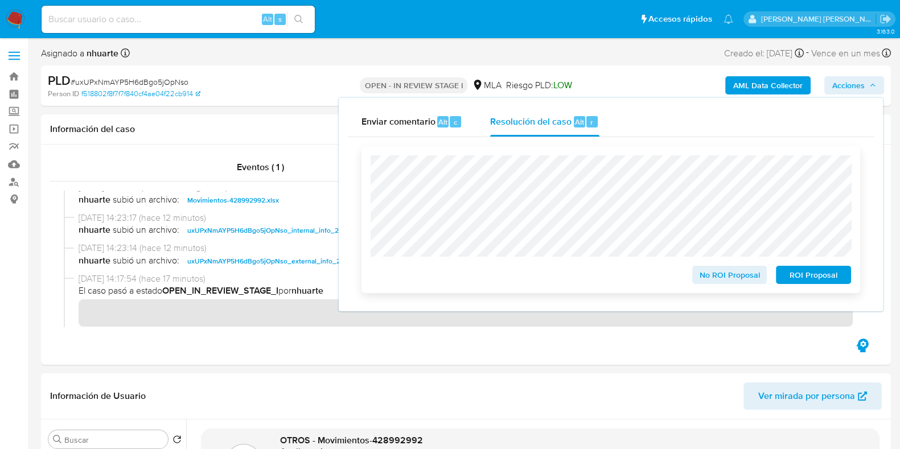
click at [810, 280] on span "ROI Proposal" at bounding box center [813, 275] width 59 height 16
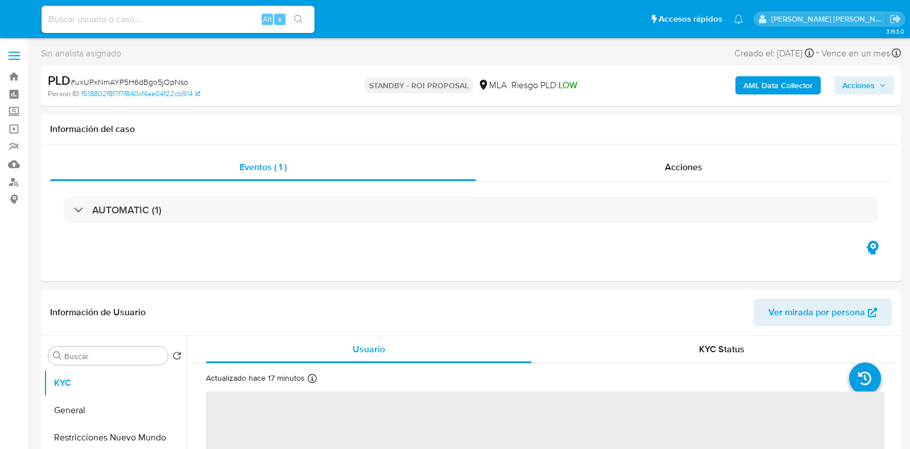
select select "10"
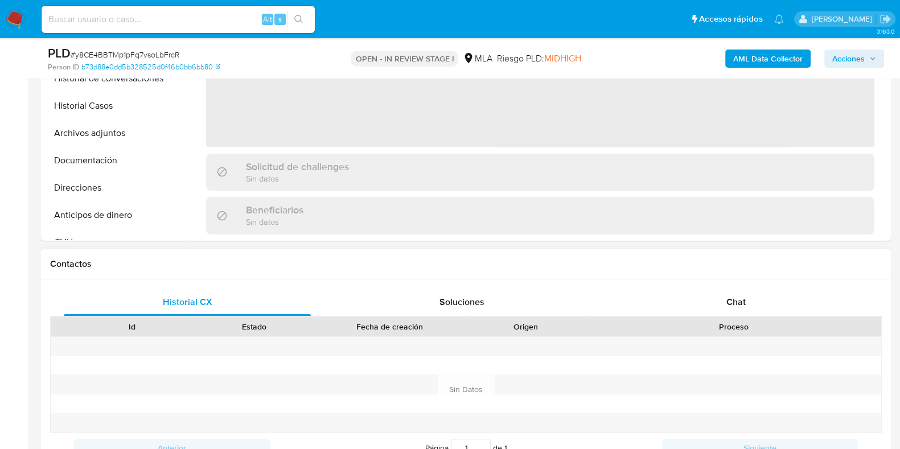
scroll to position [356, 0]
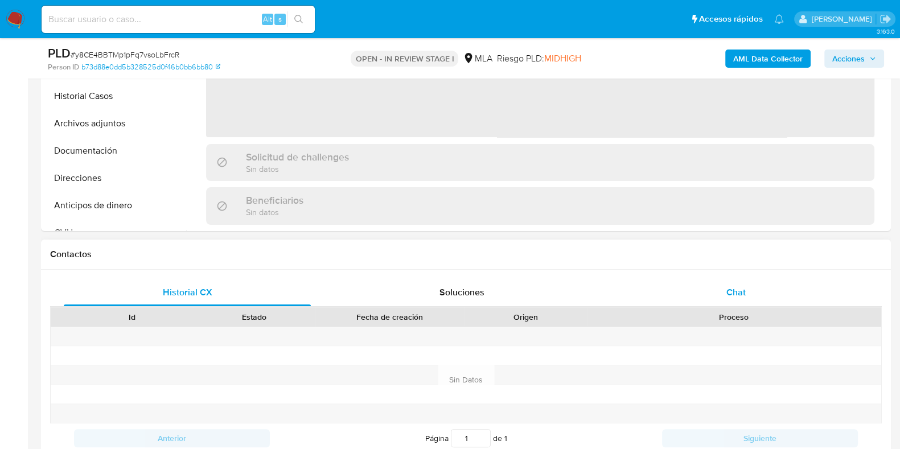
select select "10"
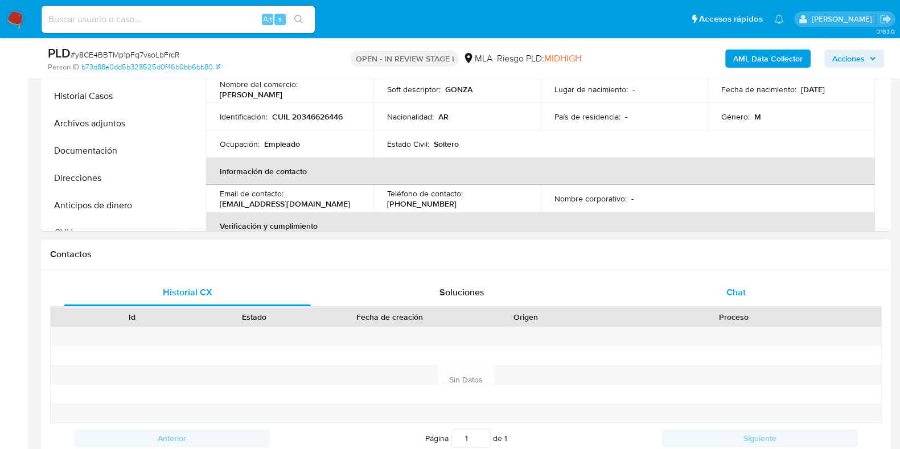
click at [726, 291] on span "Chat" at bounding box center [735, 292] width 19 height 13
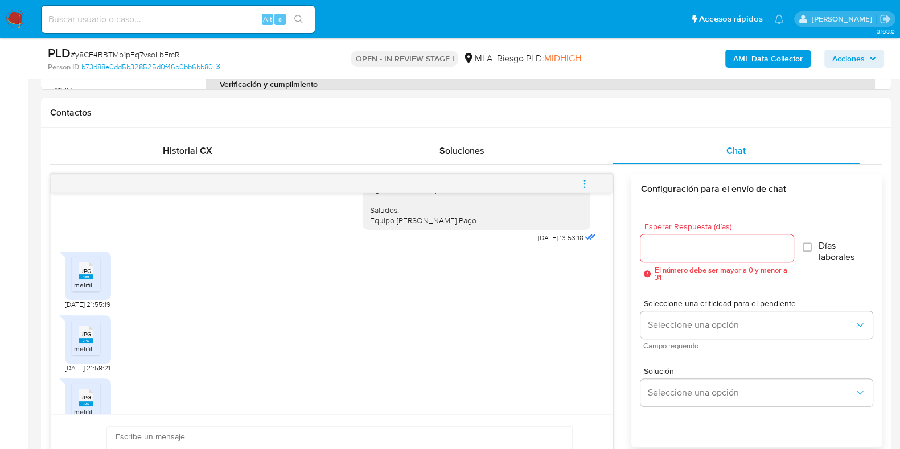
scroll to position [1250, 0]
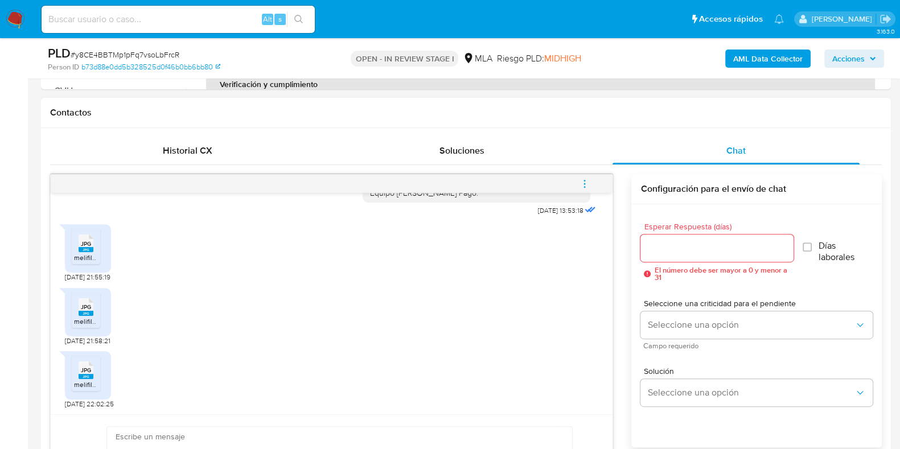
click at [88, 250] on rect at bounding box center [86, 249] width 15 height 5
click at [91, 303] on icon at bounding box center [86, 307] width 15 height 18
click at [94, 394] on div "JPG JPG melifile3881430424174578885.jpg" at bounding box center [88, 375] width 46 height 48
click at [89, 380] on span "melifile3881430424174578885.jpg" at bounding box center [126, 385] width 105 height 10
click at [88, 249] on rect at bounding box center [86, 249] width 15 height 5
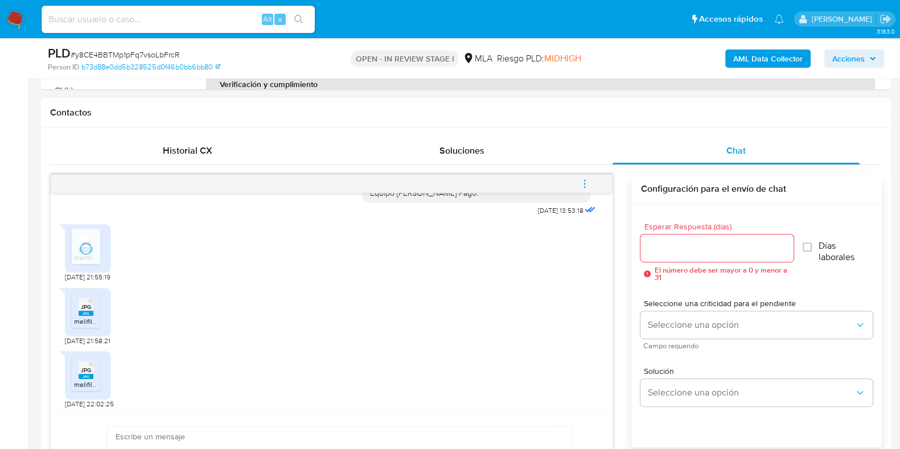
click at [81, 316] on span "melifile980837004466132408.jpg" at bounding box center [125, 321] width 103 height 10
click at [97, 368] on div "JPG JPG" at bounding box center [86, 369] width 24 height 22
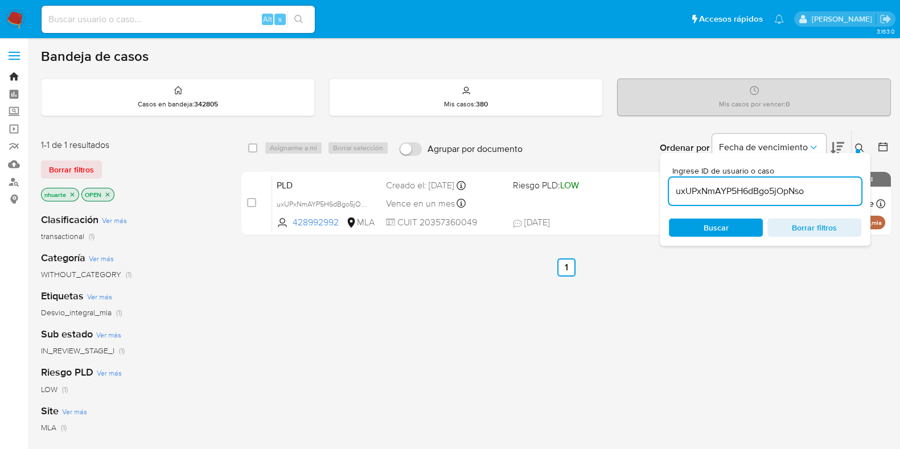
click at [17, 76] on link "Bandeja" at bounding box center [67, 77] width 135 height 18
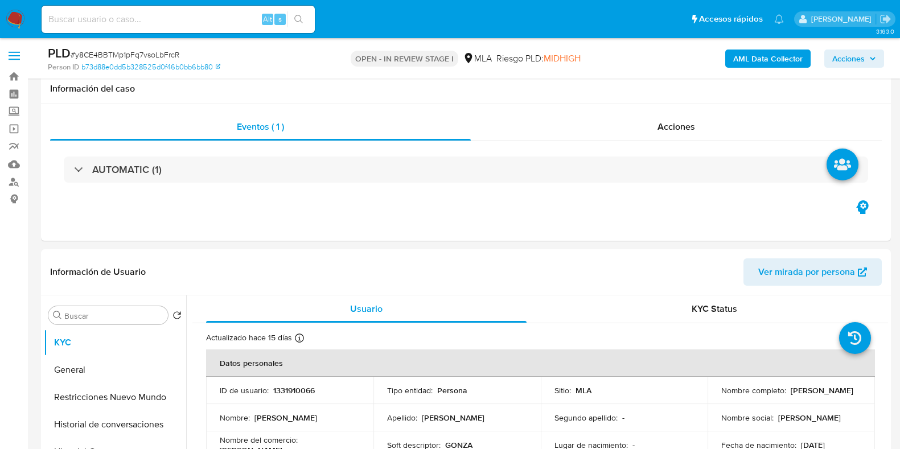
select select "10"
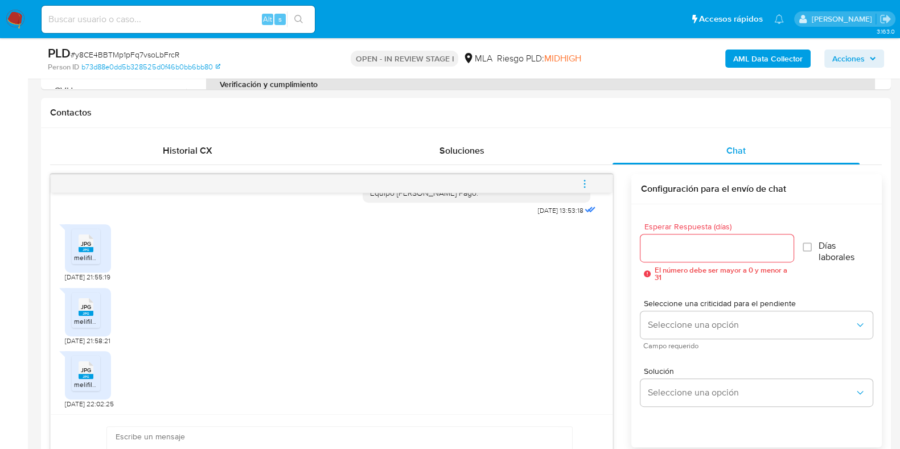
scroll to position [640, 0]
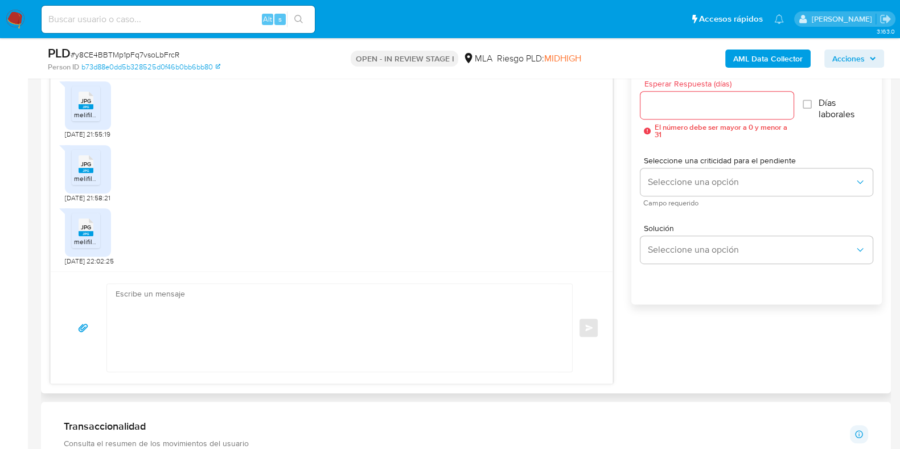
click at [287, 328] on textarea at bounding box center [337, 328] width 442 height 88
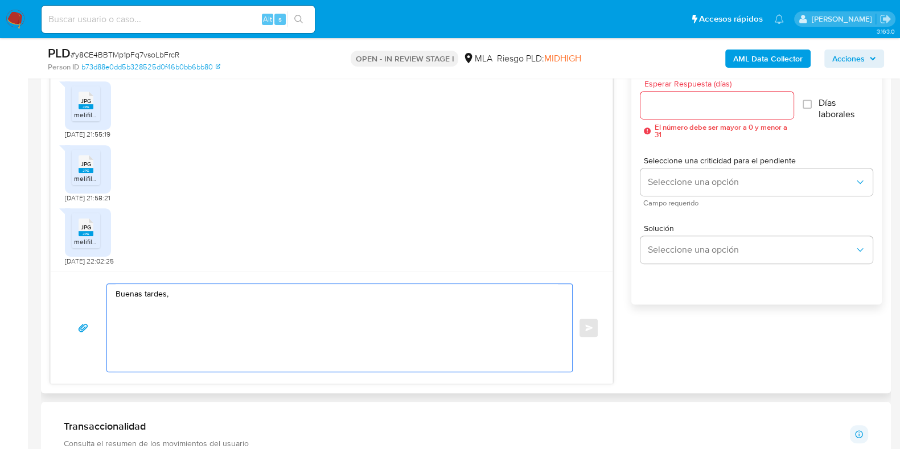
paste textarea "Muchas gracias por la respuesta."
paste textarea "Proporciona el vínculo con las siguientes contrapartes con las que operaste, el…"
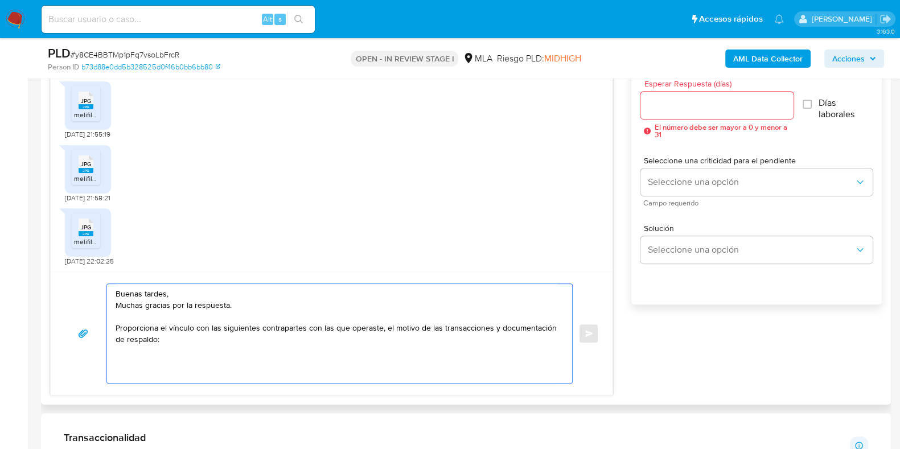
click at [257, 324] on textarea "Buenas tardes, Muchas gracias por la respuesta. Proporciona el vínculo con las …" at bounding box center [337, 333] width 442 height 99
click at [219, 328] on textarea "Buenas tardes, Muchas gracias por la respuesta. Proporciona el vínculo con las …" at bounding box center [337, 333] width 442 height 99
click at [295, 330] on textarea "Buenas tardes, Muchas gracias por la respuesta. Proporciona el vínculo con la s…" at bounding box center [337, 333] width 442 height 99
click at [138, 351] on textarea "Buenas tardes, Muchas gracias por la respuesta. Proporciona el vínculo con la s…" at bounding box center [337, 333] width 442 height 99
paste textarea "30716962950 name: Payments Group Sa || alias:"
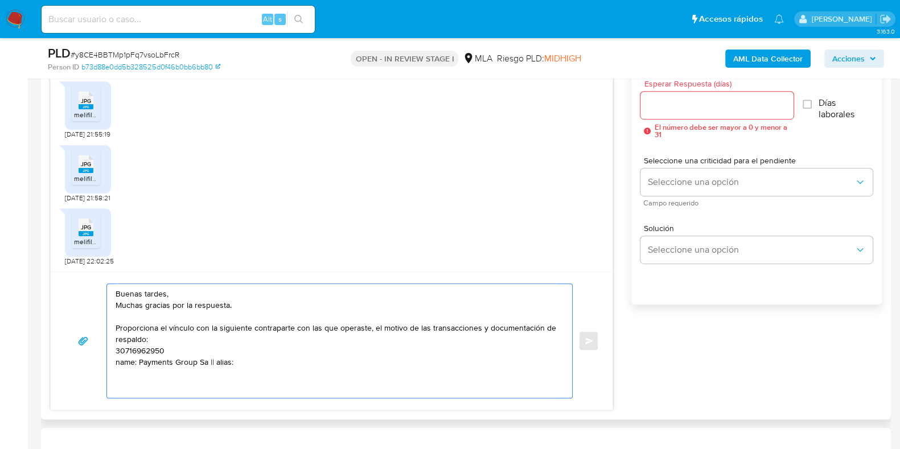
click at [170, 346] on textarea "Buenas tardes, Muchas gracias por la respuesta. Proporciona el vínculo con la s…" at bounding box center [337, 341] width 442 height 114
click at [263, 349] on textarea "Buenas tardes, Muchas gracias por la respuesta. Proporciona el vínculo con la s…" at bounding box center [337, 339] width 442 height 110
click at [116, 355] on textarea "Buenas tardes, Muchas gracias por la respuesta. Proporciona el vínculo con la s…" at bounding box center [337, 339] width 442 height 110
click at [212, 374] on textarea "Buenas tardes, Muchas gracias por la respuesta. Proporciona el vínculo con la s…" at bounding box center [337, 339] width 442 height 110
paste textarea "Quedamos aguardando por la información solicitada dentro de los próximos XX día…"
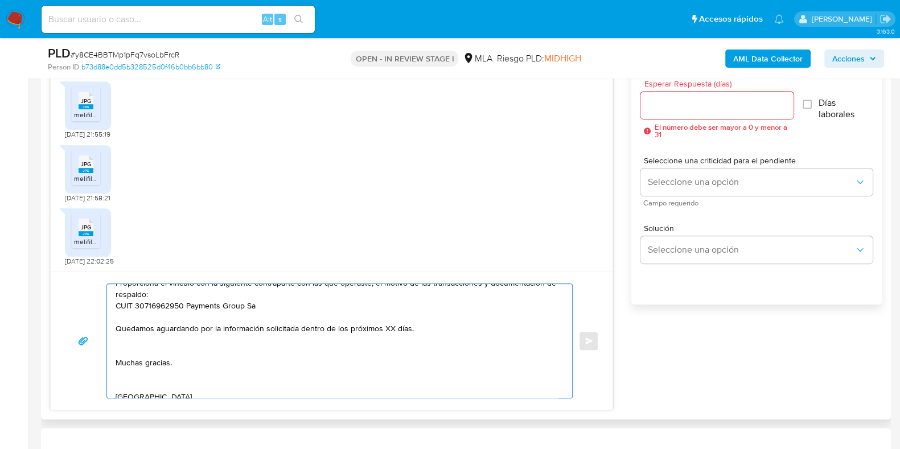
scroll to position [24, 0]
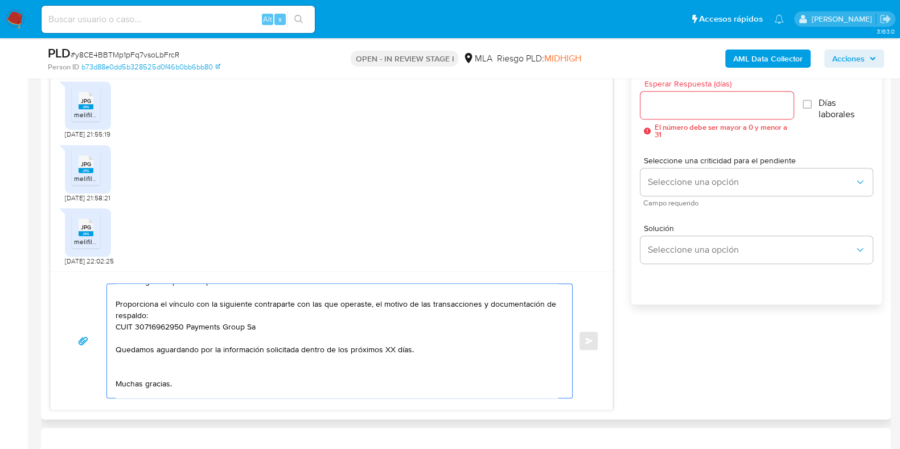
drag, startPoint x: 302, startPoint y: 346, endPoint x: 460, endPoint y: 345, distance: 158.2
click at [460, 345] on textarea "Buenas tardes, Muchas gracias por la respuesta. Proporciona el vínculo con la s…" at bounding box center [337, 341] width 442 height 114
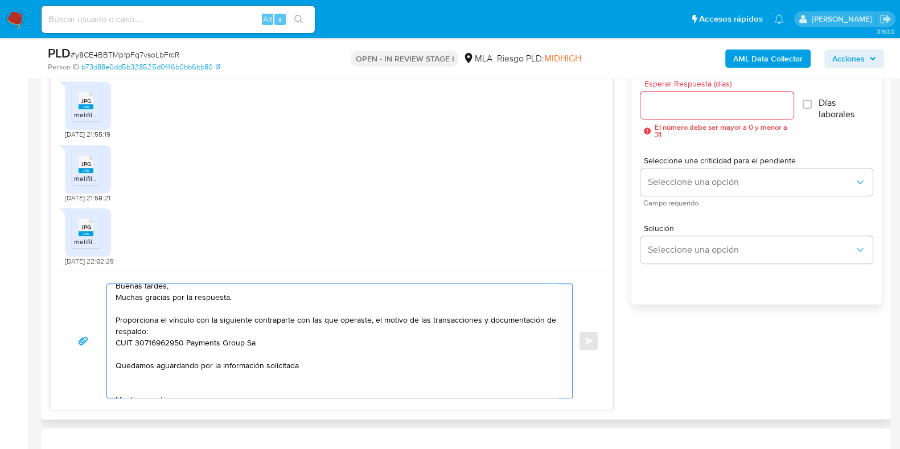
scroll to position [0, 0]
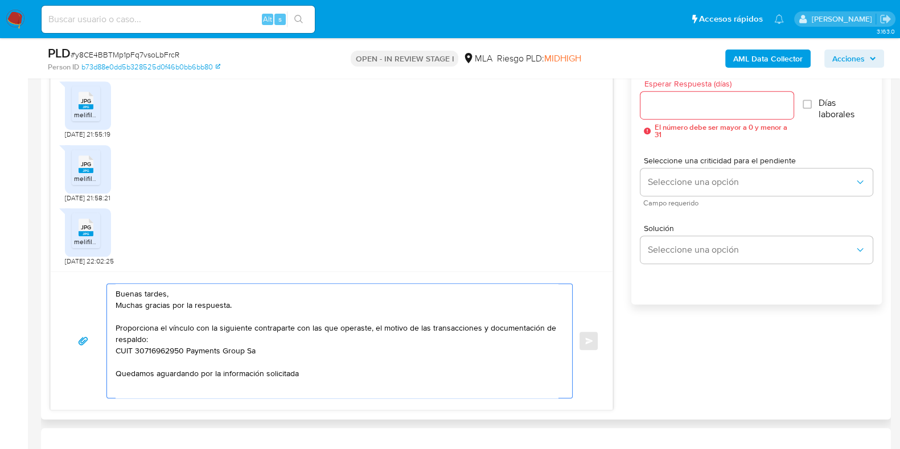
click at [244, 301] on textarea "Buenas tardes, Muchas gracias por la respuesta. Proporciona el vínculo con la s…" at bounding box center [337, 341] width 442 height 114
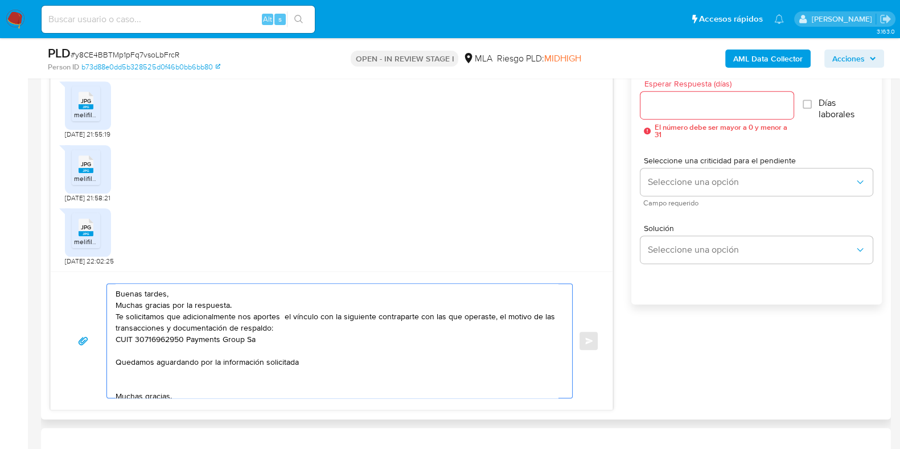
drag, startPoint x: 277, startPoint y: 318, endPoint x: 253, endPoint y: 316, distance: 24.5
click at [253, 316] on textarea "Buenas tardes, Muchas gracias por la respuesta. Te solicitamos que adicionalmen…" at bounding box center [337, 341] width 442 height 114
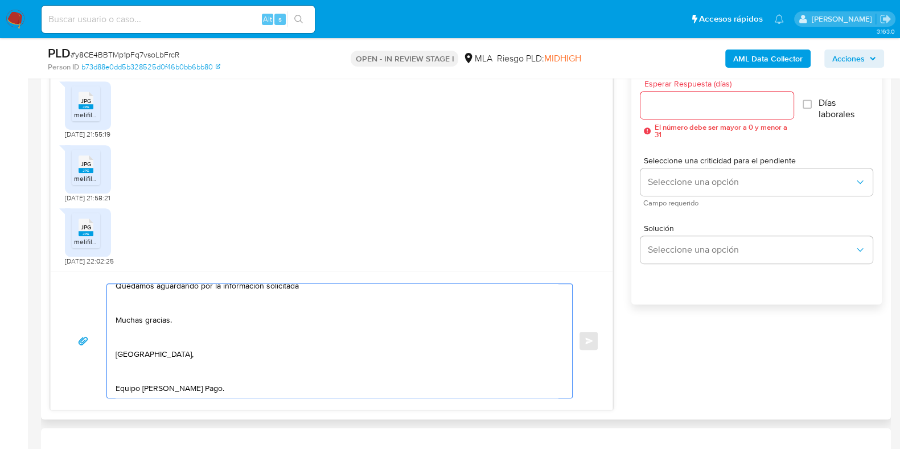
scroll to position [99, 0]
type textarea "Buenas tardes, Muchas gracias por la respuesta. Te solicitamos que adicionalmen…"
click at [682, 104] on input "Esperar Respuesta (días)" at bounding box center [716, 105] width 153 height 15
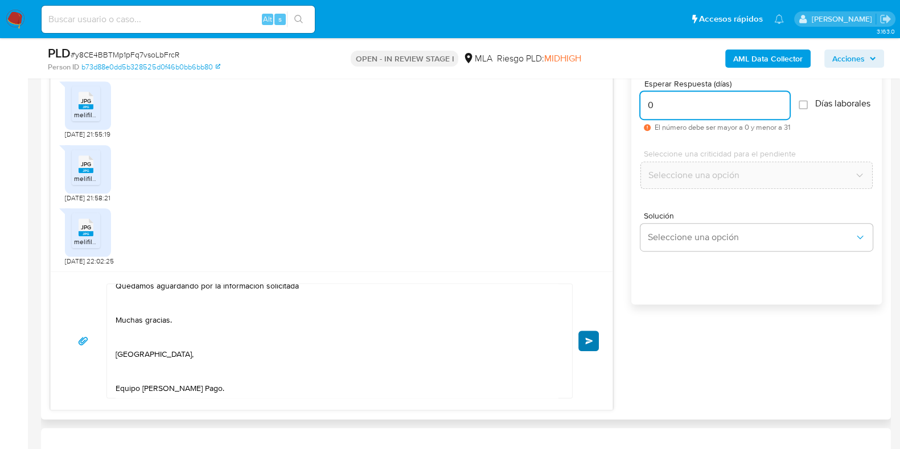
type input "0"
click at [589, 343] on span "Enviar" at bounding box center [589, 340] width 8 height 7
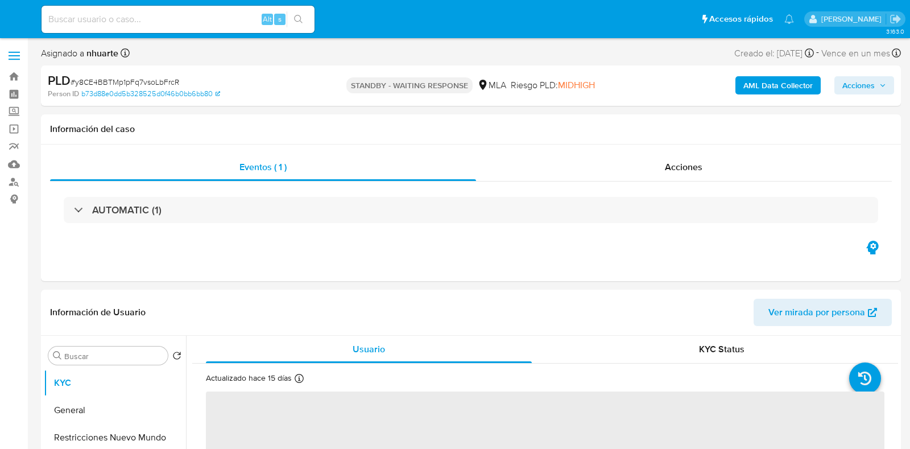
select select "10"
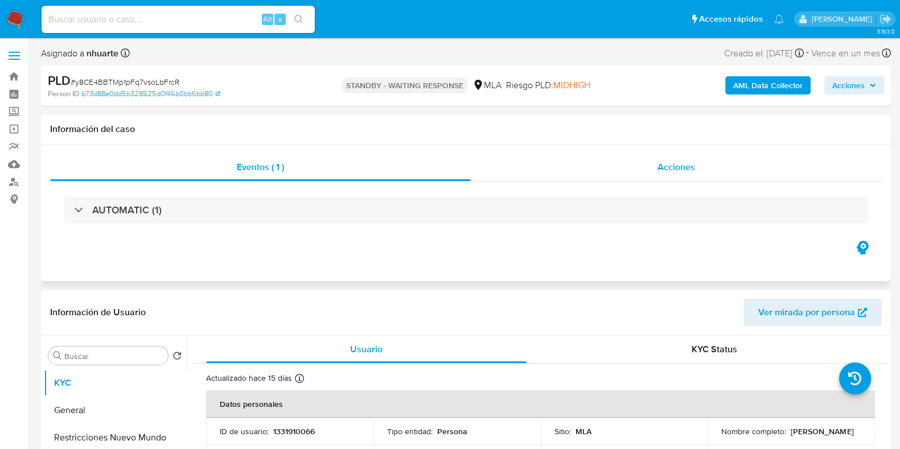
click at [669, 174] on div "Acciones" at bounding box center [676, 167] width 411 height 27
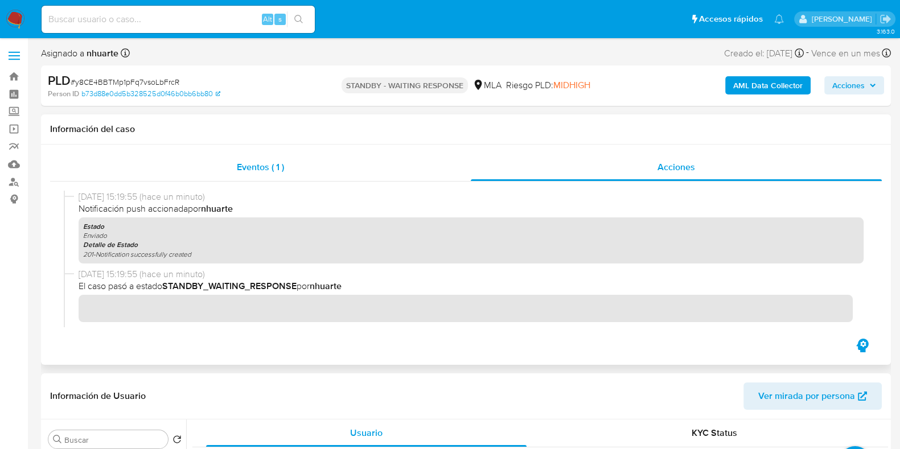
click at [249, 162] on span "Eventos ( 1 )" at bounding box center [260, 166] width 47 height 13
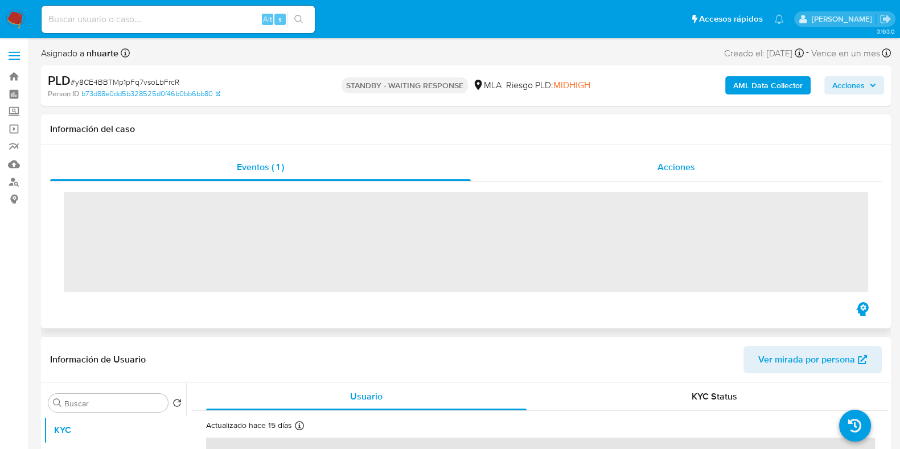
click at [673, 172] on span "Acciones" at bounding box center [676, 166] width 38 height 13
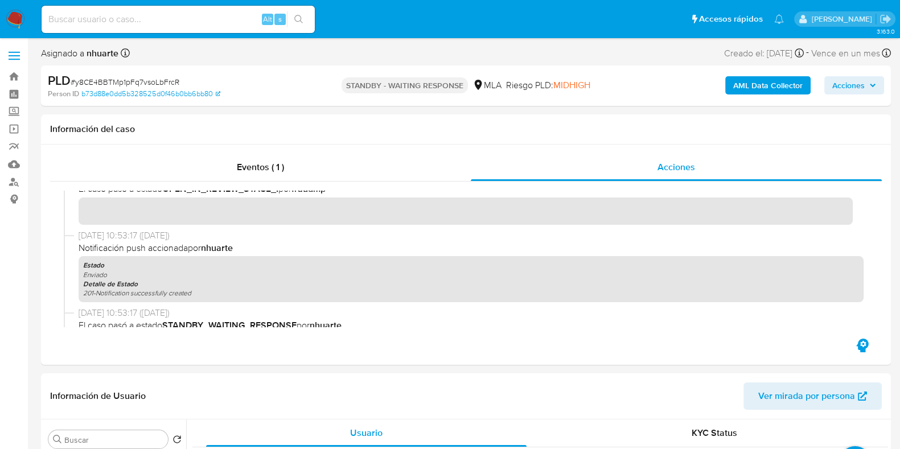
scroll to position [284, 0]
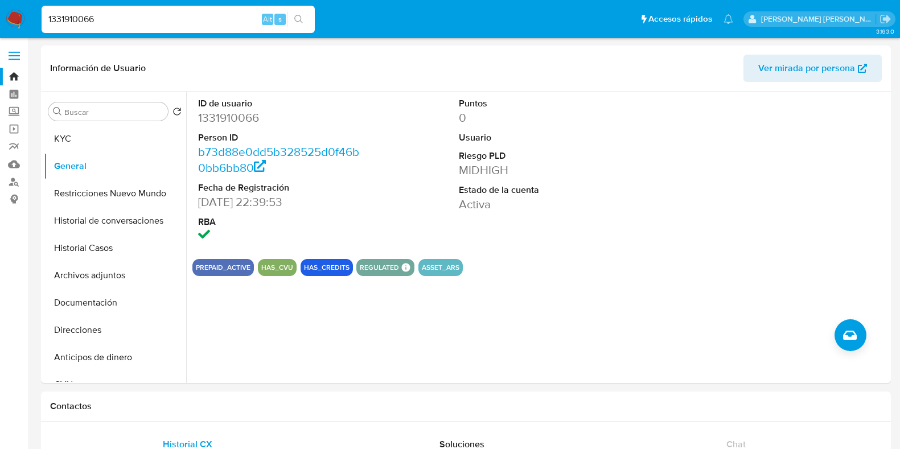
select select "10"
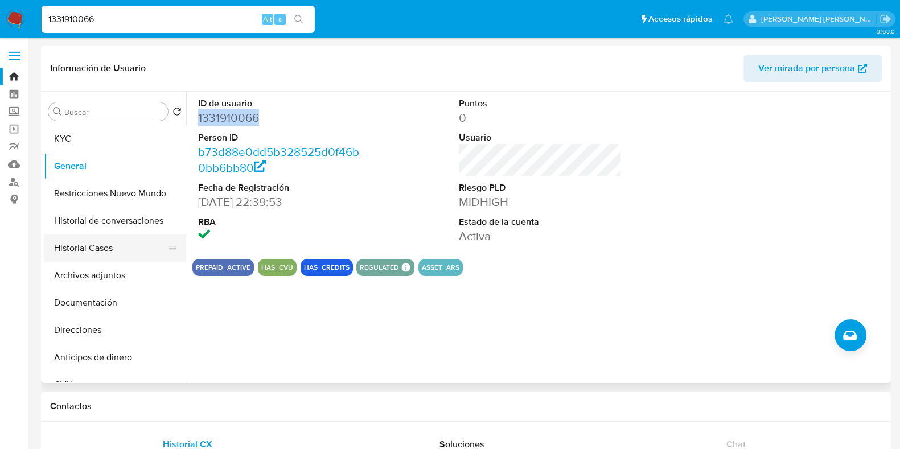
click at [73, 256] on button "Historial Casos" at bounding box center [110, 247] width 133 height 27
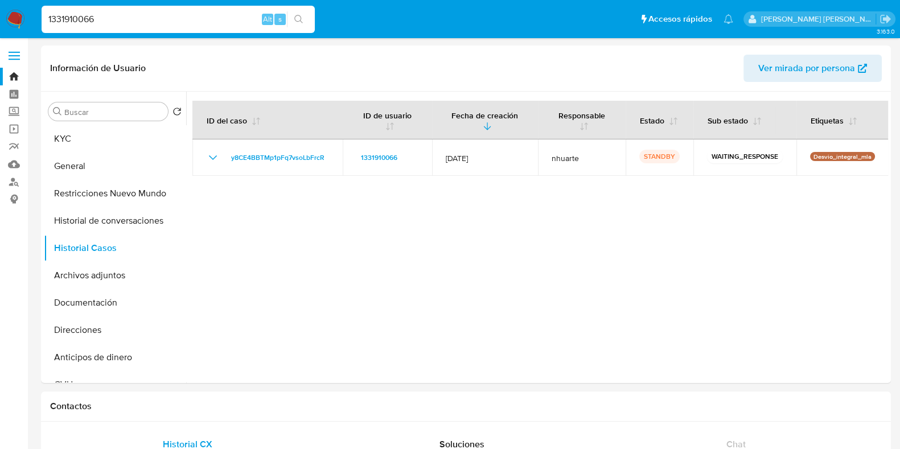
drag, startPoint x: 67, startPoint y: 21, endPoint x: 28, endPoint y: 23, distance: 39.3
click at [28, 23] on nav "Pausado Ver notificaciones 1331910066 Alt s Accesos rápidos Presiona las siguie…" at bounding box center [450, 19] width 900 height 38
paste input "8806919"
type input "188069196"
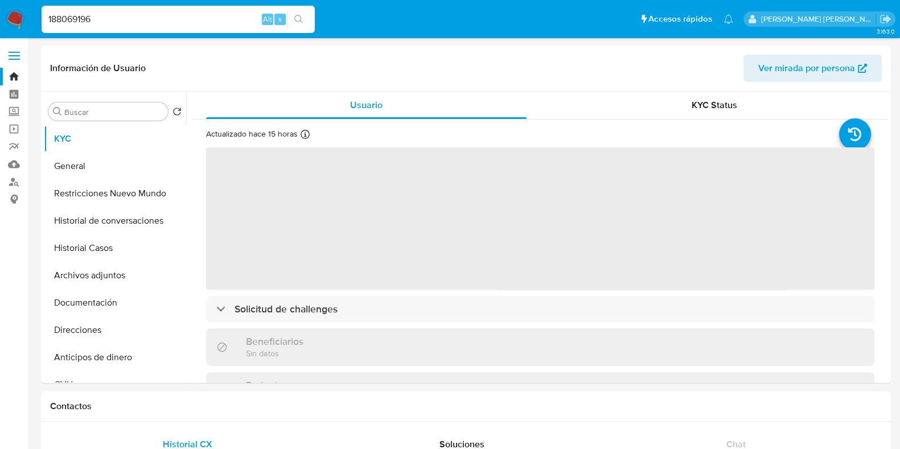
select select "10"
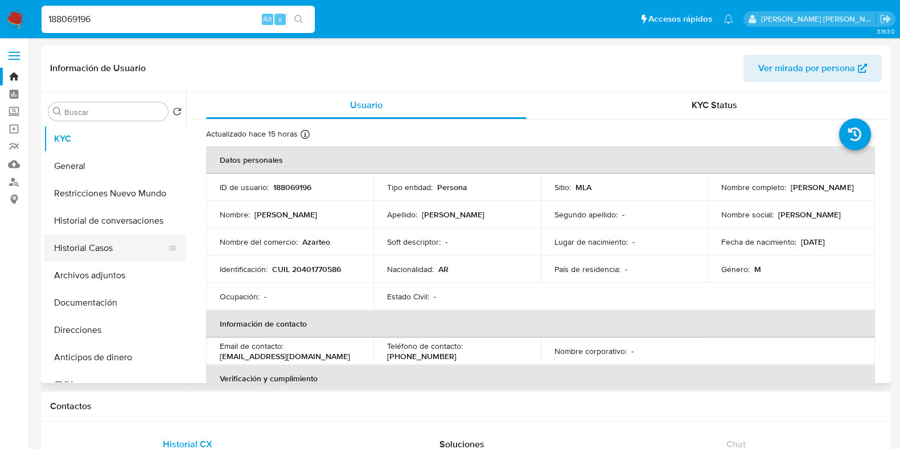
click at [109, 245] on button "Historial Casos" at bounding box center [110, 247] width 133 height 27
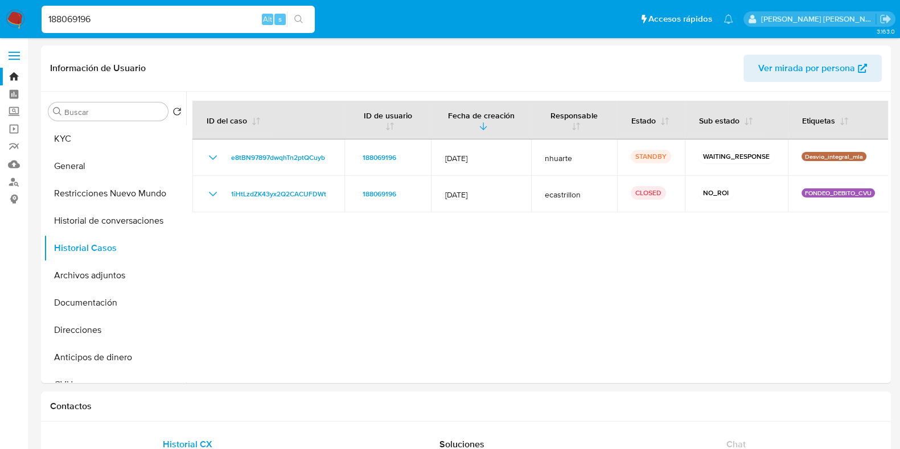
drag, startPoint x: 100, startPoint y: 18, endPoint x: 30, endPoint y: 35, distance: 72.0
click at [30, 35] on nav "Pausado Ver notificaciones 188069196 Alt s Accesos rápidos Presiona las siguien…" at bounding box center [450, 19] width 900 height 38
paste input "304783930"
type input "1304783930"
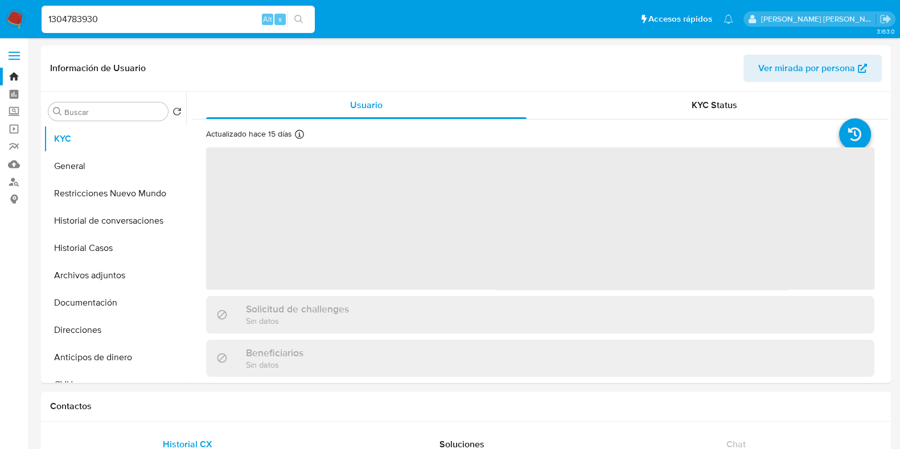
select select "10"
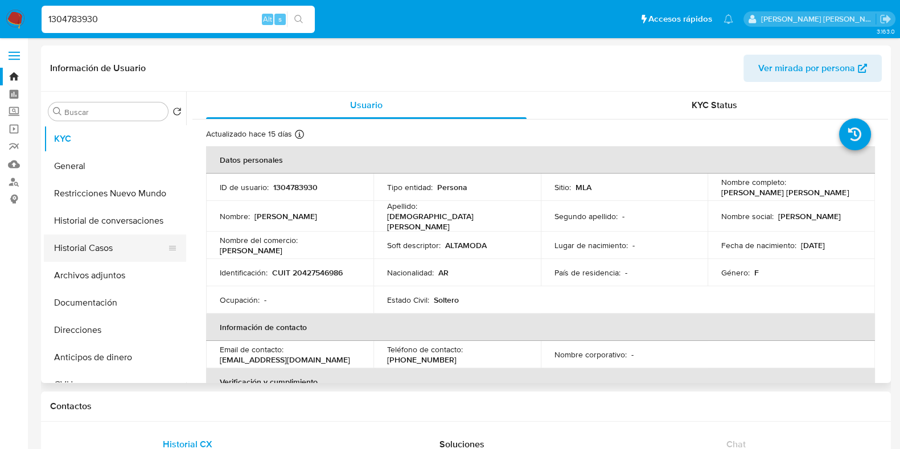
click at [125, 249] on button "Historial Casos" at bounding box center [110, 247] width 133 height 27
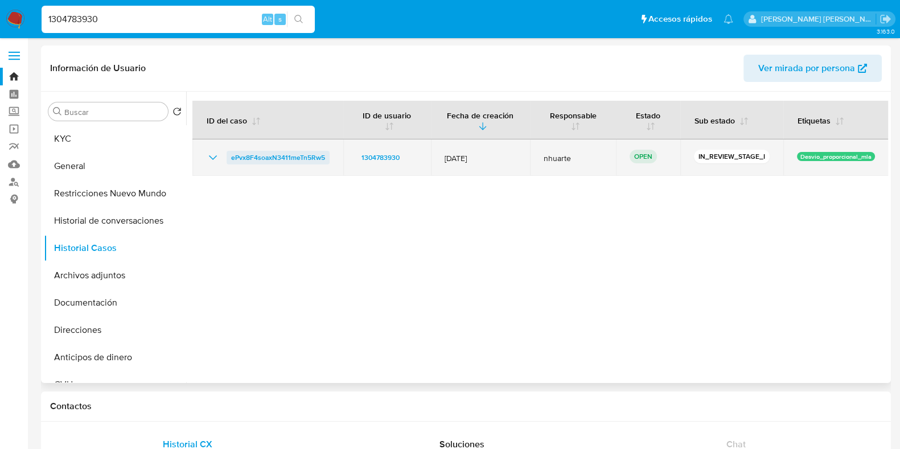
click at [273, 160] on span "ePvx8F4soaxN3411meTn5Rw5" at bounding box center [278, 158] width 94 height 14
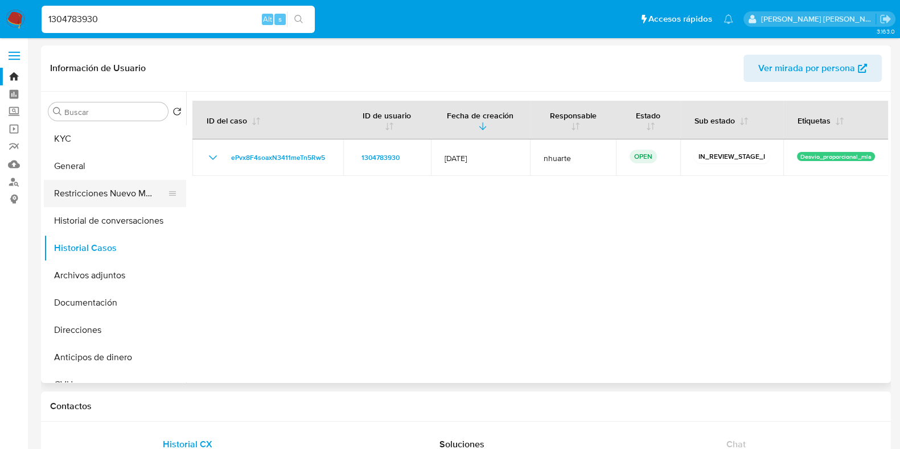
click at [119, 206] on button "Restricciones Nuevo Mundo" at bounding box center [110, 193] width 133 height 27
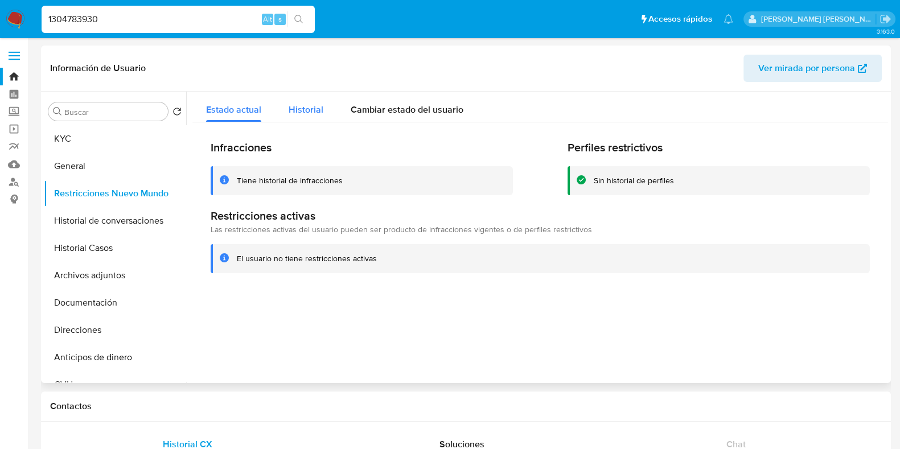
click at [296, 114] on span "Historial" at bounding box center [306, 109] width 35 height 13
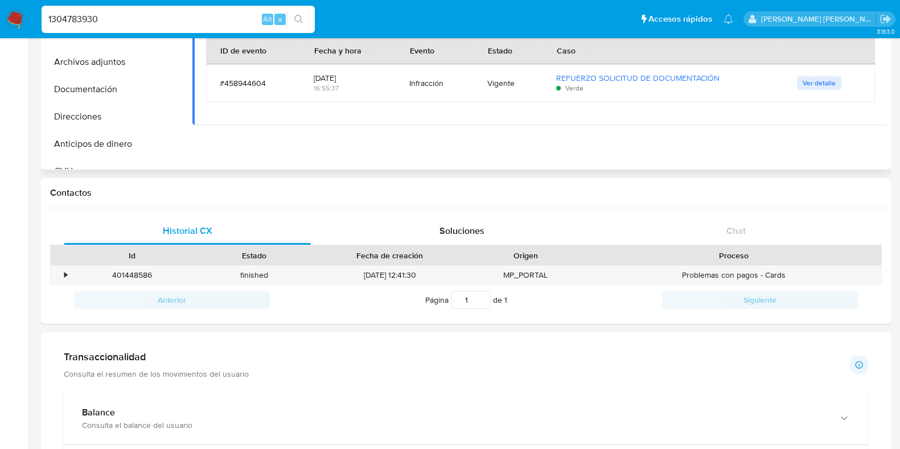
scroll to position [284, 0]
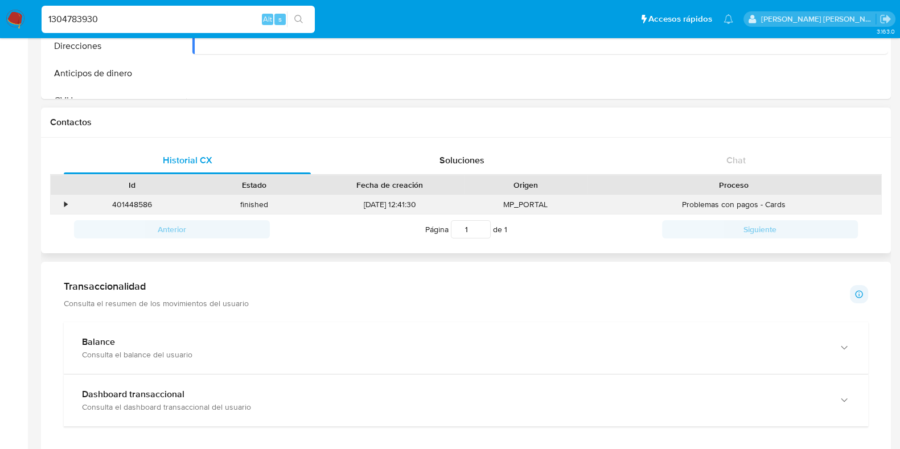
click at [65, 203] on div "•" at bounding box center [65, 204] width 3 height 11
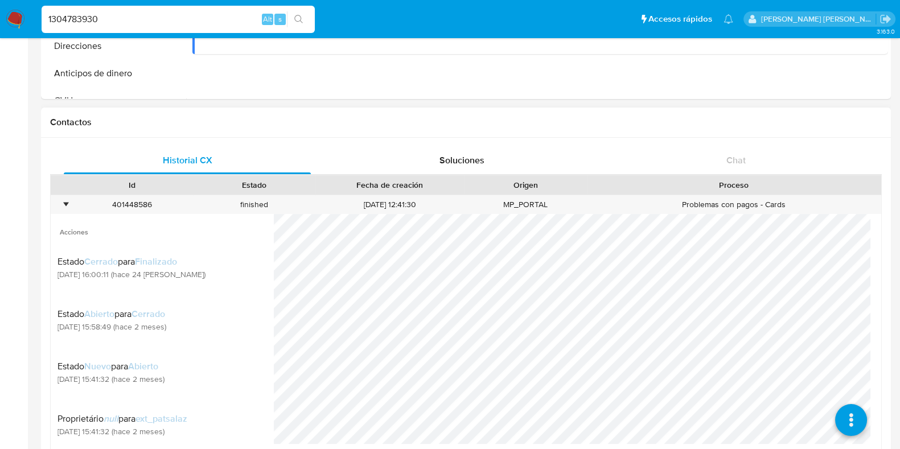
scroll to position [0, 0]
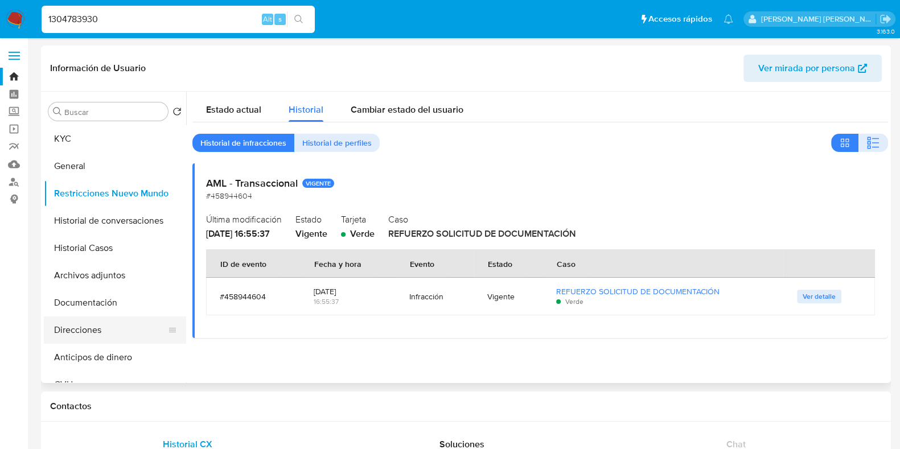
click at [100, 323] on button "Direcciones" at bounding box center [110, 329] width 133 height 27
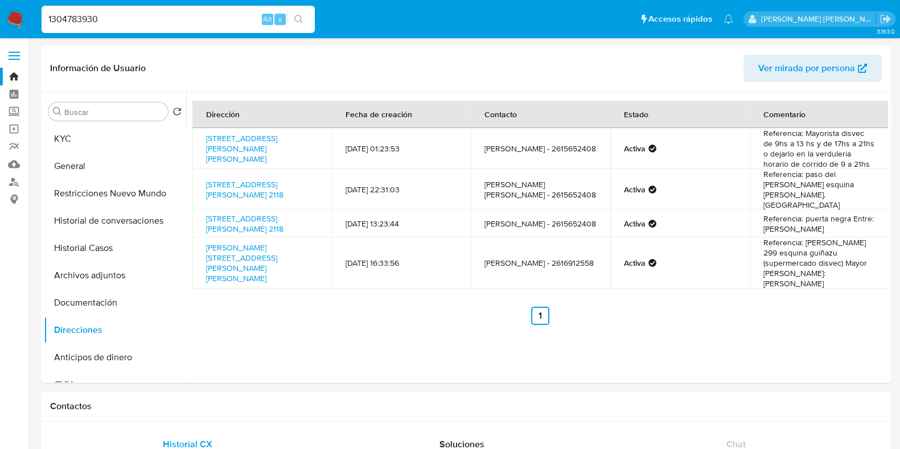
drag, startPoint x: 108, startPoint y: 19, endPoint x: 42, endPoint y: 23, distance: 65.5
click at [42, 23] on input "1304783930" at bounding box center [178, 19] width 273 height 15
paste input "327861794"
type input "327861794"
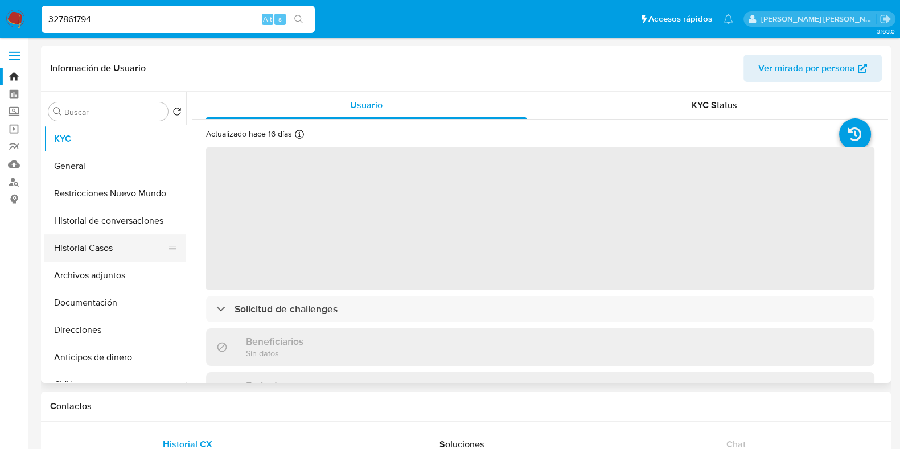
click at [121, 249] on button "Historial Casos" at bounding box center [110, 247] width 133 height 27
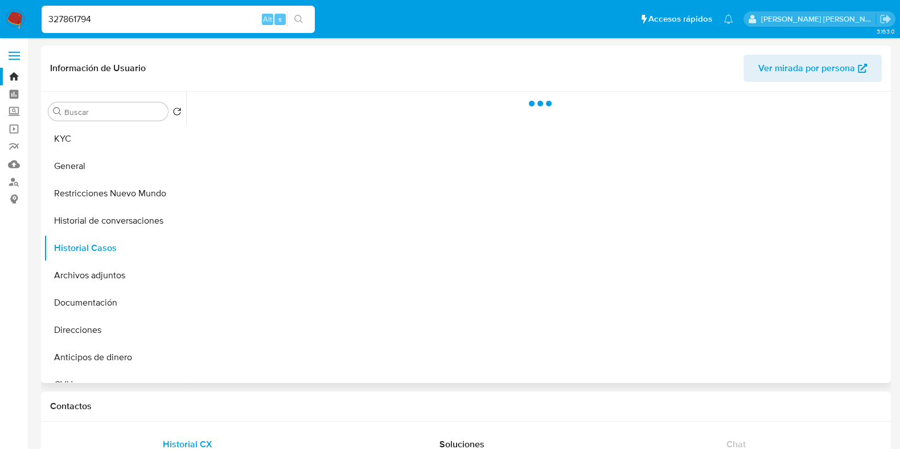
select select "10"
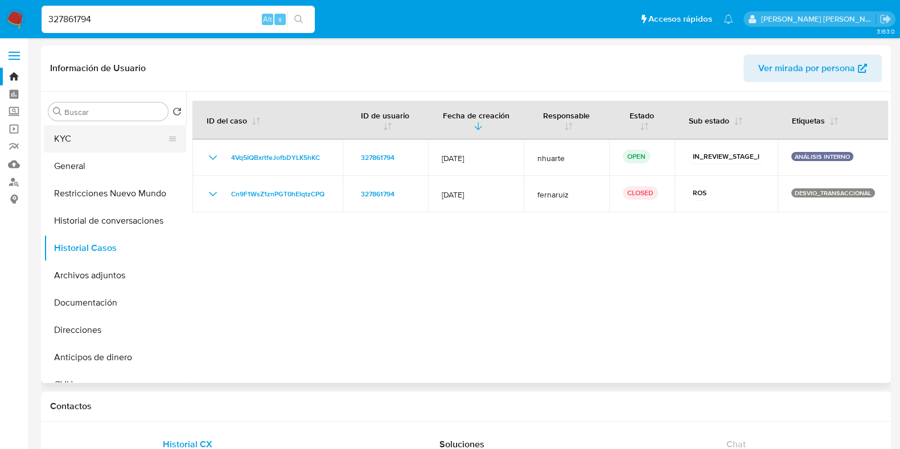
click at [142, 146] on button "KYC" at bounding box center [110, 138] width 133 height 27
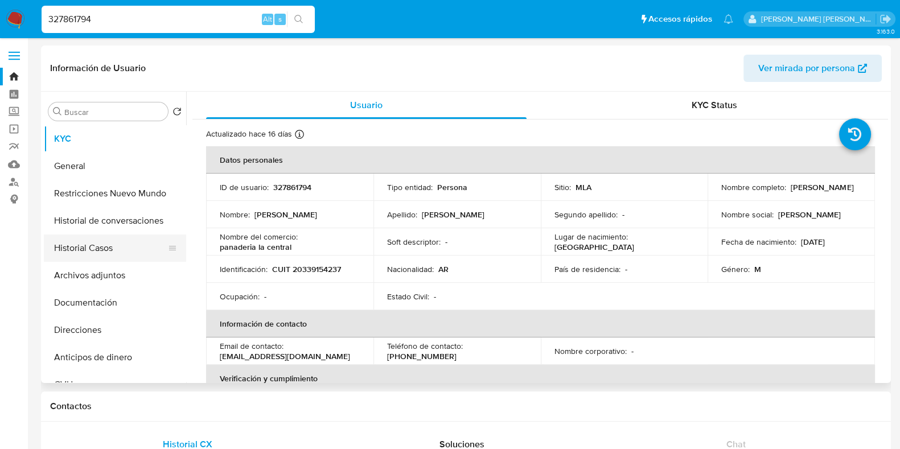
click at [114, 249] on button "Historial Casos" at bounding box center [110, 247] width 133 height 27
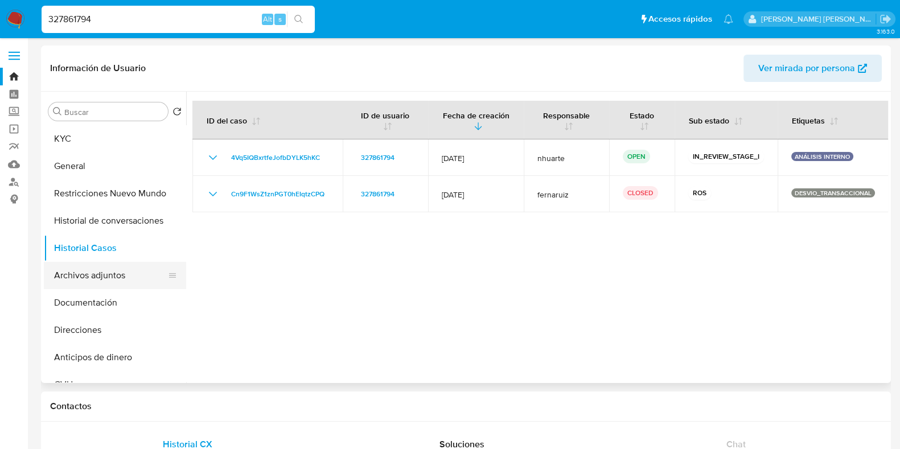
click at [122, 282] on button "Archivos adjuntos" at bounding box center [110, 275] width 133 height 27
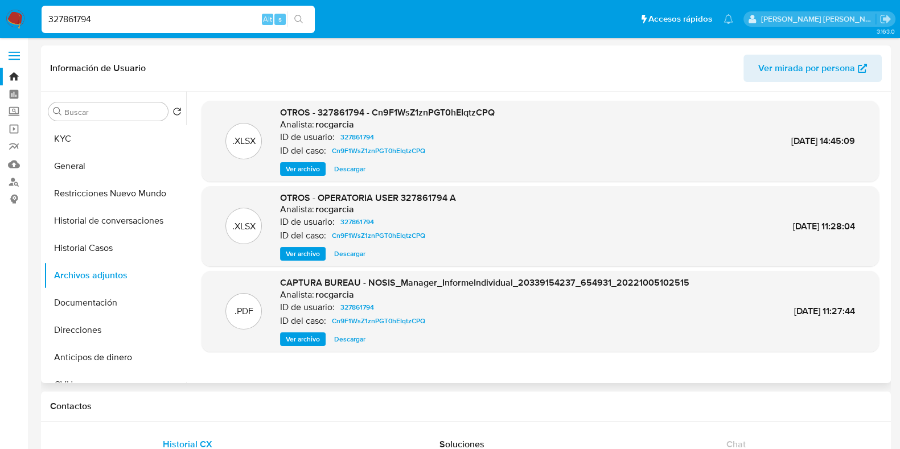
click at [301, 168] on span "Ver archivo" at bounding box center [303, 168] width 34 height 11
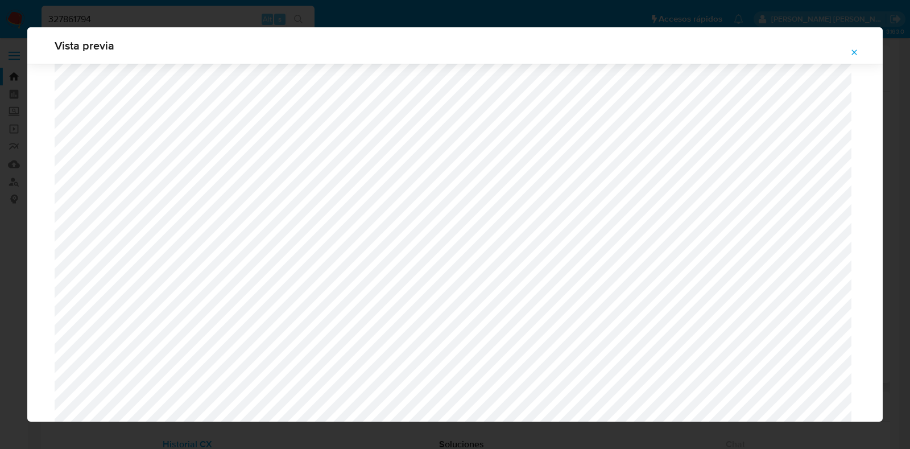
scroll to position [901, 0]
click at [859, 48] on button "Attachment preview" at bounding box center [854, 52] width 25 height 18
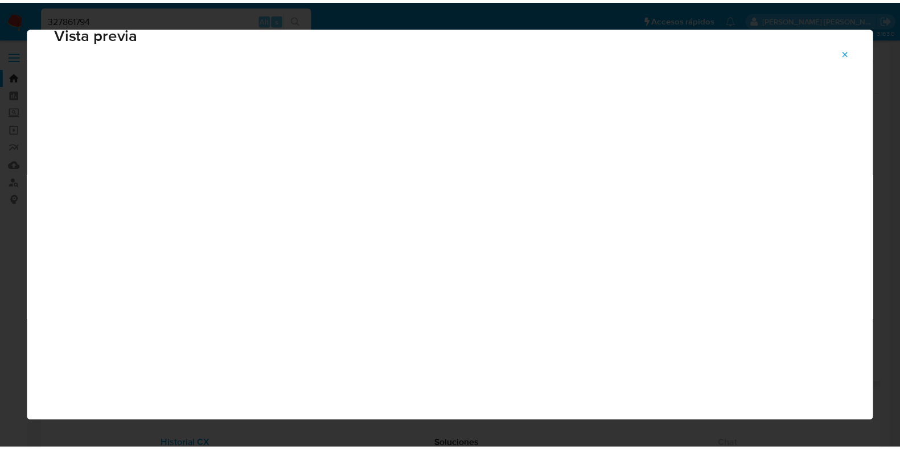
scroll to position [28, 0]
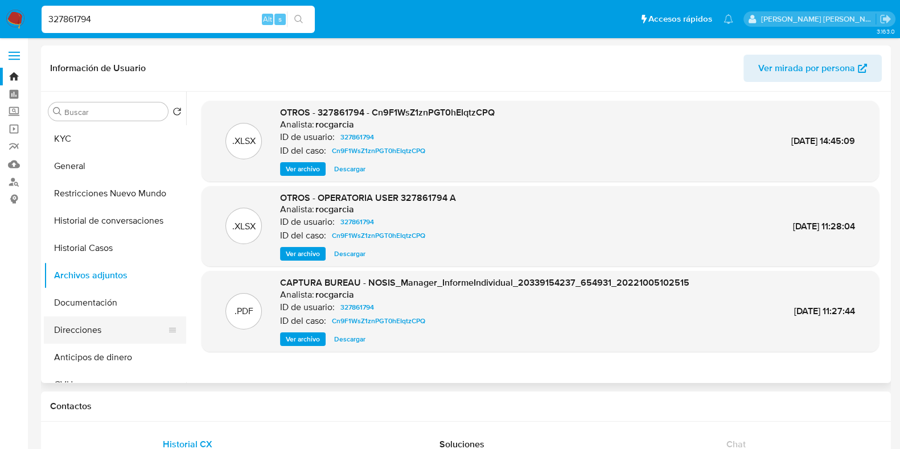
click at [108, 330] on button "Direcciones" at bounding box center [110, 329] width 133 height 27
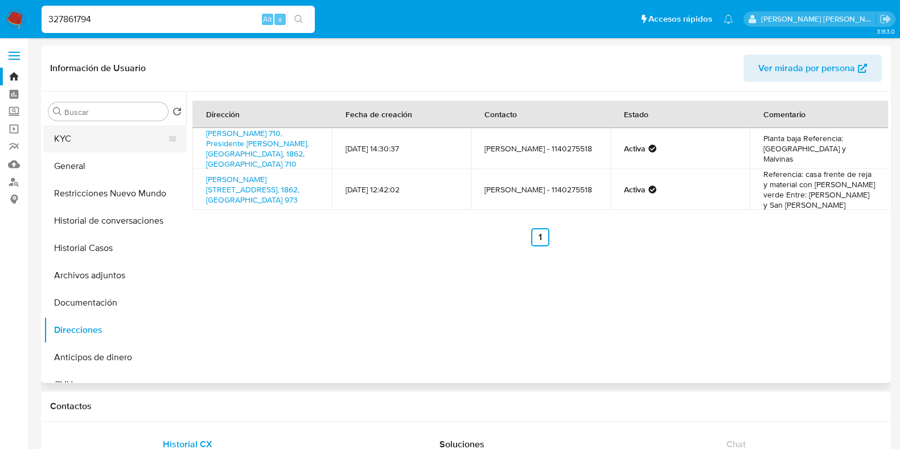
click at [108, 141] on button "KYC" at bounding box center [110, 138] width 133 height 27
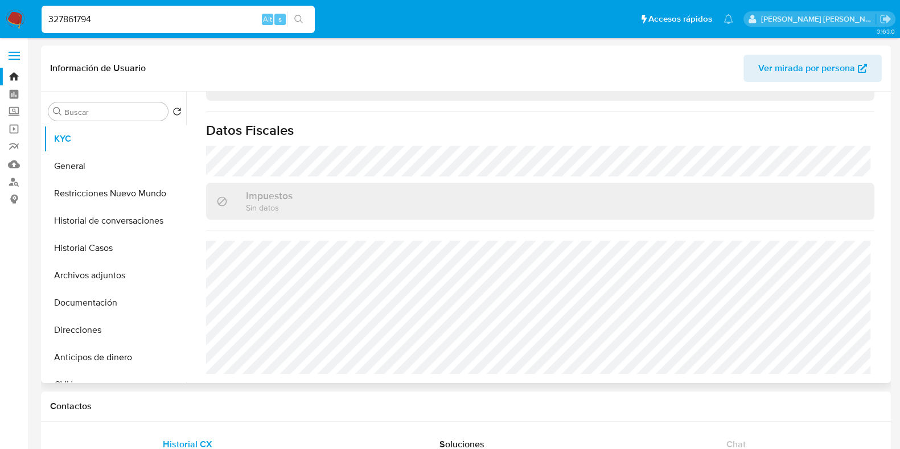
scroll to position [609, 0]
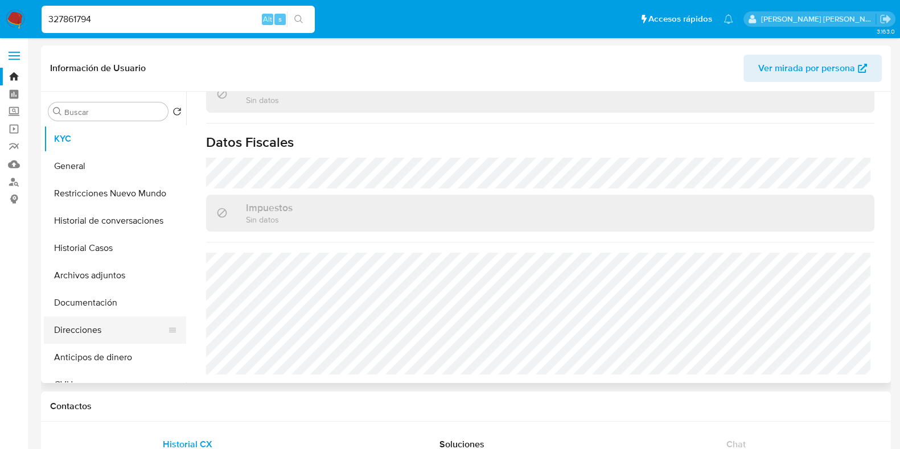
click at [109, 323] on button "Direcciones" at bounding box center [110, 329] width 133 height 27
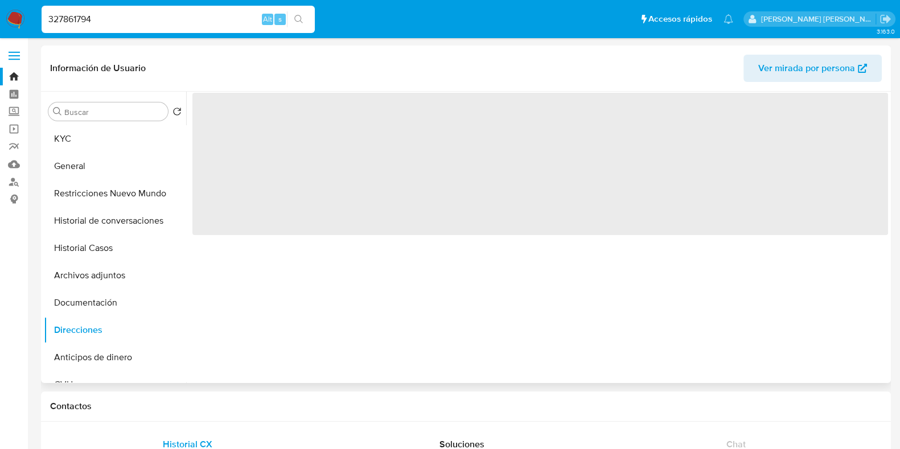
scroll to position [0, 0]
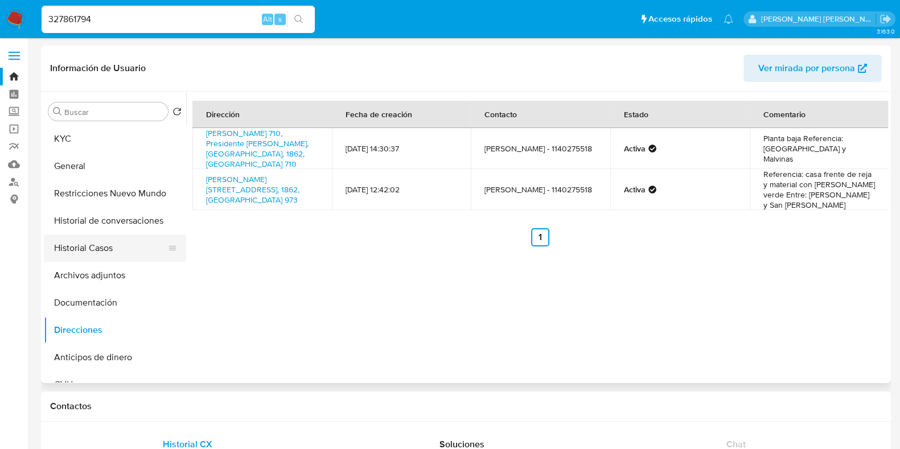
click at [108, 241] on button "Historial Casos" at bounding box center [110, 247] width 133 height 27
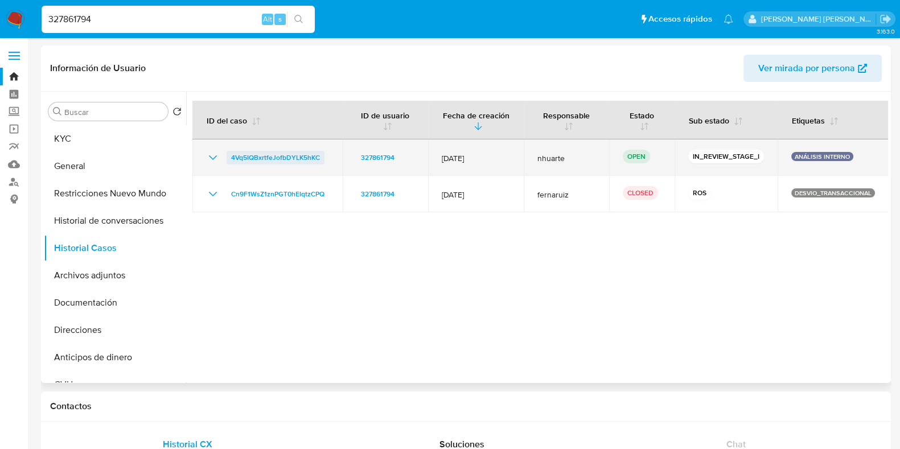
click at [259, 155] on span "4Vq5IQBxrtfeJofbDYLK5hKC" at bounding box center [275, 158] width 89 height 14
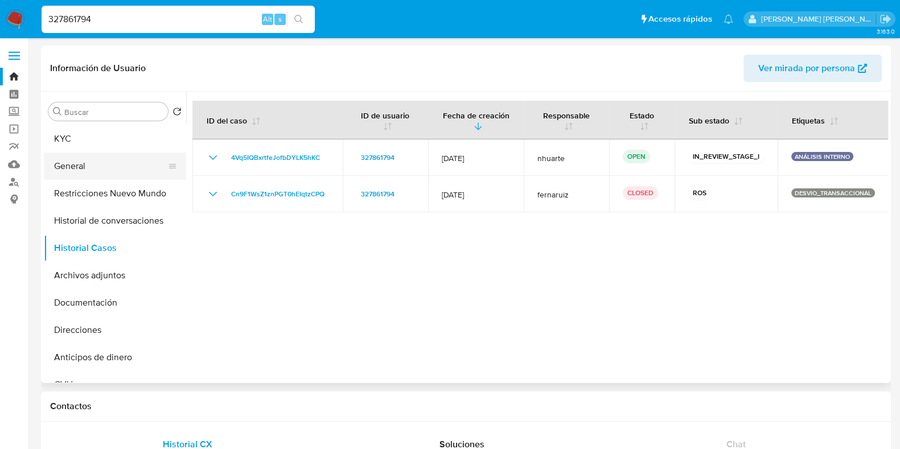
click at [103, 158] on button "General" at bounding box center [110, 166] width 133 height 27
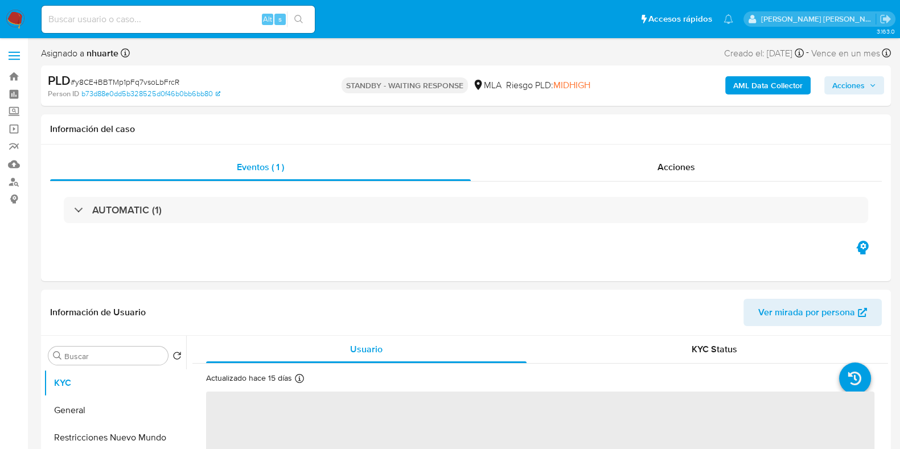
select select "10"
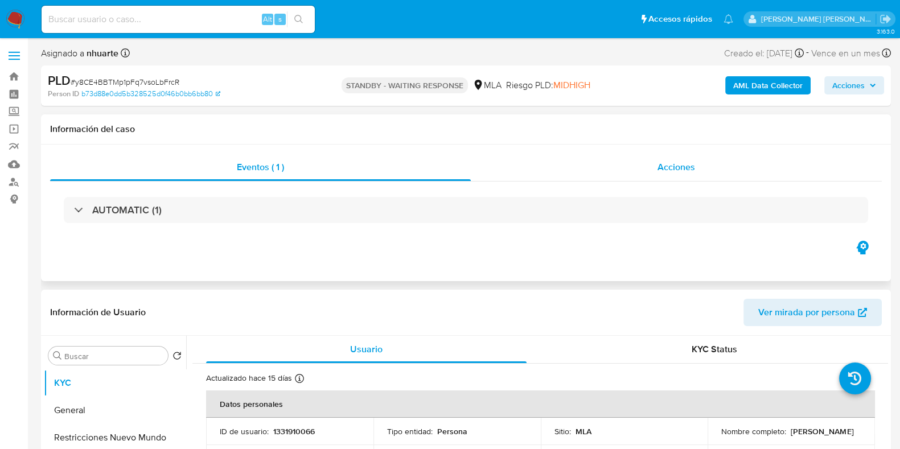
click at [691, 170] on span "Acciones" at bounding box center [676, 166] width 38 height 13
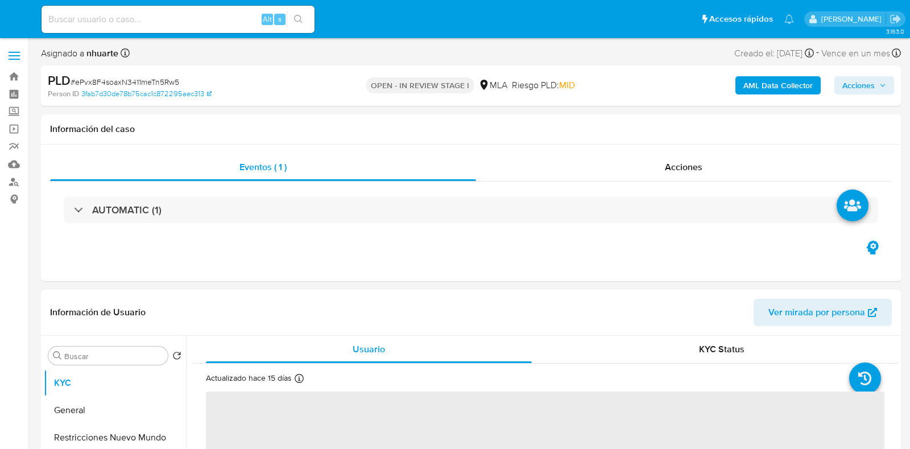
select select "10"
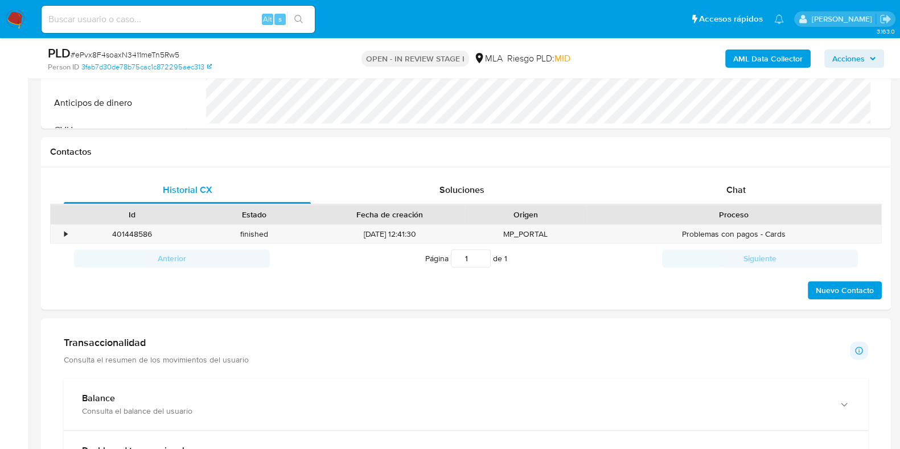
scroll to position [497, 0]
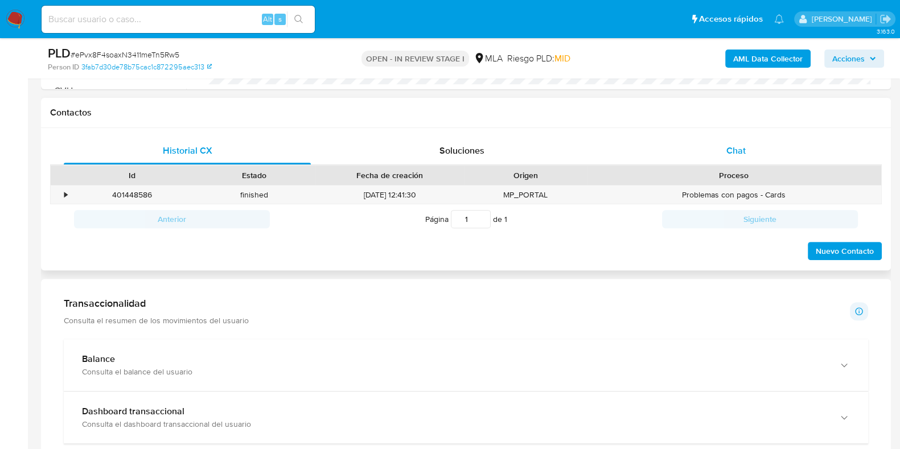
click at [727, 150] on span "Chat" at bounding box center [735, 150] width 19 height 13
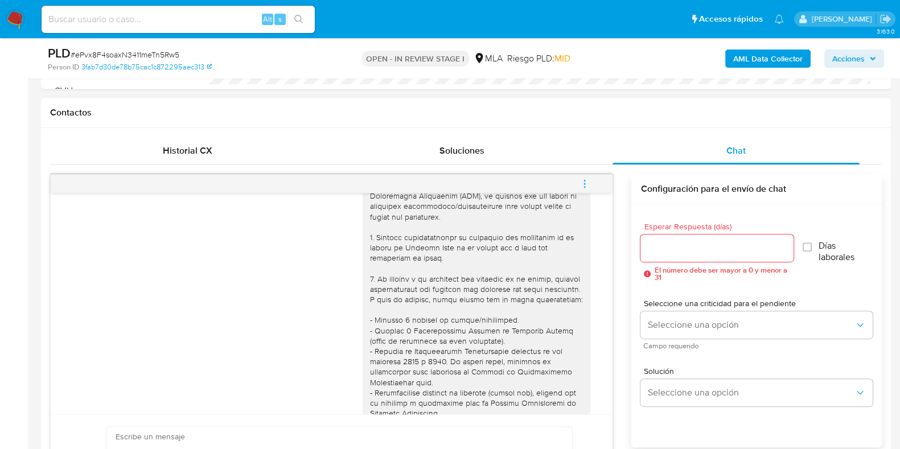
scroll to position [0, 0]
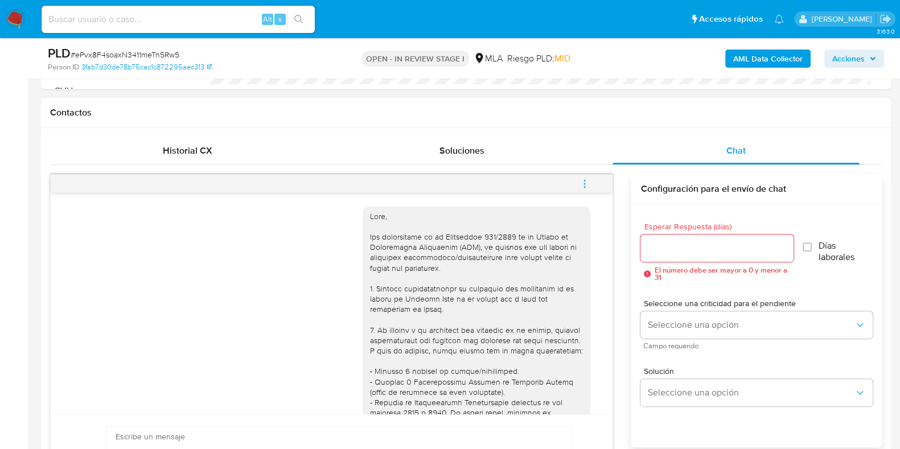
click at [585, 179] on icon "menu-action" at bounding box center [584, 184] width 10 height 10
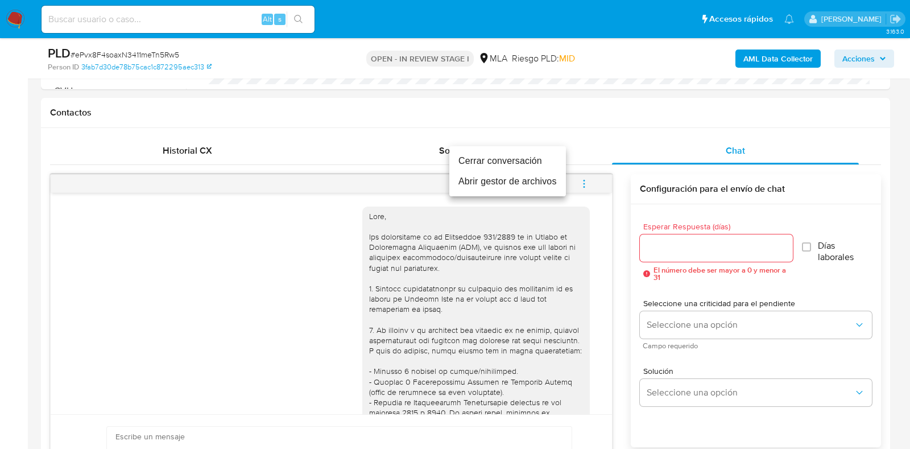
click at [508, 160] on li "Cerrar conversación" at bounding box center [508, 161] width 117 height 20
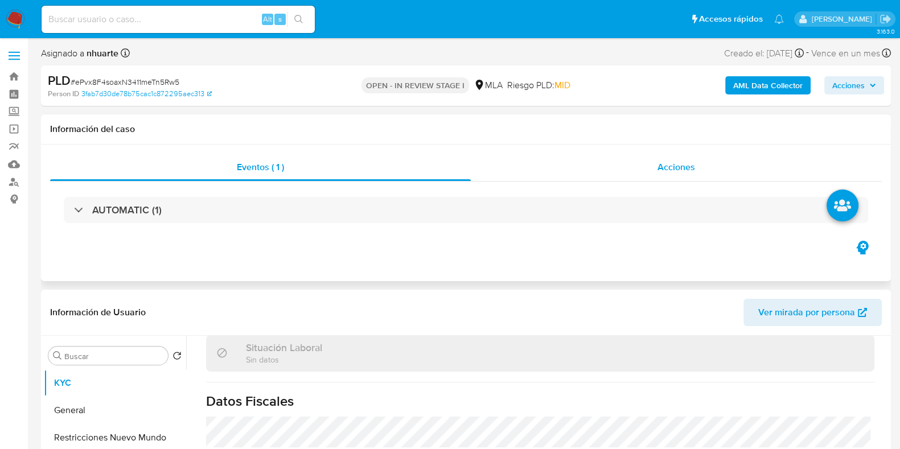
click at [675, 178] on div "Acciones" at bounding box center [676, 167] width 411 height 27
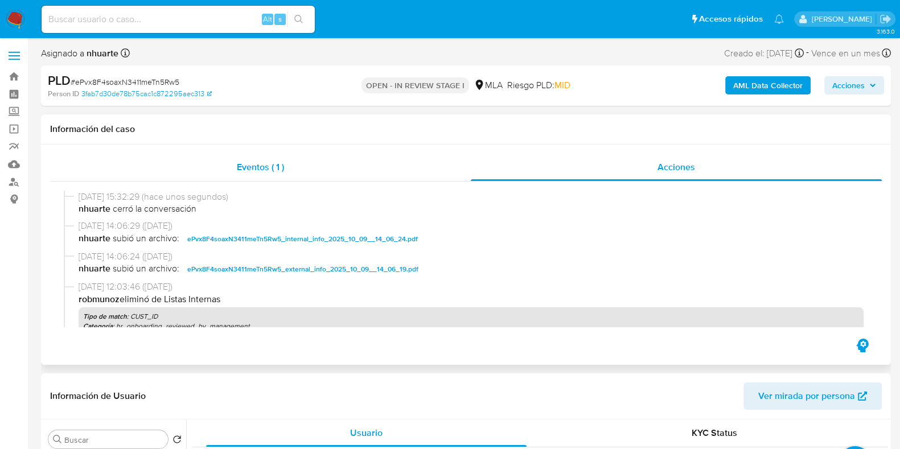
click at [254, 174] on span "Eventos ( 1 )" at bounding box center [260, 166] width 47 height 13
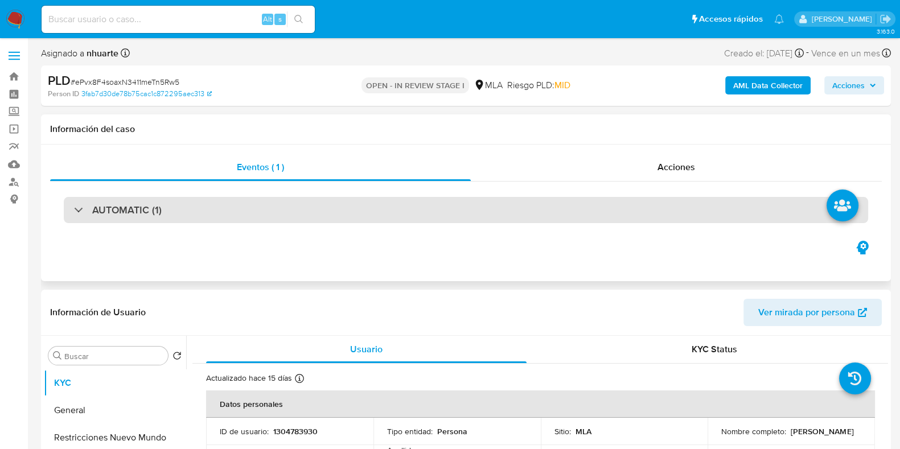
click at [254, 211] on div "AUTOMATIC (1)" at bounding box center [466, 210] width 804 height 26
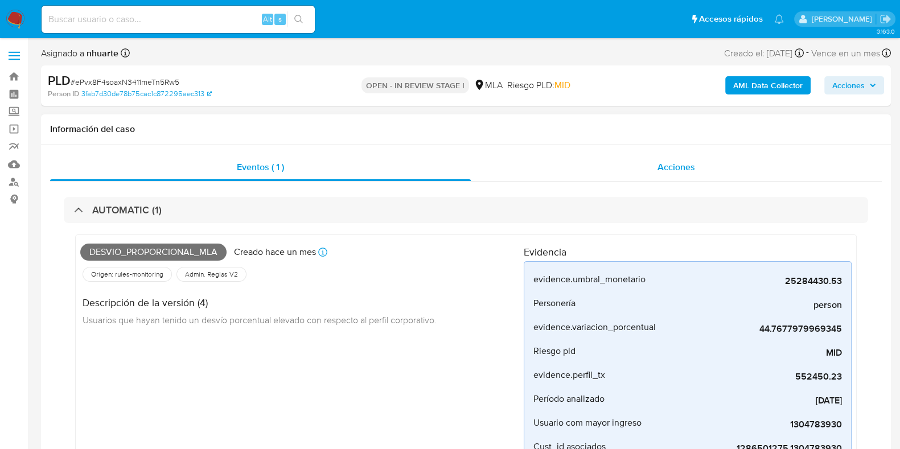
click at [665, 163] on span "Acciones" at bounding box center [676, 166] width 38 height 13
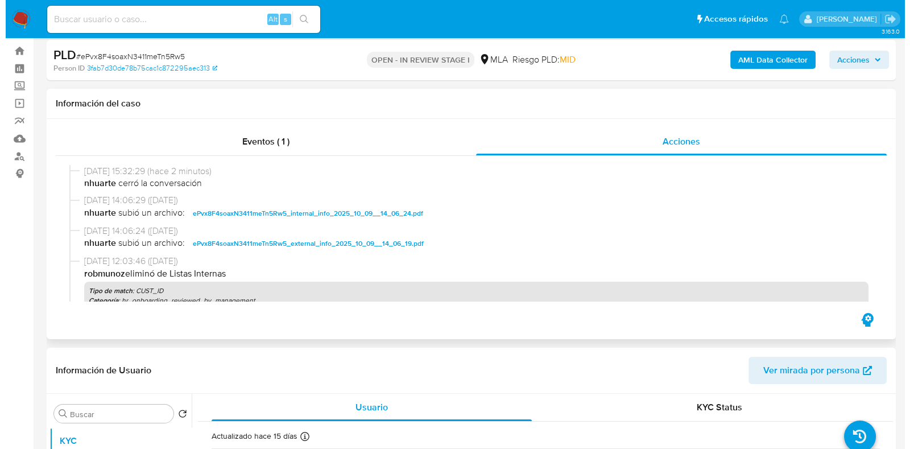
scroll to position [284, 0]
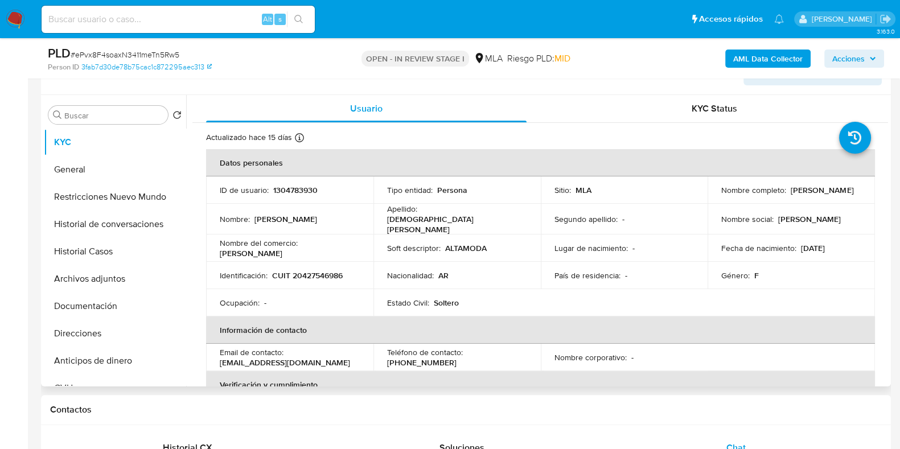
click at [112, 273] on button "Archivos adjuntos" at bounding box center [115, 278] width 142 height 27
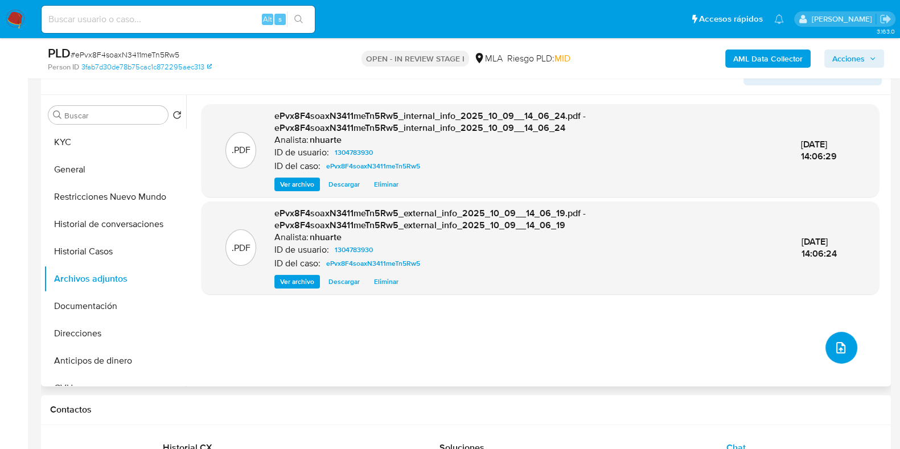
click at [839, 352] on icon "upload-file" at bounding box center [841, 348] width 14 height 14
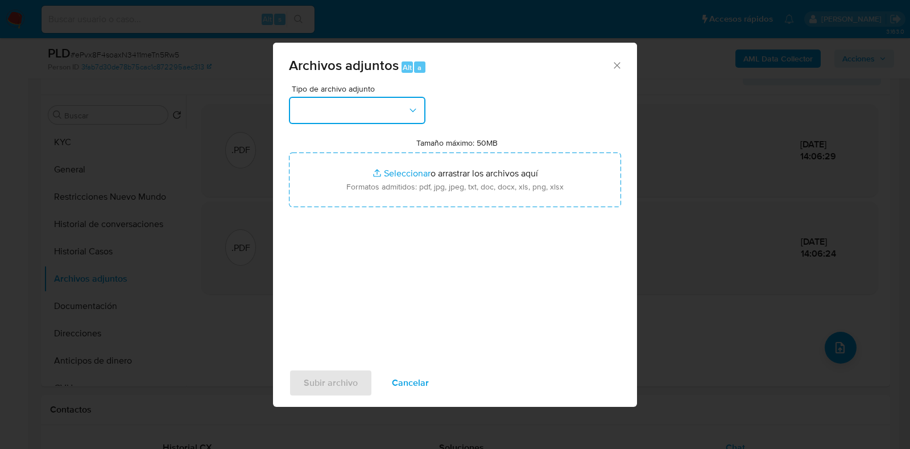
click at [417, 106] on icon "button" at bounding box center [412, 110] width 11 height 11
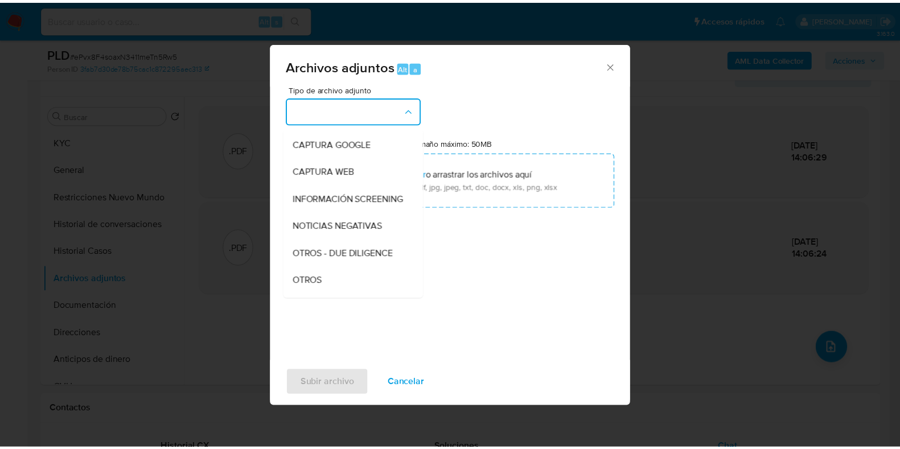
scroll to position [94, 0]
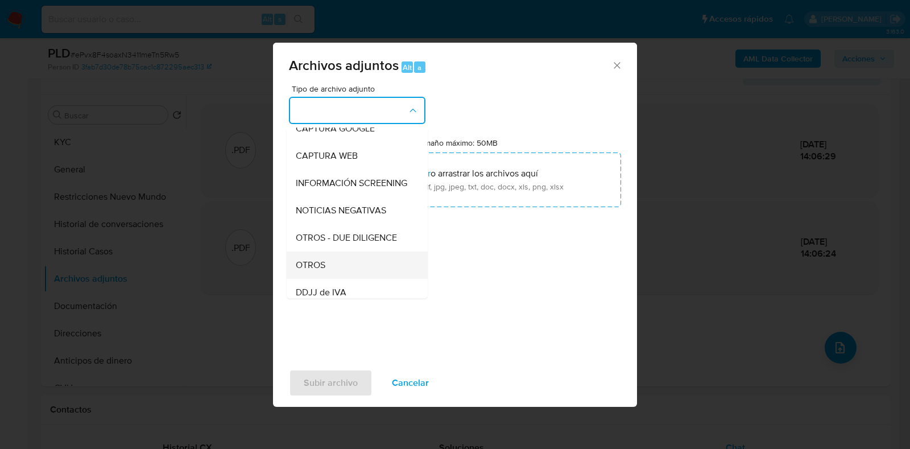
click at [348, 279] on div "OTROS" at bounding box center [354, 265] width 116 height 27
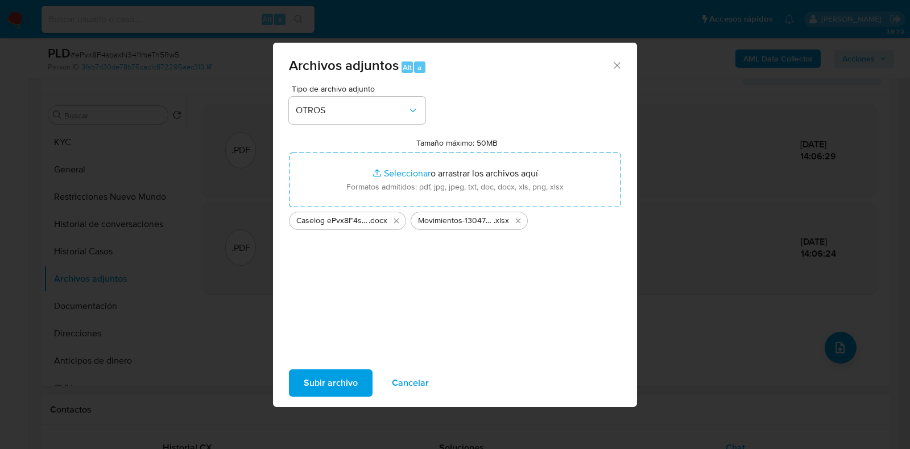
click at [335, 381] on span "Subir archivo" at bounding box center [331, 382] width 54 height 25
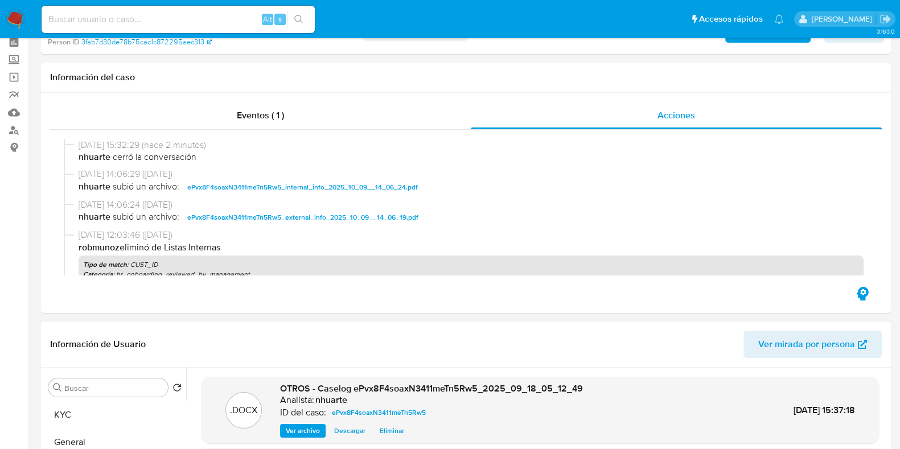
scroll to position [0, 0]
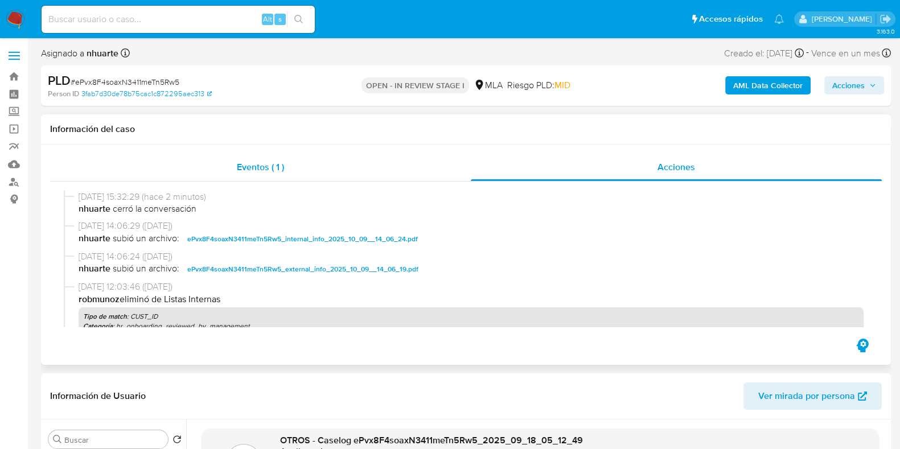
drag, startPoint x: 279, startPoint y: 157, endPoint x: 467, endPoint y: 157, distance: 188.4
click at [279, 157] on div "Eventos ( 1 )" at bounding box center [260, 167] width 421 height 27
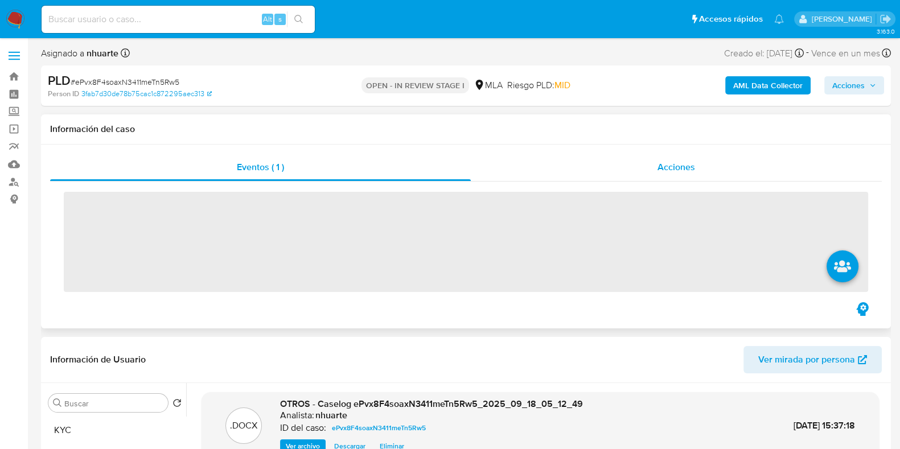
click at [689, 164] on span "Acciones" at bounding box center [676, 166] width 38 height 13
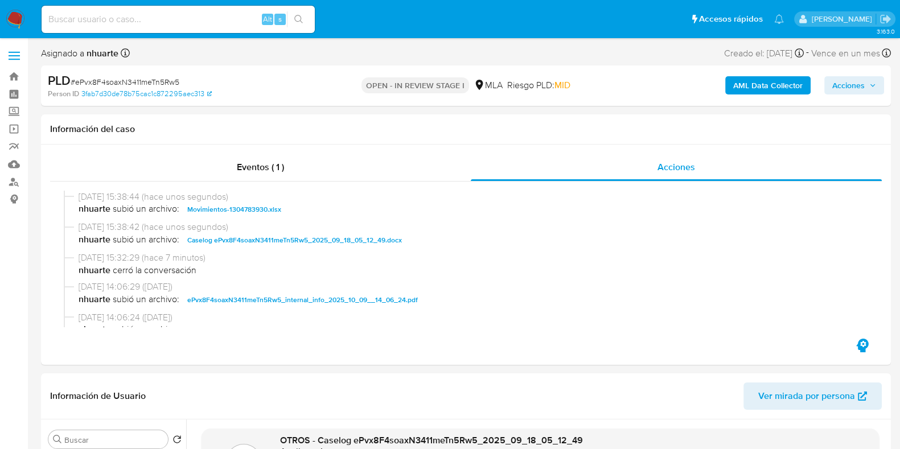
click at [859, 84] on span "Acciones" at bounding box center [848, 85] width 32 height 18
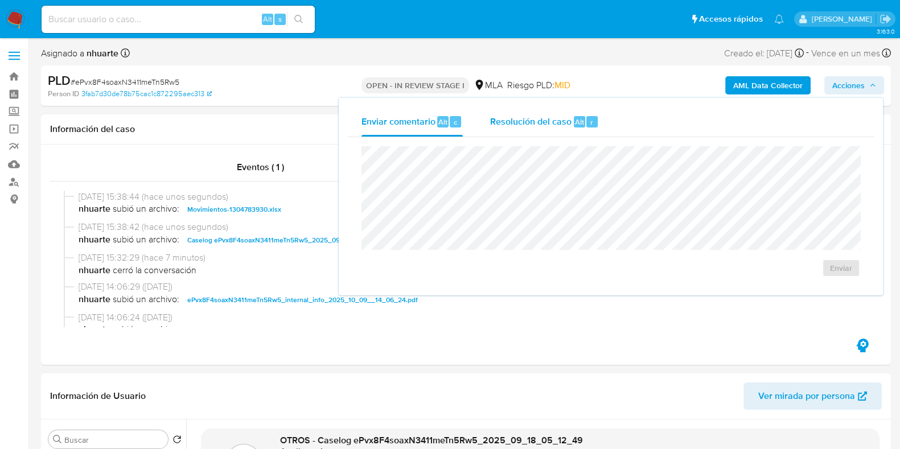
click at [563, 126] on span "Resolución del caso" at bounding box center [530, 121] width 81 height 13
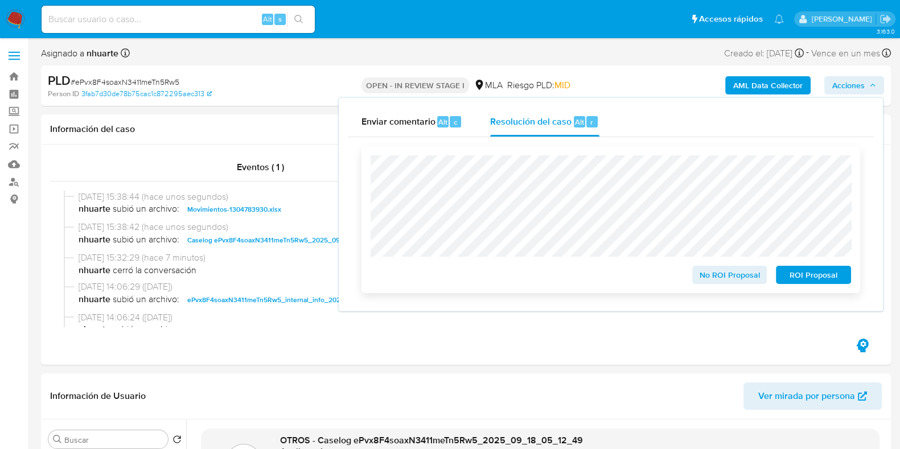
click at [706, 274] on span "No ROI Proposal" at bounding box center [729, 275] width 59 height 16
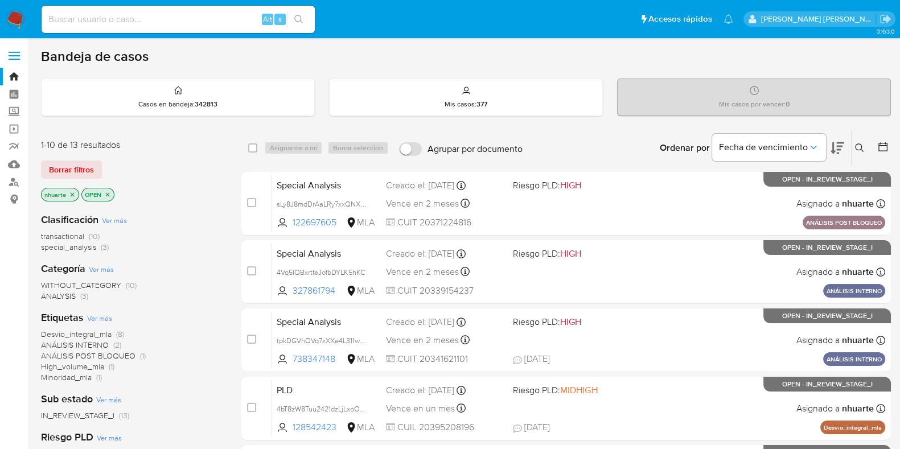
click at [194, 18] on input at bounding box center [178, 19] width 273 height 15
paste input "vJla6CpHzz5gKiB9iooueVKF"
type input "vJla6CpHzz5gKiB9iooueVKF"
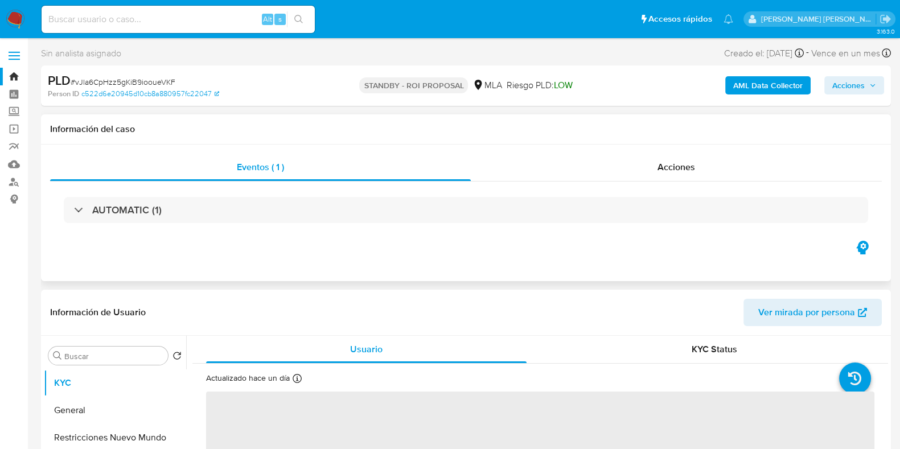
select select "10"
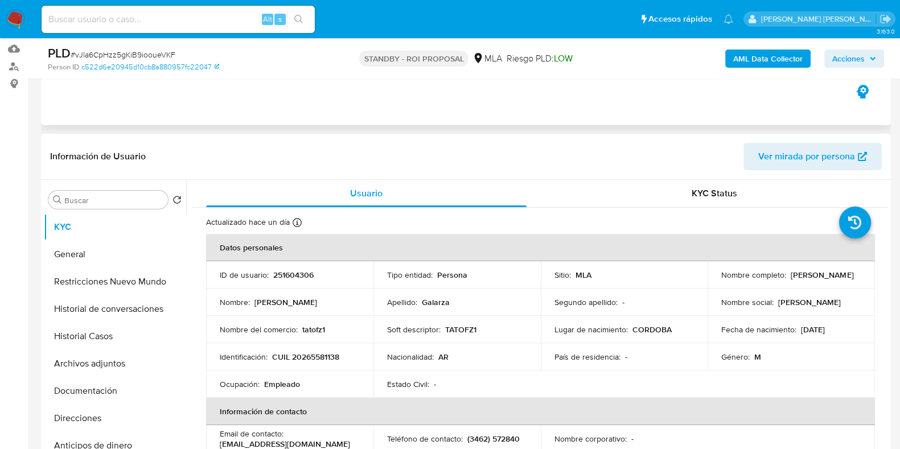
scroll to position [284, 0]
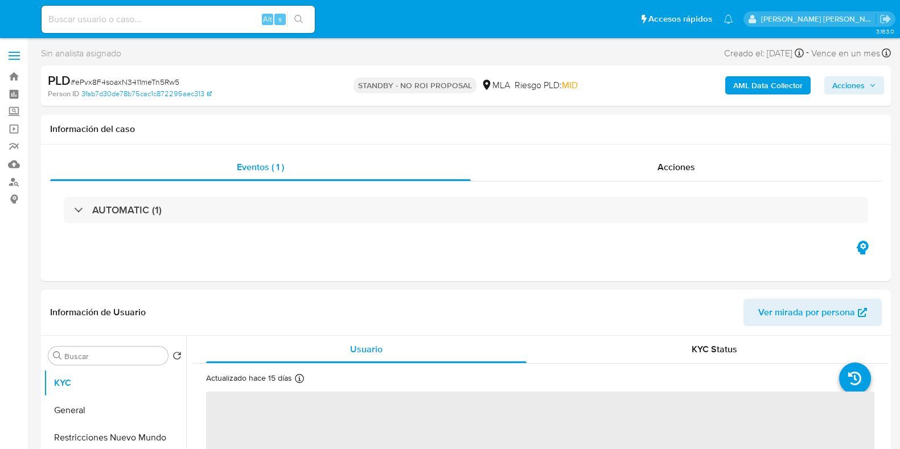
select select "10"
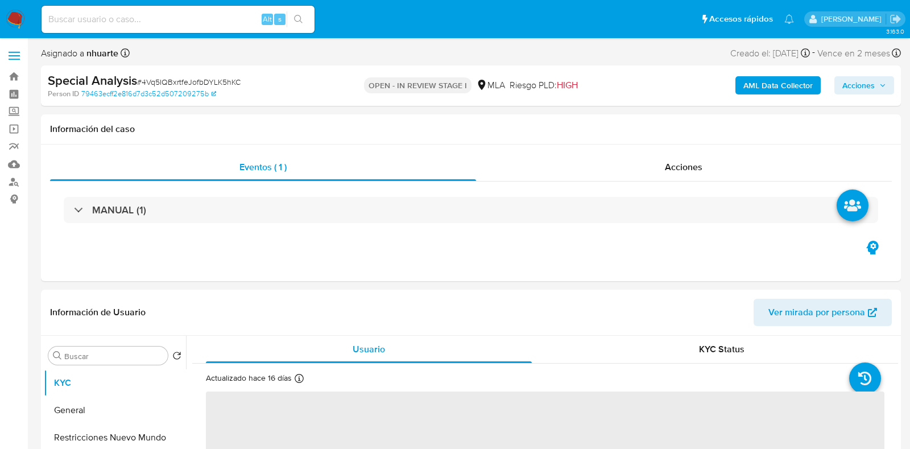
select select "10"
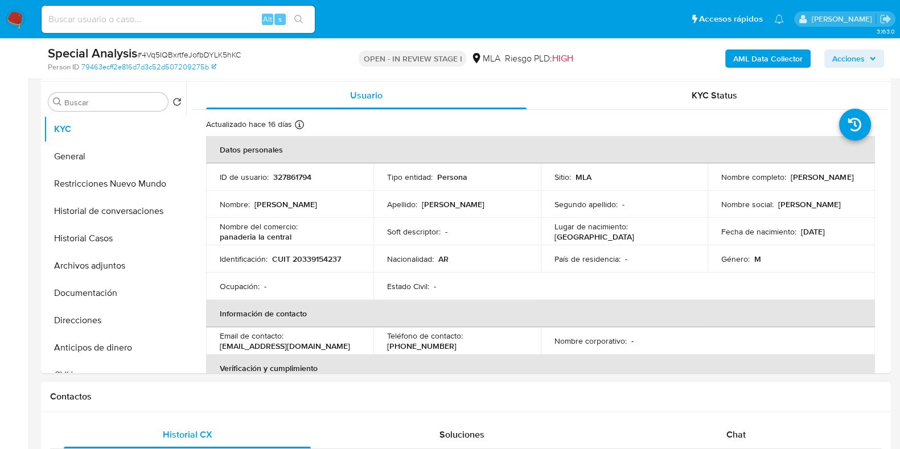
scroll to position [284, 0]
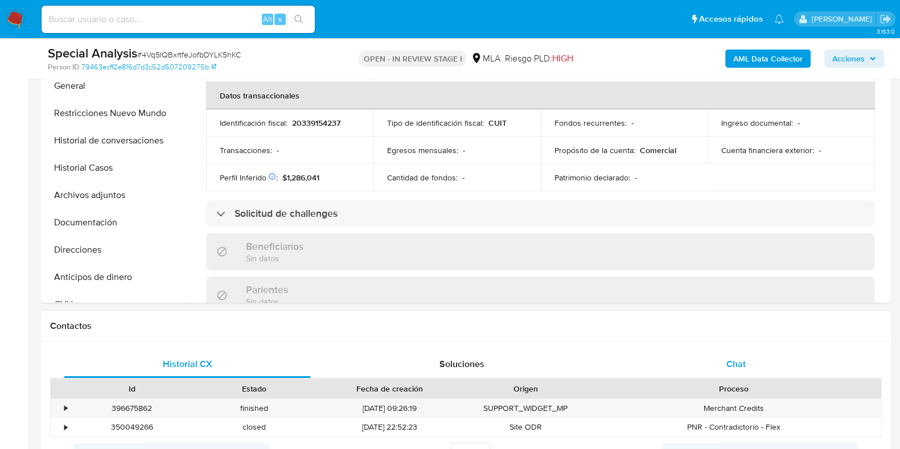
click at [735, 358] on span "Chat" at bounding box center [735, 363] width 19 height 13
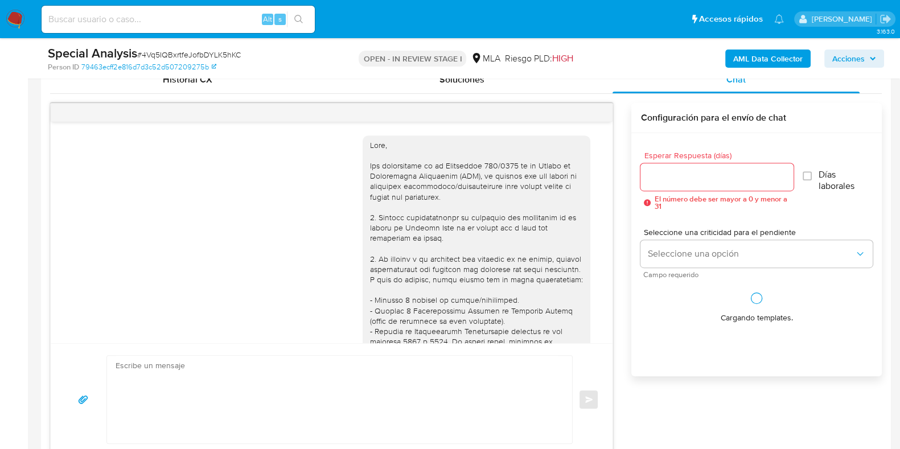
scroll to position [809, 0]
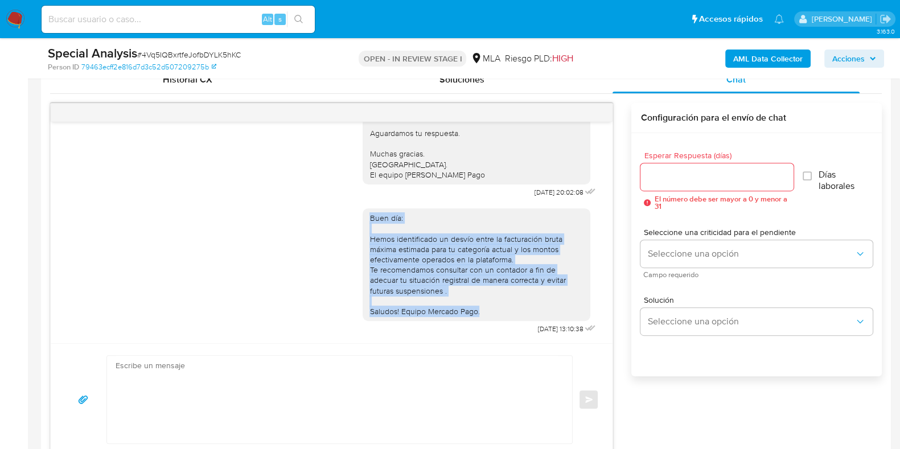
drag, startPoint x: 358, startPoint y: 217, endPoint x: 488, endPoint y: 314, distance: 161.7
click at [488, 314] on div "Buen día: Hemos identificado un desvío entre la facturación bruta máxima estima…" at bounding box center [476, 265] width 214 height 104
copy div "Buen día: Hemos identificado un desvío entre la facturación bruta máxima estima…"
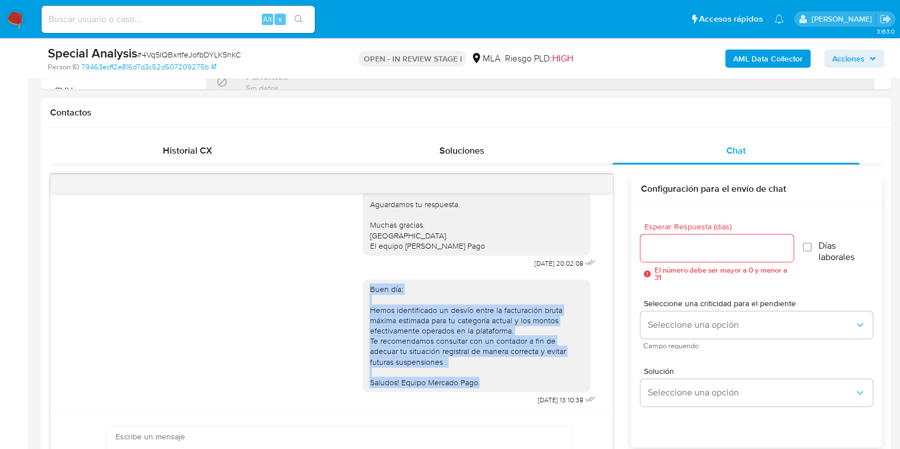
scroll to position [794, 0]
click at [435, 355] on div "Buen día: Hemos identificado un desvío entre la facturación bruta máxima estima…" at bounding box center [476, 336] width 214 height 104
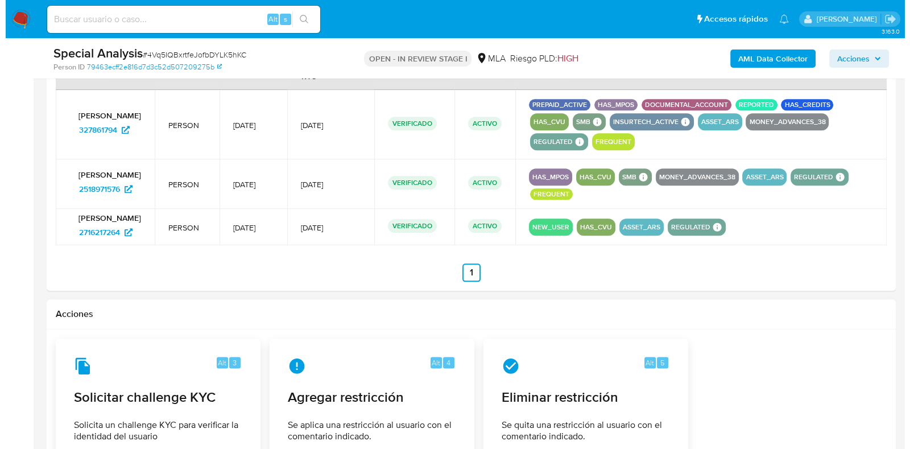
scroll to position [1849, 0]
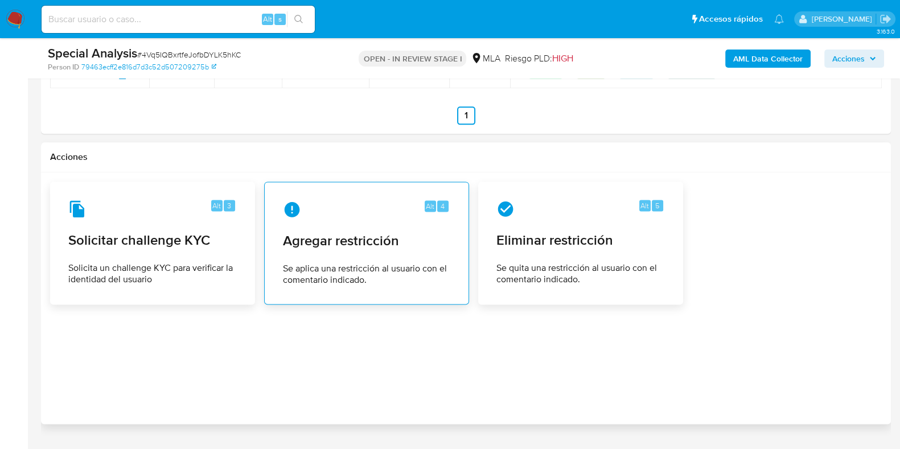
click at [381, 249] on span "Agregar restricción" at bounding box center [366, 240] width 167 height 17
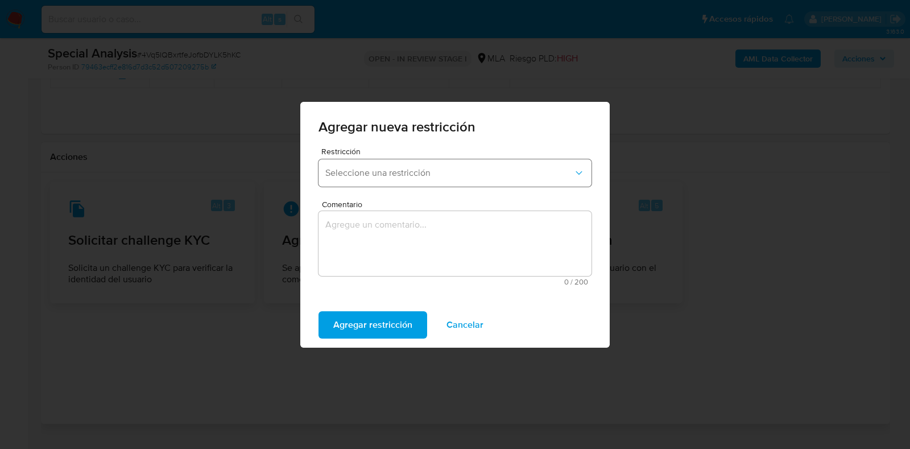
click at [429, 177] on span "Seleccione una restricción" at bounding box center [449, 172] width 248 height 11
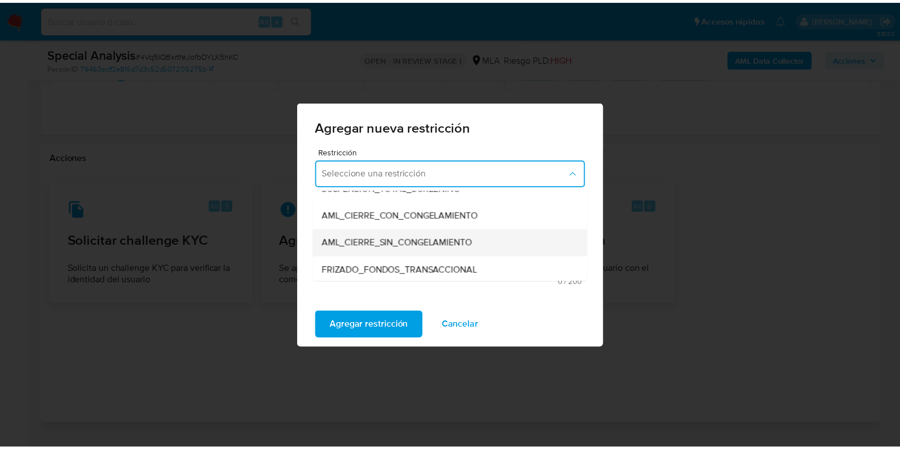
scroll to position [142, 0]
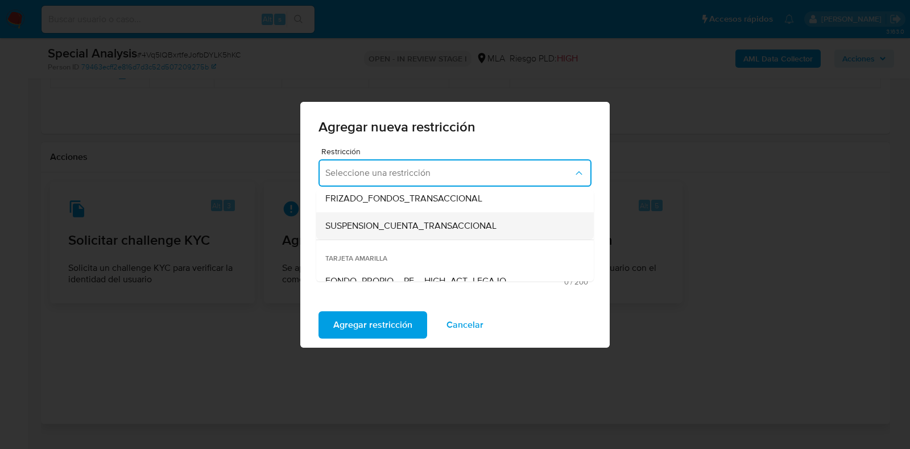
click at [402, 222] on span "SUSPENSION_CUENTA_TRANSACCIONAL" at bounding box center [410, 225] width 171 height 11
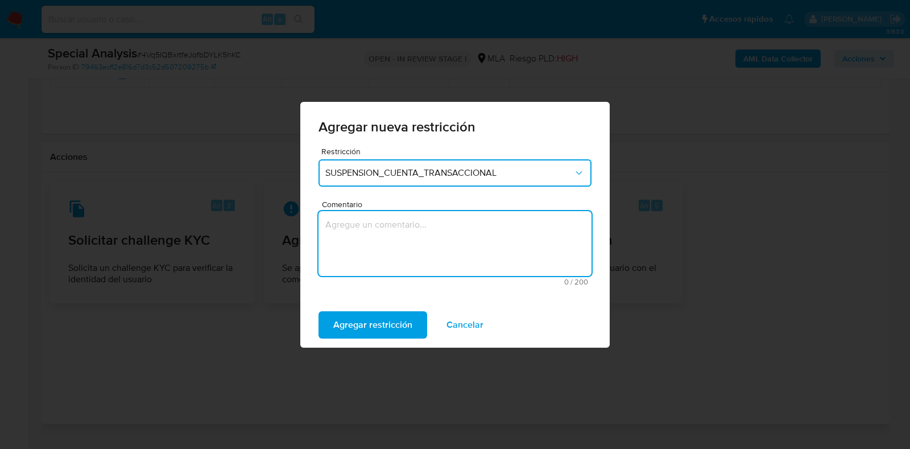
click at [401, 231] on textarea "Comentario" at bounding box center [455, 243] width 273 height 65
type textarea "AML"
click at [386, 331] on span "Agregar restricción" at bounding box center [372, 324] width 79 height 25
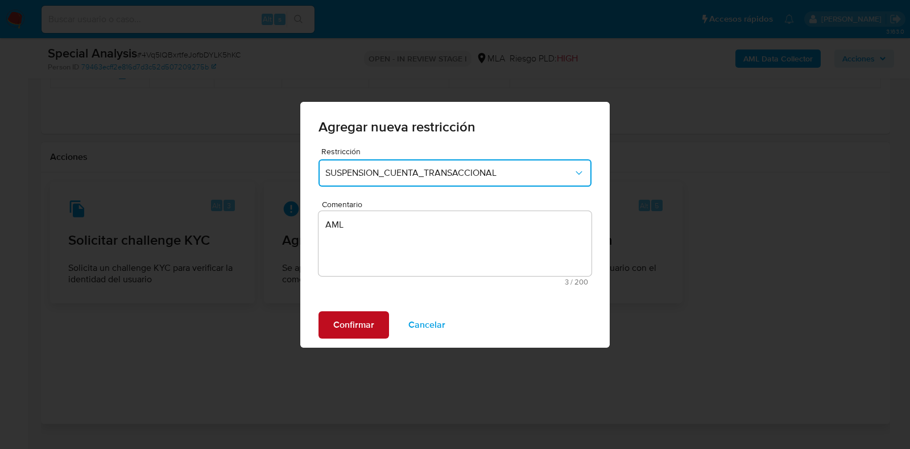
click at [373, 325] on span "Confirmar" at bounding box center [353, 324] width 41 height 25
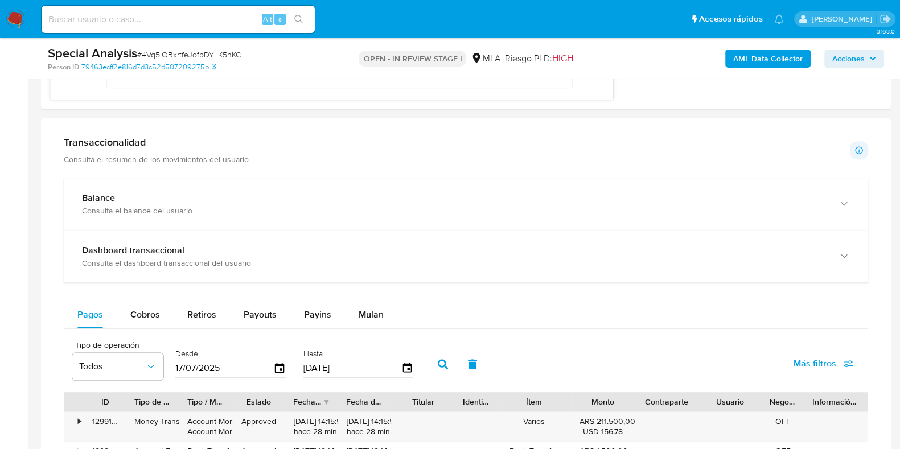
scroll to position [711, 0]
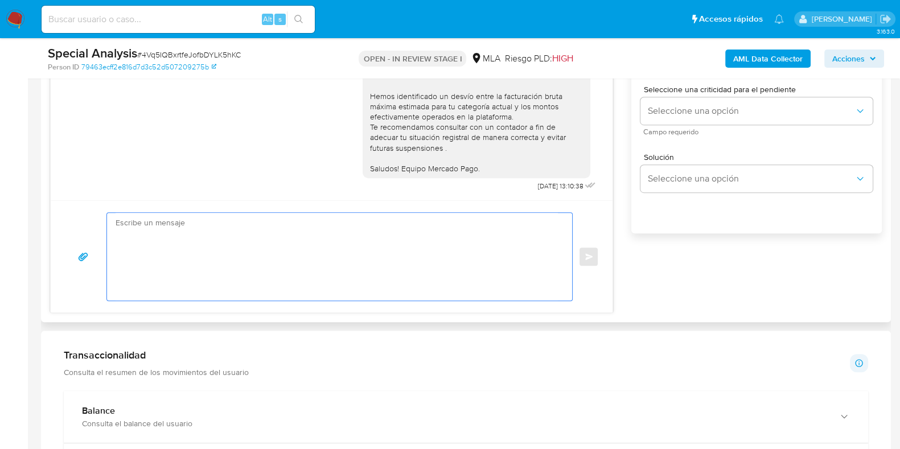
paste textarea "Hola, Esperamos que te encuentres muy bien. Te consultamos si tuviste oportunid…"
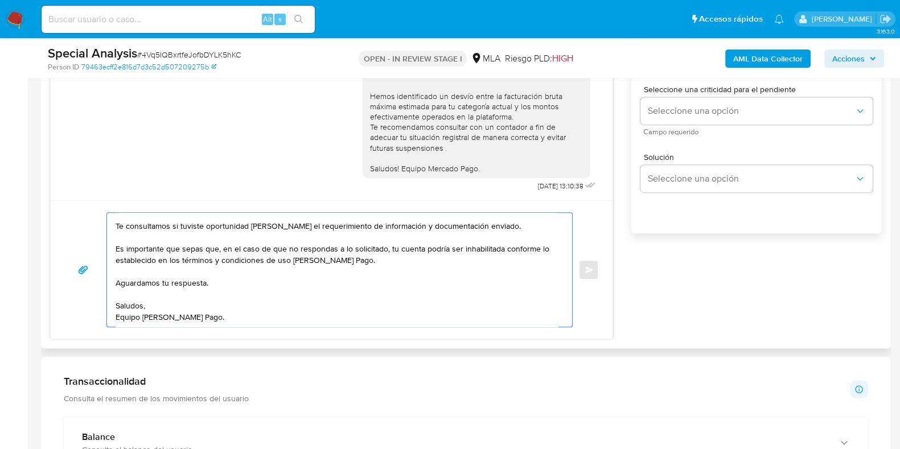
scroll to position [568, 0]
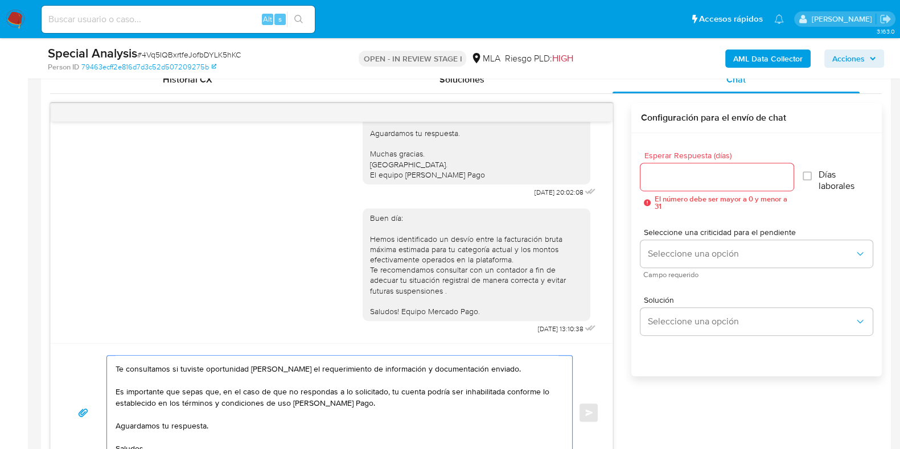
type textarea "Hola, Esperamos que te encuentres muy bien. Te consultamos si tuviste oportunid…"
click at [669, 172] on input "Esperar Respuesta (días)" at bounding box center [716, 177] width 153 height 15
type input "0"
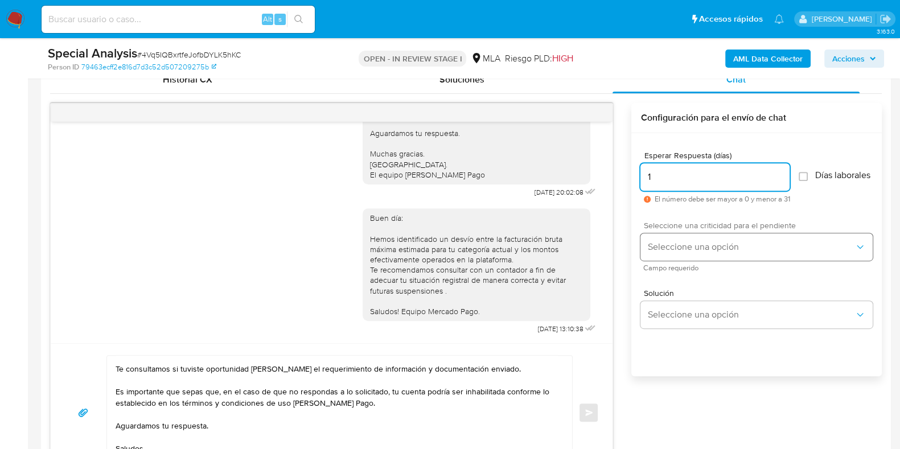
type input "1"
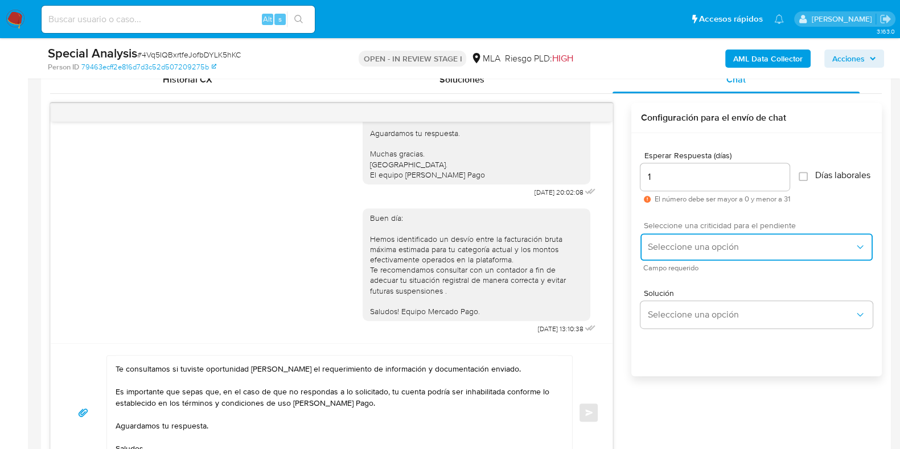
click at [663, 243] on button "Seleccione una opción" at bounding box center [756, 246] width 232 height 27
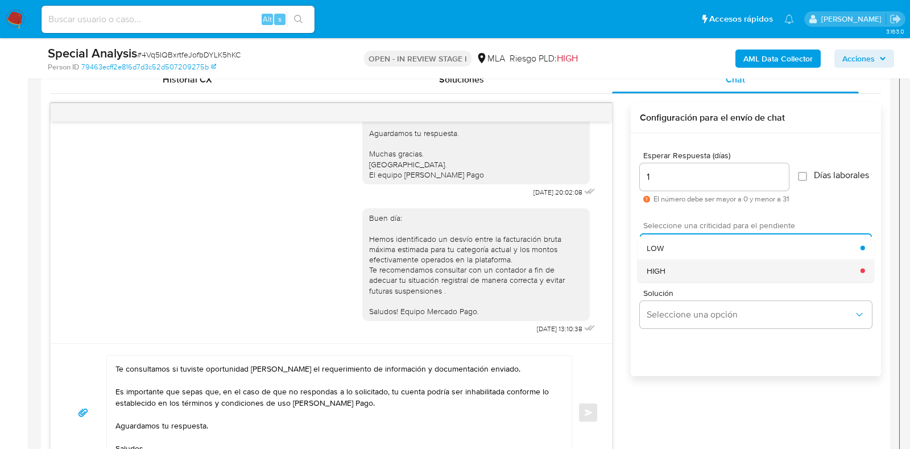
click at [664, 275] on span "HIGH" at bounding box center [656, 270] width 19 height 10
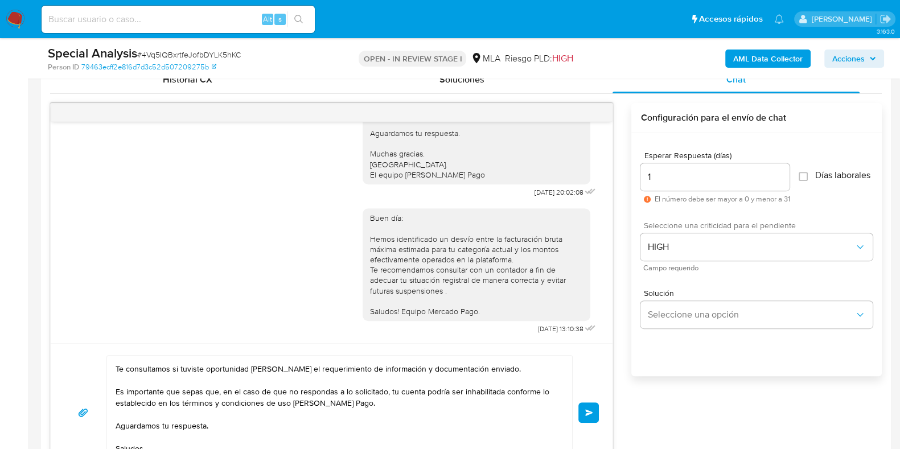
click at [587, 406] on button "Enviar" at bounding box center [588, 412] width 20 height 20
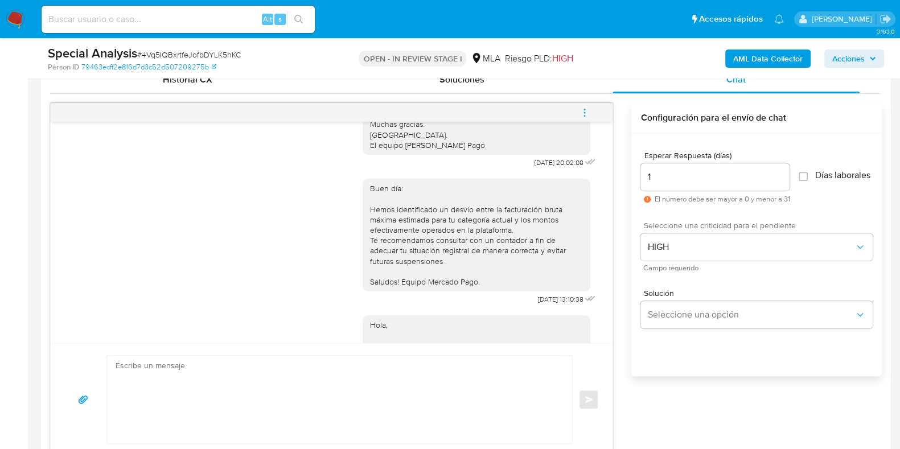
scroll to position [1008, 0]
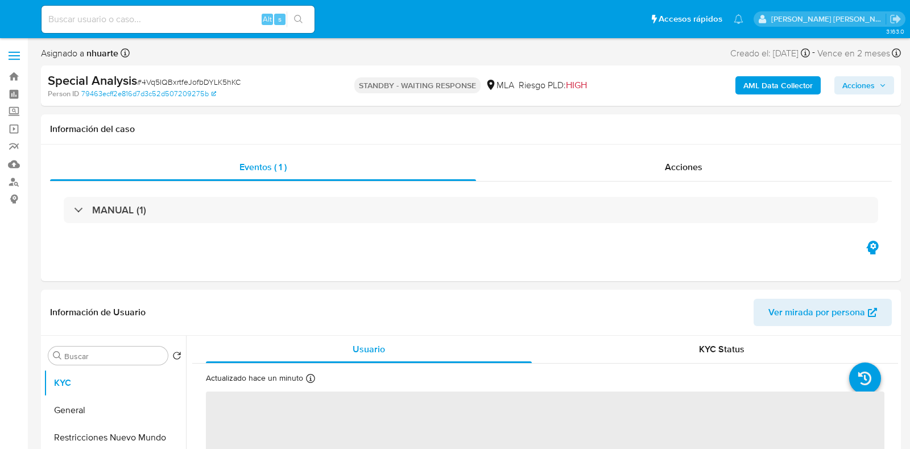
select select "10"
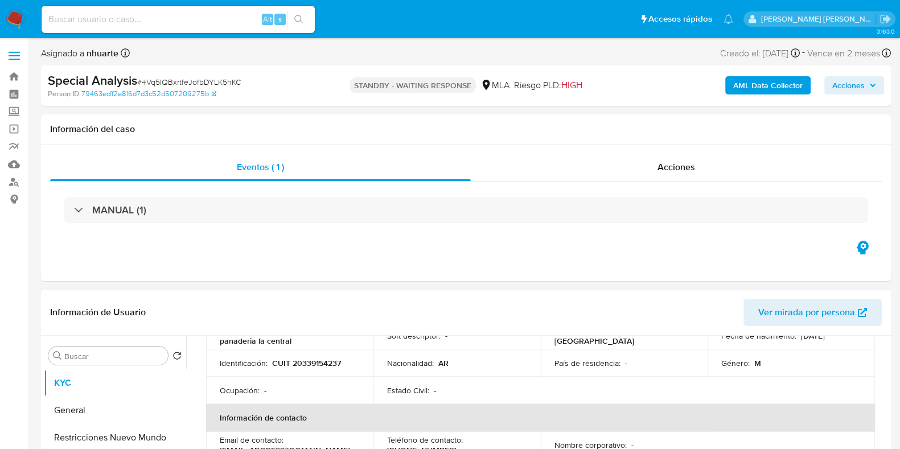
scroll to position [213, 0]
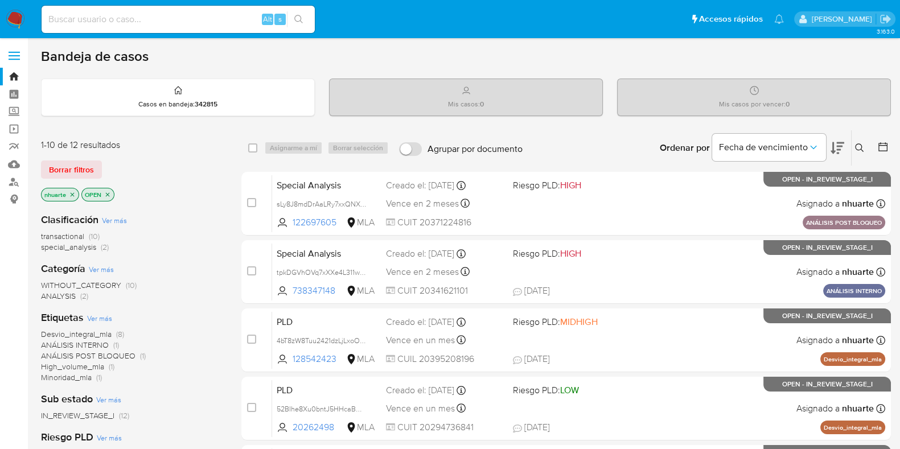
click at [92, 22] on input at bounding box center [178, 19] width 273 height 15
paste input "158989922"
type input "158989922"
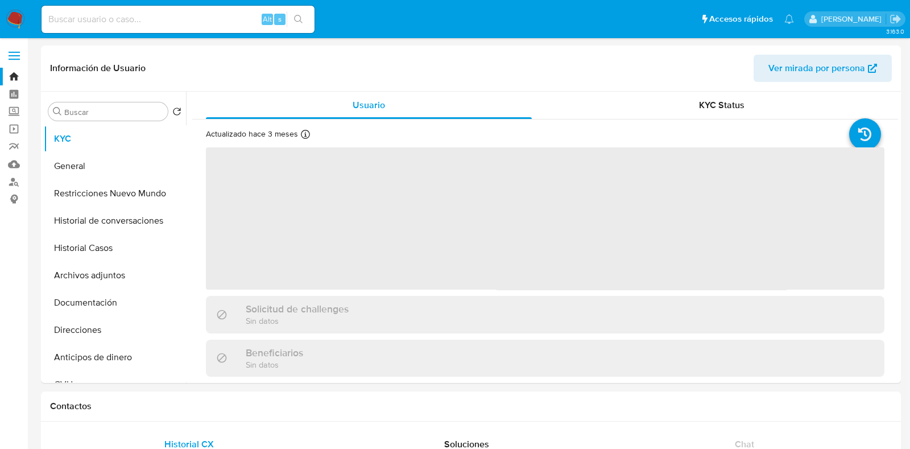
select select "10"
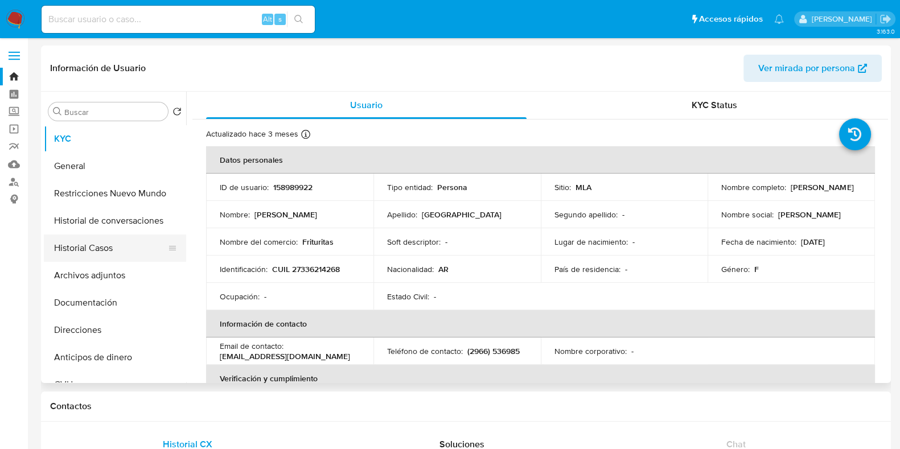
click at [93, 248] on button "Historial Casos" at bounding box center [110, 247] width 133 height 27
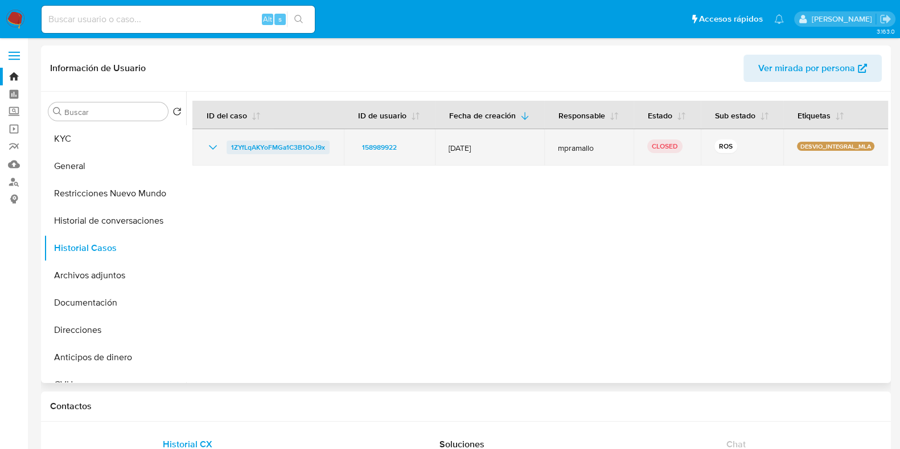
click at [273, 142] on span "1ZYfLqAKYoFMGa1C3B1OoJ9x" at bounding box center [278, 148] width 94 height 14
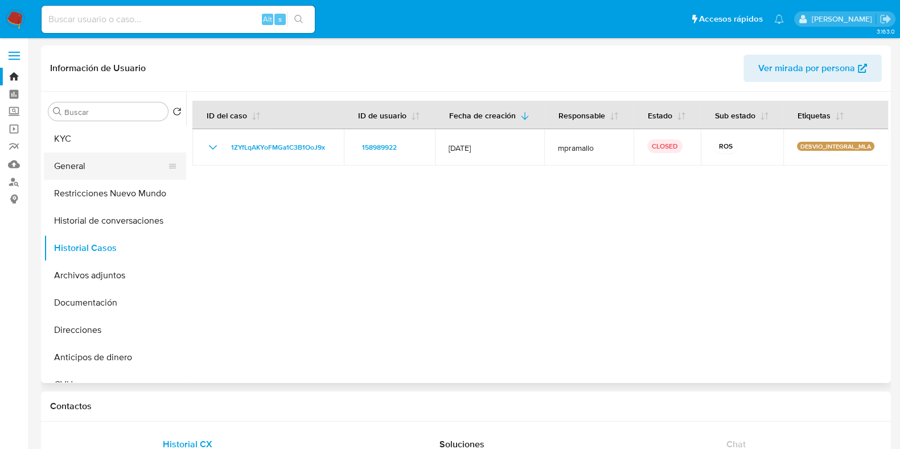
click at [93, 166] on button "General" at bounding box center [110, 166] width 133 height 27
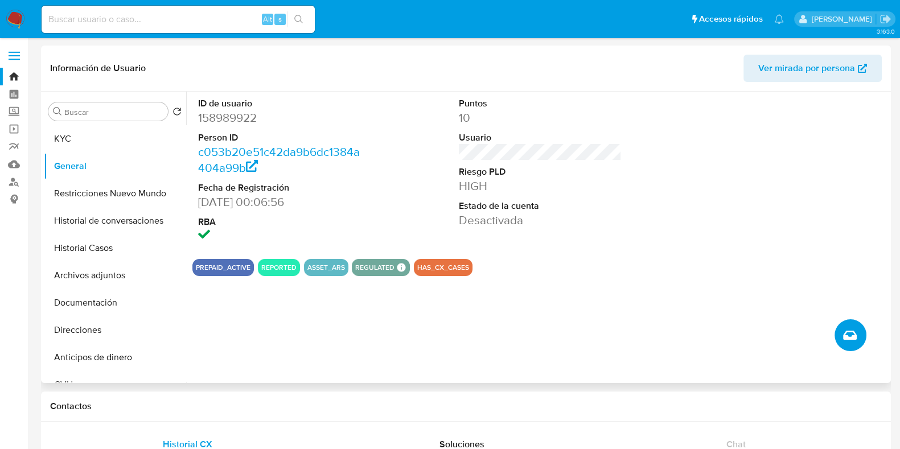
click at [842, 331] on button "Crear caso manual" at bounding box center [850, 335] width 32 height 32
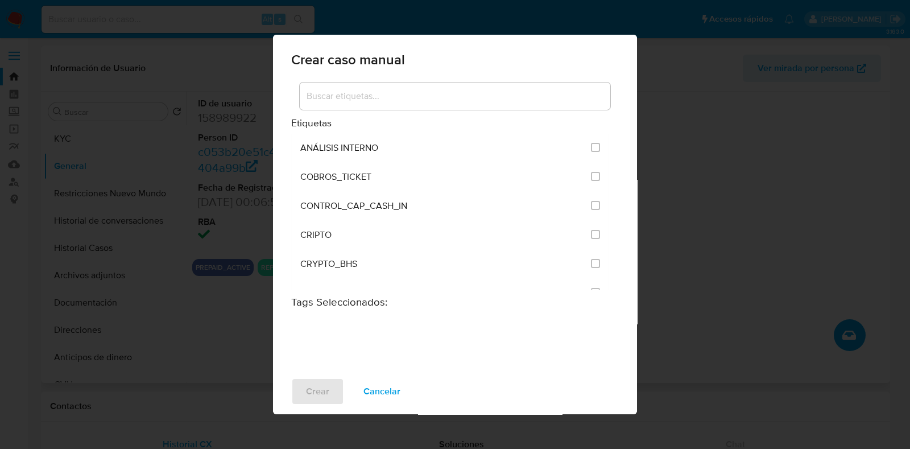
click at [327, 92] on input at bounding box center [455, 96] width 311 height 15
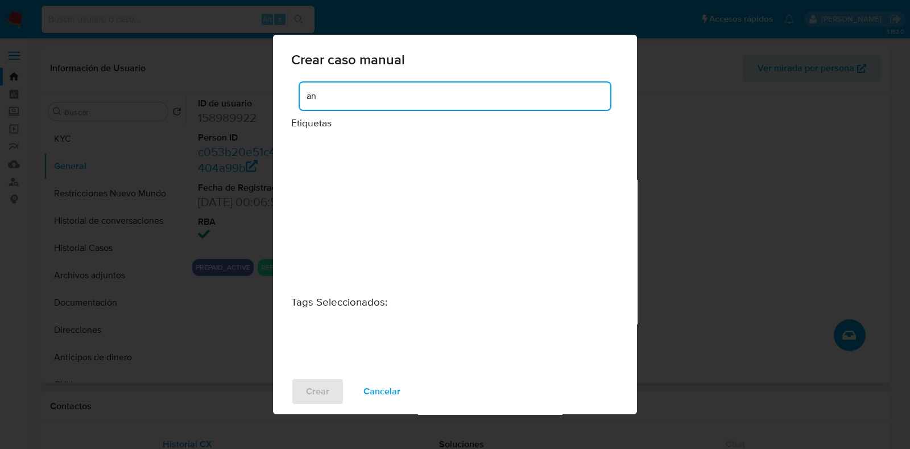
type input "a"
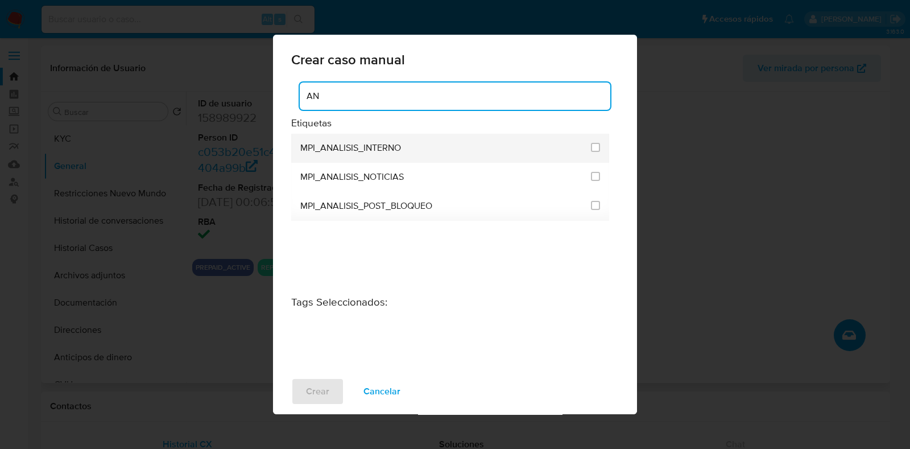
type input "A"
type input "POST"
click at [350, 146] on span "ANÁLISIS POST BLOQUEO" at bounding box center [353, 147] width 106 height 11
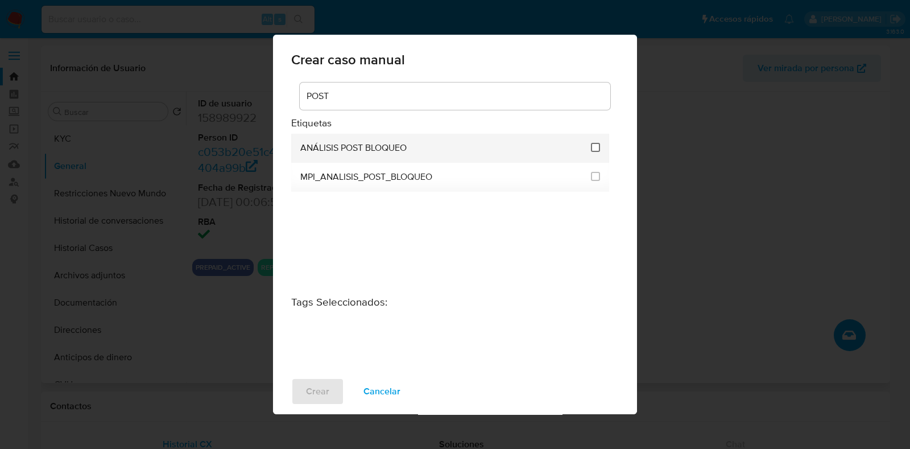
click at [591, 147] on li "ANÁLISIS POST BLOQUEO" at bounding box center [450, 148] width 318 height 29
click at [599, 147] on input "3249" at bounding box center [595, 147] width 9 height 9
checkbox input "true"
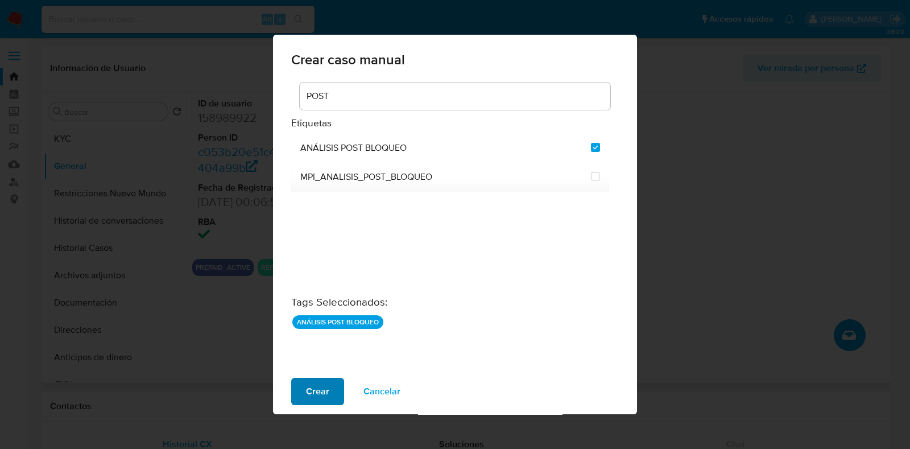
click at [307, 391] on span "Crear" at bounding box center [317, 391] width 23 height 25
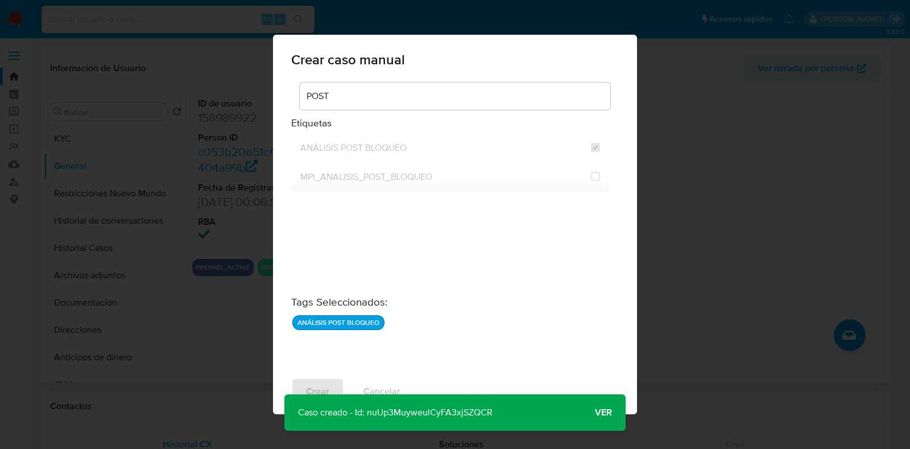
click at [603, 413] on span "Ver" at bounding box center [603, 413] width 17 height 0
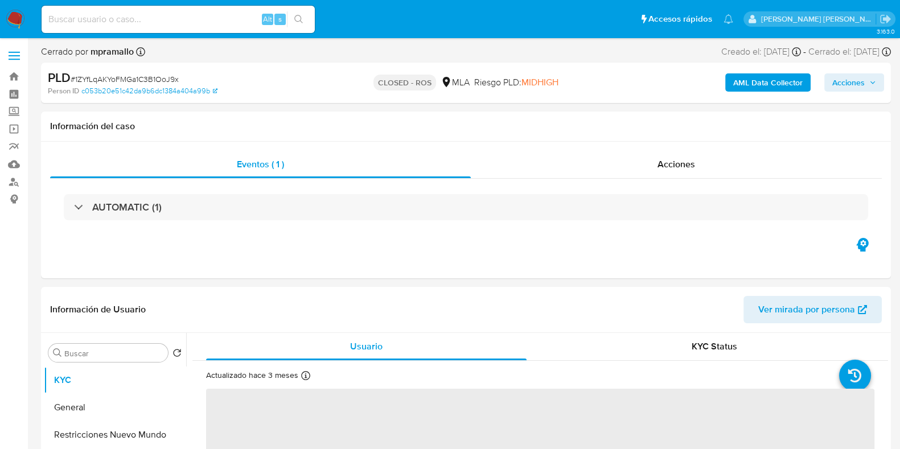
select select "10"
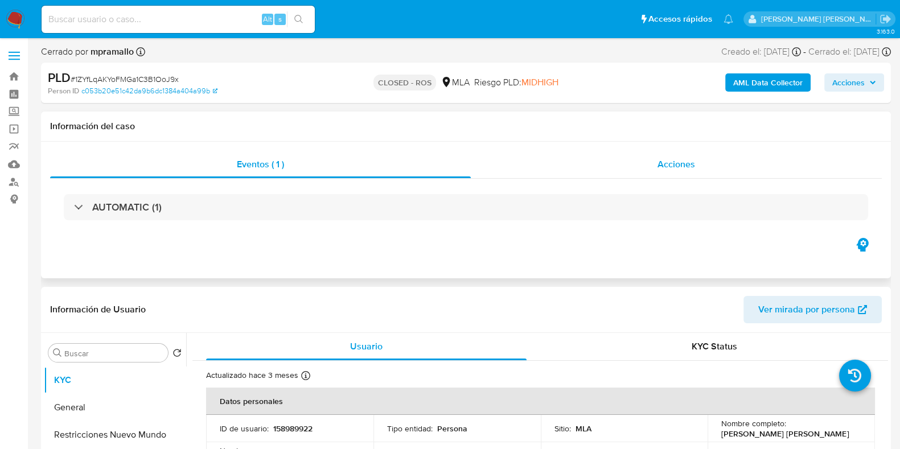
click at [657, 163] on span "Acciones" at bounding box center [676, 164] width 38 height 13
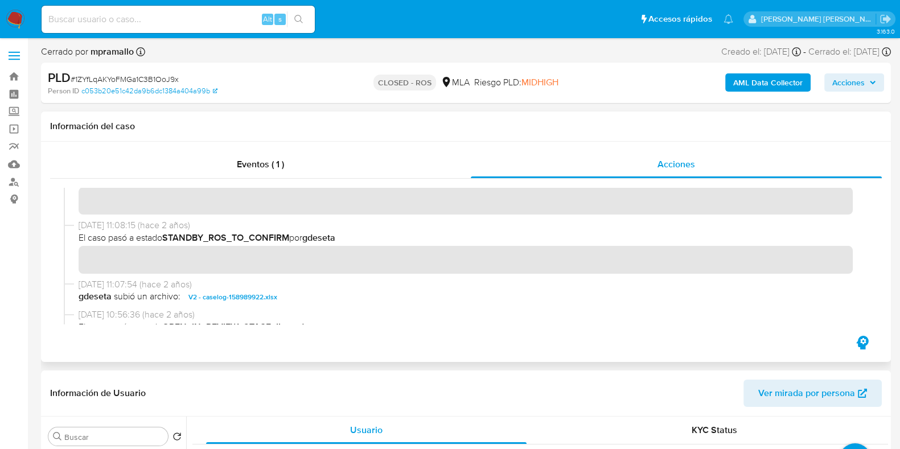
scroll to position [284, 0]
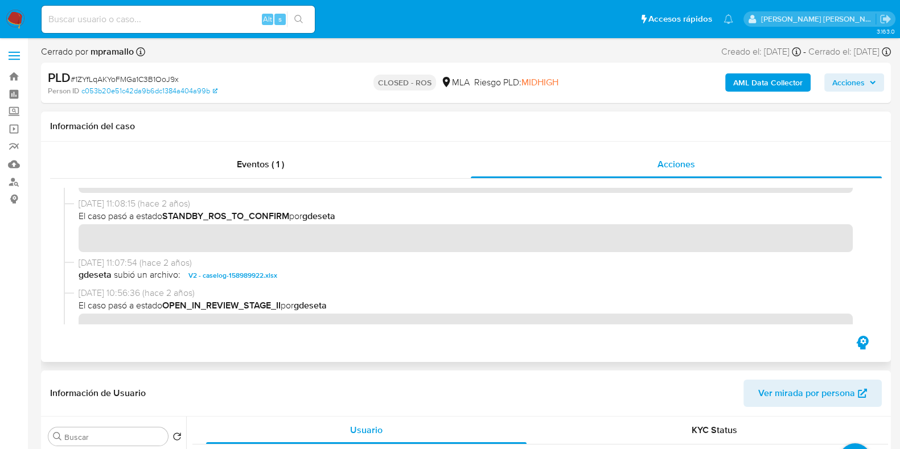
click at [245, 278] on span "V2 - caselog-158989922.xlsx" at bounding box center [232, 276] width 89 height 14
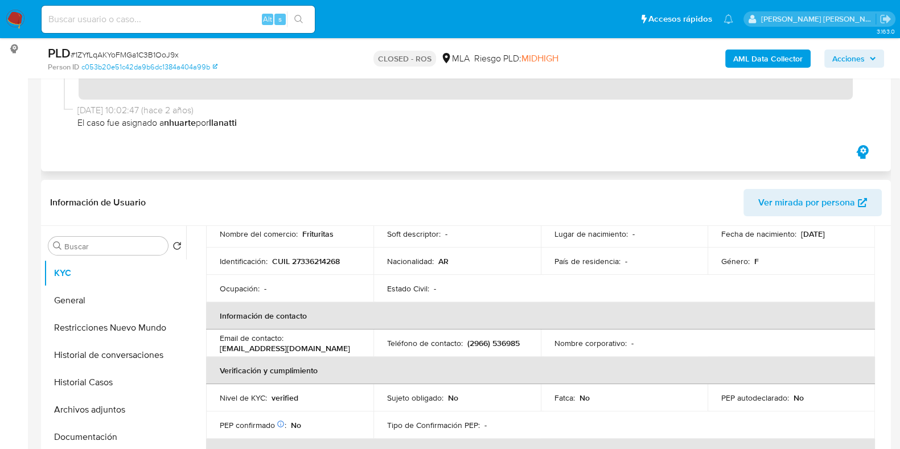
scroll to position [213, 0]
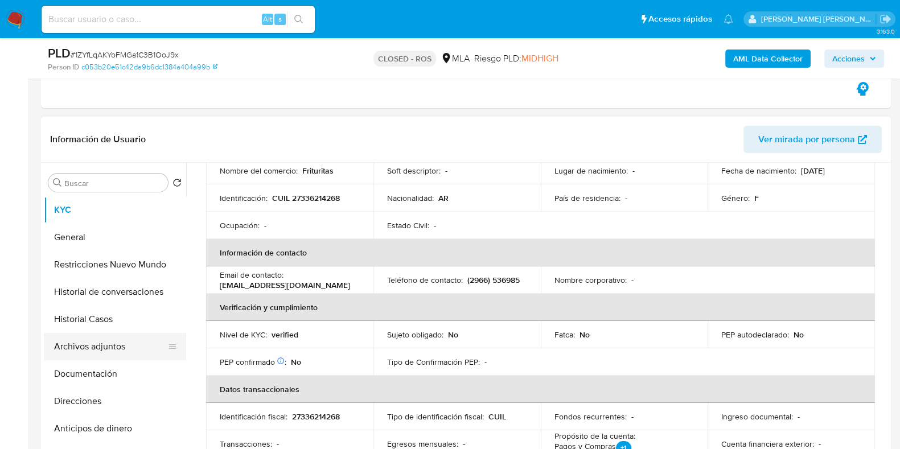
click at [134, 340] on button "Archivos adjuntos" at bounding box center [110, 346] width 133 height 27
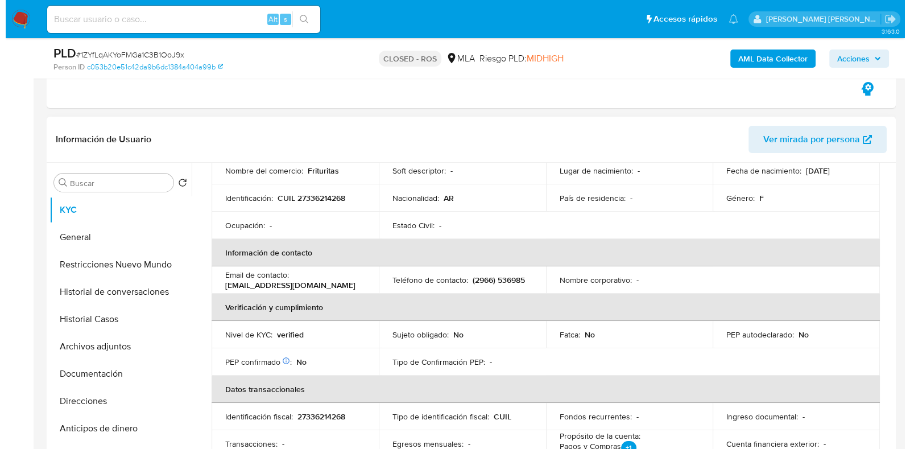
scroll to position [0, 0]
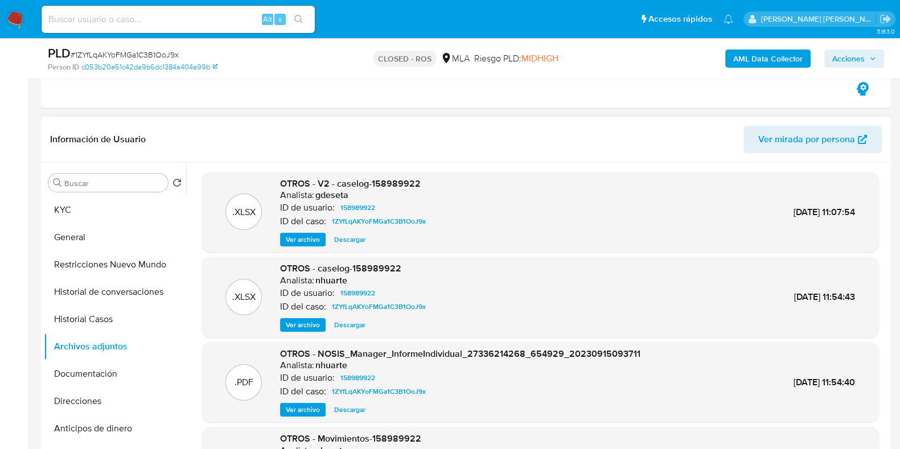
click at [302, 242] on span "Ver archivo" at bounding box center [303, 239] width 34 height 11
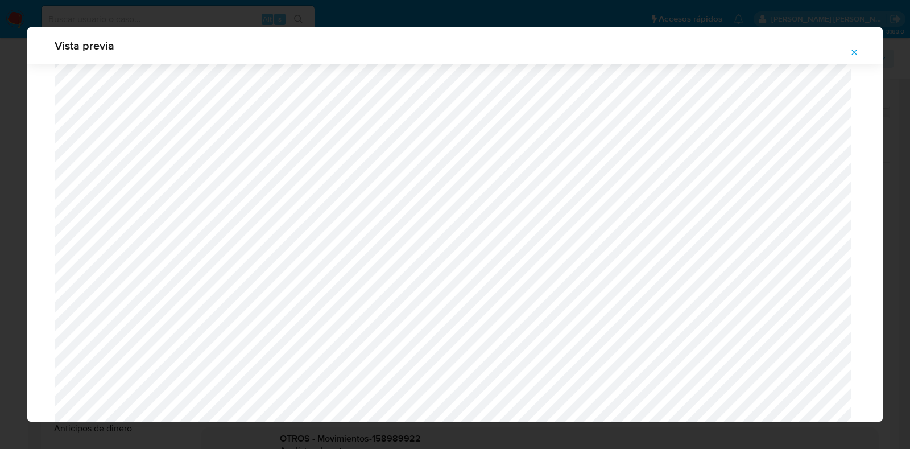
scroll to position [1115, 0]
click at [860, 52] on button "Attachment preview" at bounding box center [854, 52] width 25 height 18
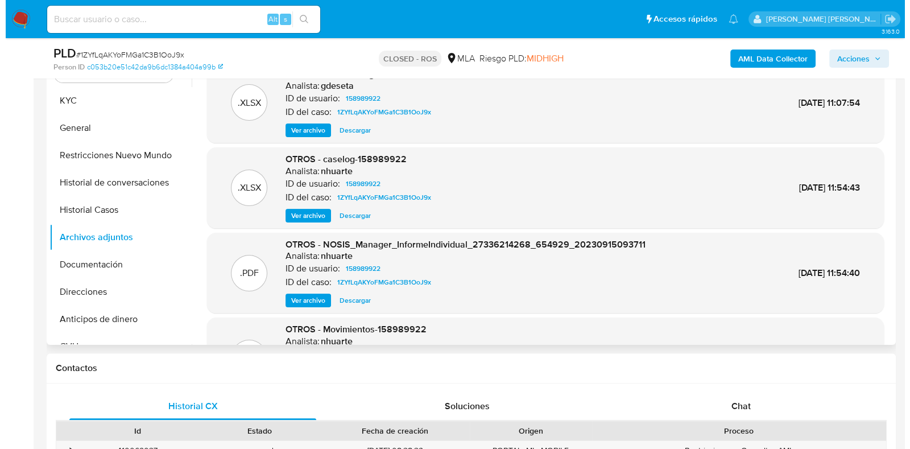
scroll to position [213, 0]
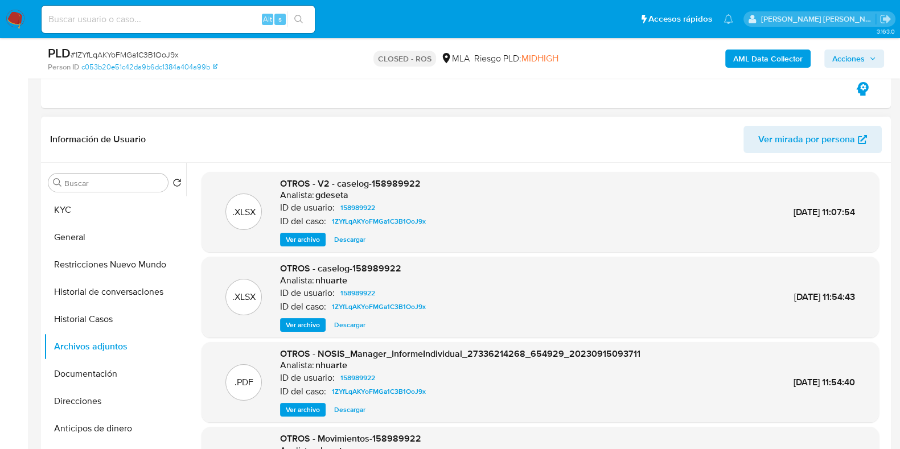
click at [290, 238] on span "Ver archivo" at bounding box center [303, 239] width 34 height 11
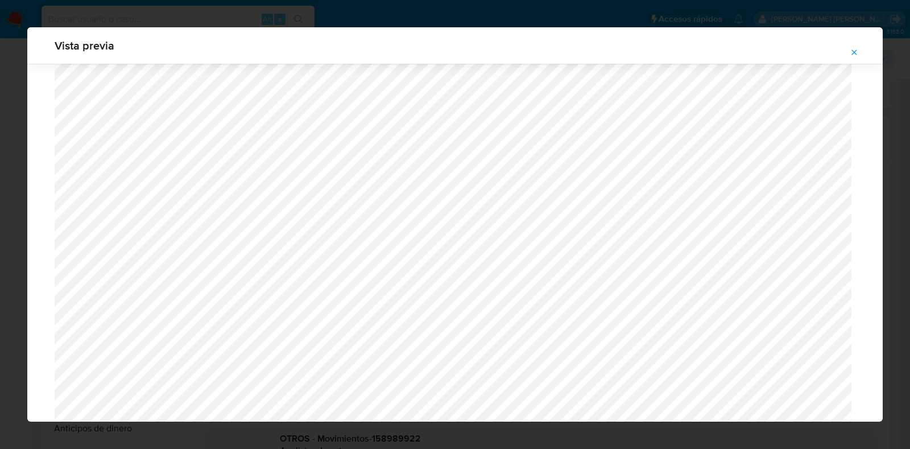
scroll to position [973, 0]
click at [862, 53] on button "Attachment preview" at bounding box center [854, 52] width 25 height 18
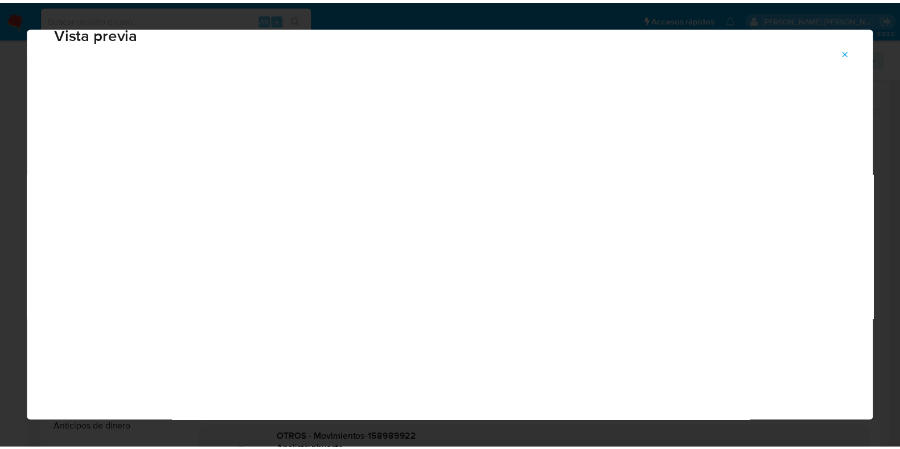
scroll to position [28, 0]
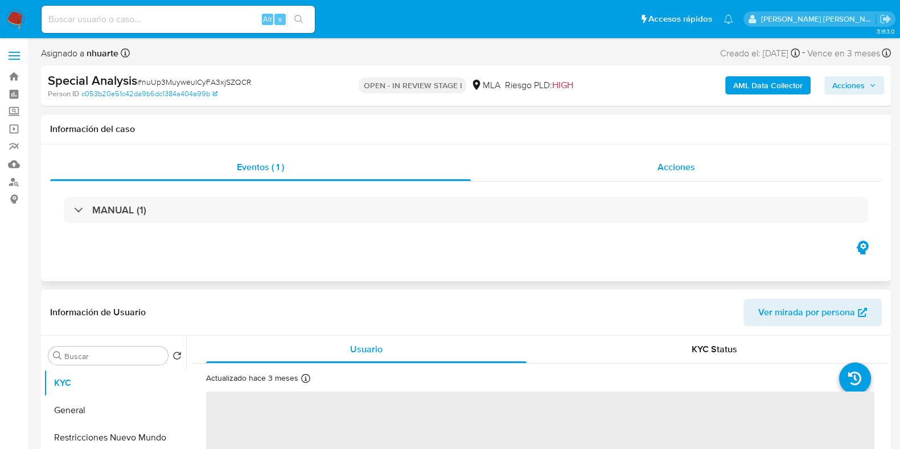
select select "10"
click at [671, 169] on span "Acciones" at bounding box center [676, 166] width 38 height 13
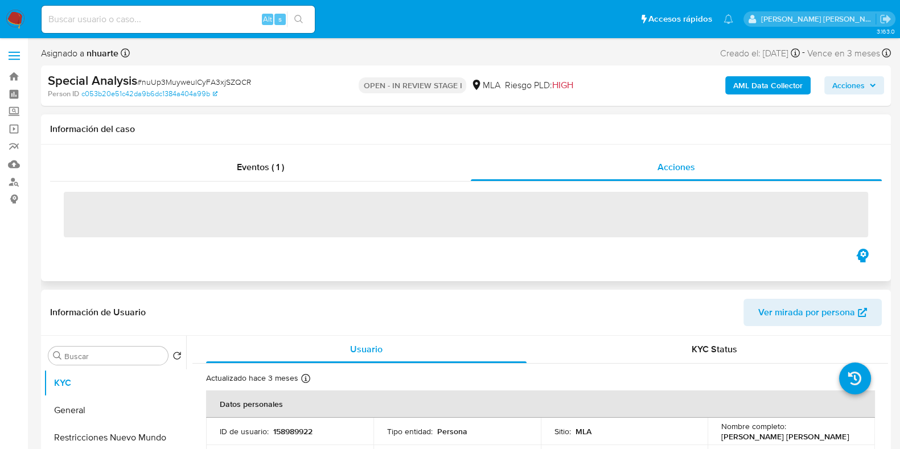
scroll to position [213, 0]
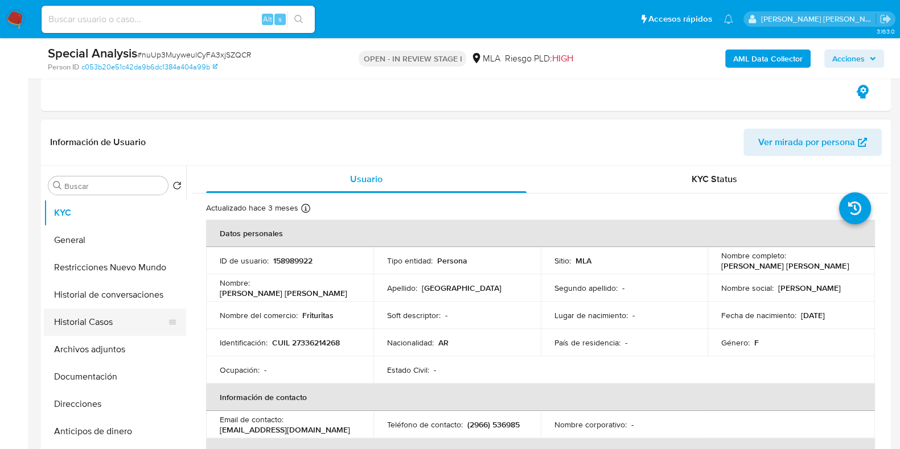
click at [106, 320] on button "Historial Casos" at bounding box center [110, 321] width 133 height 27
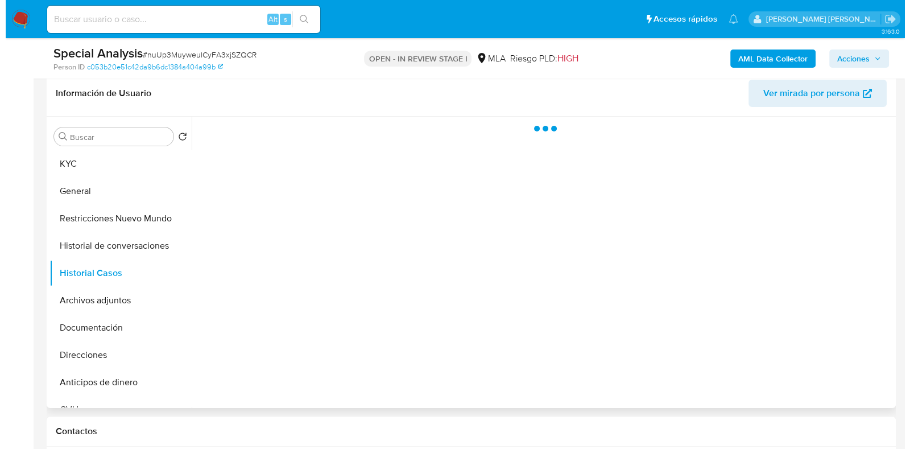
scroll to position [284, 0]
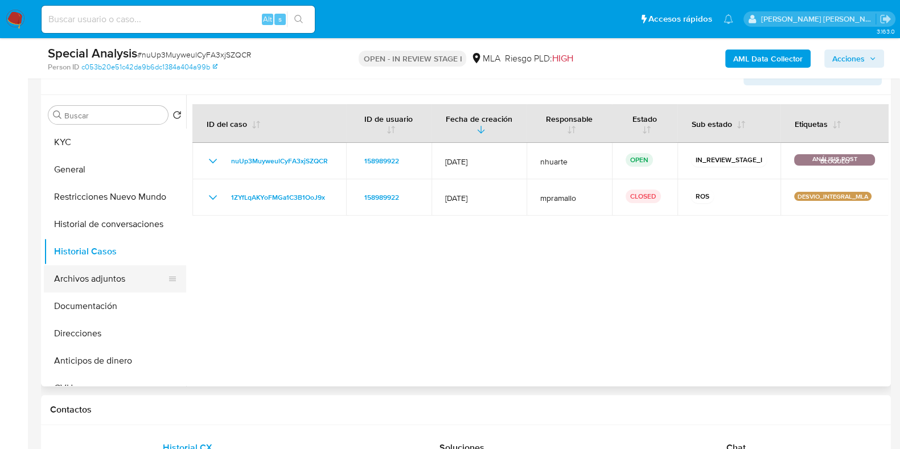
click at [104, 275] on button "Archivos adjuntos" at bounding box center [110, 278] width 133 height 27
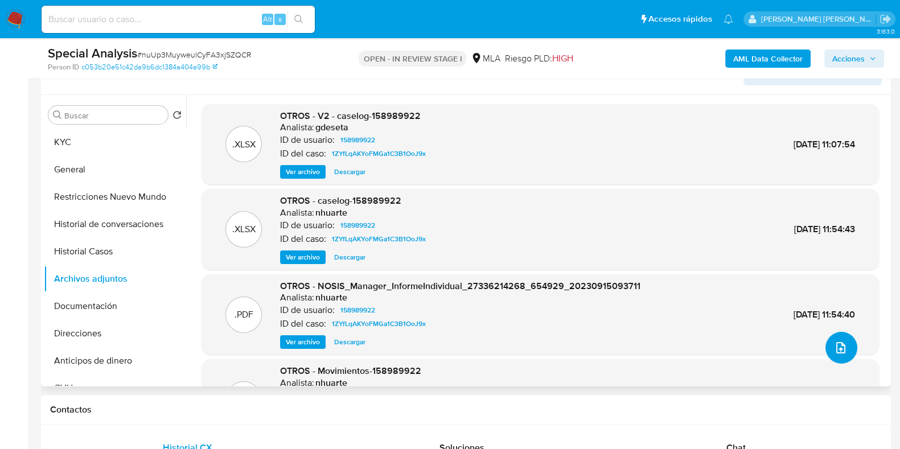
click at [839, 345] on icon "upload-file" at bounding box center [841, 348] width 14 height 14
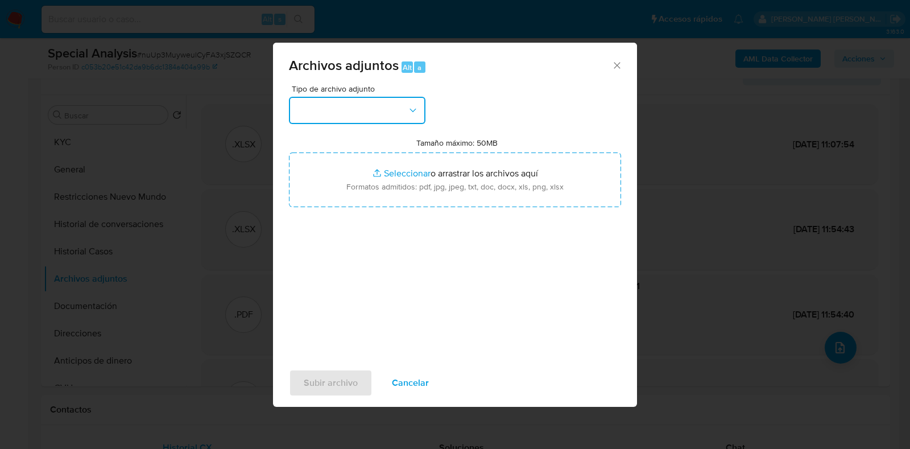
click at [418, 114] on icon "button" at bounding box center [412, 110] width 11 height 11
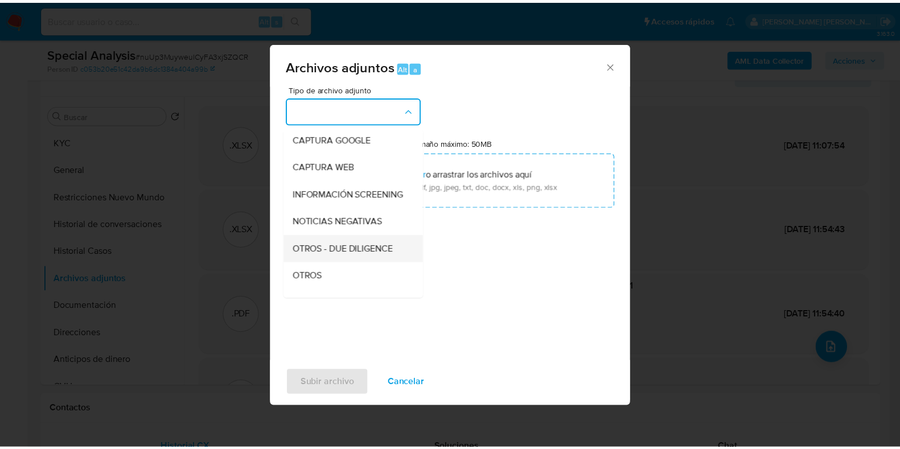
scroll to position [86, 0]
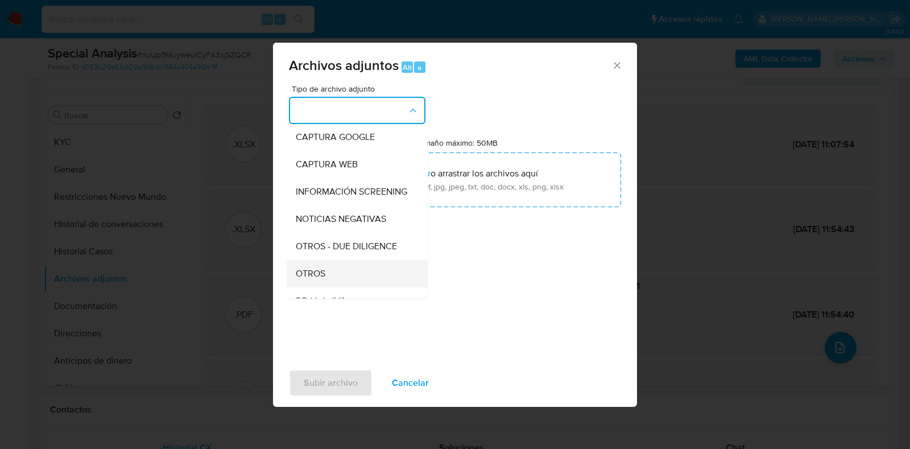
click at [366, 275] on div "OTROS" at bounding box center [354, 273] width 116 height 27
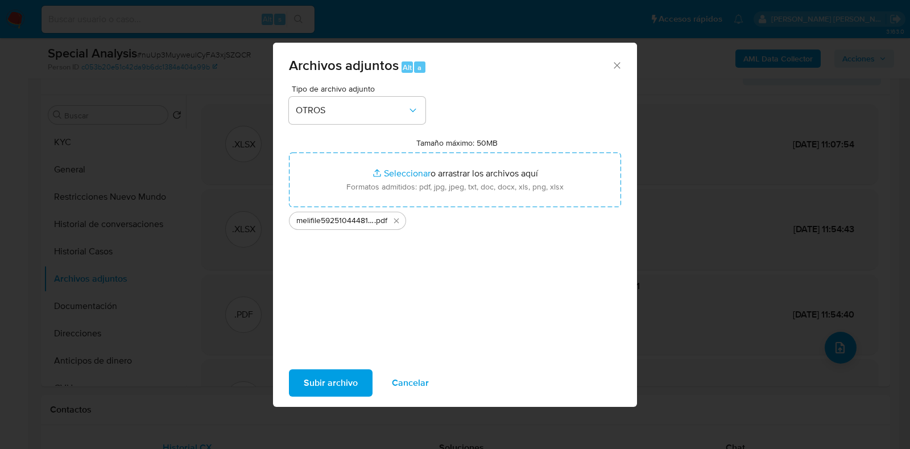
click at [339, 377] on span "Subir archivo" at bounding box center [331, 382] width 54 height 25
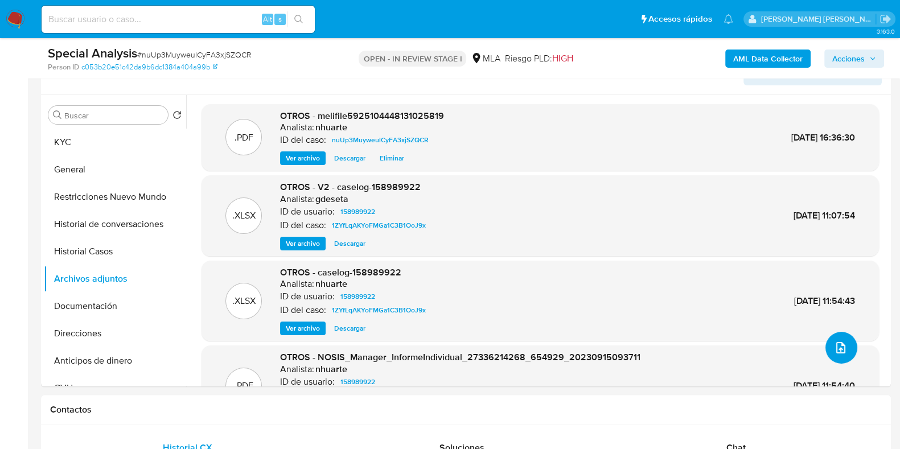
scroll to position [0, 0]
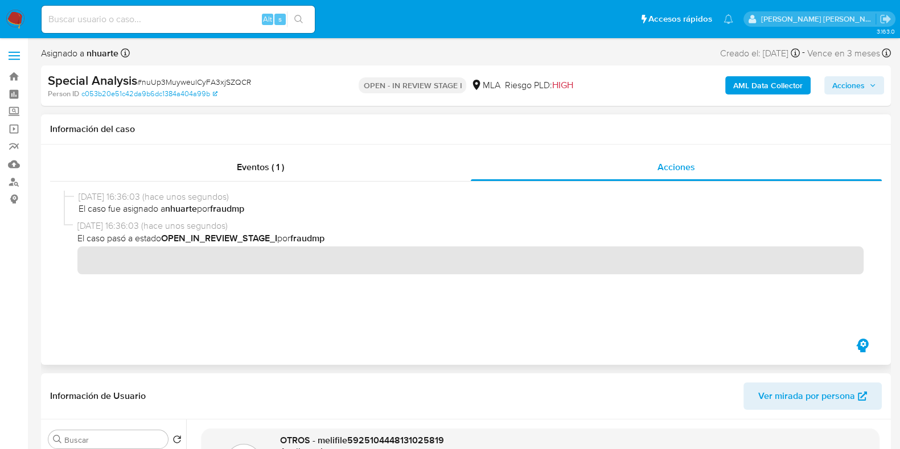
drag, startPoint x: 723, startPoint y: 380, endPoint x: 780, endPoint y: 202, distance: 187.0
click at [723, 380] on div "Información de Usuario Ver mirada por persona" at bounding box center [466, 396] width 850 height 46
click at [845, 84] on span "Acciones" at bounding box center [848, 85] width 32 height 18
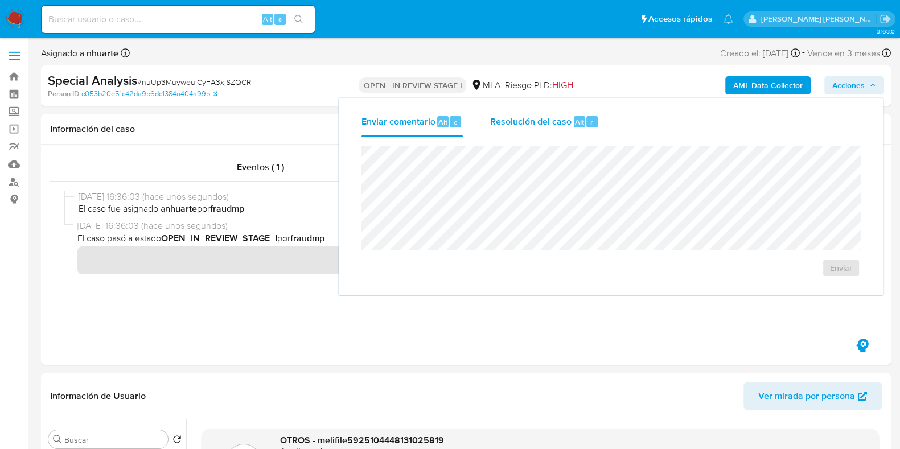
click at [582, 123] on div "Alt" at bounding box center [579, 121] width 11 height 11
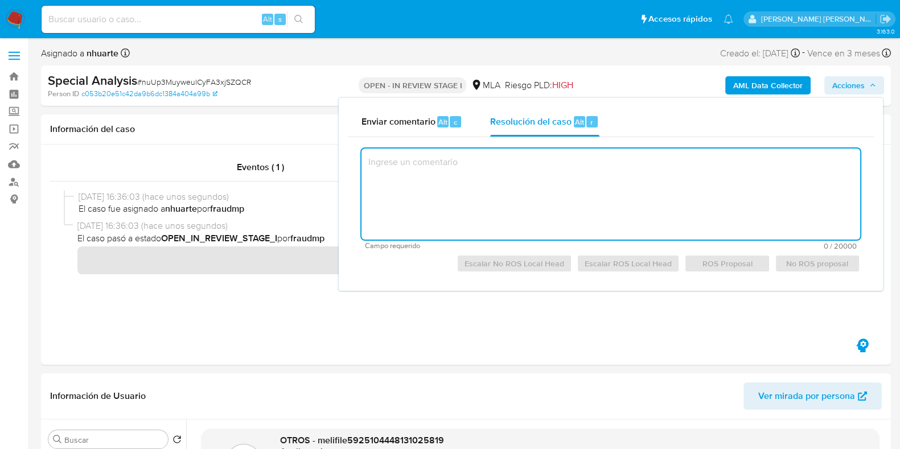
drag, startPoint x: 582, startPoint y: 123, endPoint x: 509, endPoint y: 193, distance: 101.0
click at [509, 207] on textarea at bounding box center [610, 194] width 498 height 91
paste textarea "Se crea el presente caso a los fines de adjuntar la información y/o documentaci…"
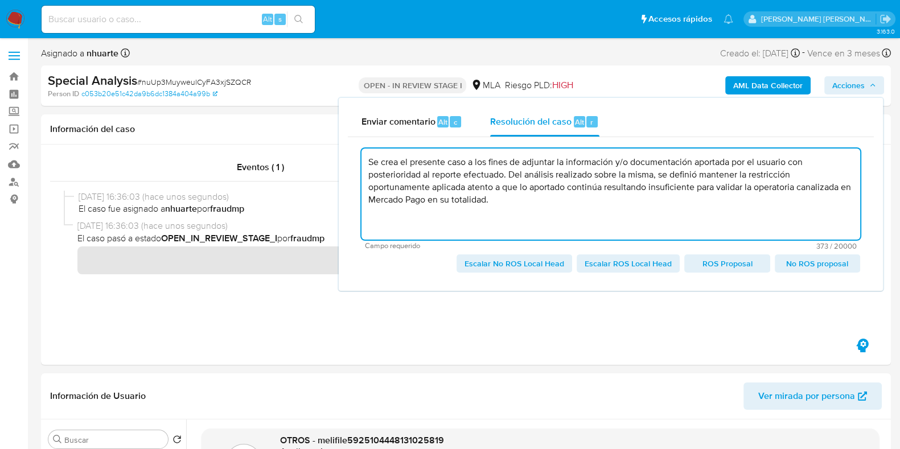
drag, startPoint x: 566, startPoint y: 160, endPoint x: 628, endPoint y: 158, distance: 62.1
click at [628, 158] on textarea "Se crea el presente caso a los fines de adjuntar la información y/o documentaci…" at bounding box center [610, 194] width 498 height 91
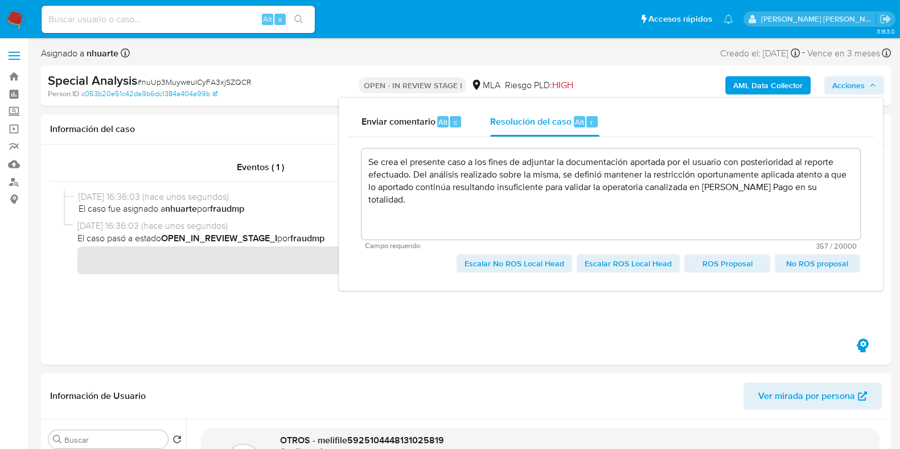
click at [542, 263] on span "Escalar No ROS Local Head" at bounding box center [514, 264] width 100 height 16
type textarea "Se crea el presente caso a los fines de adjuntar la documentación aportada por …"
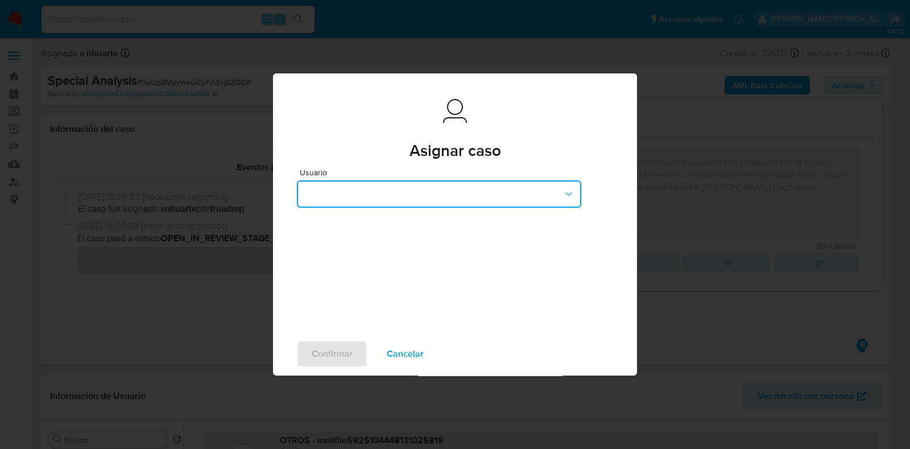
click at [497, 183] on button "button" at bounding box center [439, 193] width 285 height 27
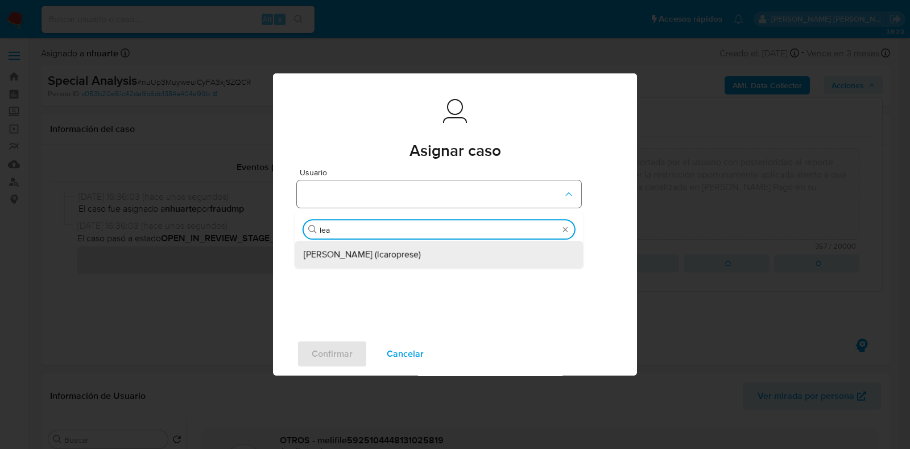
type input "lean"
click at [484, 248] on div "[PERSON_NAME] (lcaroprese)" at bounding box center [436, 254] width 264 height 27
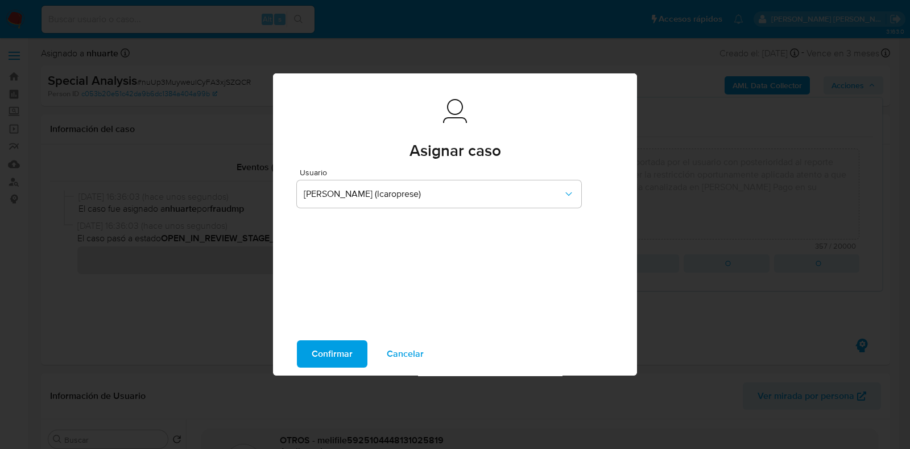
click at [328, 347] on span "Confirmar" at bounding box center [332, 353] width 41 height 25
type textarea "Se crea el presente caso a los fines de adjuntar la documentación aportada por …"
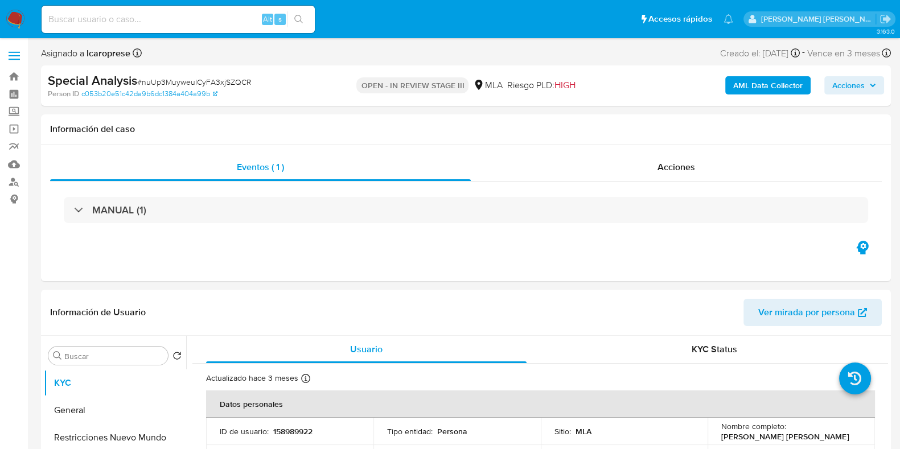
select select "10"
click at [103, 15] on input at bounding box center [178, 19] width 273 height 15
paste input "97458888"
type input "97458888"
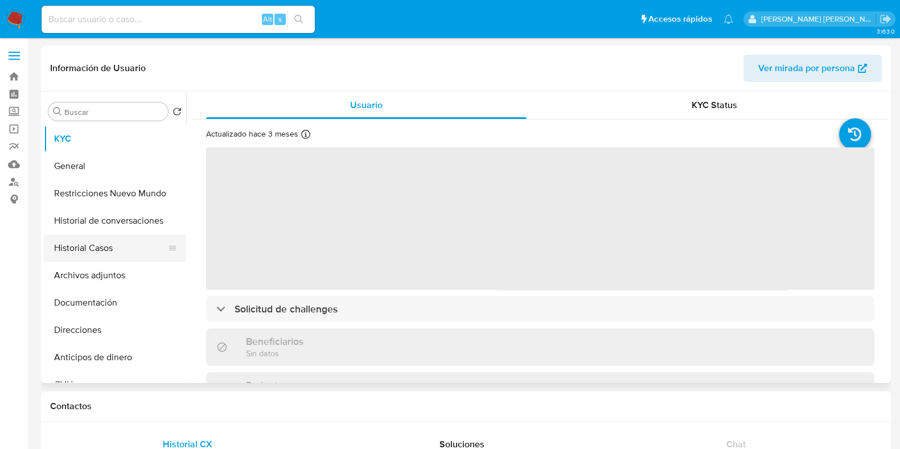
click at [123, 253] on button "Historial Casos" at bounding box center [110, 247] width 133 height 27
select select "10"
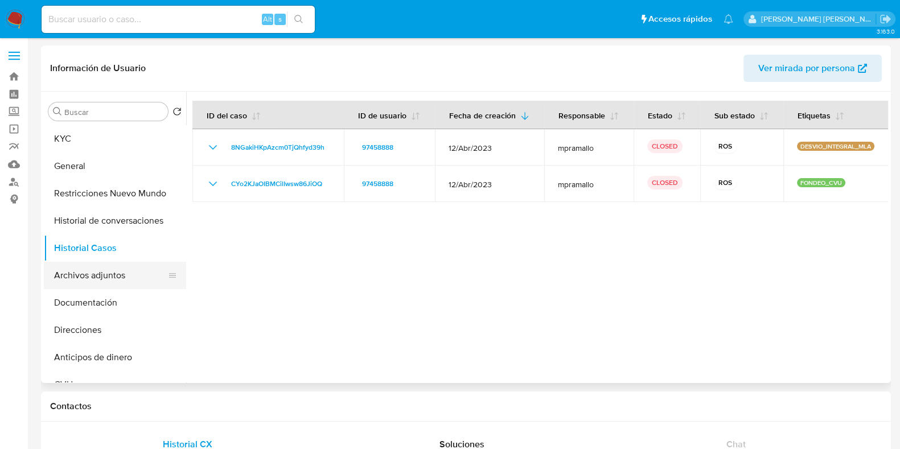
click at [81, 275] on button "Archivos adjuntos" at bounding box center [110, 275] width 133 height 27
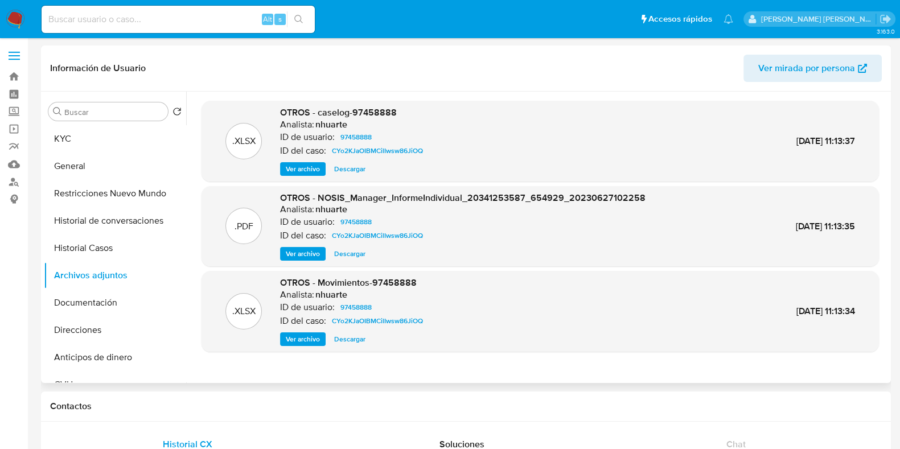
click at [304, 169] on span "Ver archivo" at bounding box center [303, 168] width 34 height 11
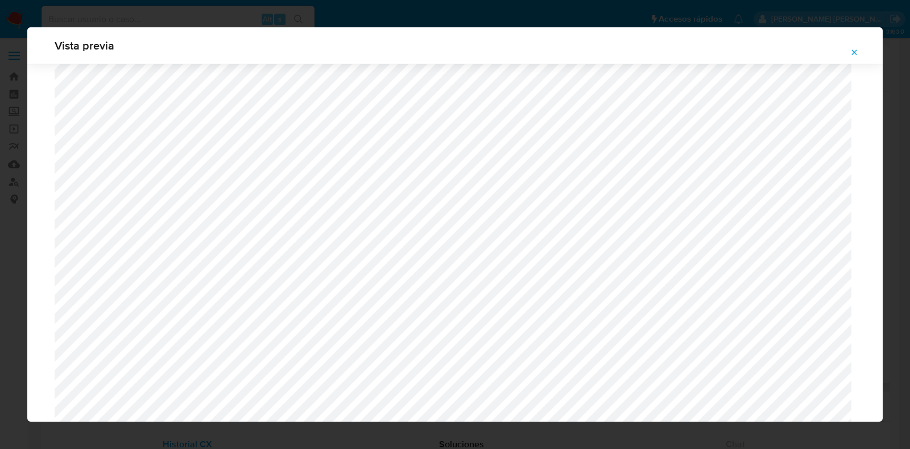
scroll to position [901, 0]
click at [854, 48] on icon "Attachment preview" at bounding box center [854, 52] width 9 height 9
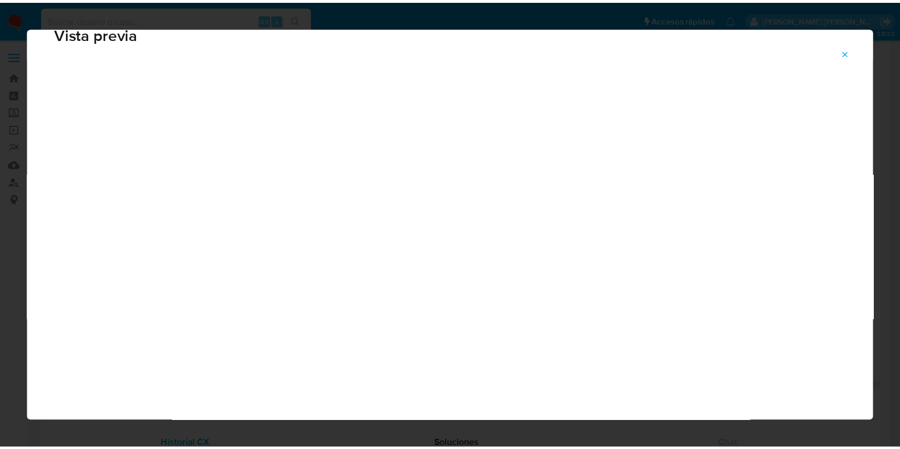
scroll to position [28, 0]
